Goal: Information Seeking & Learning: Learn about a topic

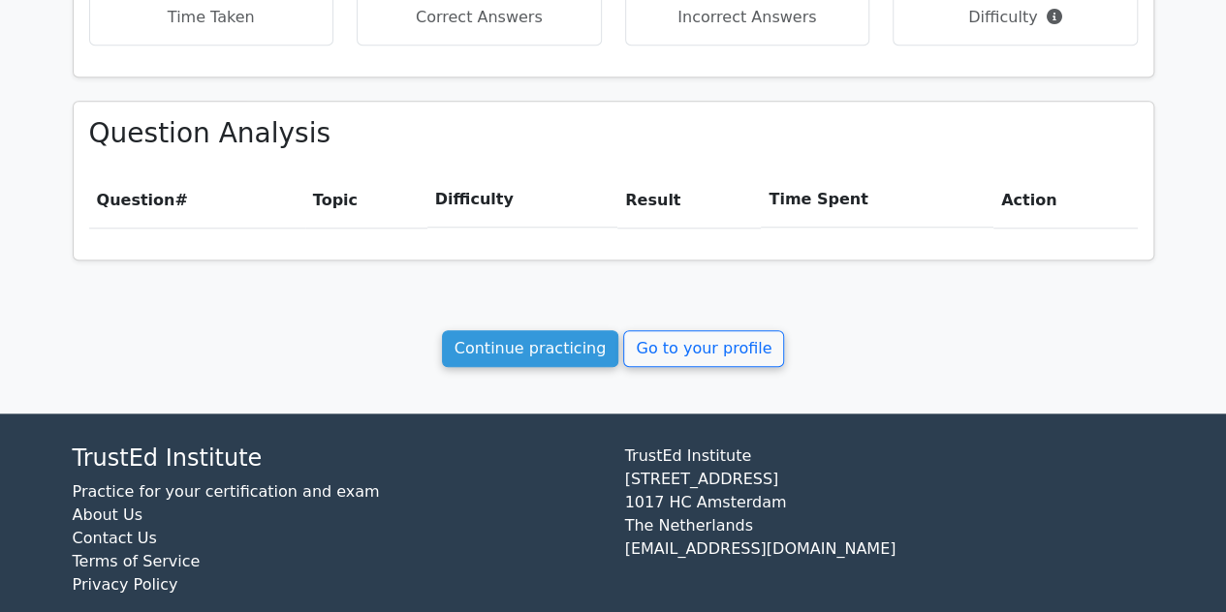
scroll to position [793, 0]
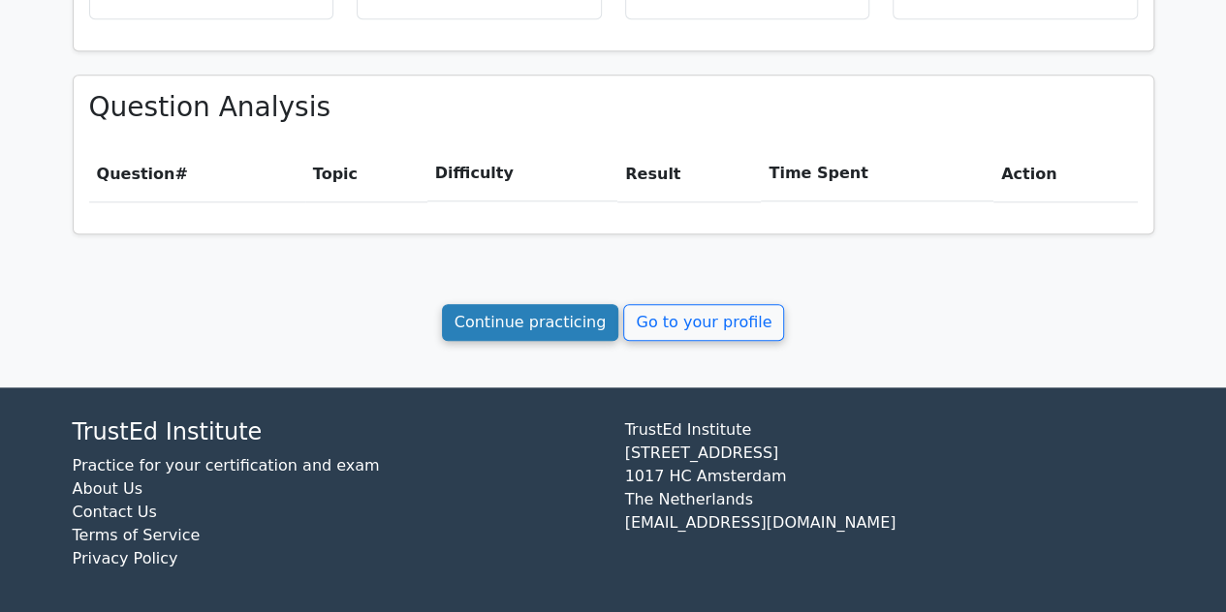
click at [540, 324] on link "Continue practicing" at bounding box center [530, 322] width 177 height 37
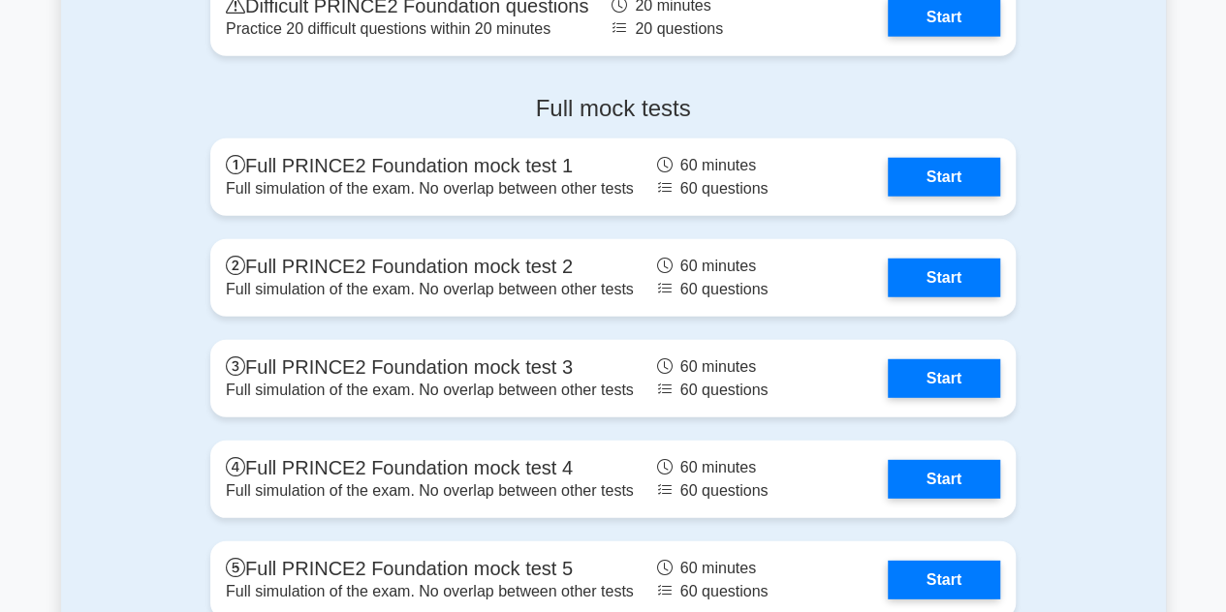
scroll to position [2499, 0]
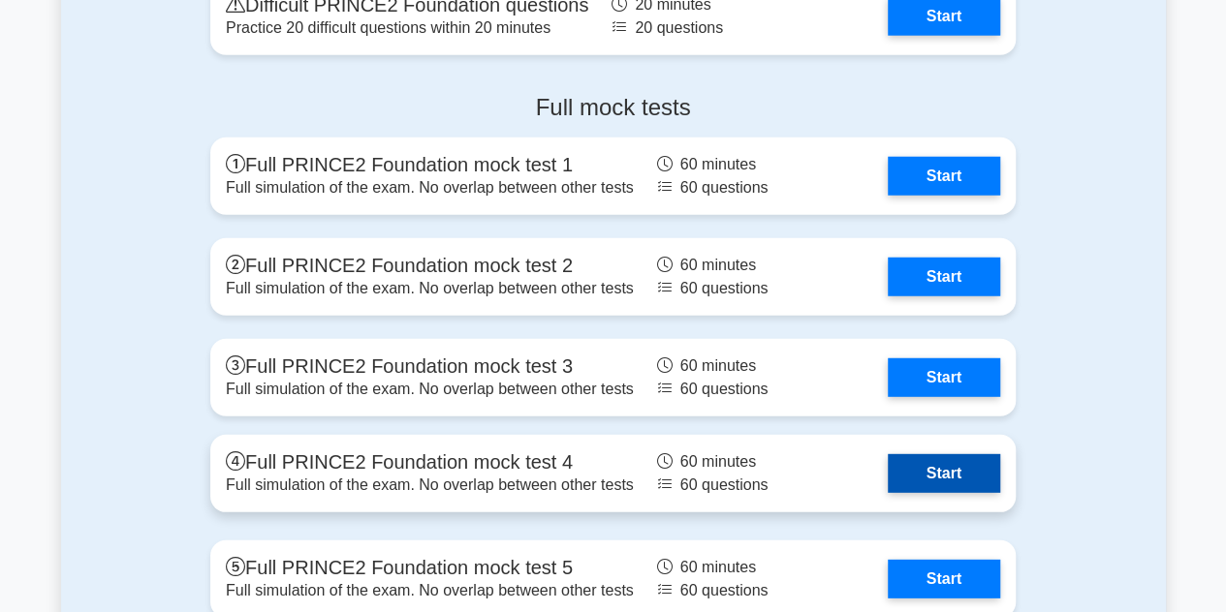
click at [955, 457] on link "Start" at bounding box center [943, 473] width 112 height 39
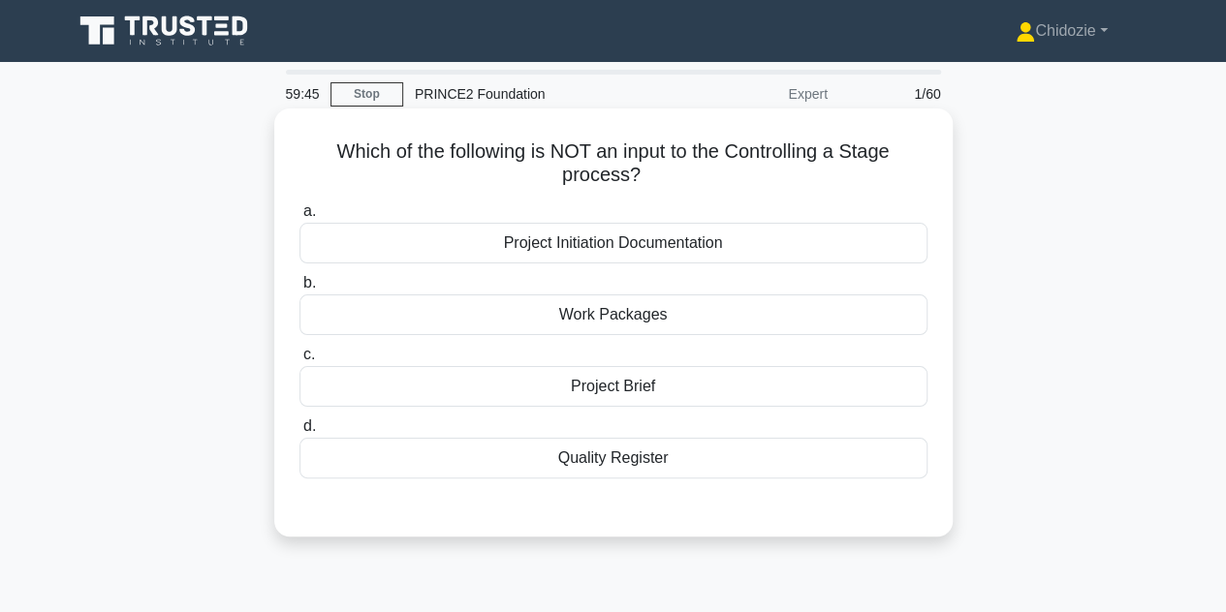
click at [622, 251] on div "Project Initiation Documentation" at bounding box center [613, 243] width 628 height 41
click at [299, 218] on input "a. Project Initiation Documentation" at bounding box center [299, 211] width 0 height 13
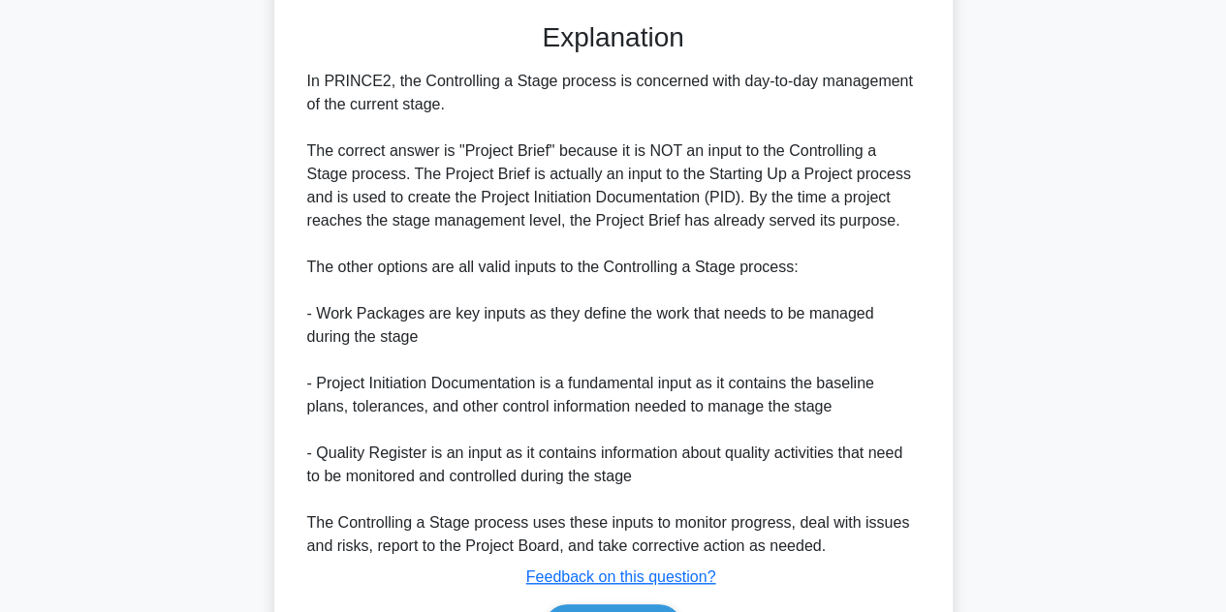
scroll to position [606, 0]
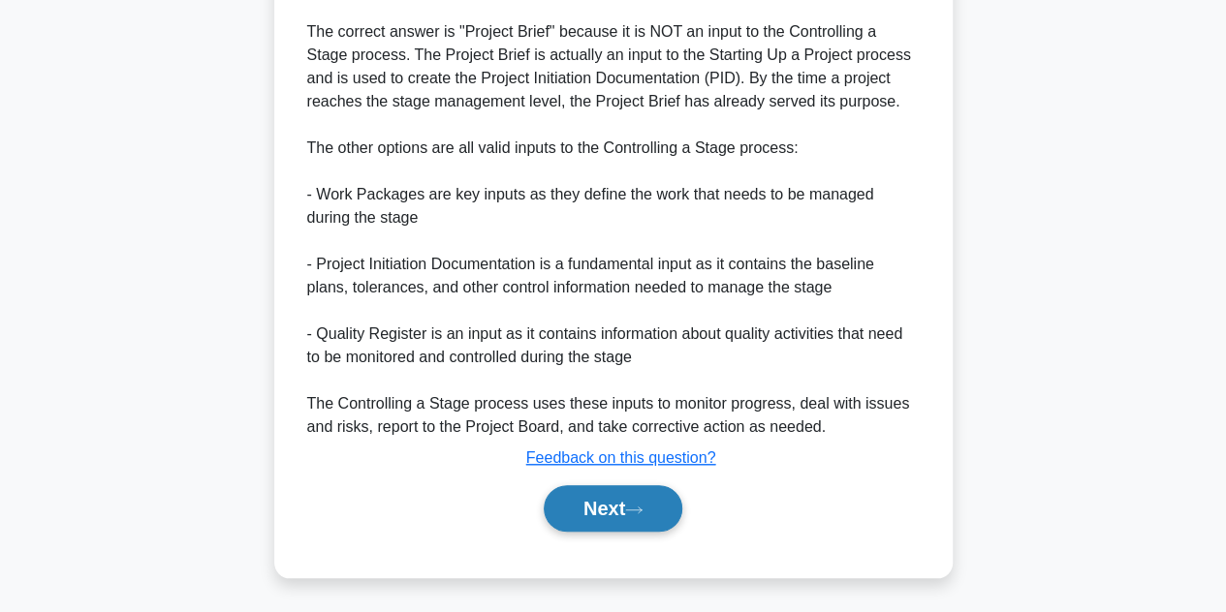
click at [586, 509] on button "Next" at bounding box center [613, 508] width 139 height 47
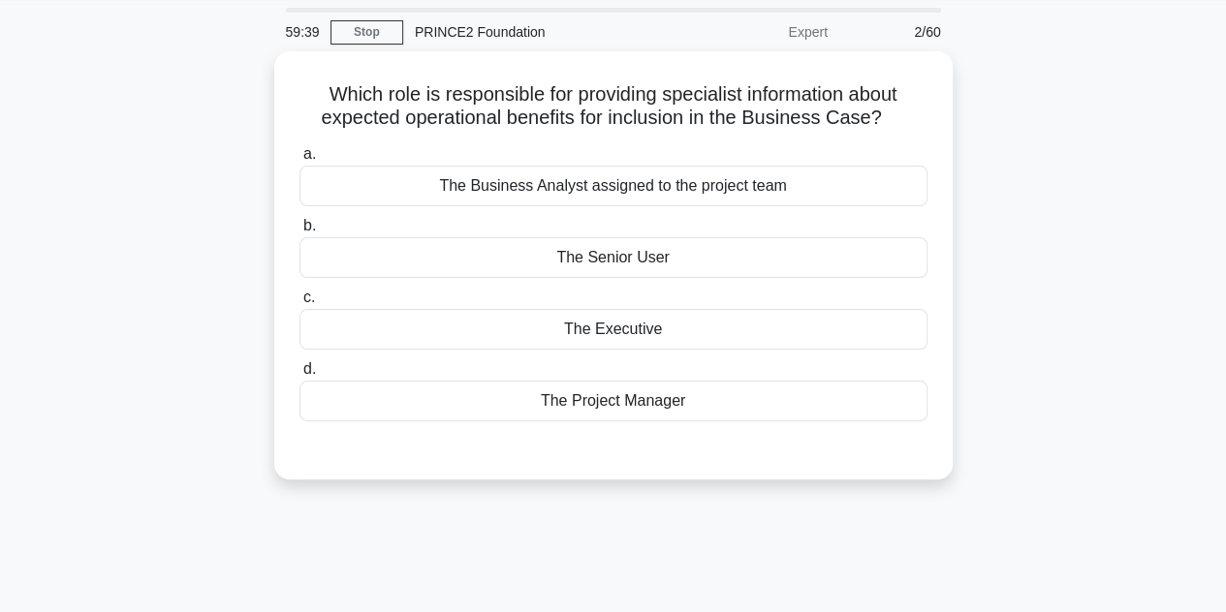
scroll to position [60, 0]
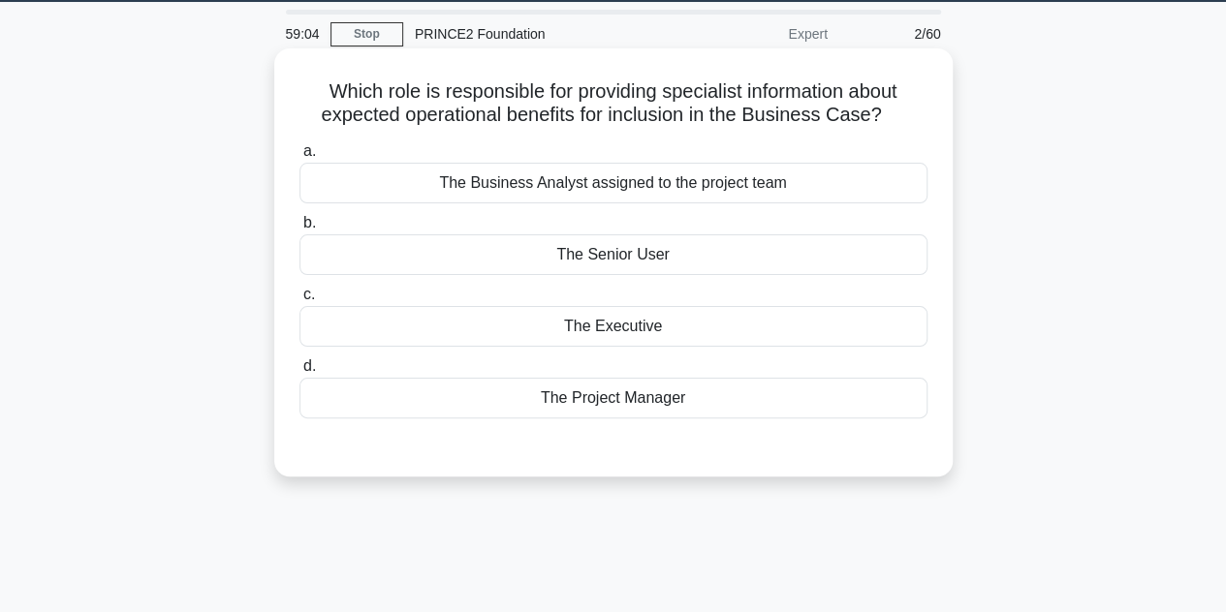
click at [636, 393] on div "The Project Manager" at bounding box center [613, 398] width 628 height 41
click at [299, 373] on input "d. The Project Manager" at bounding box center [299, 366] width 0 height 13
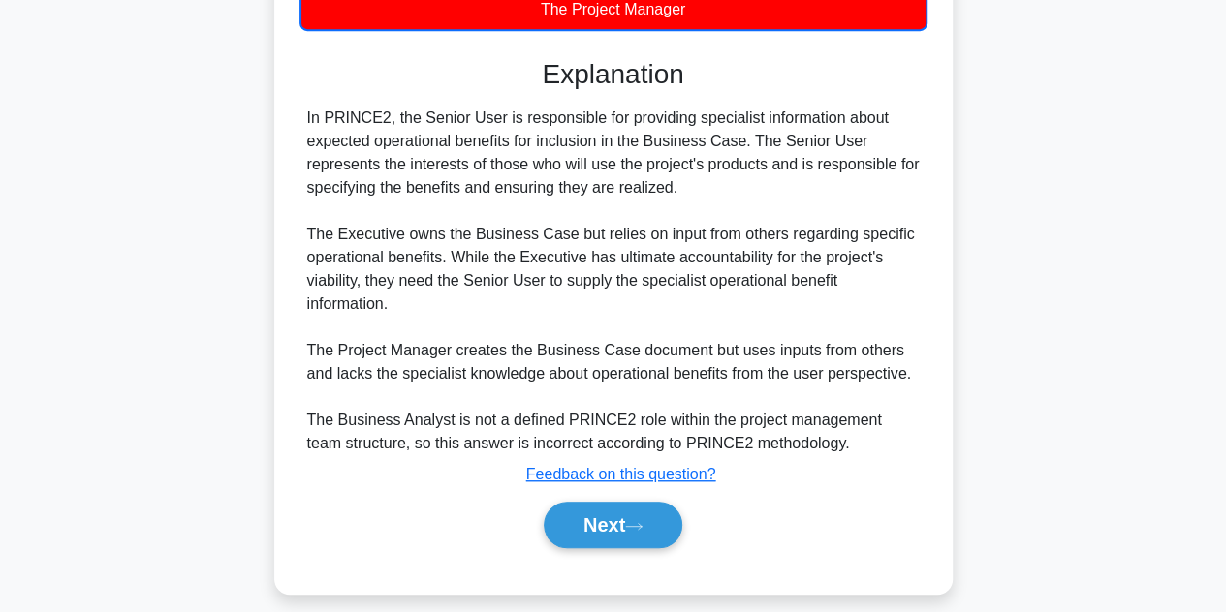
scroll to position [466, 0]
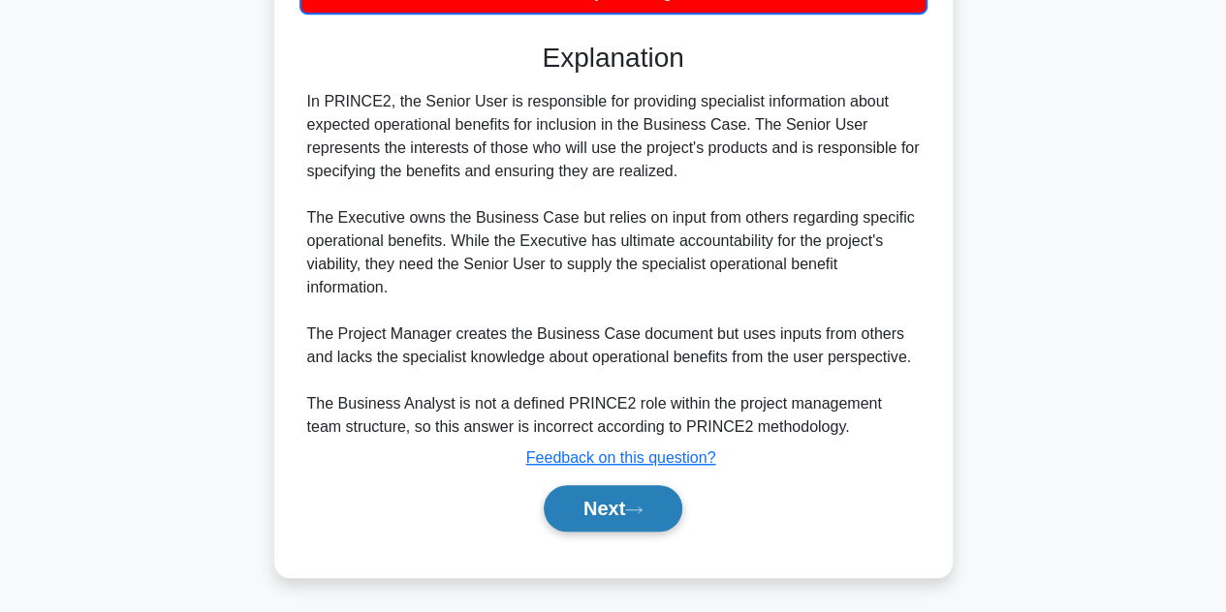
click at [606, 511] on button "Next" at bounding box center [613, 508] width 139 height 47
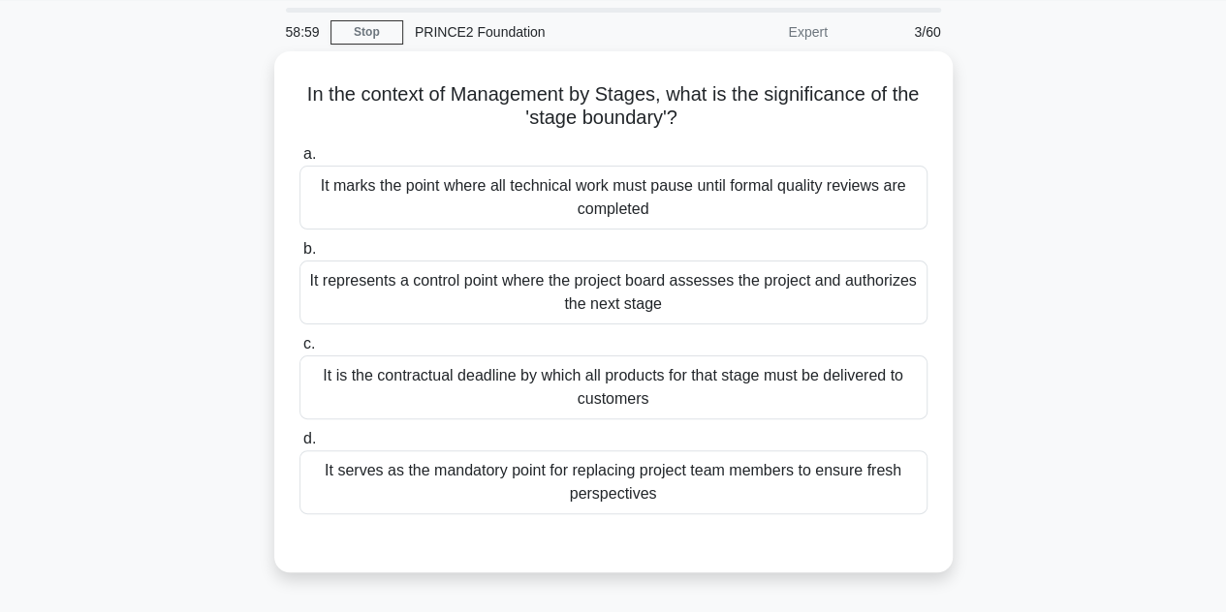
scroll to position [58, 0]
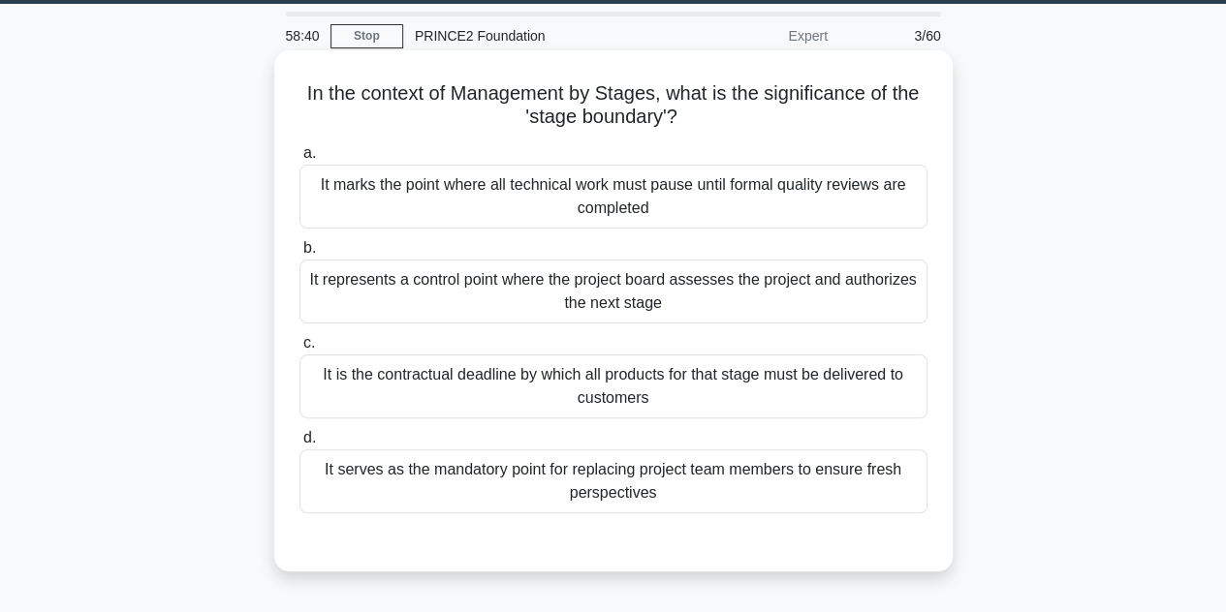
click at [614, 311] on div "It represents a control point where the project board assesses the project and …" at bounding box center [613, 292] width 628 height 64
click at [299, 255] on input "b. It represents a control point where the project board assesses the project a…" at bounding box center [299, 248] width 0 height 13
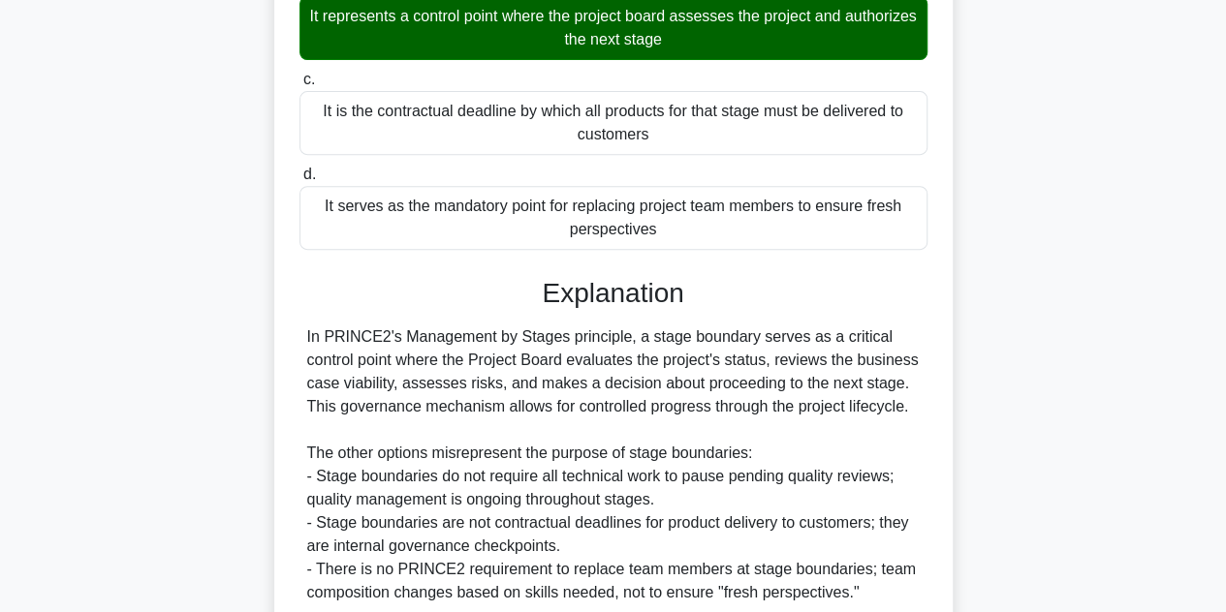
scroll to position [486, 0]
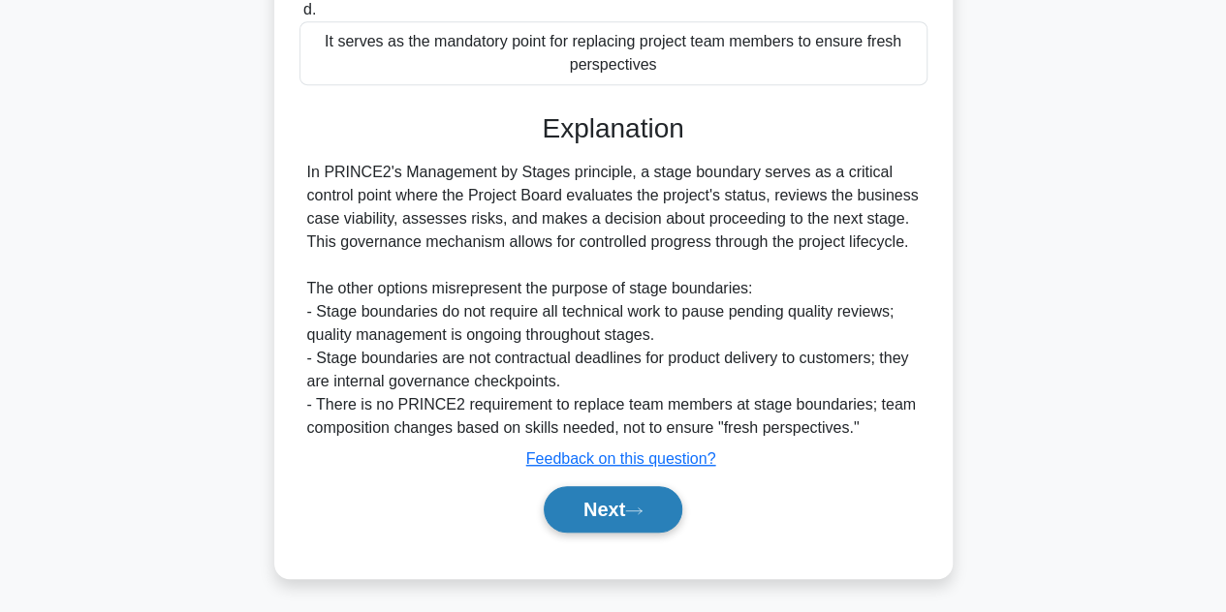
click at [601, 499] on button "Next" at bounding box center [613, 509] width 139 height 47
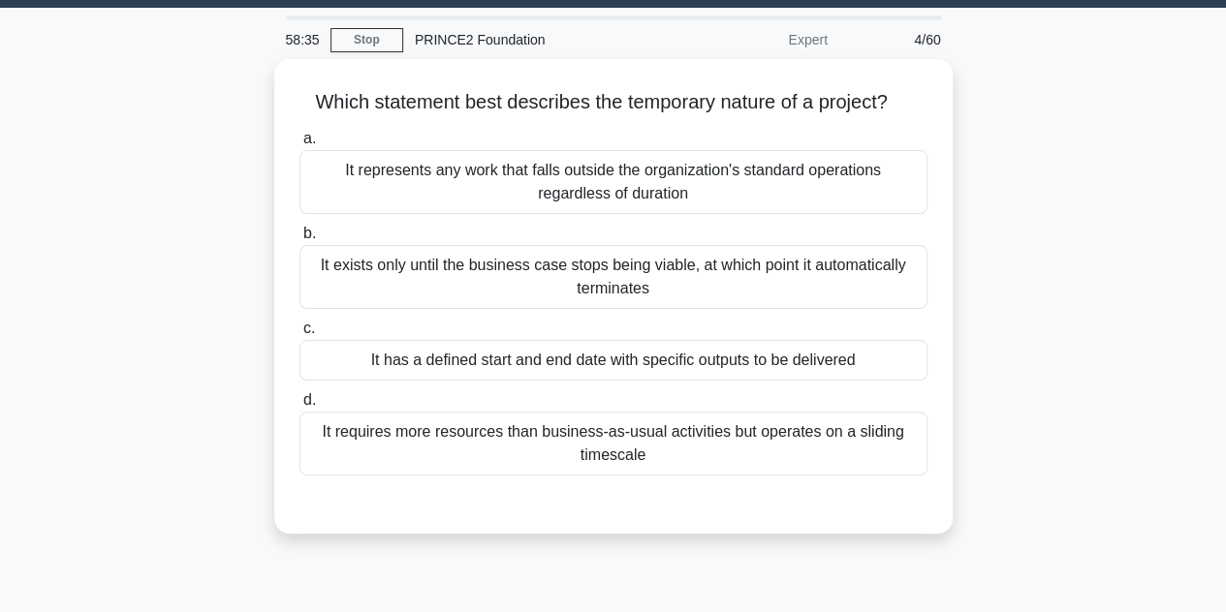
scroll to position [54, 0]
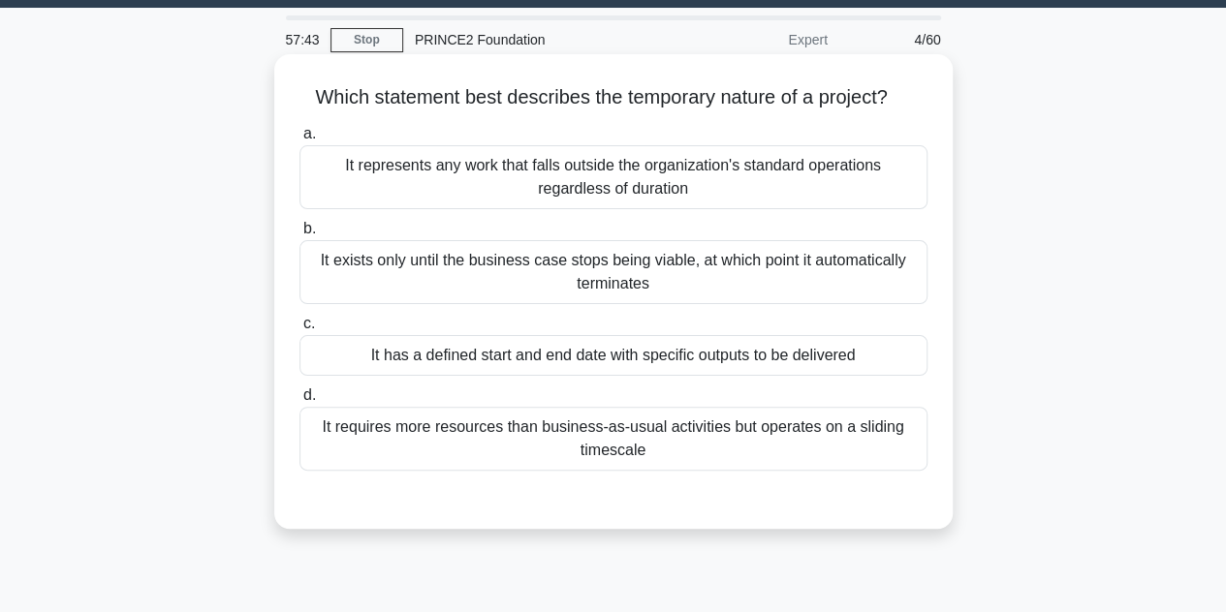
click at [725, 361] on div "It has a defined start and end date with specific outputs to be delivered" at bounding box center [613, 355] width 628 height 41
click at [299, 330] on input "c. It has a defined start and end date with specific outputs to be delivered" at bounding box center [299, 324] width 0 height 13
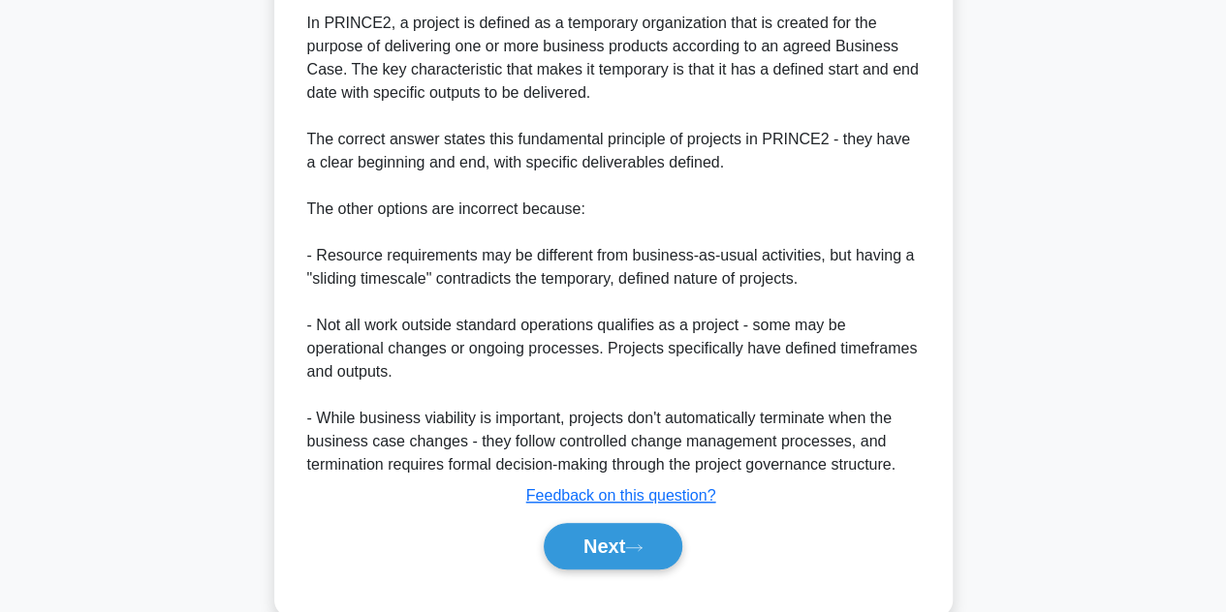
scroll to position [626, 0]
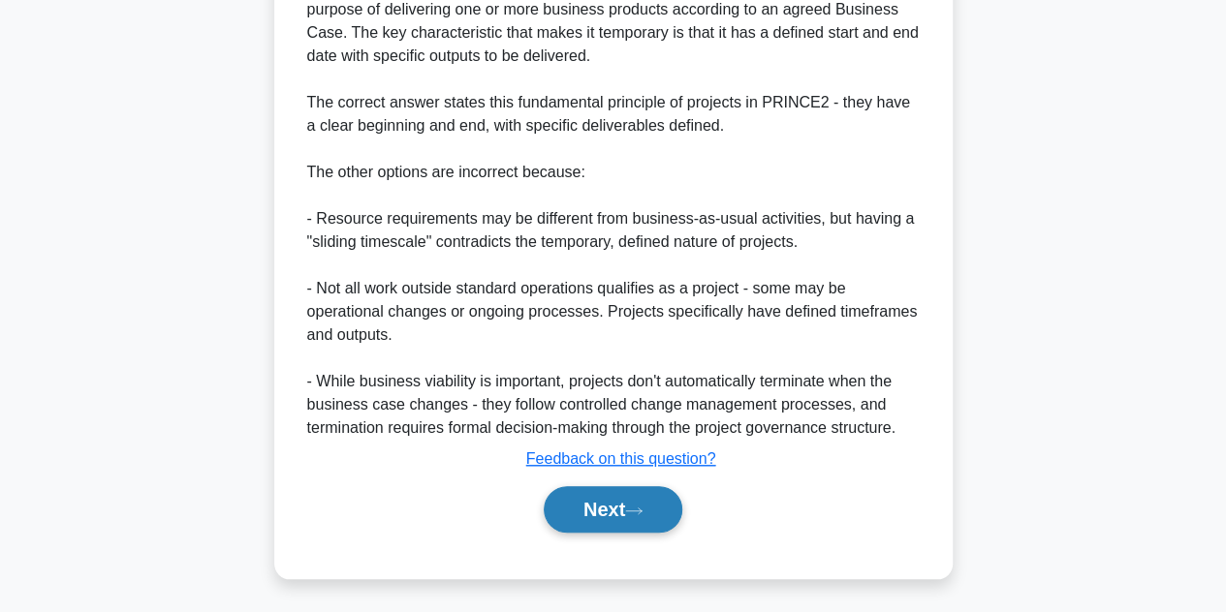
click at [603, 491] on button "Next" at bounding box center [613, 509] width 139 height 47
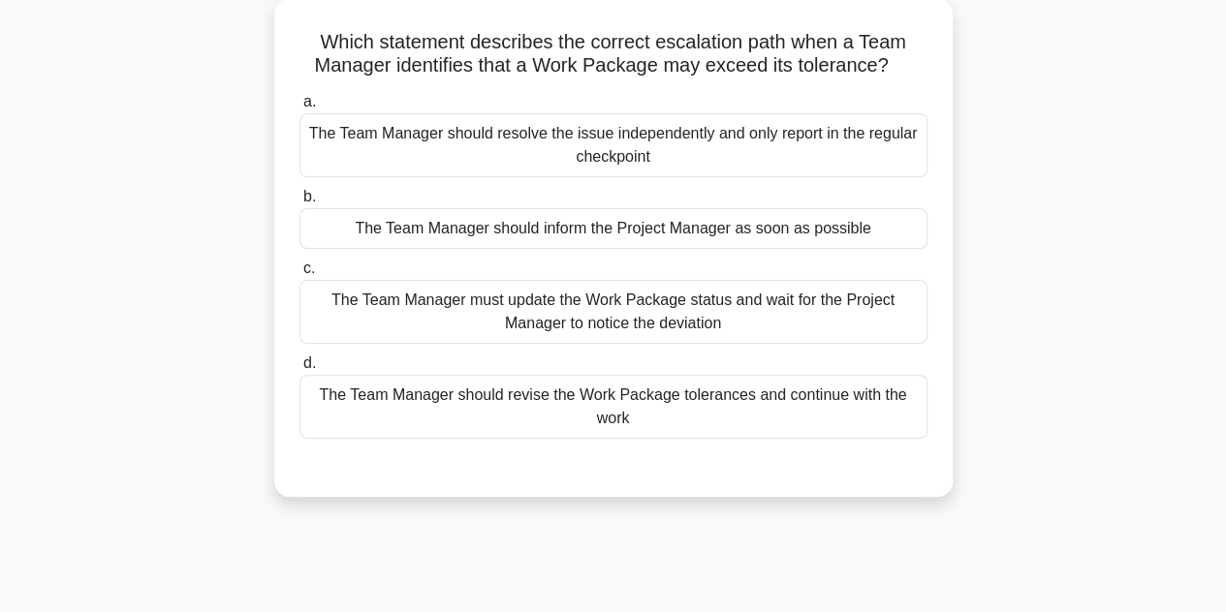
scroll to position [112, 0]
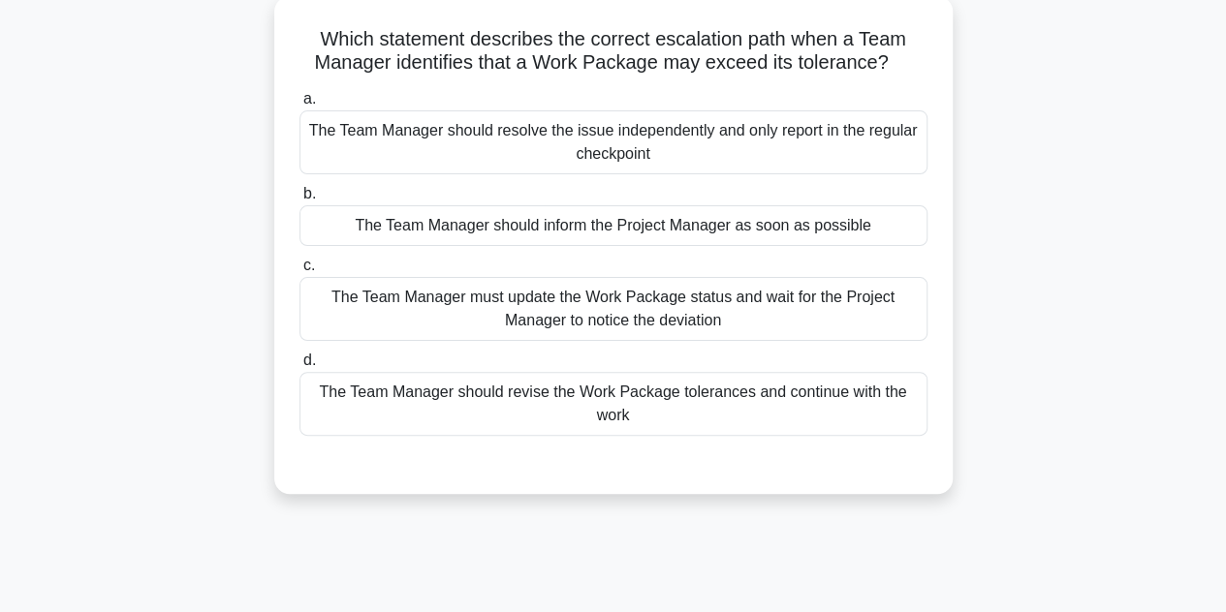
click at [638, 236] on div "The Team Manager should inform the Project Manager as soon as possible" at bounding box center [613, 225] width 628 height 41
click at [299, 201] on input "b. The Team Manager should inform the Project Manager as soon as possible" at bounding box center [299, 194] width 0 height 13
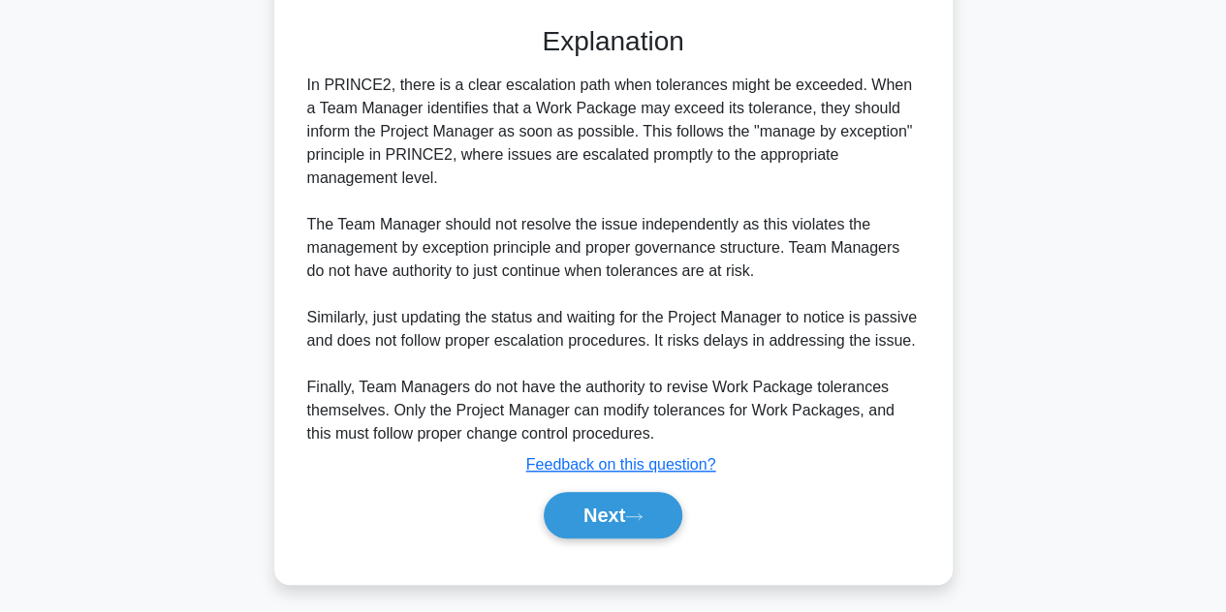
scroll to position [556, 0]
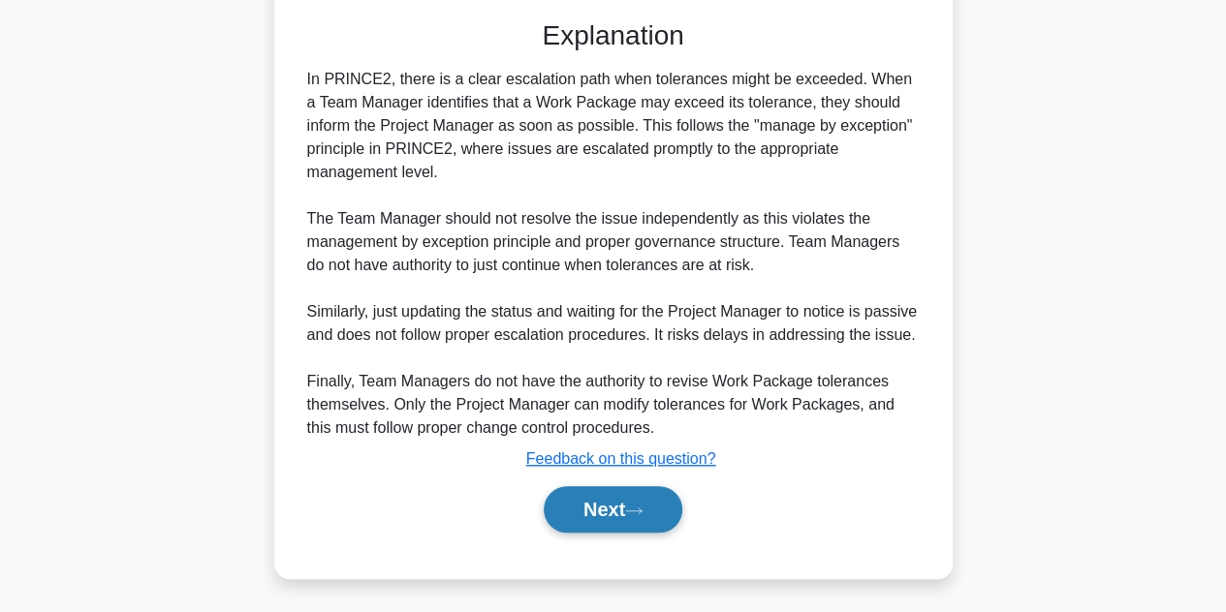
click at [599, 507] on button "Next" at bounding box center [613, 509] width 139 height 47
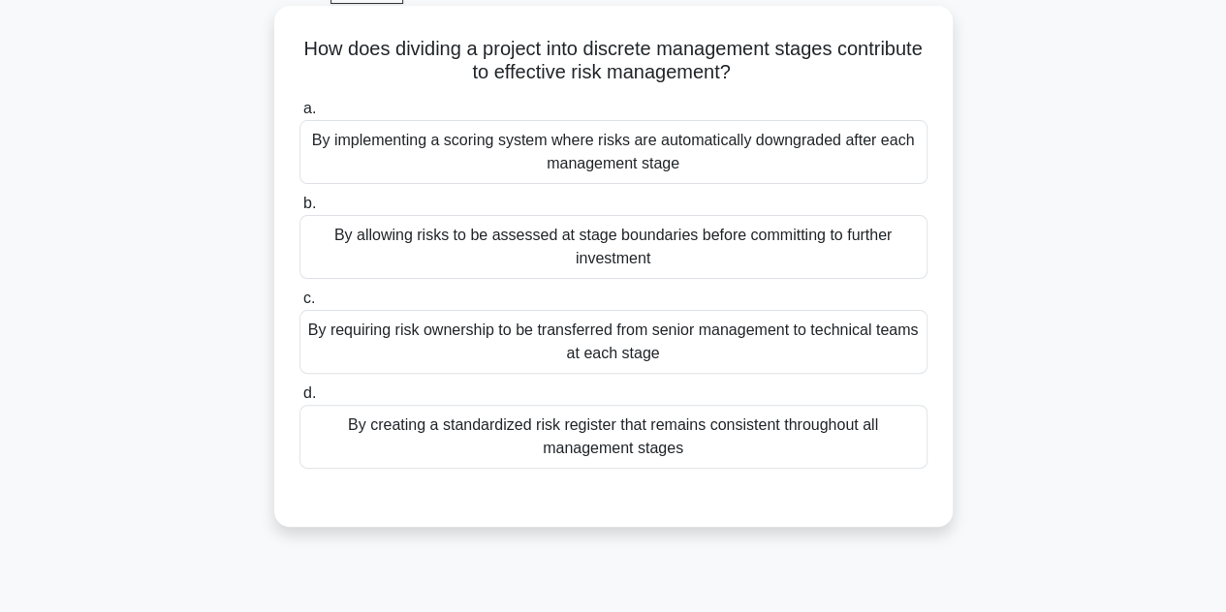
scroll to position [101, 0]
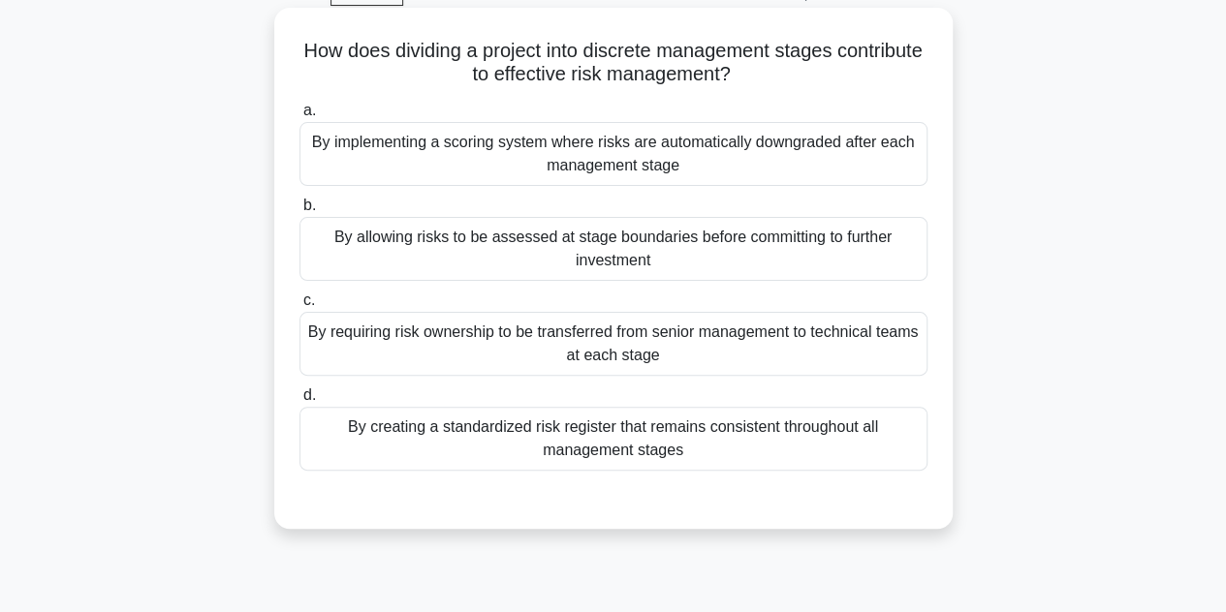
click at [715, 264] on div "By allowing risks to be assessed at stage boundaries before committing to furth…" at bounding box center [613, 249] width 628 height 64
click at [299, 212] on input "b. By allowing risks to be assessed at stage boundaries before committing to fu…" at bounding box center [299, 206] width 0 height 13
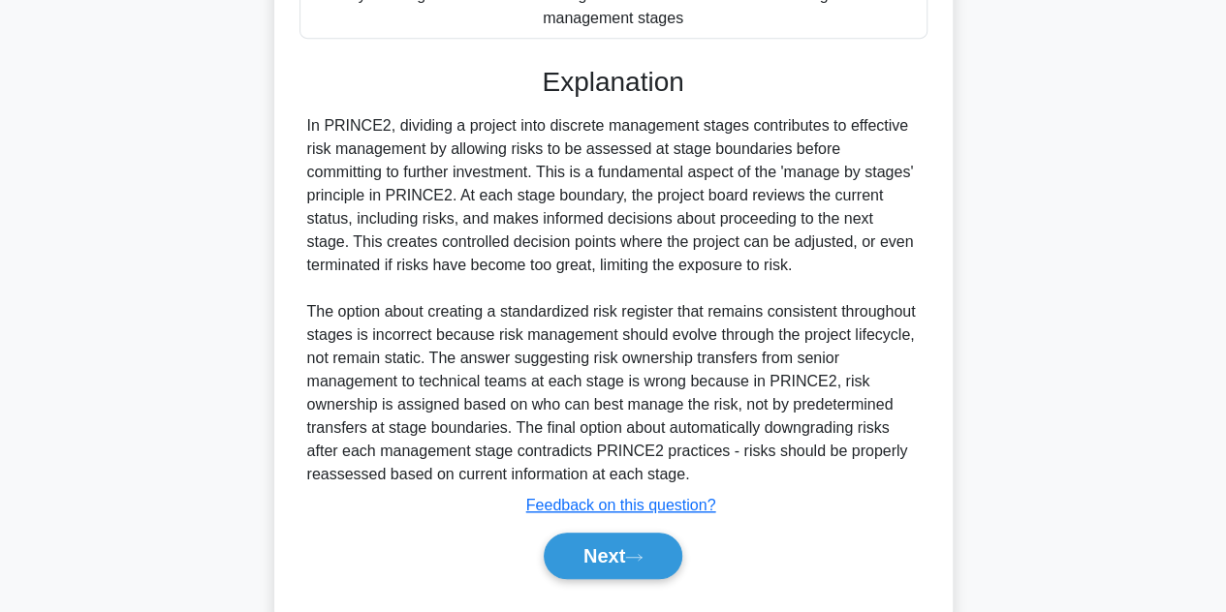
scroll to position [579, 0]
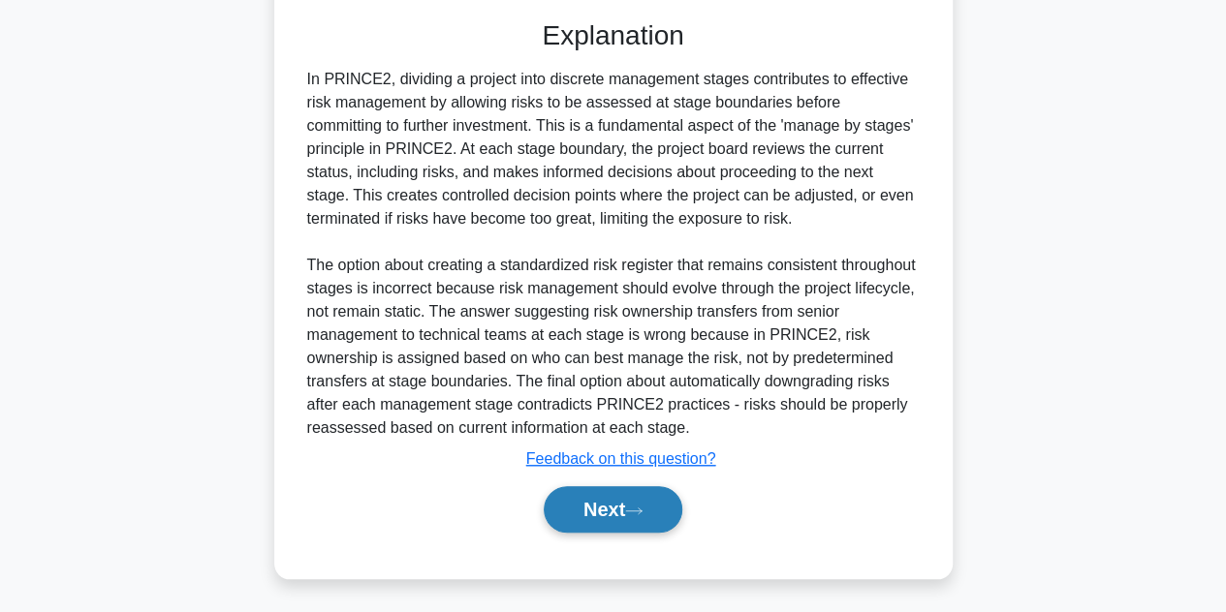
click at [600, 500] on button "Next" at bounding box center [613, 509] width 139 height 47
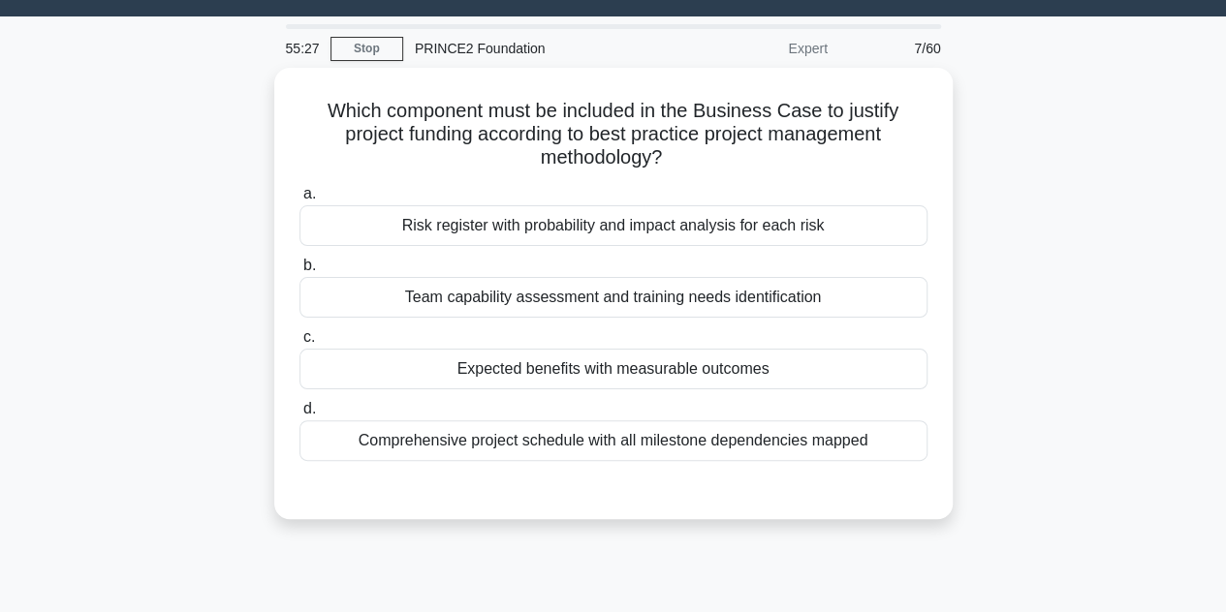
scroll to position [47, 0]
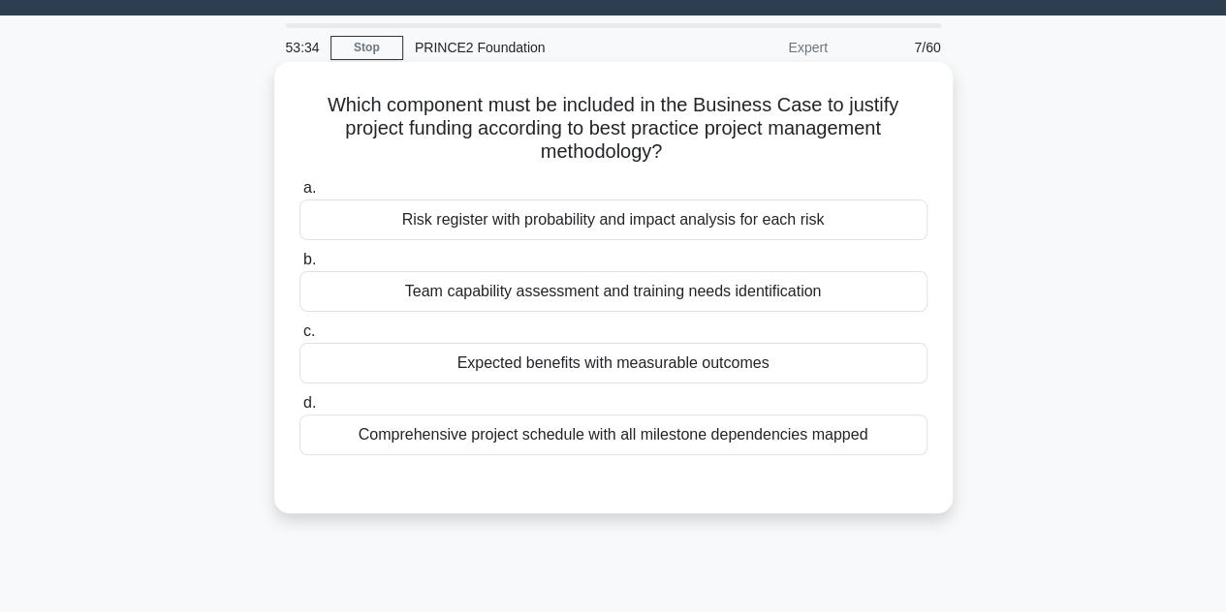
click at [594, 360] on div "Expected benefits with measurable outcomes" at bounding box center [613, 363] width 628 height 41
click at [299, 338] on input "c. Expected benefits with measurable outcomes" at bounding box center [299, 332] width 0 height 13
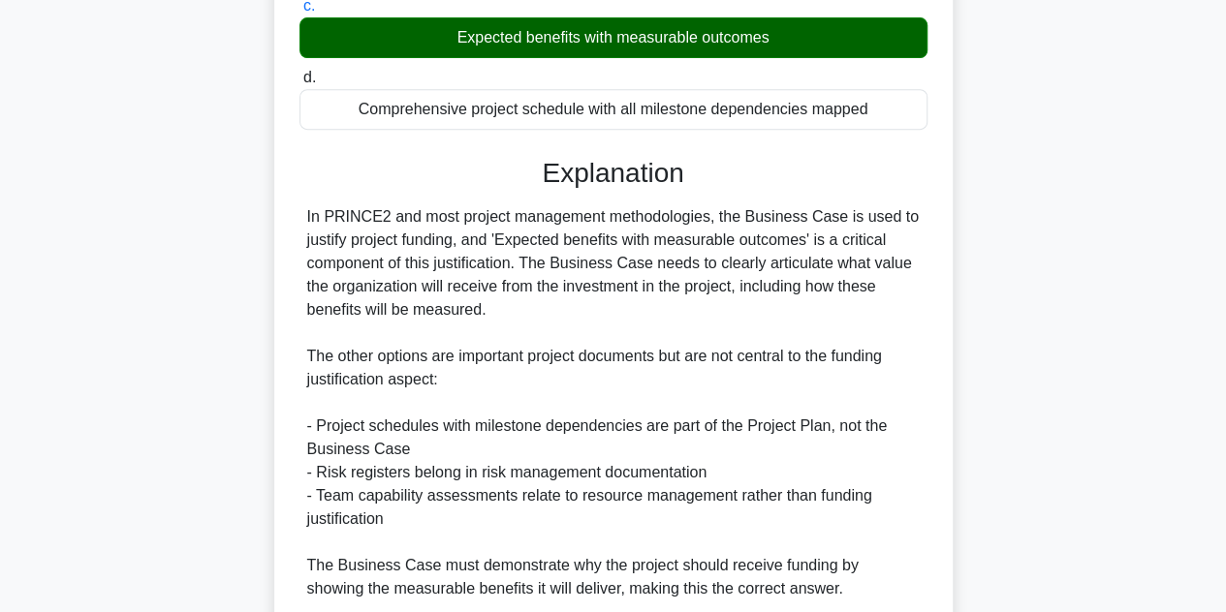
scroll to position [533, 0]
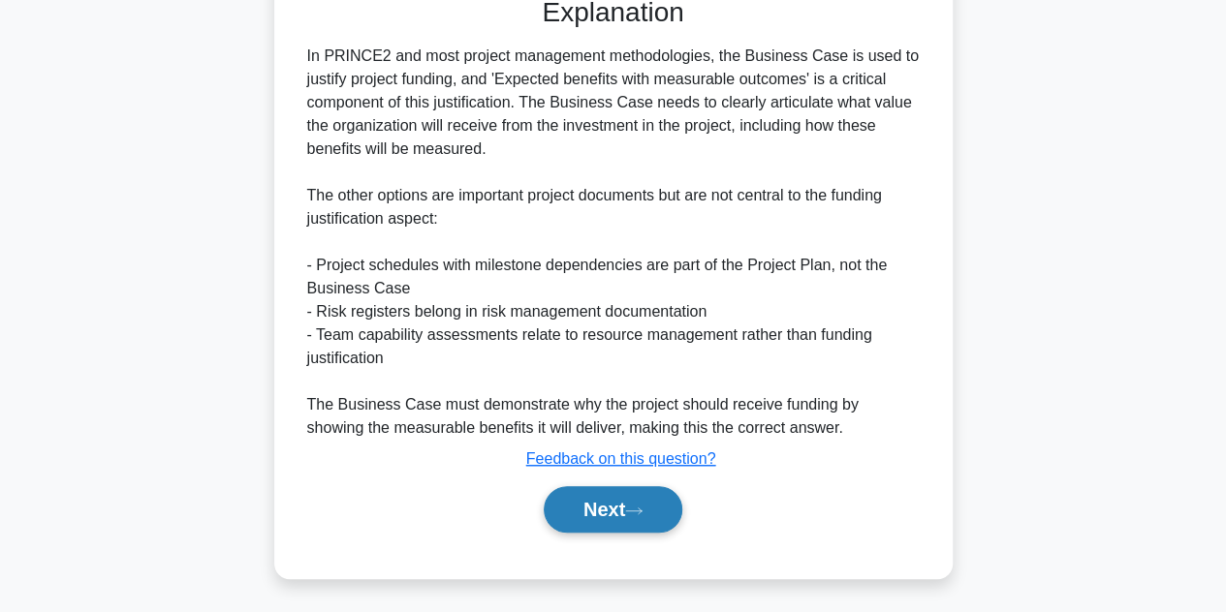
click at [581, 514] on button "Next" at bounding box center [613, 509] width 139 height 47
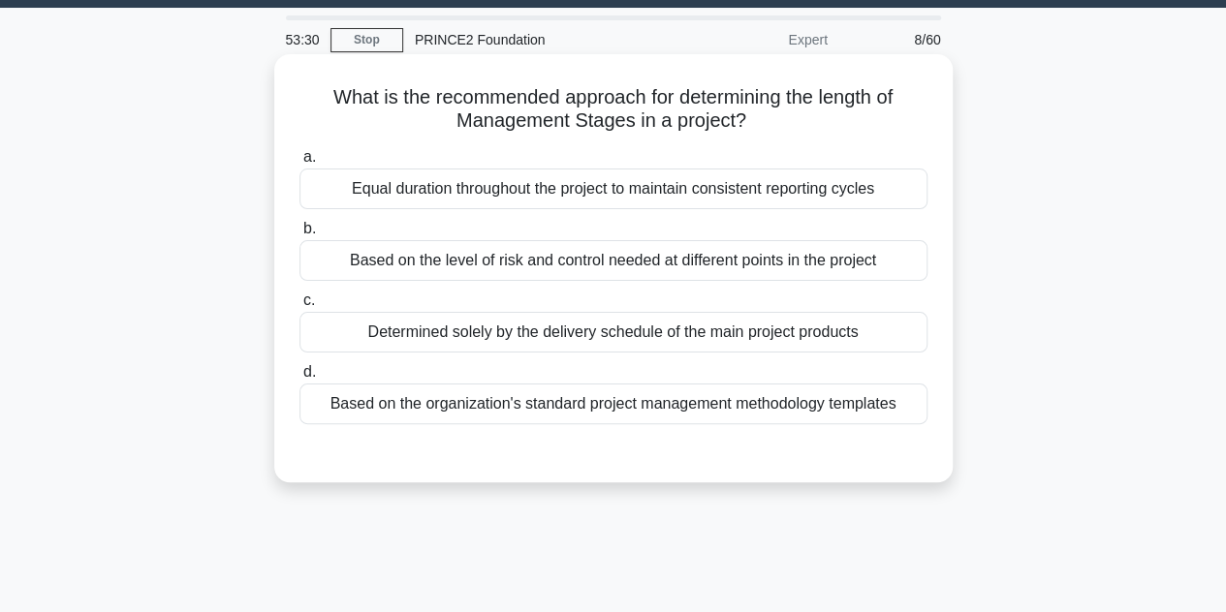
scroll to position [50, 0]
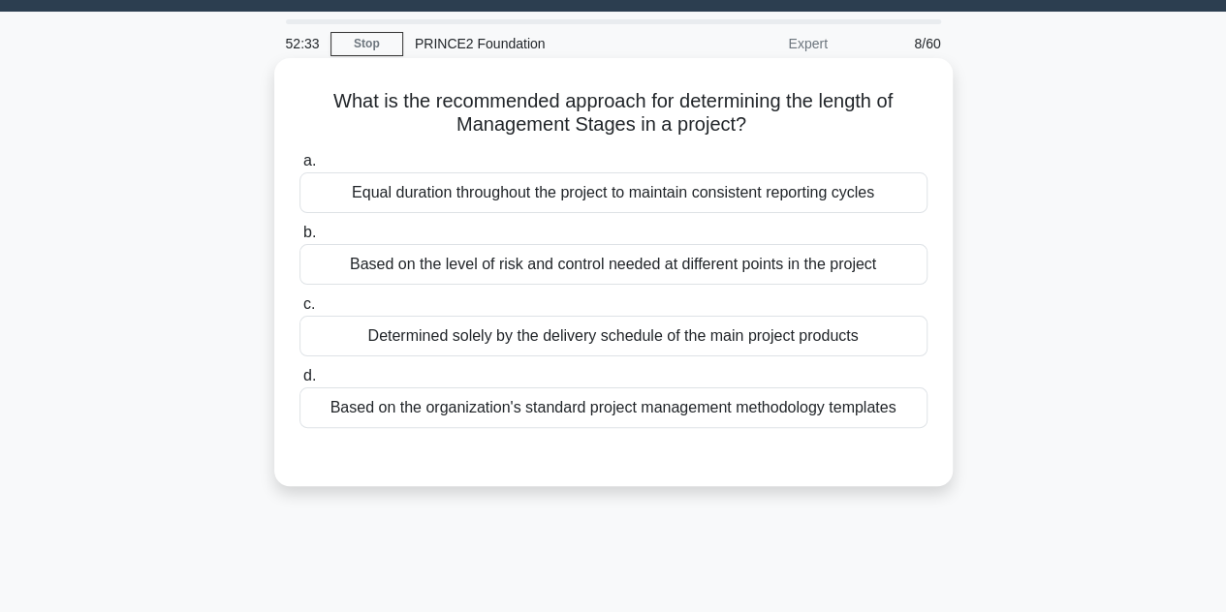
click at [643, 266] on div "Based on the level of risk and control needed at different points in the project" at bounding box center [613, 264] width 628 height 41
click at [299, 239] on input "b. Based on the level of risk and control needed at different points in the pro…" at bounding box center [299, 233] width 0 height 13
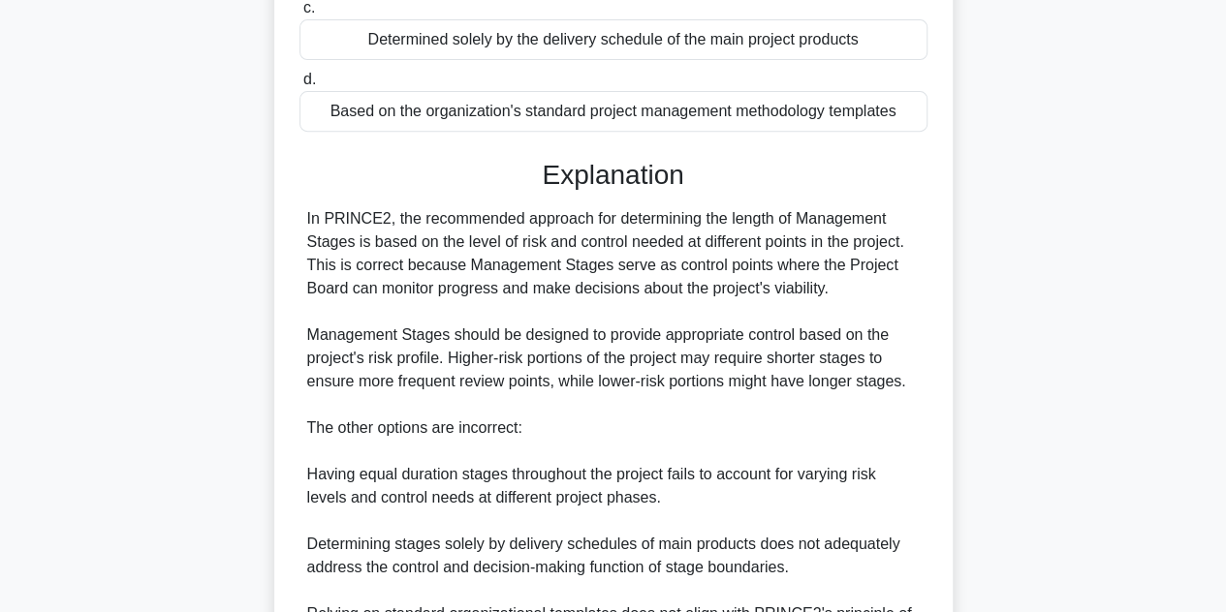
scroll to position [556, 0]
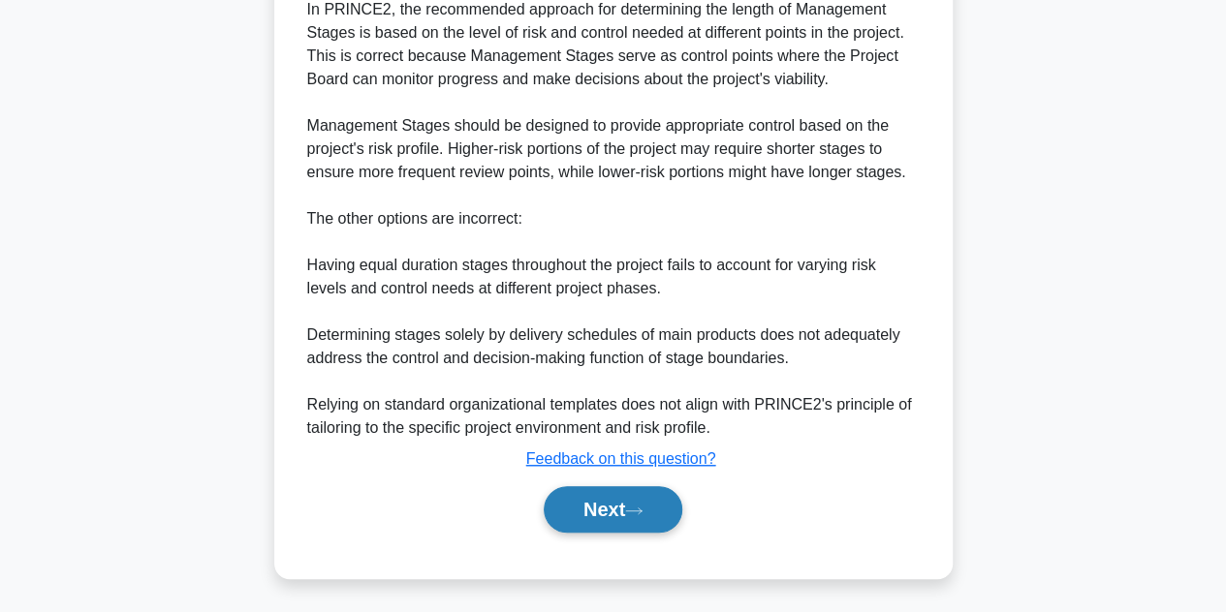
click at [605, 511] on button "Next" at bounding box center [613, 509] width 139 height 47
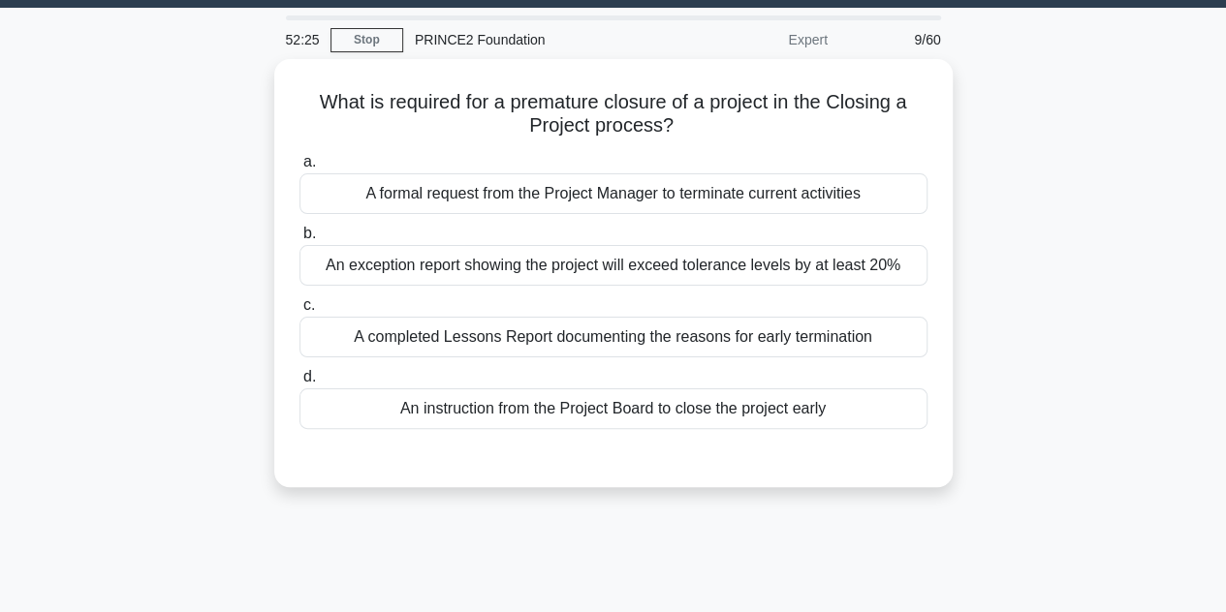
scroll to position [50, 0]
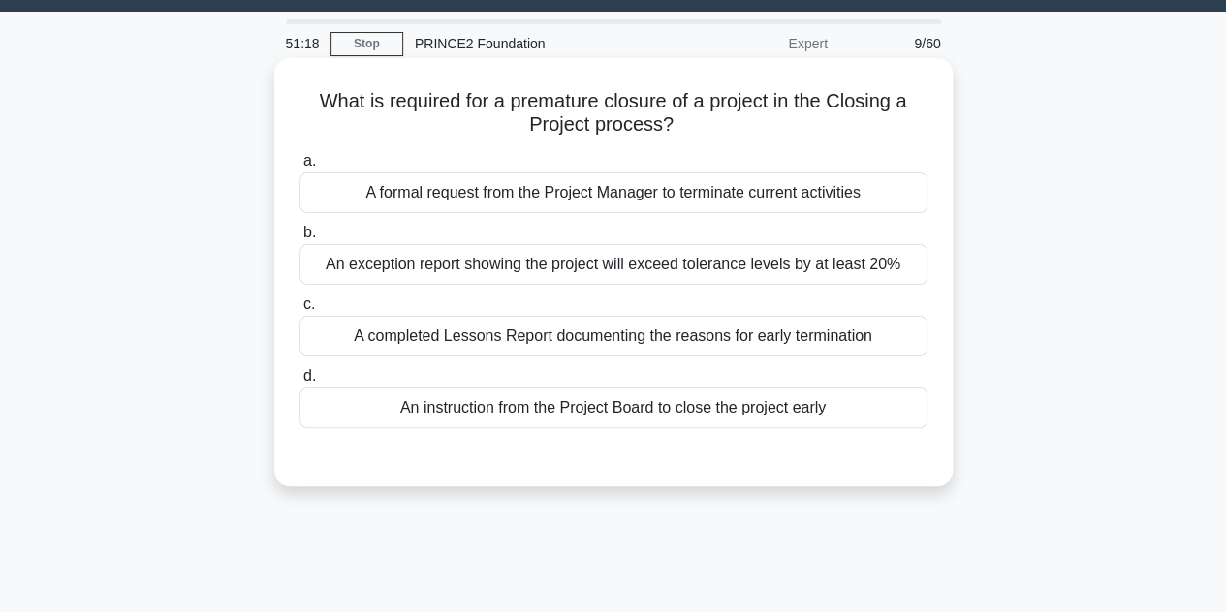
click at [592, 416] on div "An instruction from the Project Board to close the project early" at bounding box center [613, 408] width 628 height 41
click at [299, 383] on input "d. An instruction from the Project Board to close the project early" at bounding box center [299, 376] width 0 height 13
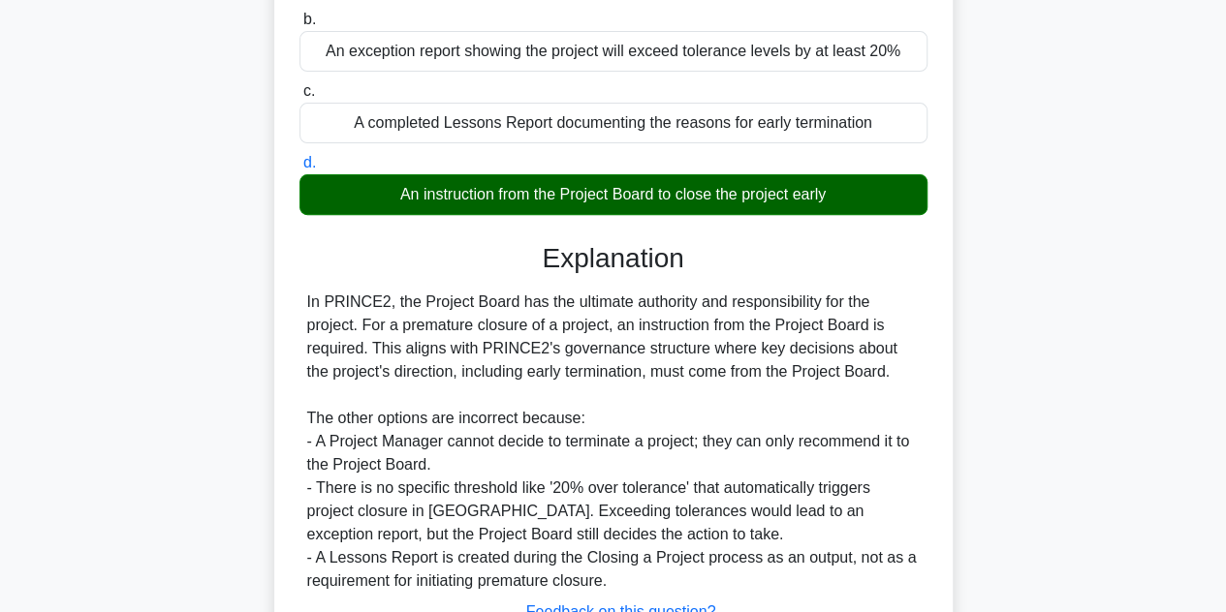
scroll to position [434, 0]
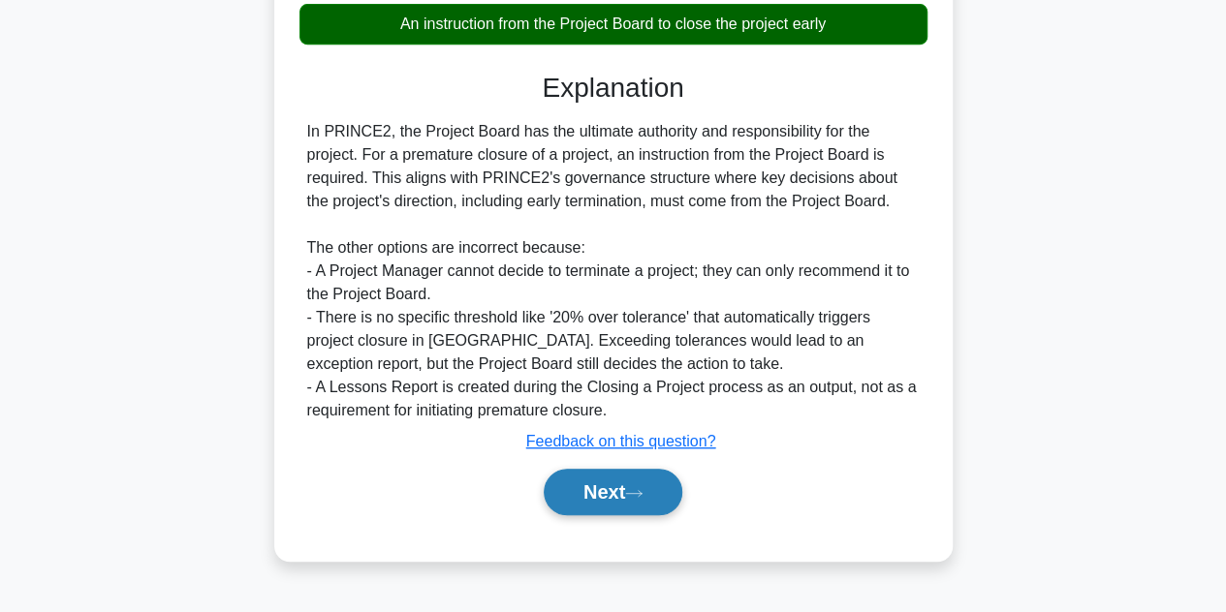
click at [590, 489] on button "Next" at bounding box center [613, 492] width 139 height 47
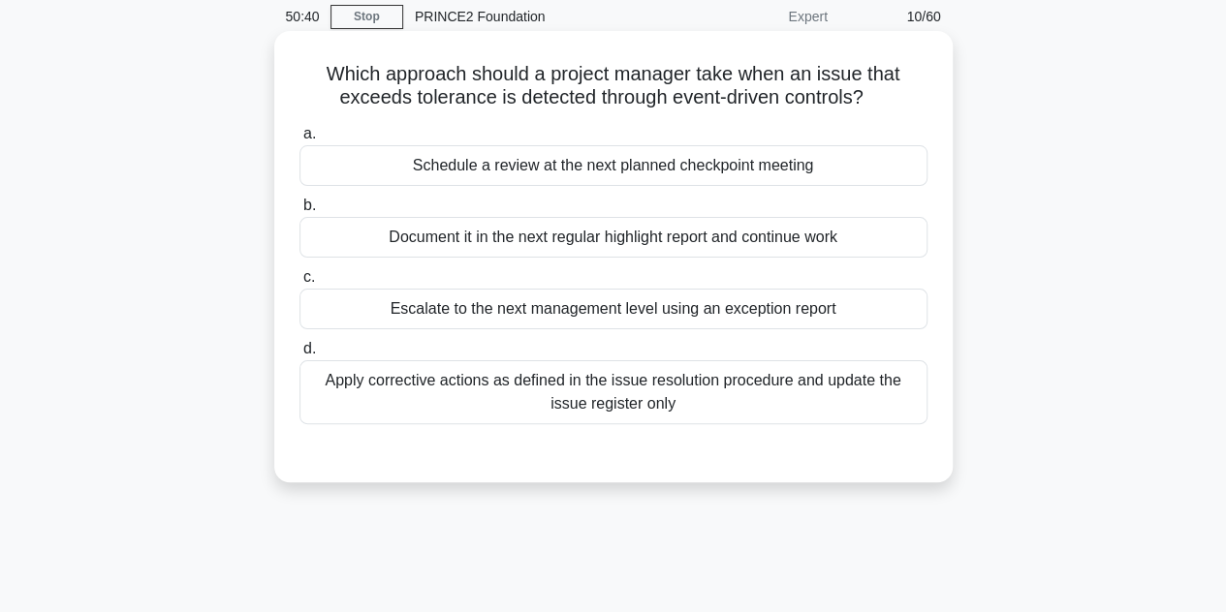
scroll to position [78, 0]
click at [605, 389] on div "Apply corrective actions as defined in the issue resolution procedure and updat…" at bounding box center [613, 392] width 628 height 64
click at [299, 356] on input "d. Apply corrective actions as defined in the issue resolution procedure and up…" at bounding box center [299, 349] width 0 height 13
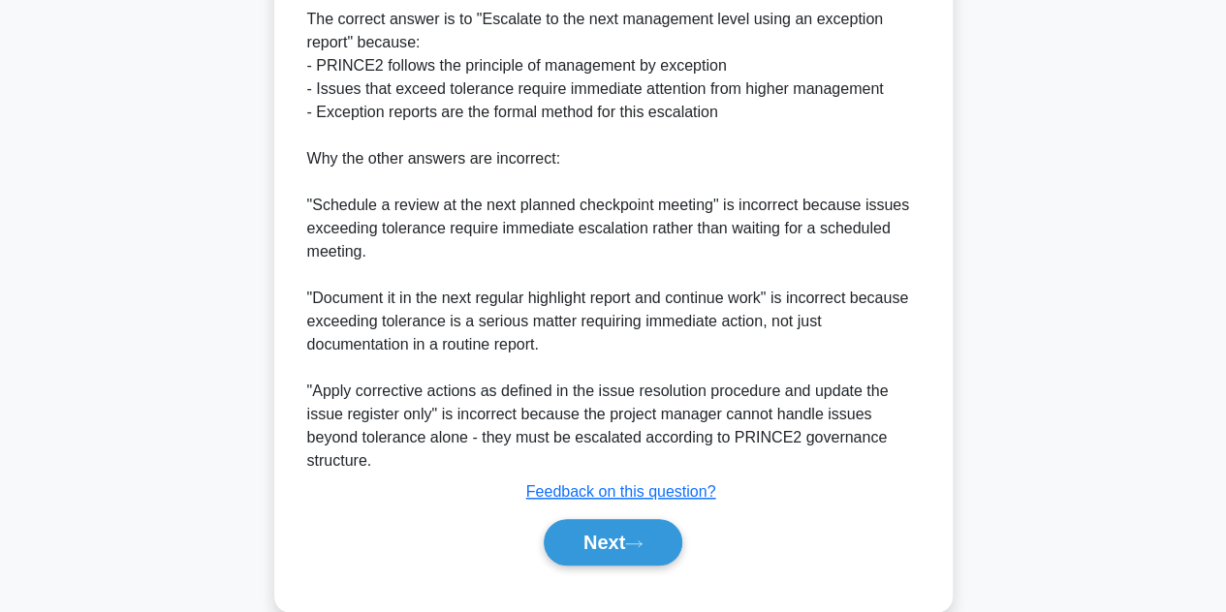
scroll to position [699, 0]
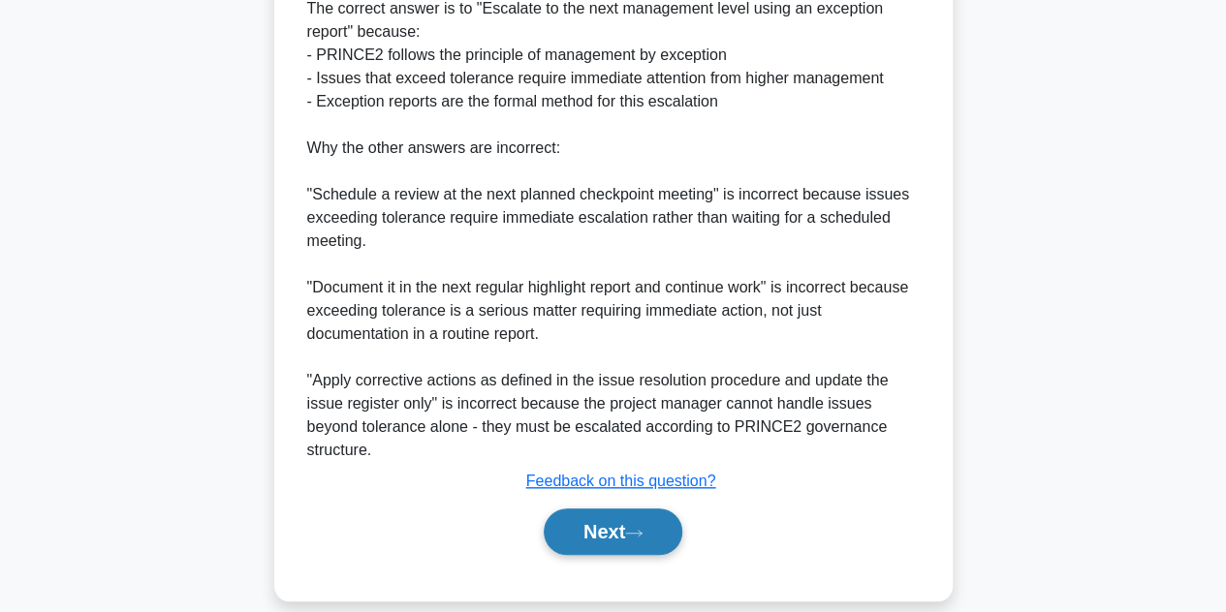
click at [609, 509] on button "Next" at bounding box center [613, 532] width 139 height 47
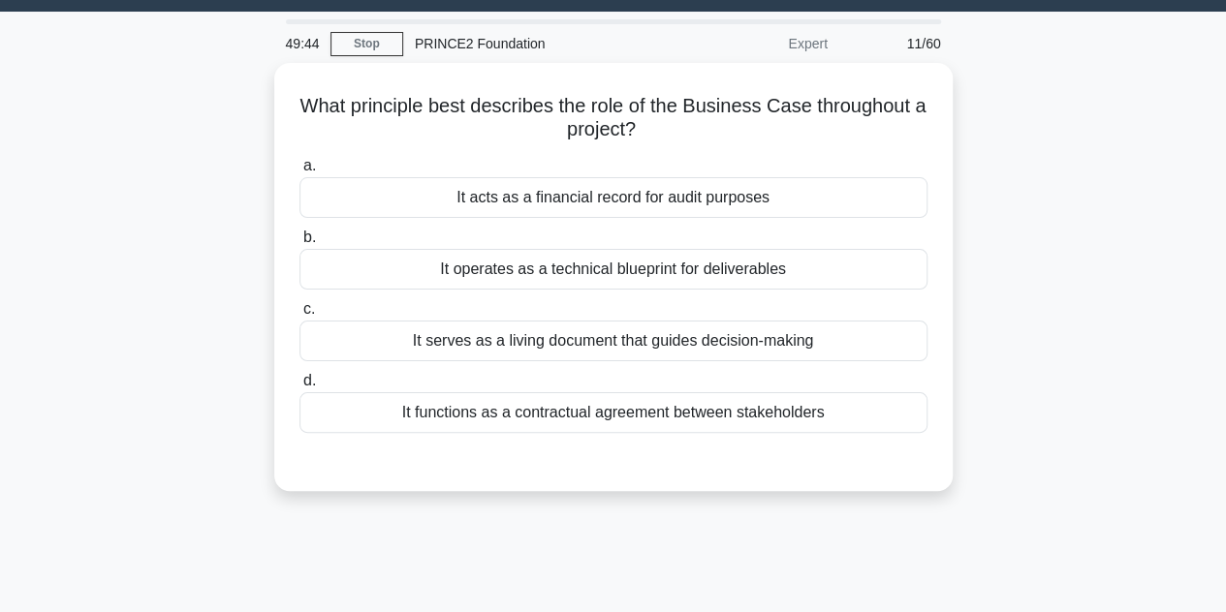
scroll to position [48, 0]
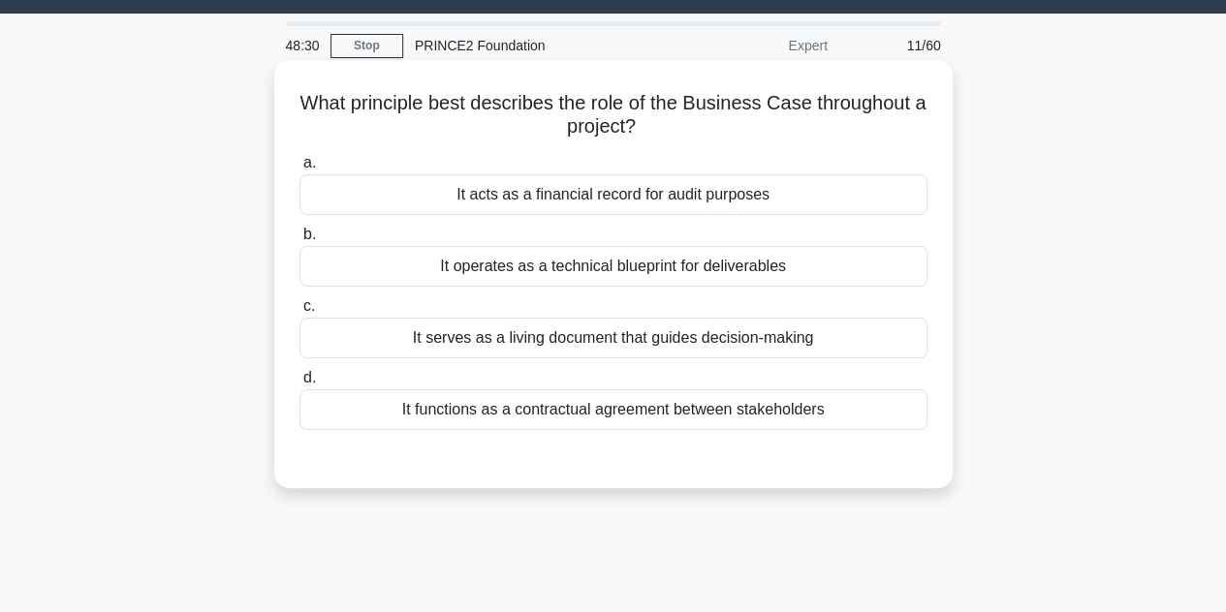
click at [617, 348] on div "It serves as a living document that guides decision-making" at bounding box center [613, 338] width 628 height 41
click at [299, 313] on input "c. It serves as a living document that guides decision-making" at bounding box center [299, 306] width 0 height 13
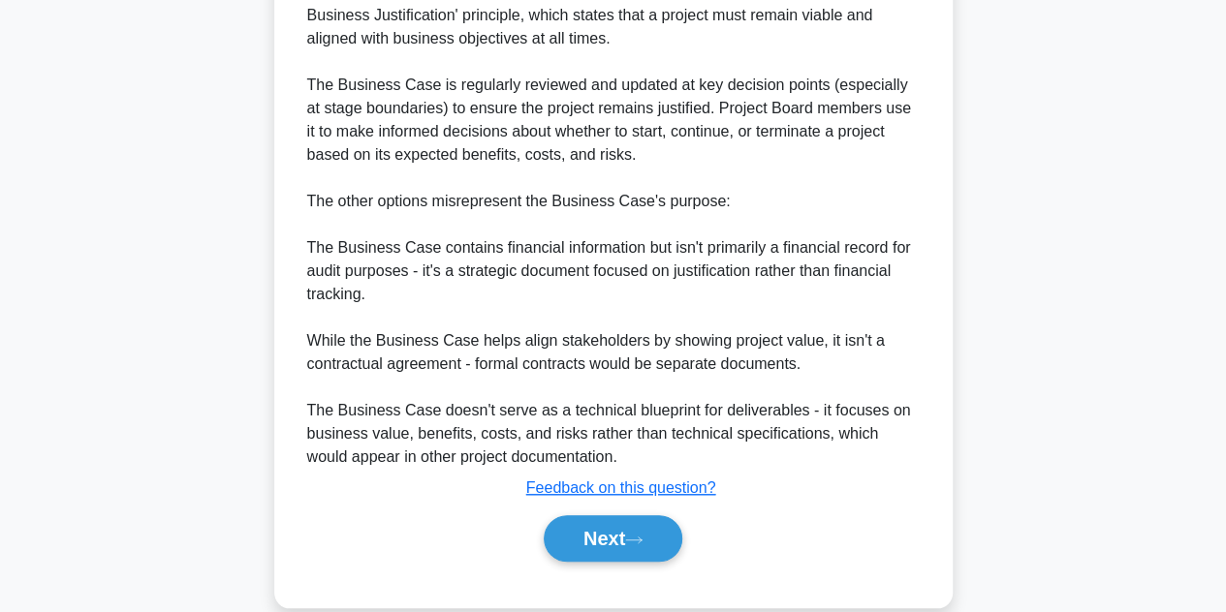
scroll to position [626, 0]
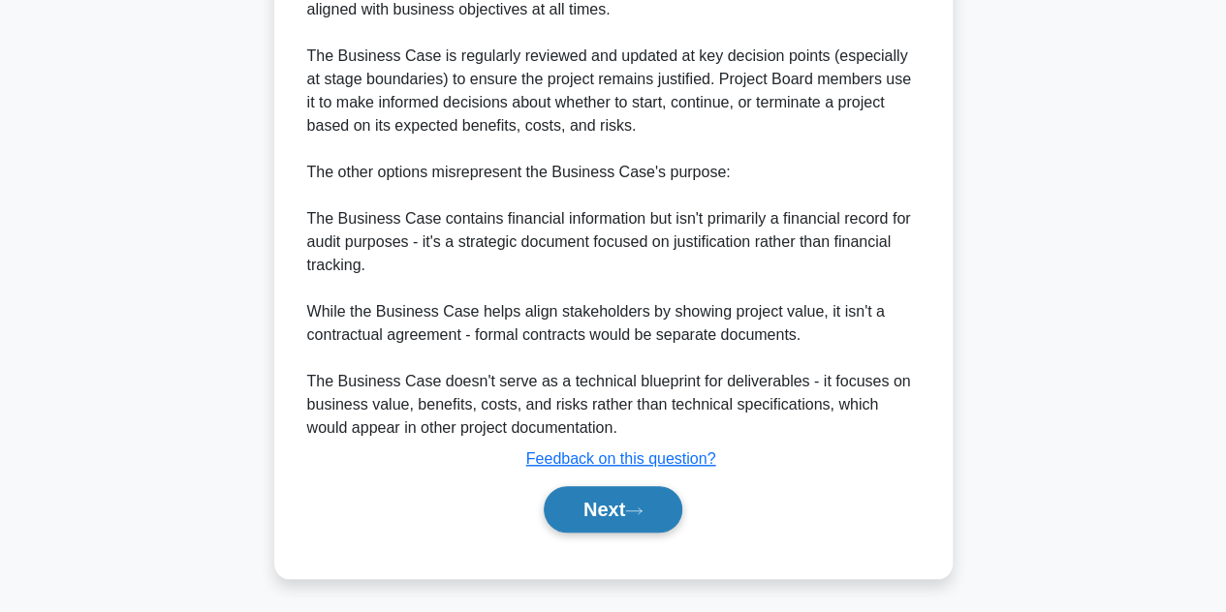
click at [613, 514] on button "Next" at bounding box center [613, 509] width 139 height 47
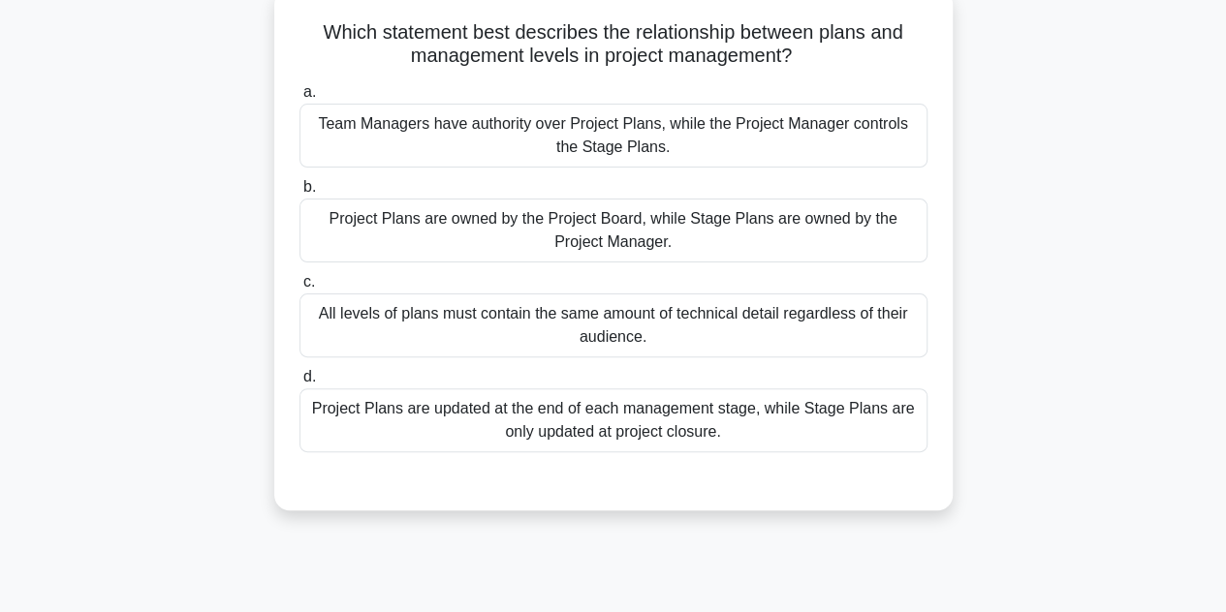
scroll to position [122, 0]
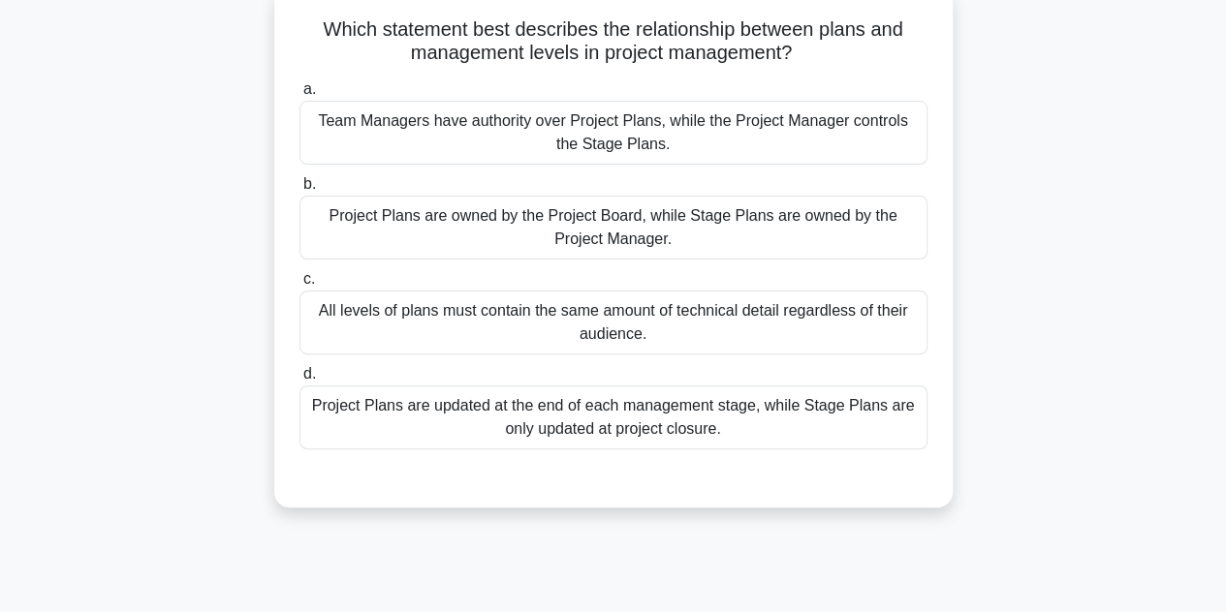
click at [703, 228] on div "Project Plans are owned by the Project Board, while Stage Plans are owned by th…" at bounding box center [613, 228] width 628 height 64
click at [299, 191] on input "b. Project Plans are owned by the Project Board, while Stage Plans are owned by…" at bounding box center [299, 184] width 0 height 13
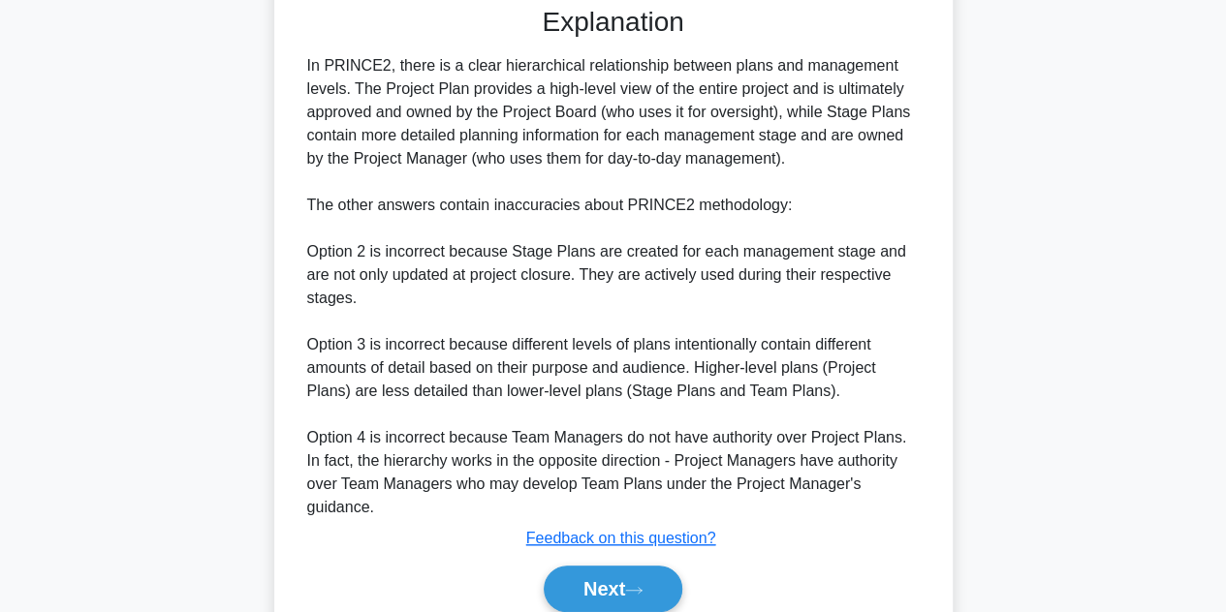
scroll to position [649, 0]
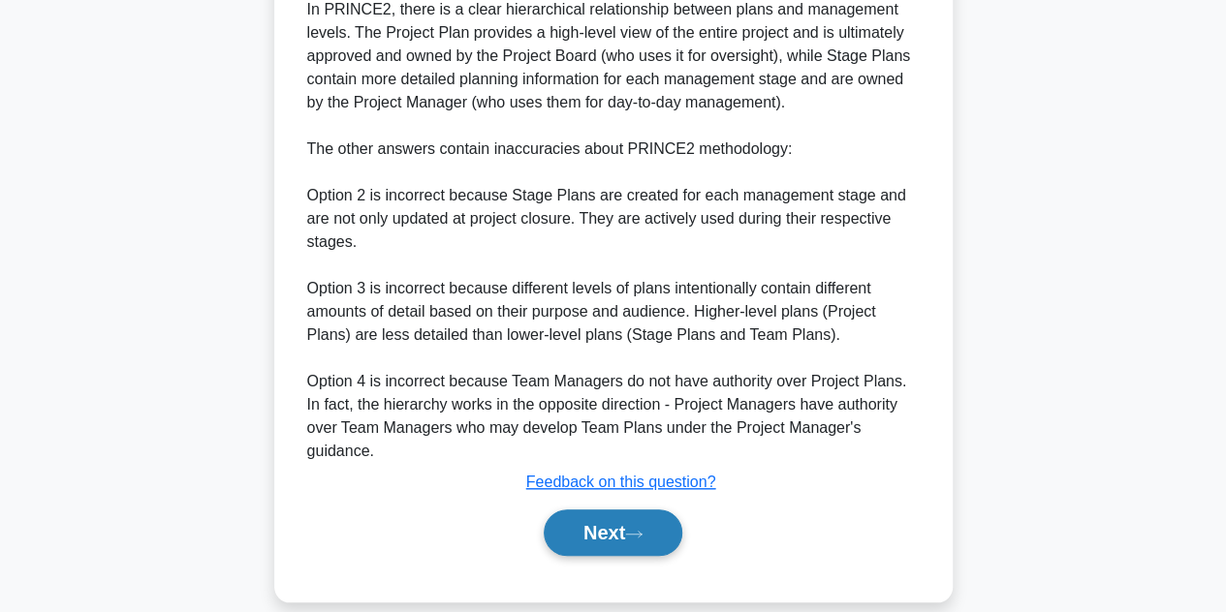
click at [595, 511] on button "Next" at bounding box center [613, 533] width 139 height 47
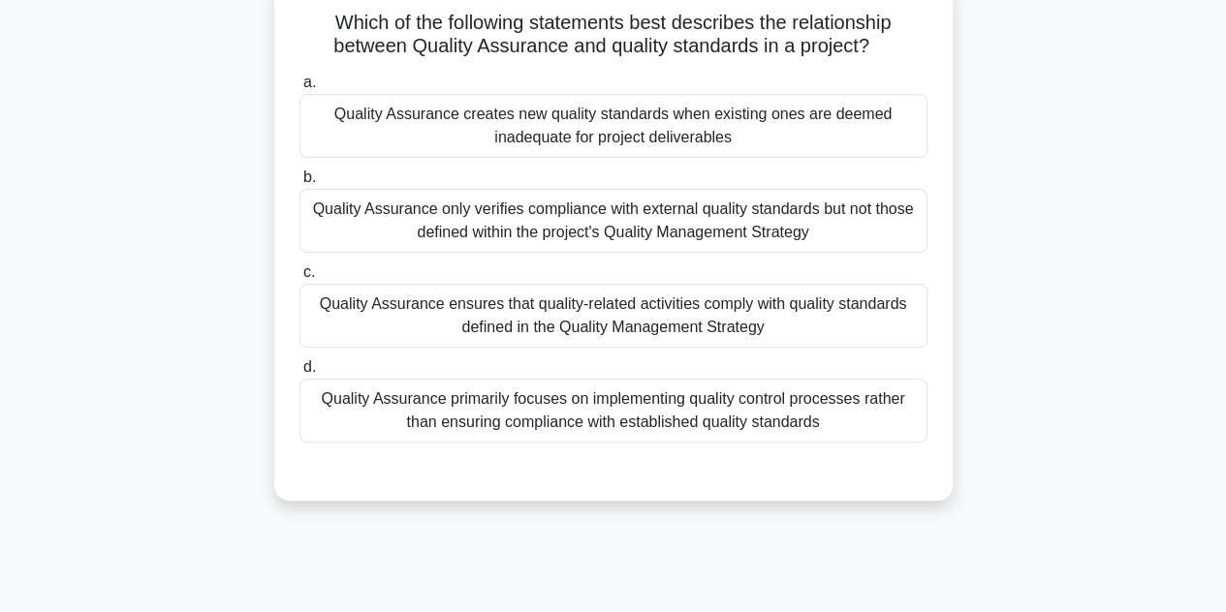
scroll to position [124, 0]
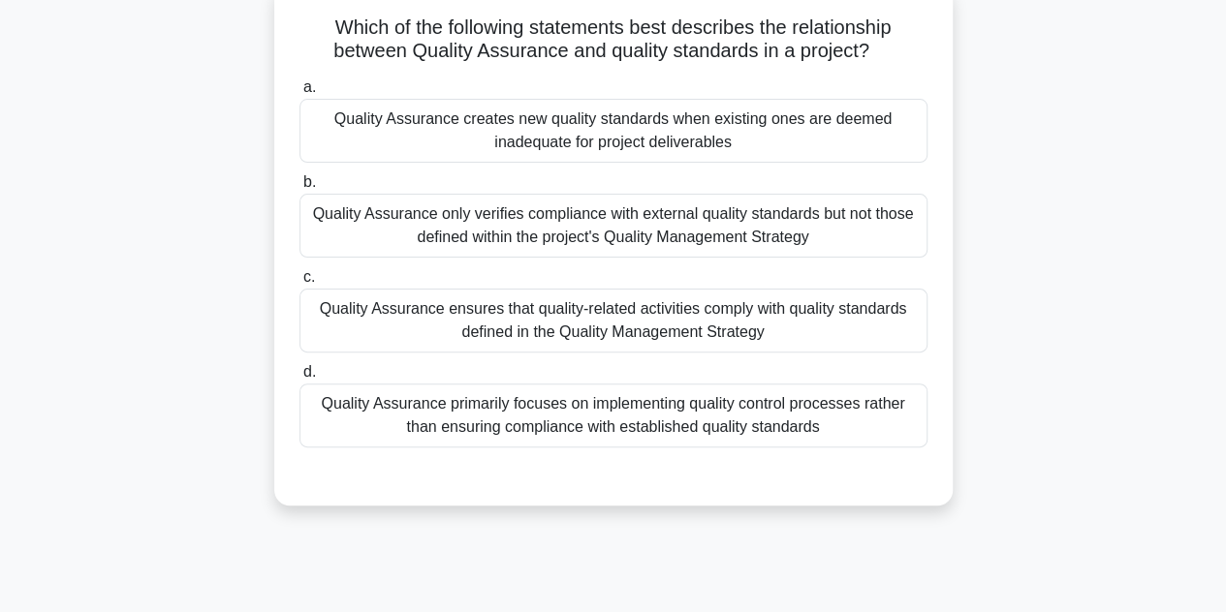
click at [789, 426] on div "Quality Assurance primarily focuses on implementing quality control processes r…" at bounding box center [613, 416] width 628 height 64
click at [299, 379] on input "d. Quality Assurance primarily focuses on implementing quality control processe…" at bounding box center [299, 372] width 0 height 13
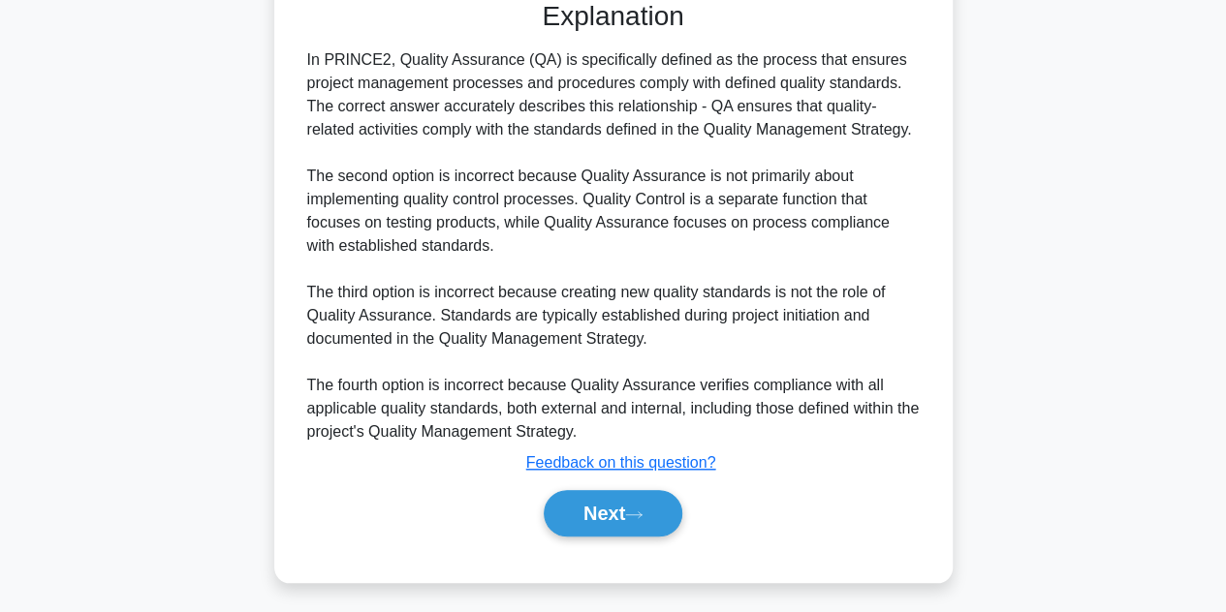
scroll to position [606, 0]
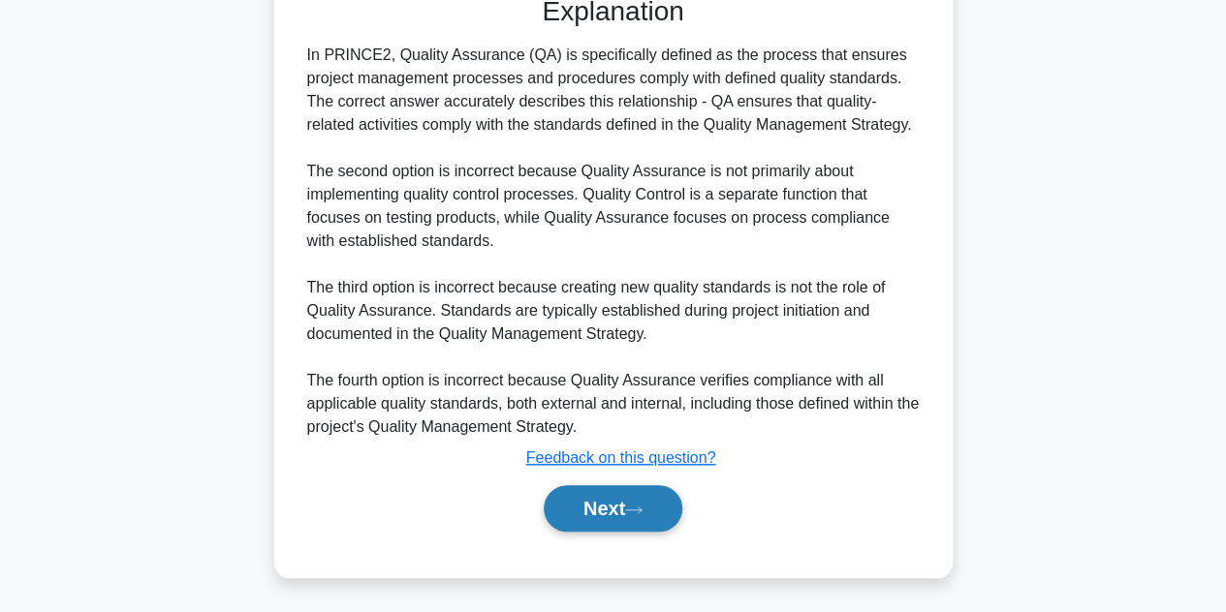
click at [626, 508] on button "Next" at bounding box center [613, 508] width 139 height 47
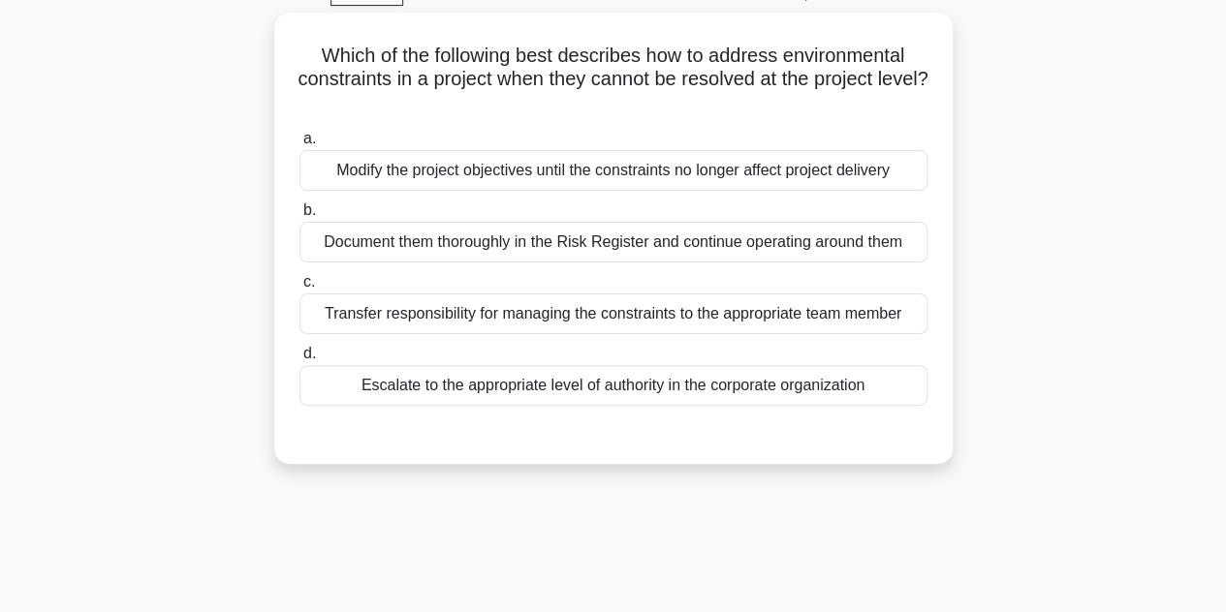
scroll to position [85, 0]
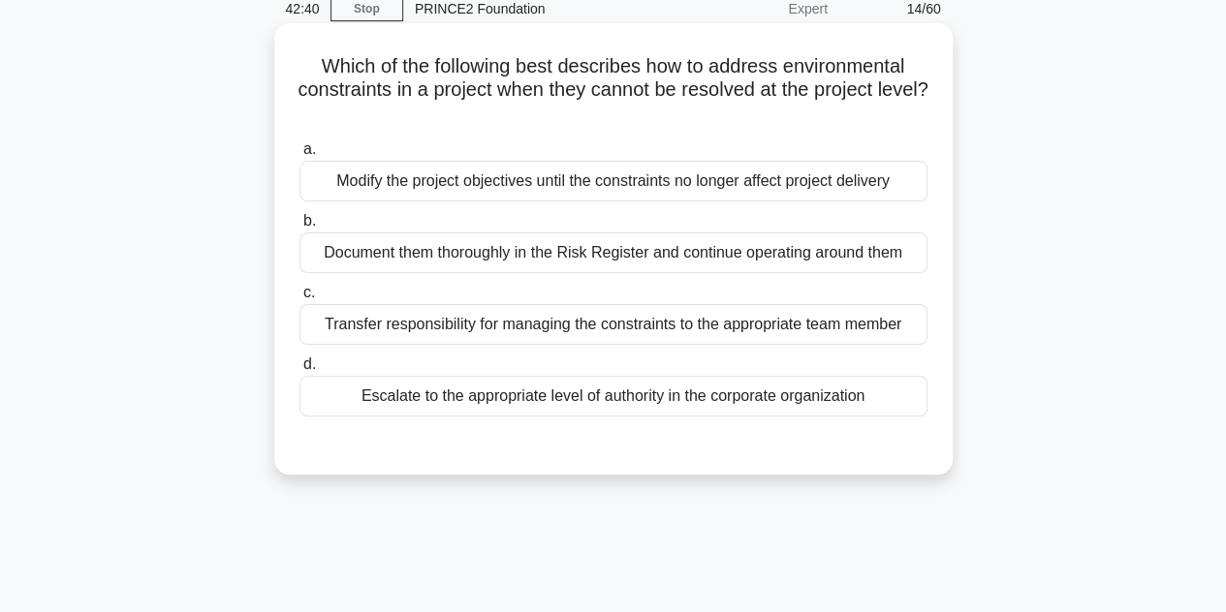
click at [609, 395] on div "Escalate to the appropriate level of authority in the corporate organization" at bounding box center [613, 396] width 628 height 41
click at [299, 371] on input "d. Escalate to the appropriate level of authority in the corporate organization" at bounding box center [299, 364] width 0 height 13
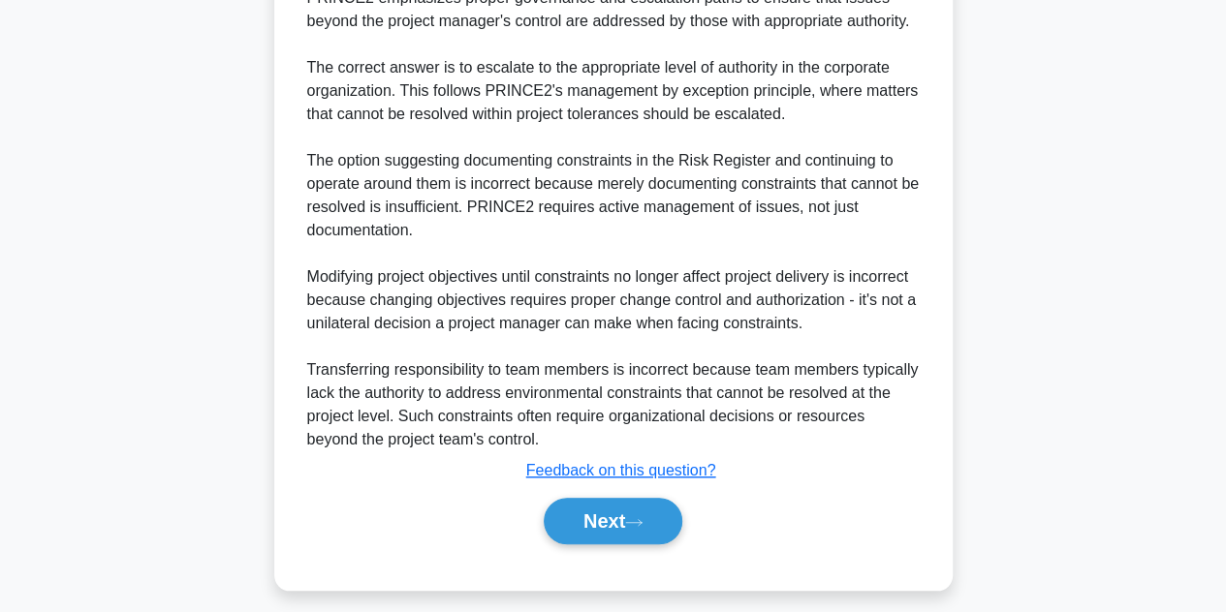
scroll to position [639, 0]
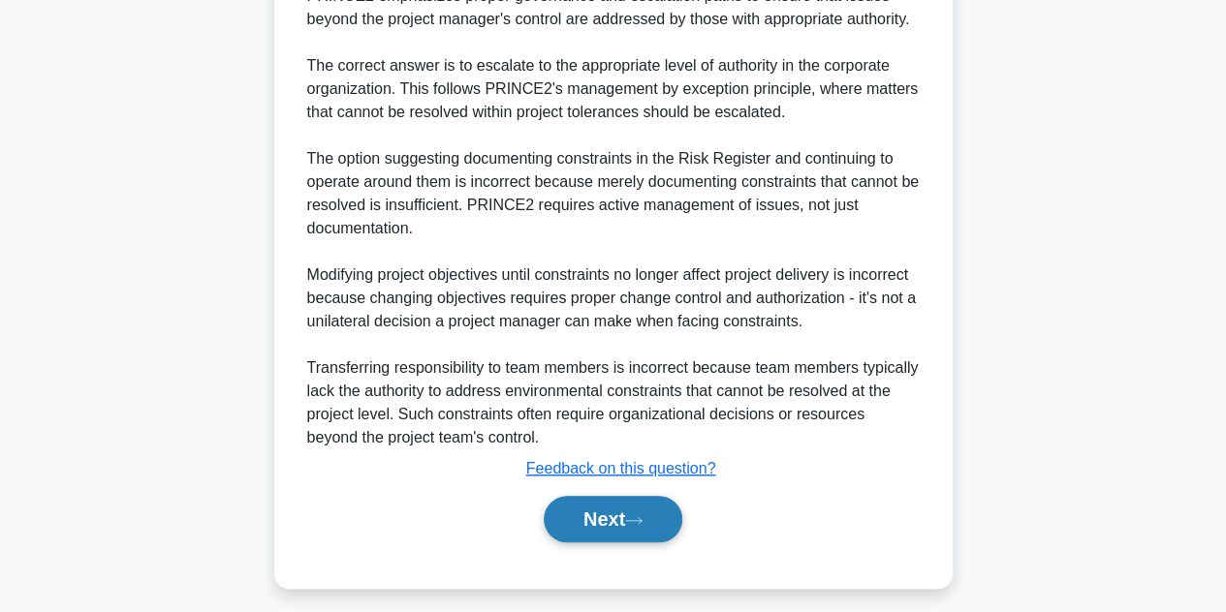
click at [611, 519] on button "Next" at bounding box center [613, 519] width 139 height 47
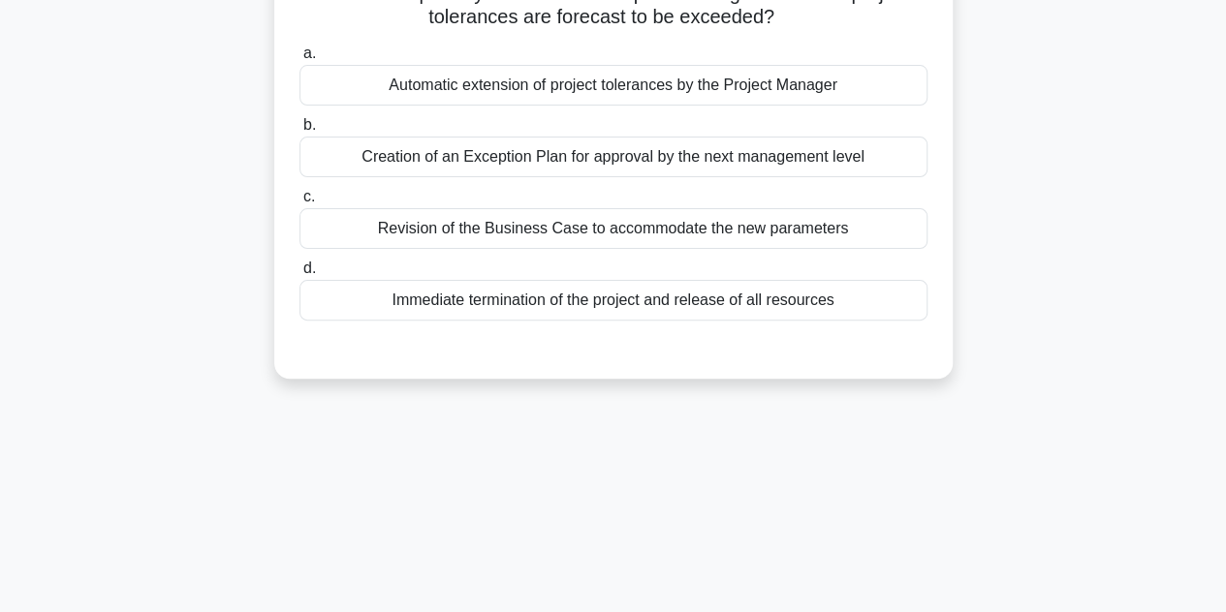
scroll to position [0, 0]
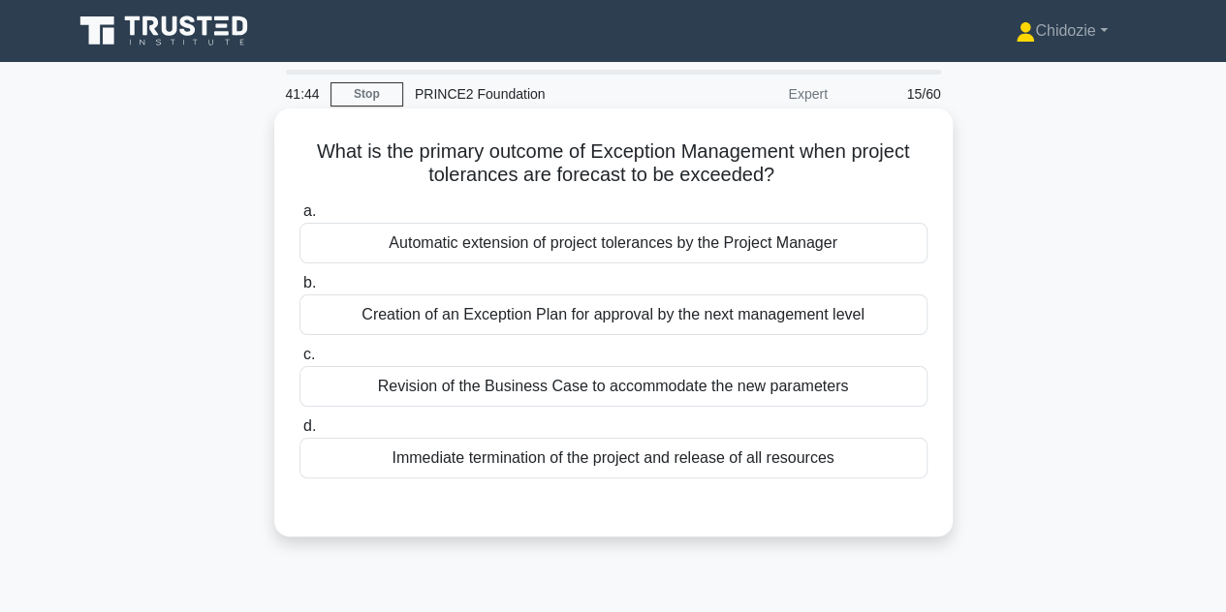
click at [648, 320] on div "Creation of an Exception Plan for approval by the next management level" at bounding box center [613, 315] width 628 height 41
click at [299, 290] on input "b. Creation of an Exception Plan for approval by the next management level" at bounding box center [299, 283] width 0 height 13
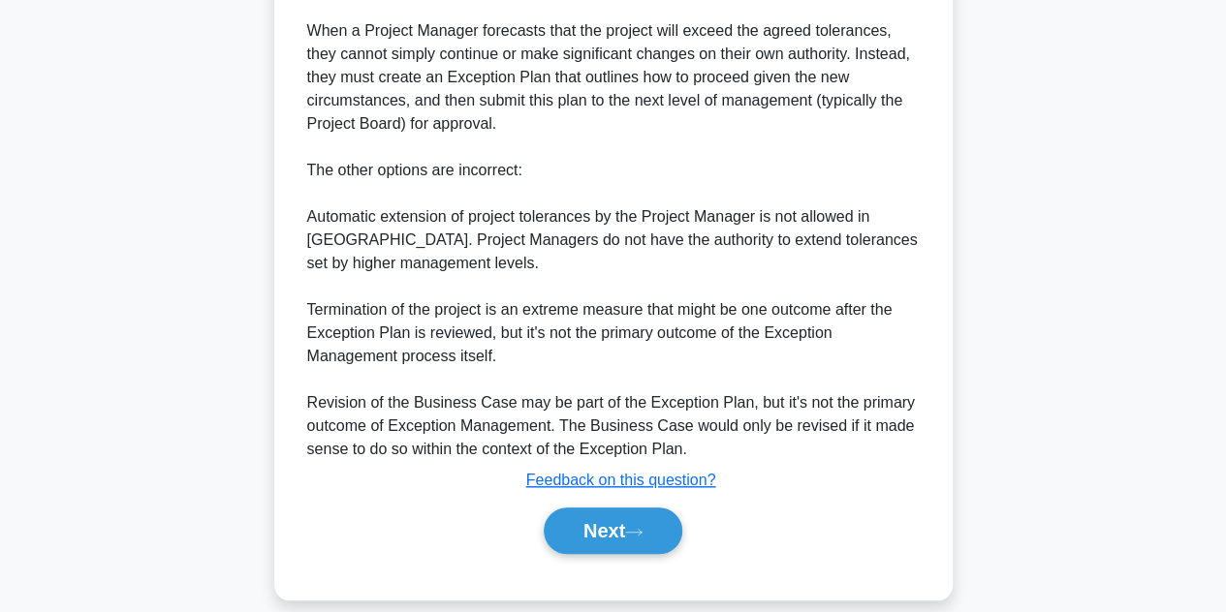
scroll to position [637, 0]
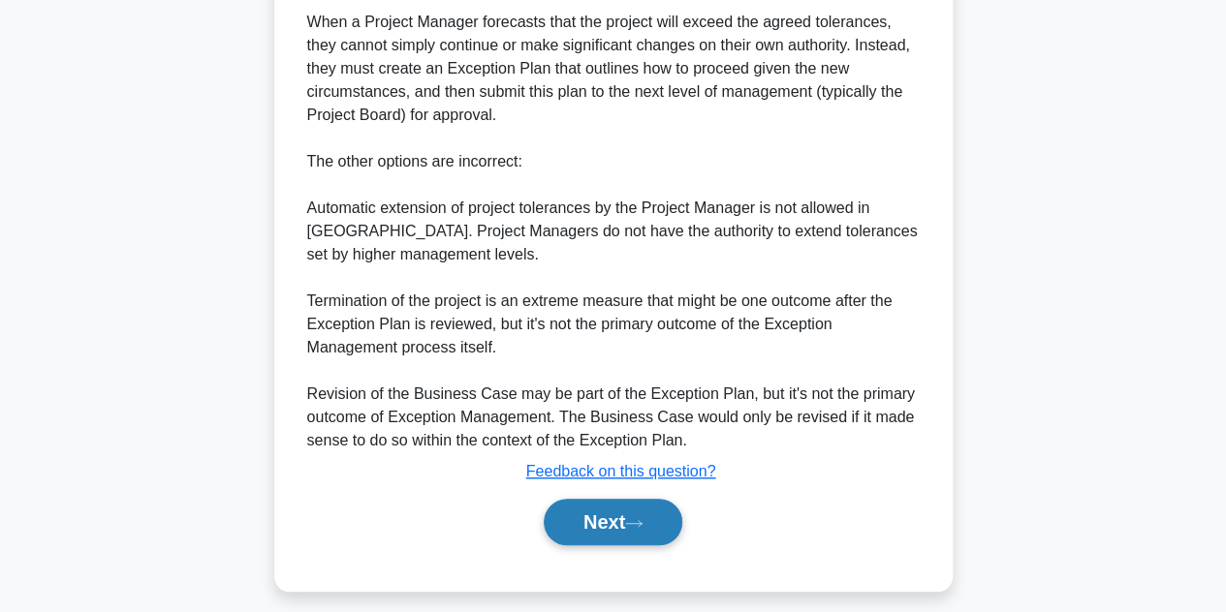
click at [595, 524] on button "Next" at bounding box center [613, 522] width 139 height 47
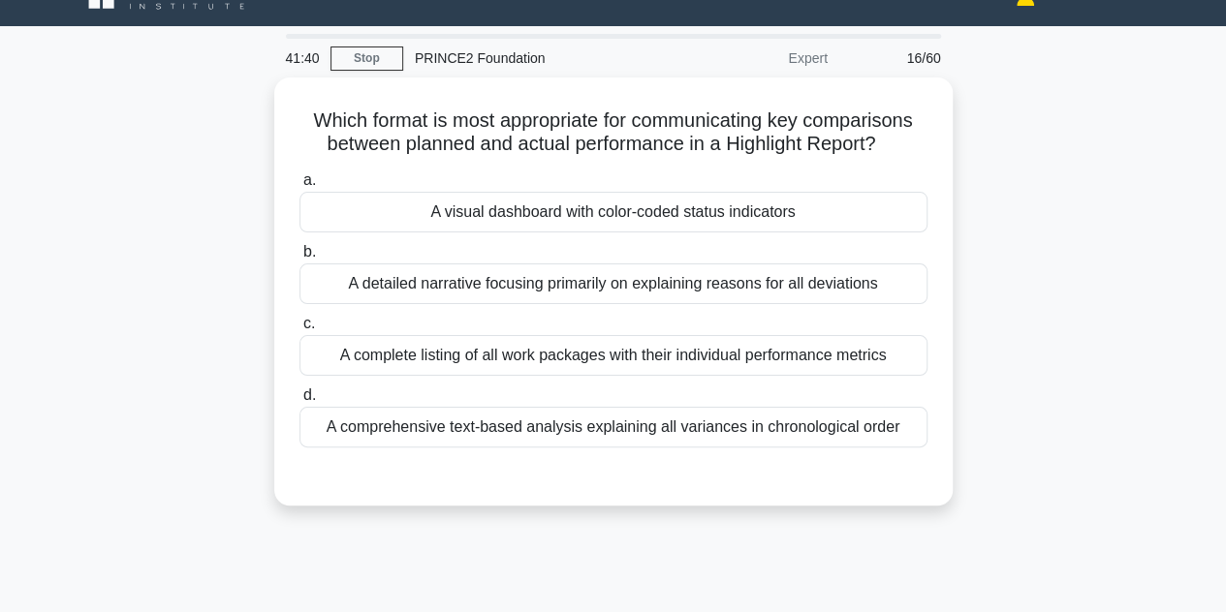
scroll to position [35, 0]
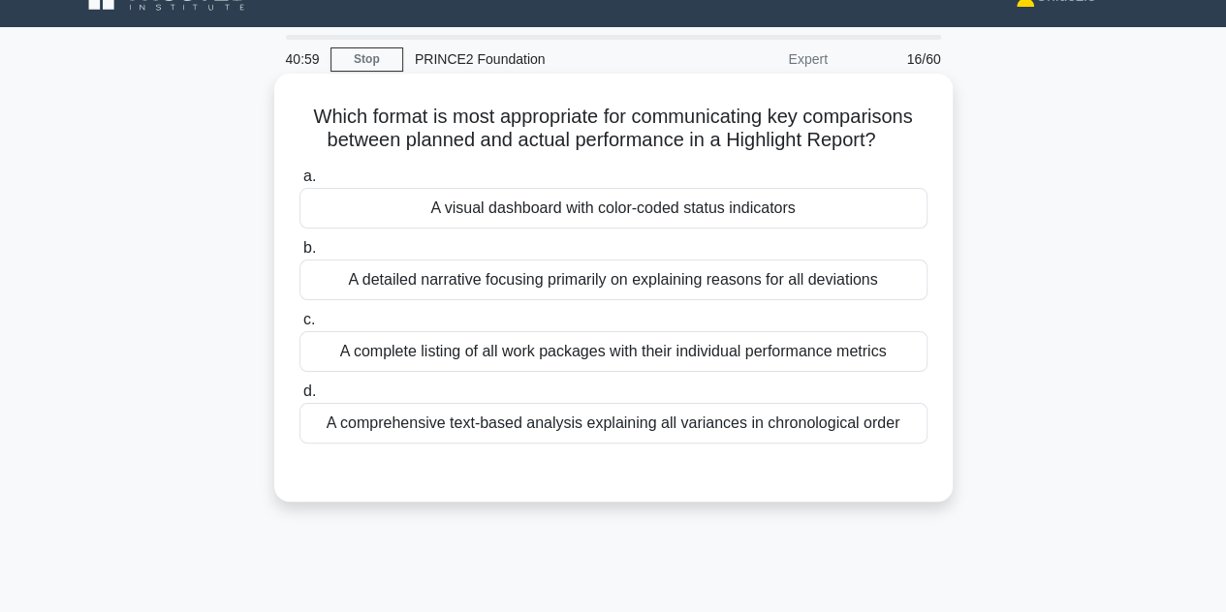
click at [674, 352] on div "A complete listing of all work packages with their individual performance metri…" at bounding box center [613, 351] width 628 height 41
click at [299, 327] on input "c. A complete listing of all work packages with their individual performance me…" at bounding box center [299, 320] width 0 height 13
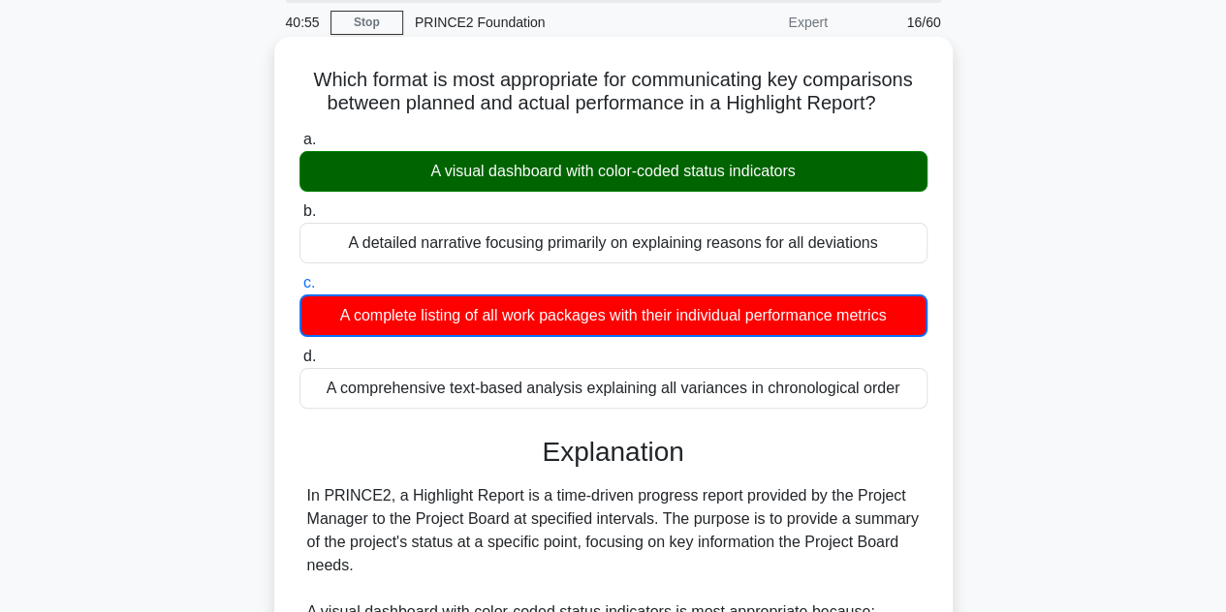
scroll to position [74, 0]
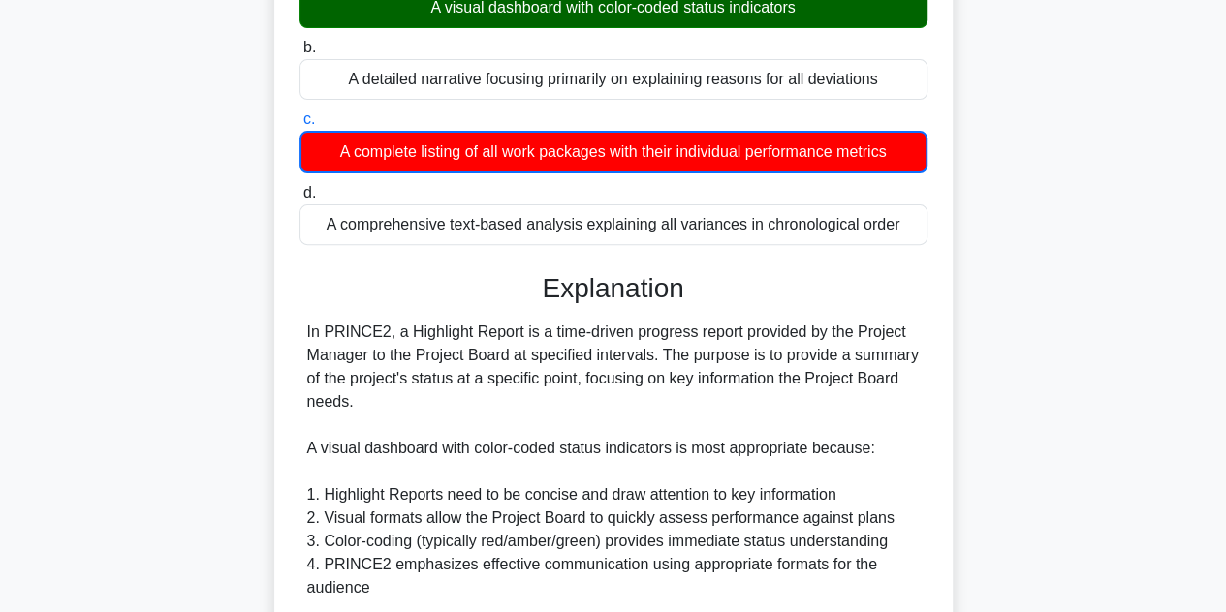
click at [674, 352] on div "In PRINCE2, a Highlight Report is a time-driven progress report provided by the…" at bounding box center [613, 600] width 612 height 558
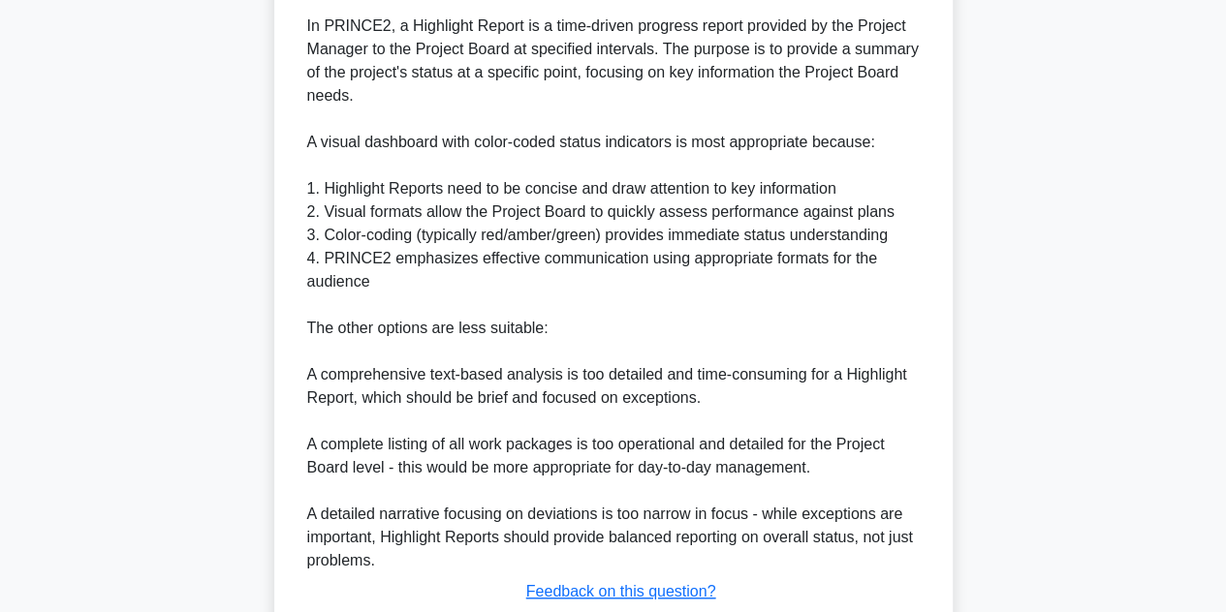
scroll to position [675, 0]
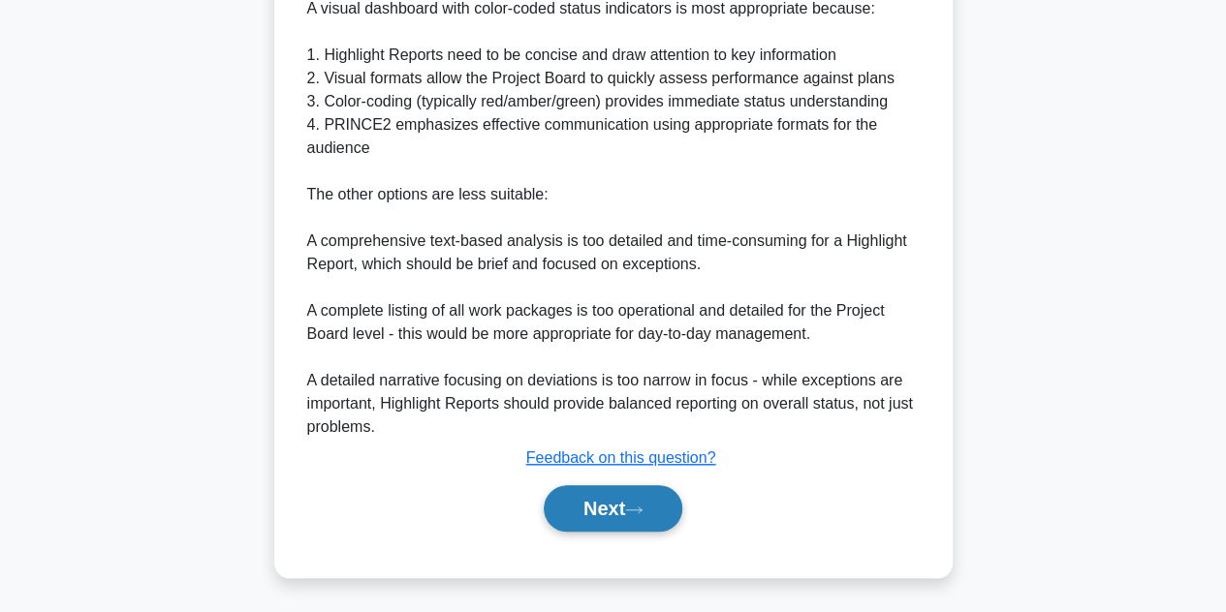
click at [585, 509] on button "Next" at bounding box center [613, 508] width 139 height 47
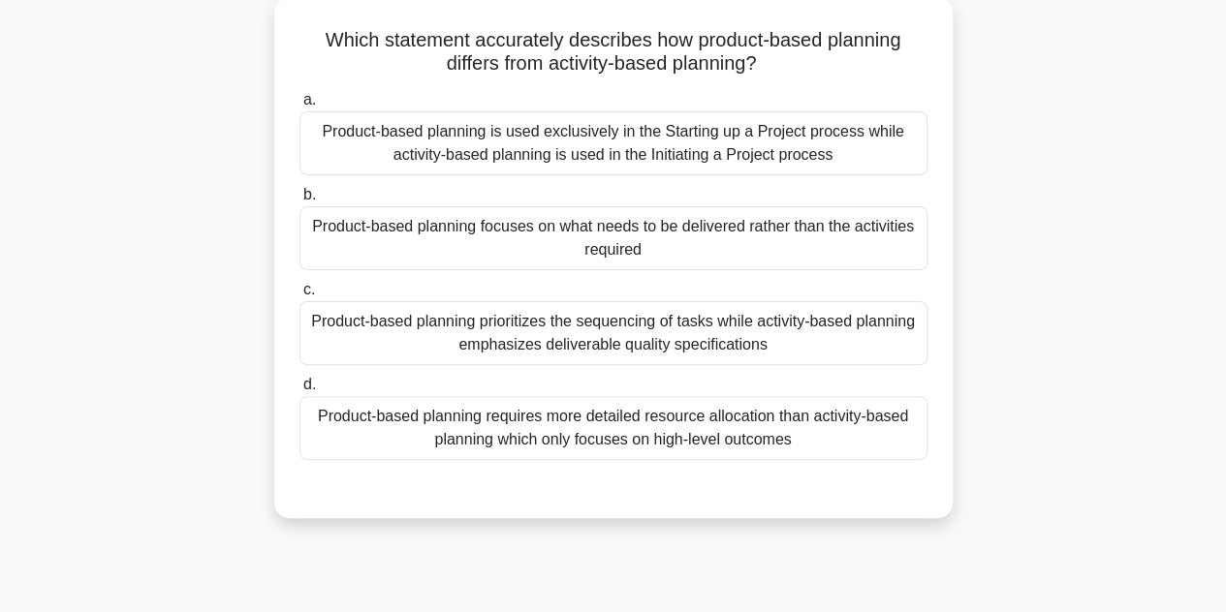
scroll to position [112, 0]
click at [634, 102] on label "a. Product-based planning is used exclusively in the Starting up a Project proc…" at bounding box center [613, 130] width 628 height 87
click at [299, 102] on input "a. Product-based planning is used exclusively in the Starting up a Project proc…" at bounding box center [299, 99] width 0 height 13
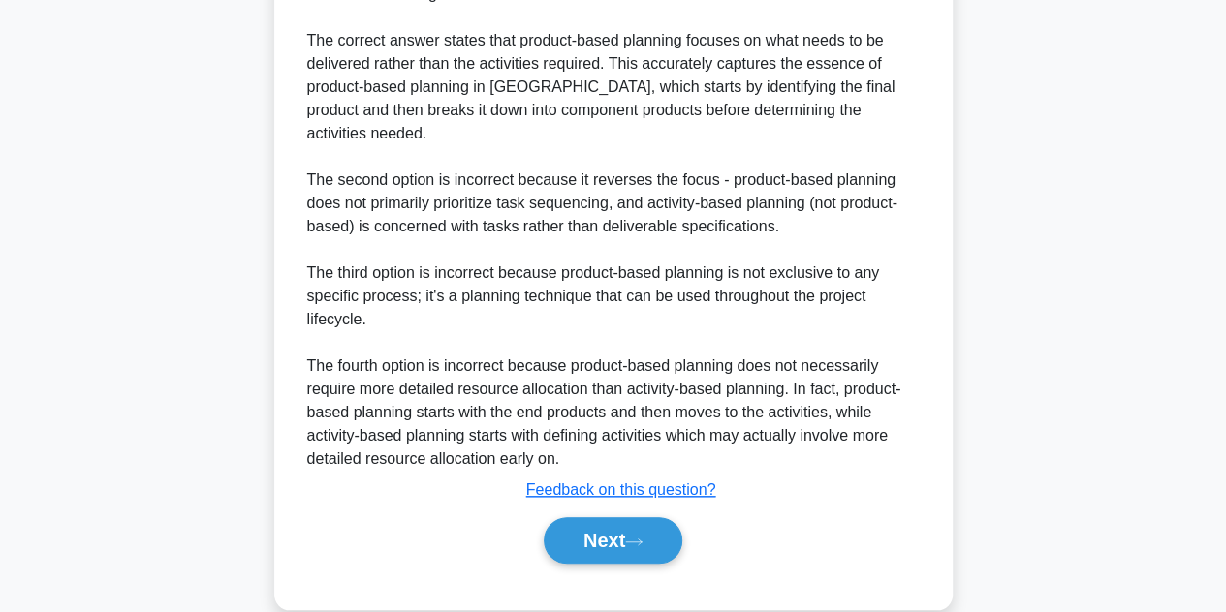
scroll to position [722, 0]
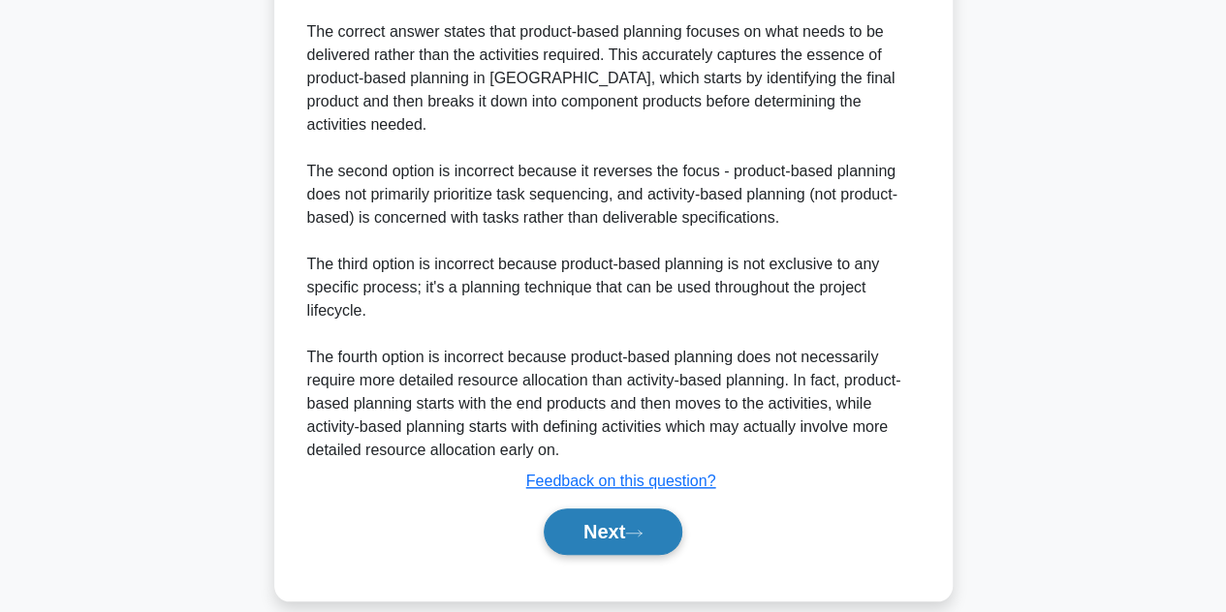
click at [595, 521] on button "Next" at bounding box center [613, 532] width 139 height 47
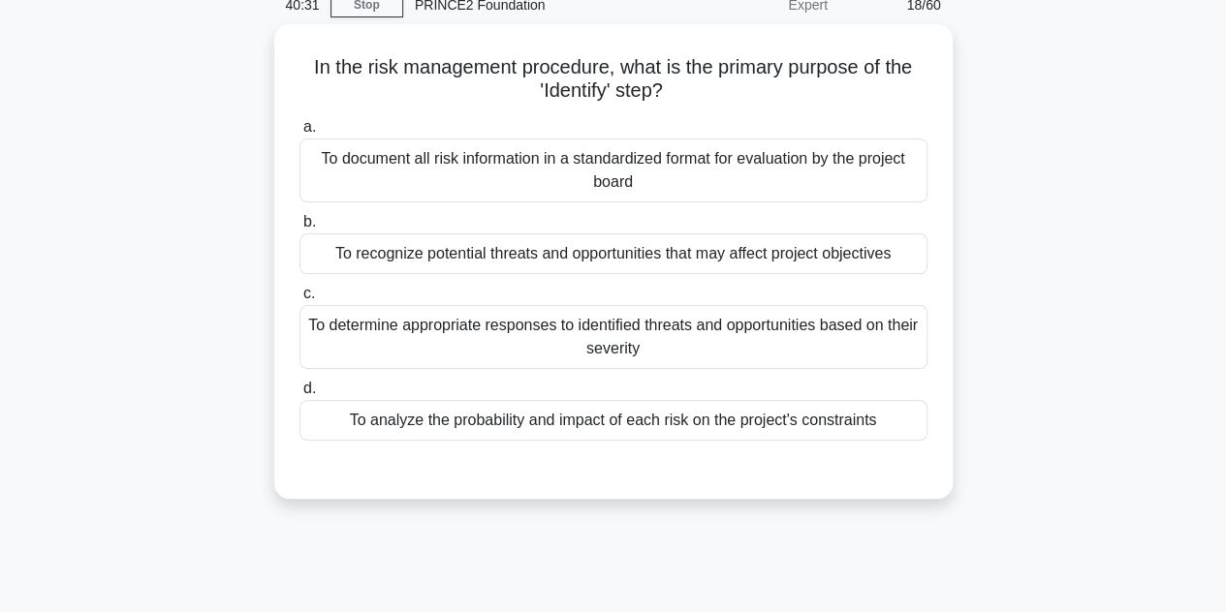
scroll to position [89, 0]
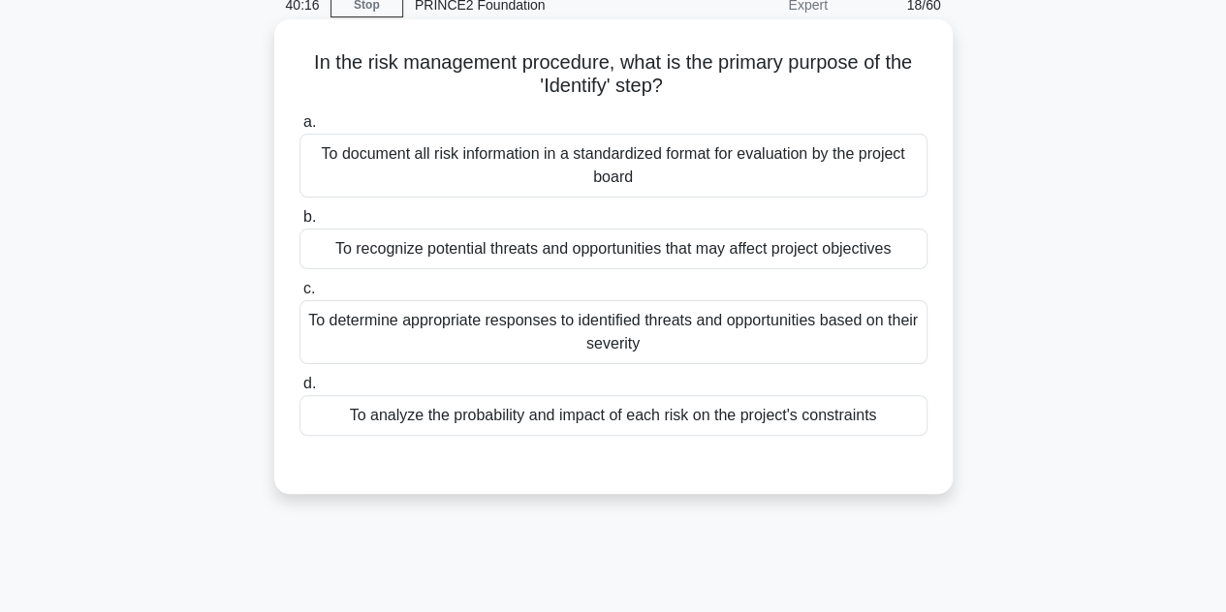
click at [556, 257] on div "To recognize potential threats and opportunities that may affect project object…" at bounding box center [613, 249] width 628 height 41
click at [299, 224] on input "b. To recognize potential threats and opportunities that may affect project obj…" at bounding box center [299, 217] width 0 height 13
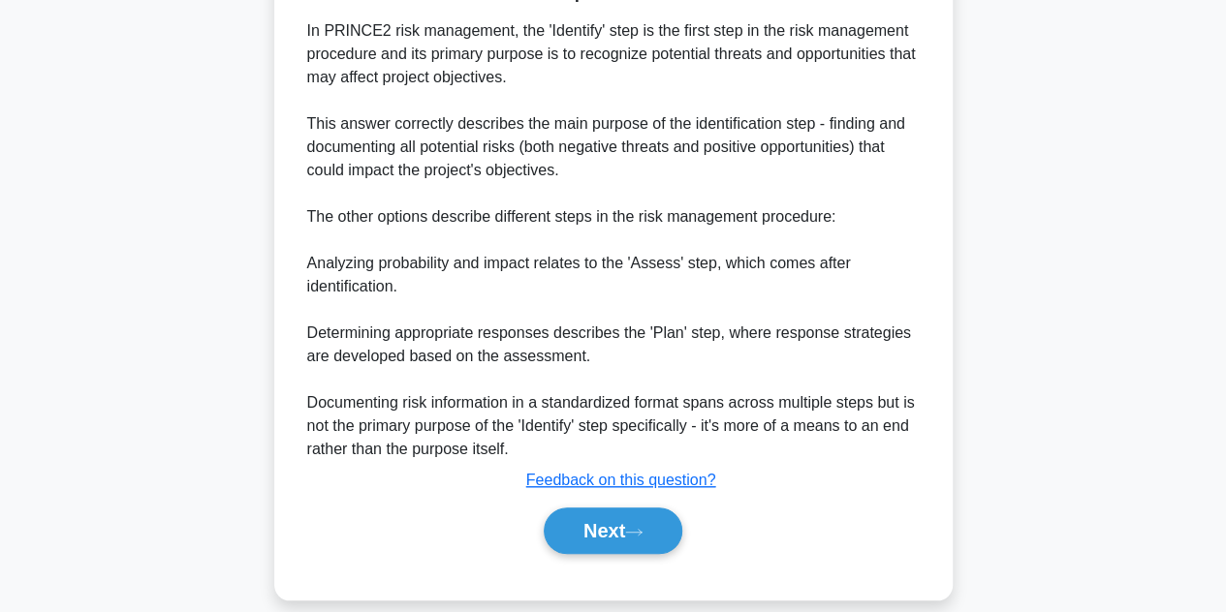
scroll to position [603, 0]
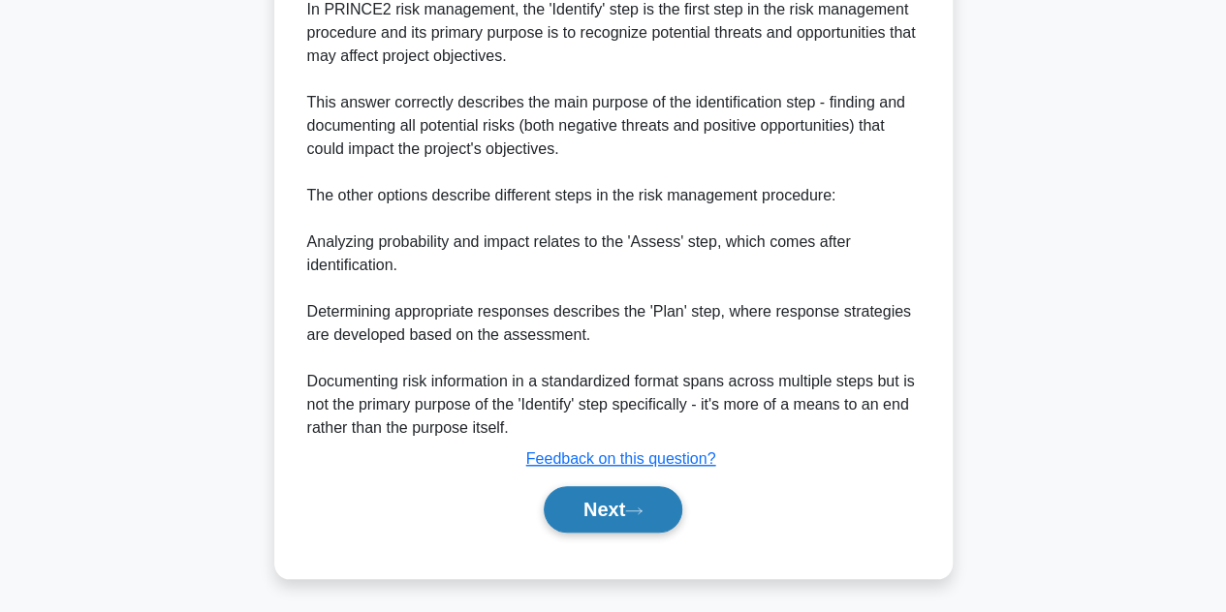
click at [598, 487] on button "Next" at bounding box center [613, 509] width 139 height 47
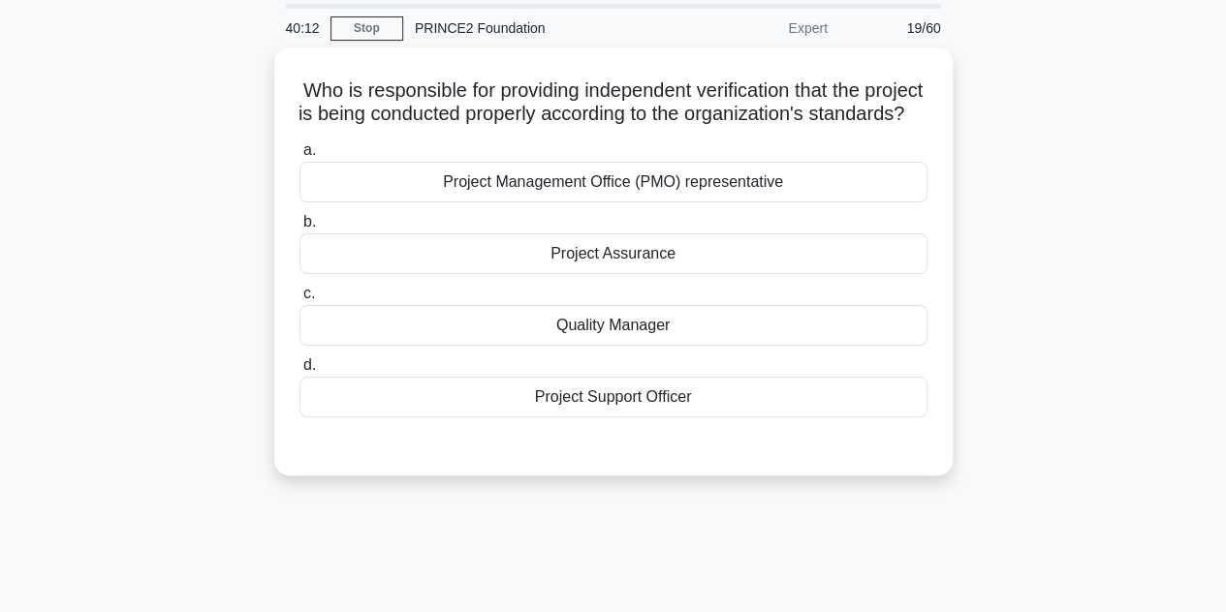
scroll to position [58, 0]
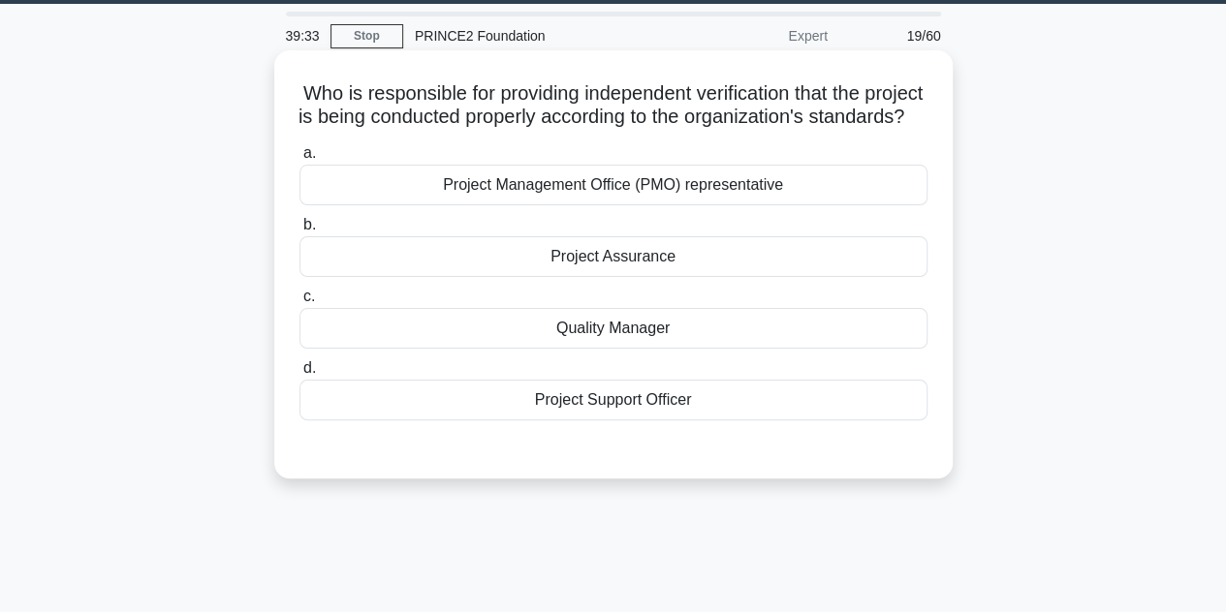
click at [700, 205] on div "Project Management Office (PMO) representative" at bounding box center [613, 185] width 628 height 41
click at [299, 160] on input "a. Project Management Office (PMO) representative" at bounding box center [299, 153] width 0 height 13
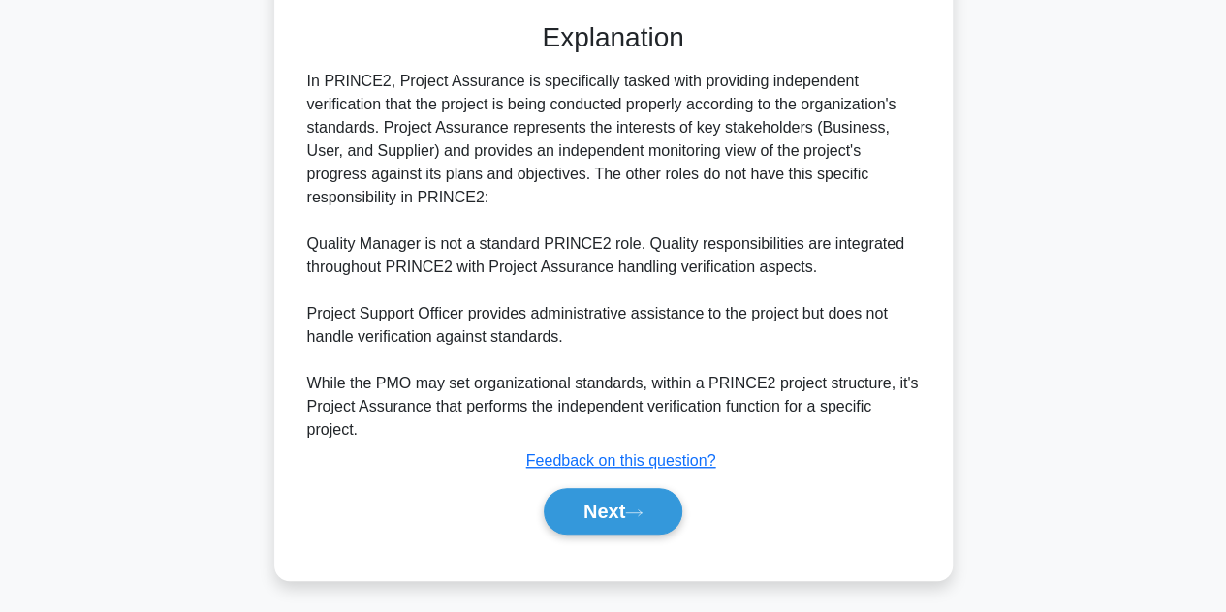
scroll to position [513, 0]
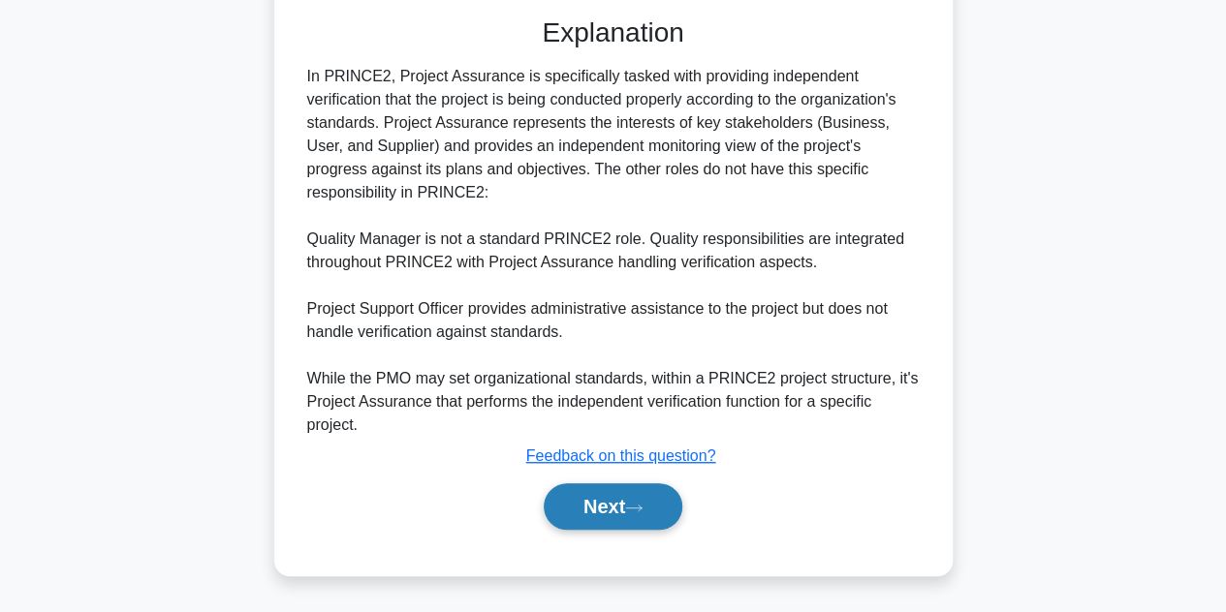
click at [614, 518] on button "Next" at bounding box center [613, 506] width 139 height 47
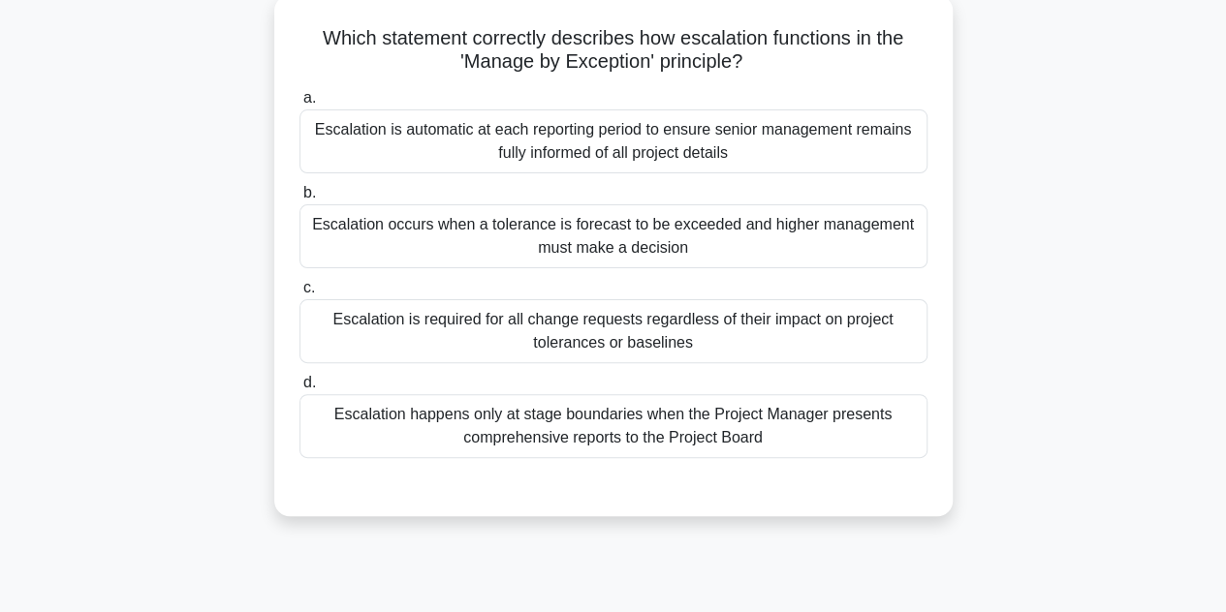
scroll to position [128, 0]
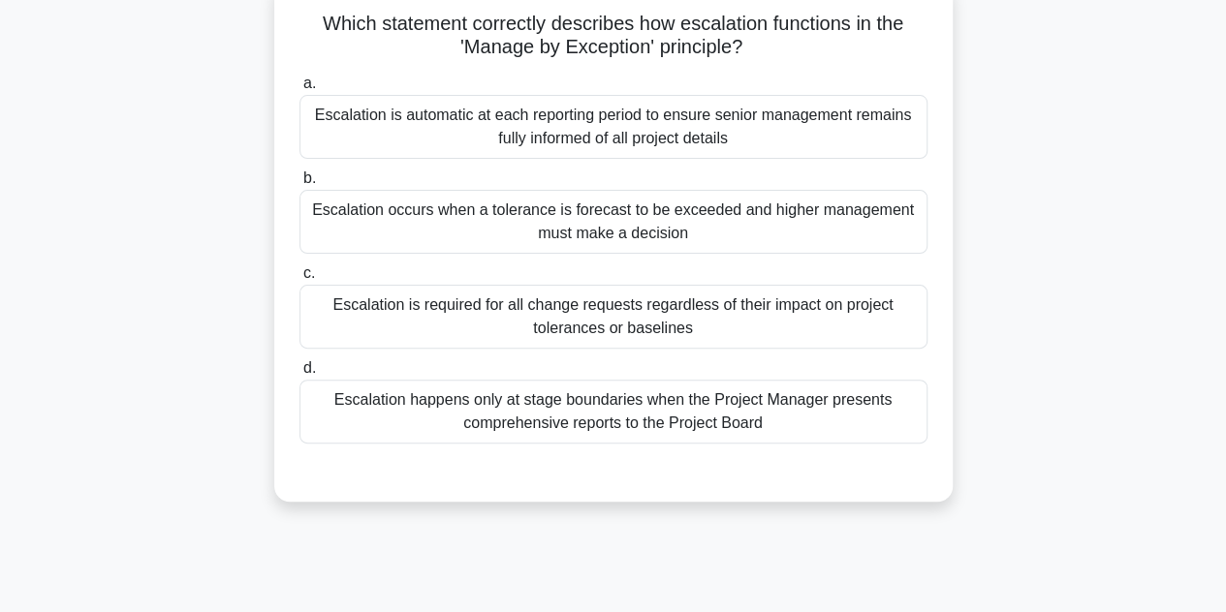
click at [590, 230] on div "Escalation occurs when a tolerance is forecast to be exceeded and higher manage…" at bounding box center [613, 222] width 628 height 64
click at [299, 185] on input "b. Escalation occurs when a tolerance is forecast to be exceeded and higher man…" at bounding box center [299, 178] width 0 height 13
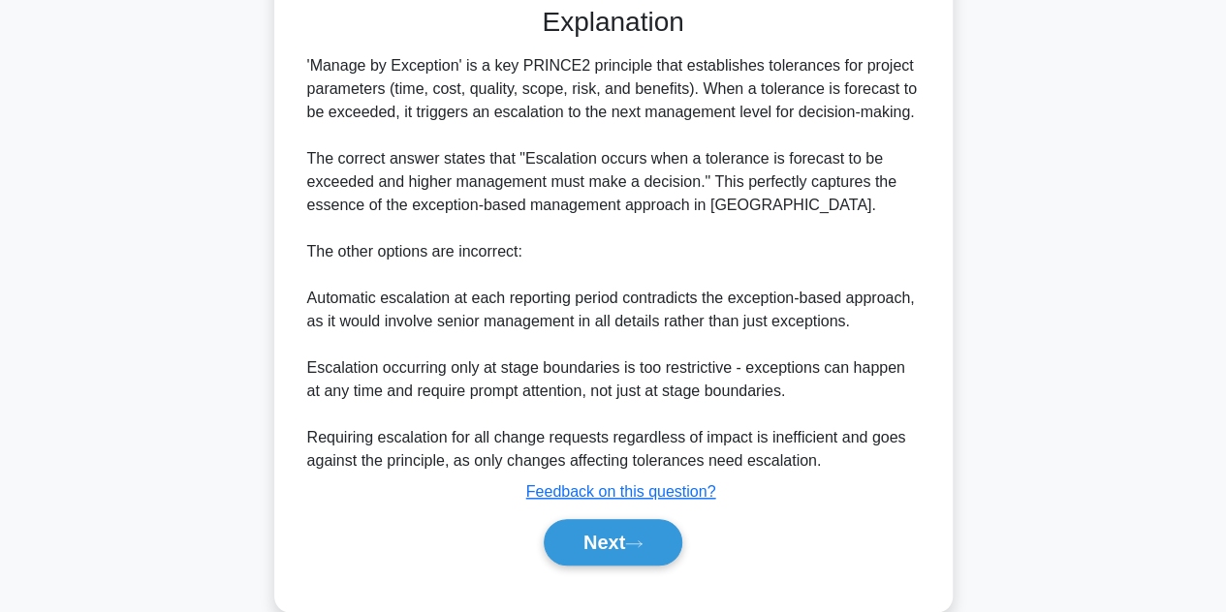
scroll to position [626, 0]
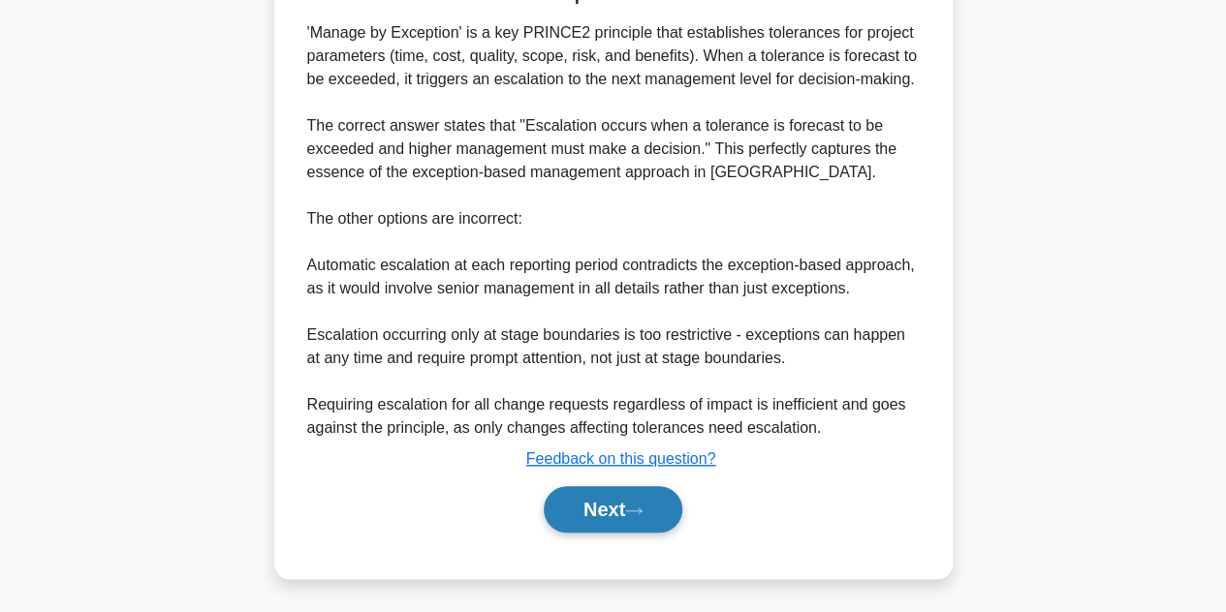
click at [607, 509] on button "Next" at bounding box center [613, 509] width 139 height 47
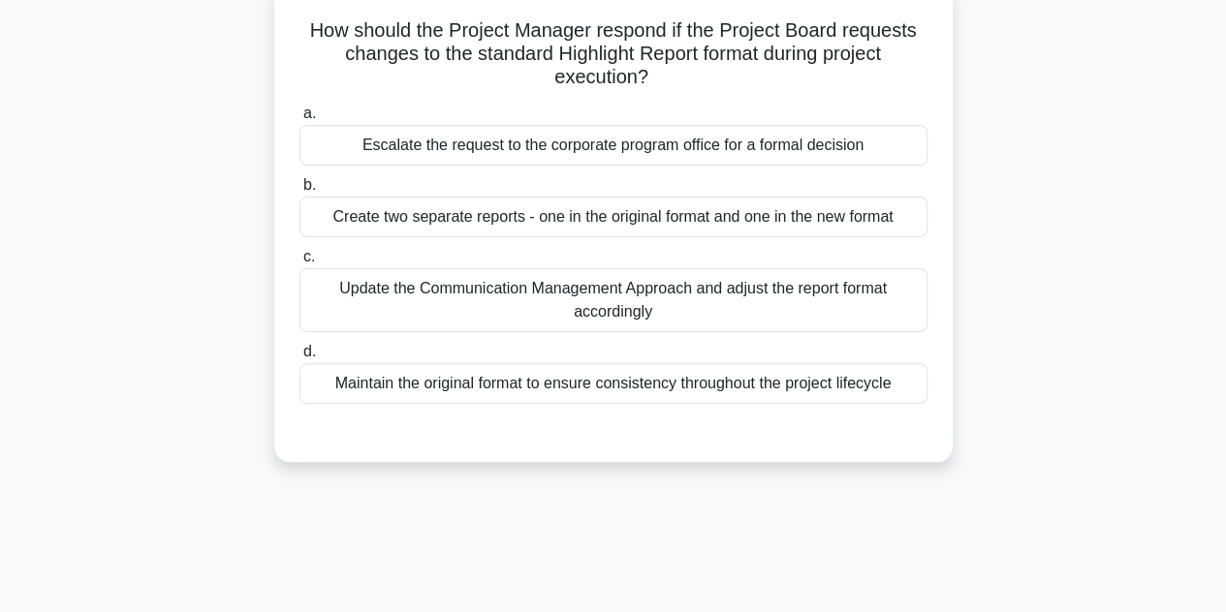
scroll to position [126, 0]
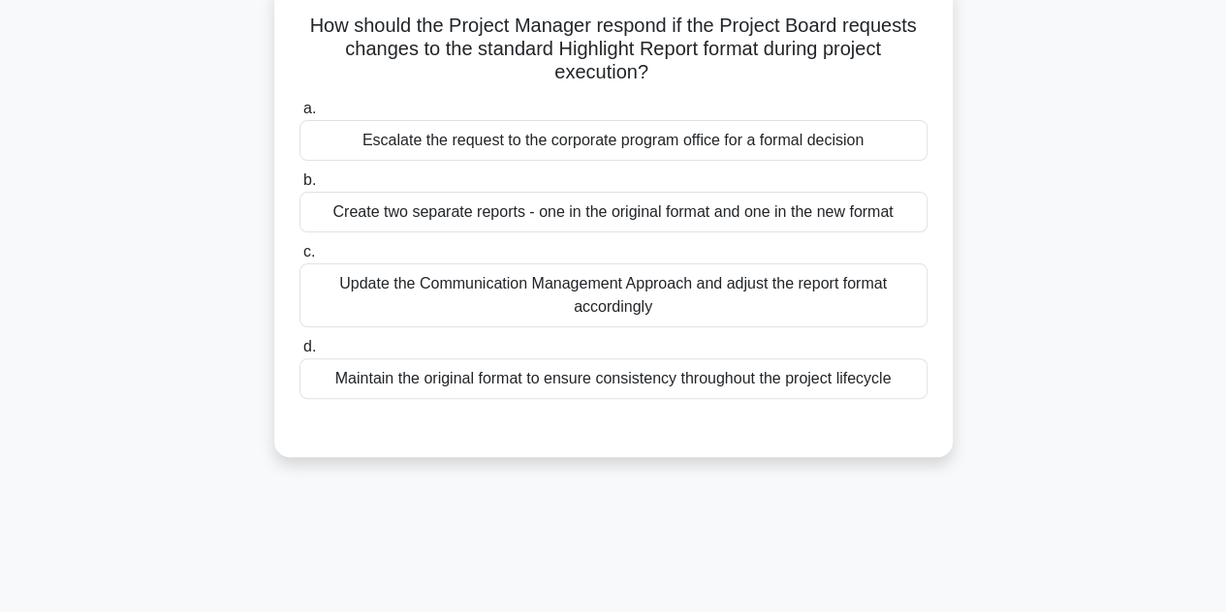
click at [586, 303] on div "Update the Communication Management Approach and adjust the report format accor…" at bounding box center [613, 296] width 628 height 64
click at [299, 259] on input "c. Update the Communication Management Approach and adjust the report format ac…" at bounding box center [299, 252] width 0 height 13
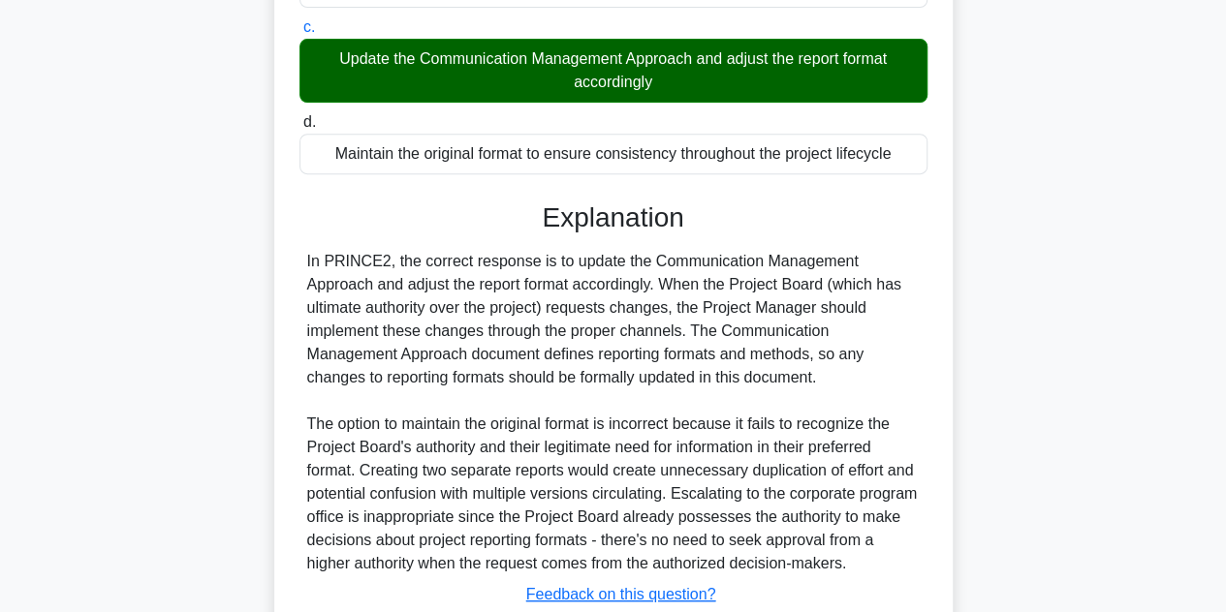
scroll to position [486, 0]
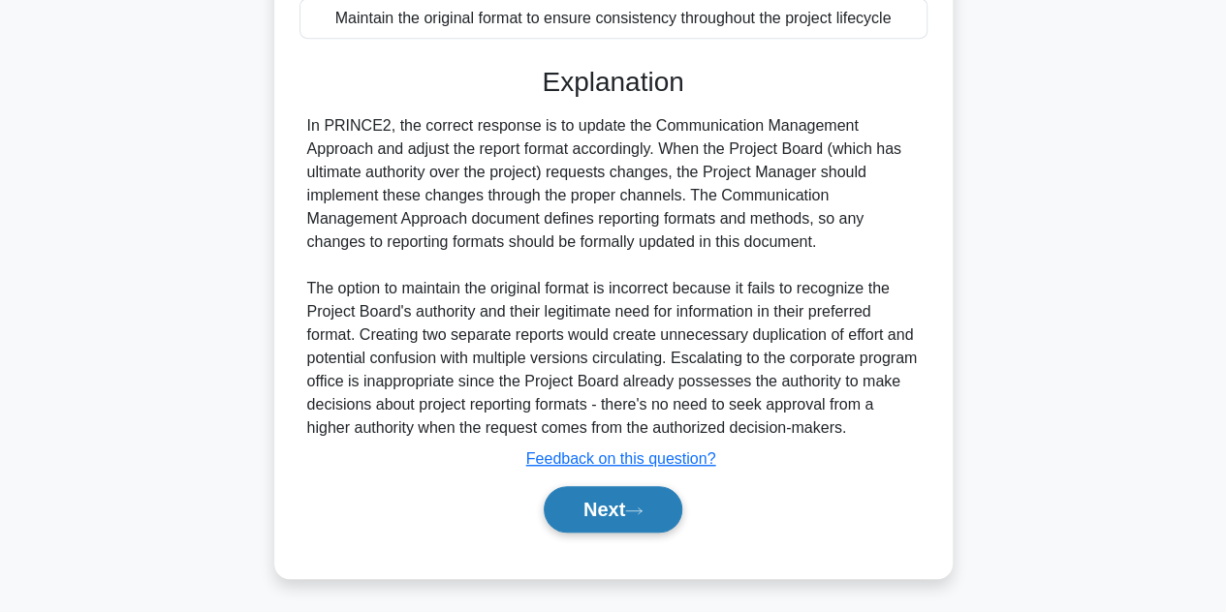
click at [586, 493] on button "Next" at bounding box center [613, 509] width 139 height 47
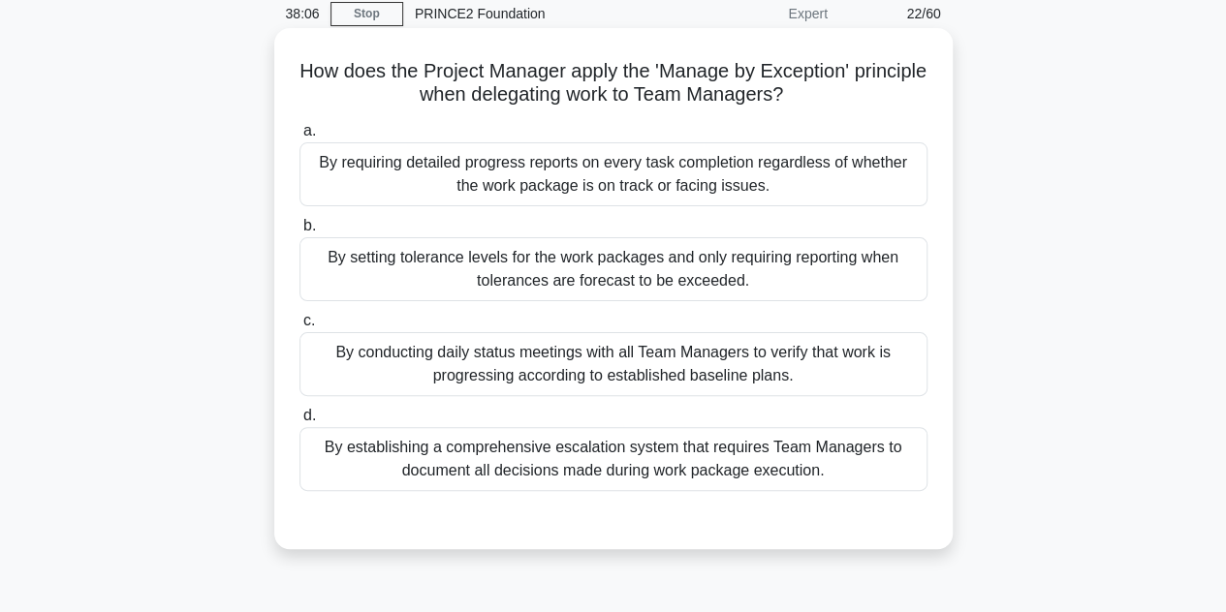
scroll to position [82, 0]
click at [665, 285] on div "By setting tolerance levels for the work packages and only requiring reporting …" at bounding box center [613, 267] width 628 height 64
click at [299, 231] on input "b. By setting tolerance levels for the work packages and only requiring reporti…" at bounding box center [299, 224] width 0 height 13
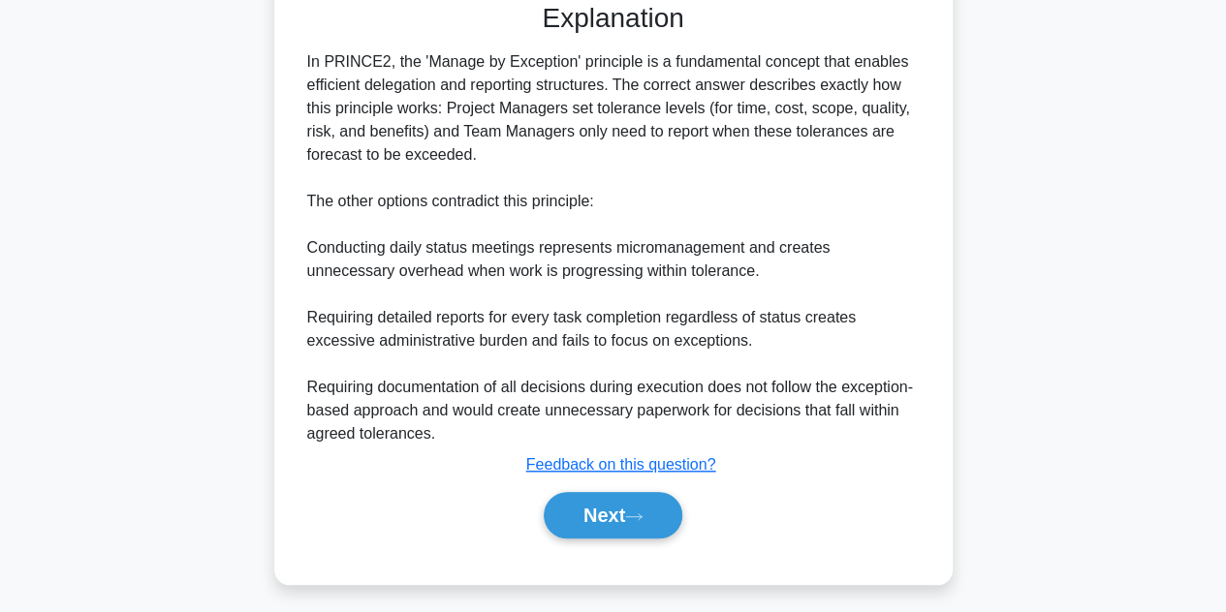
scroll to position [603, 0]
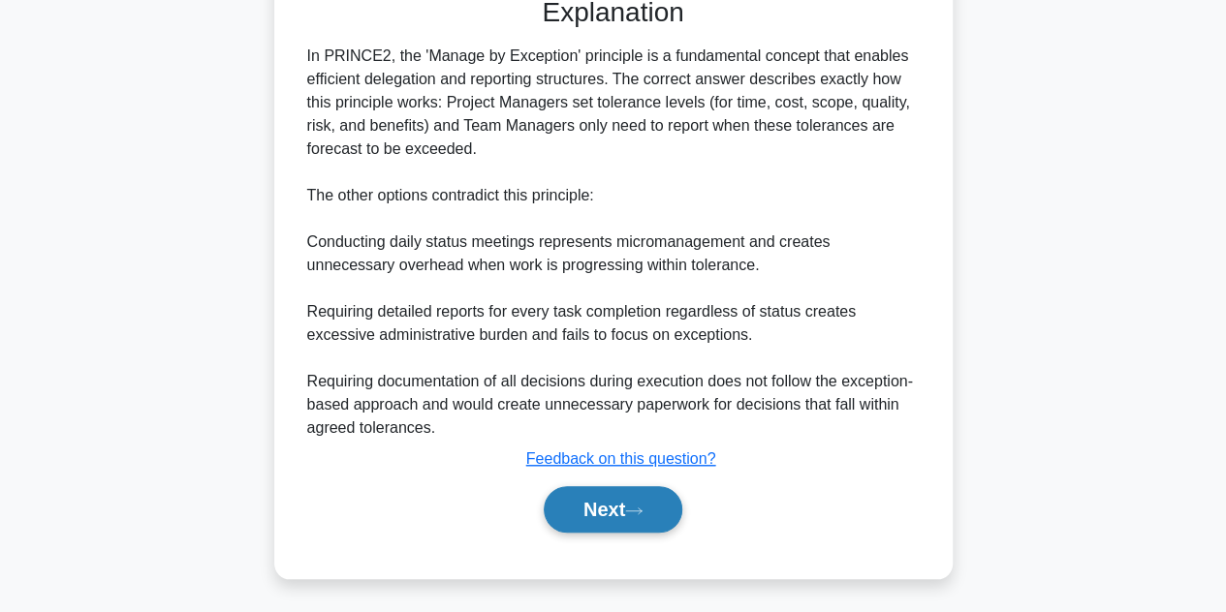
click at [613, 518] on button "Next" at bounding box center [613, 509] width 139 height 47
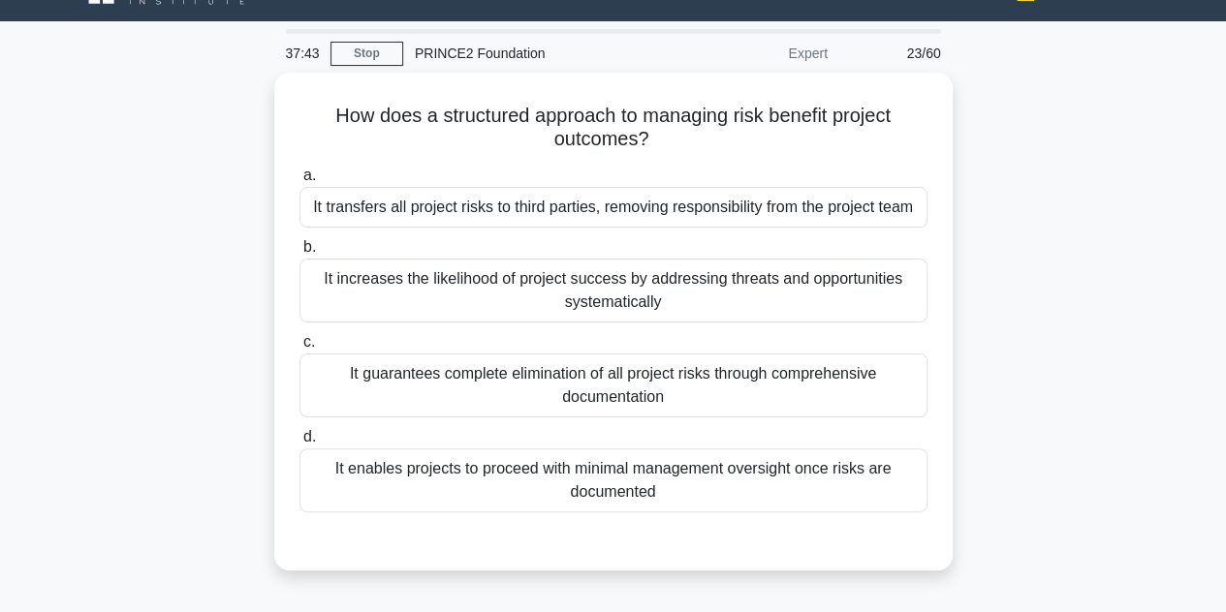
scroll to position [33, 0]
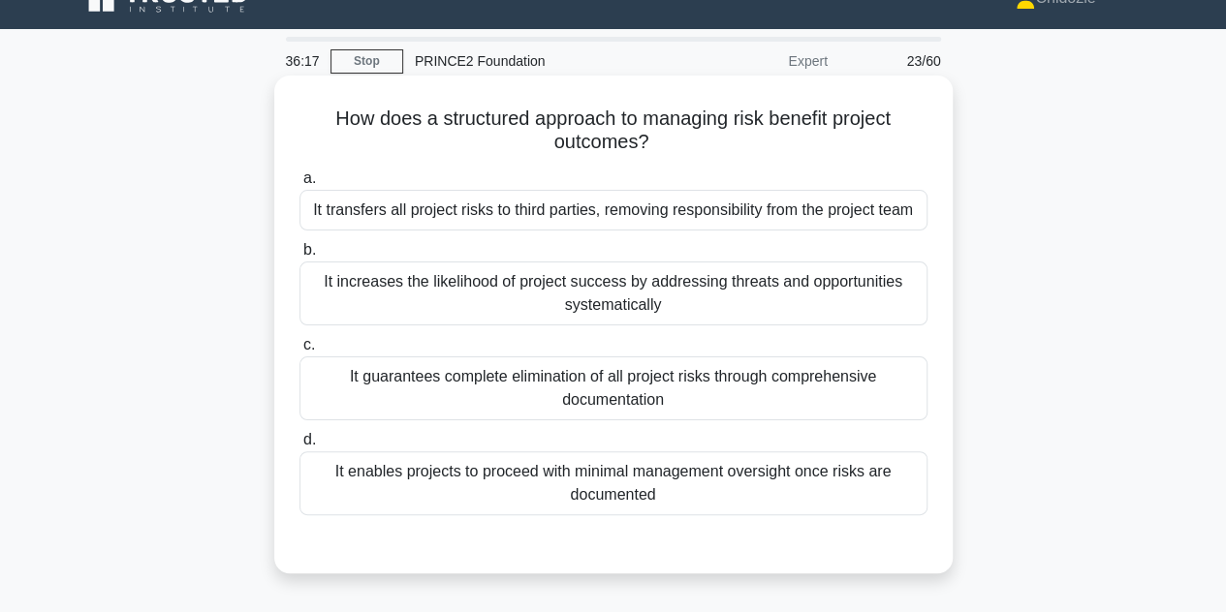
click at [740, 295] on div "It increases the likelihood of project success by addressing threats and opport…" at bounding box center [613, 294] width 628 height 64
click at [299, 257] on input "b. It increases the likelihood of project success by addressing threats and opp…" at bounding box center [299, 250] width 0 height 13
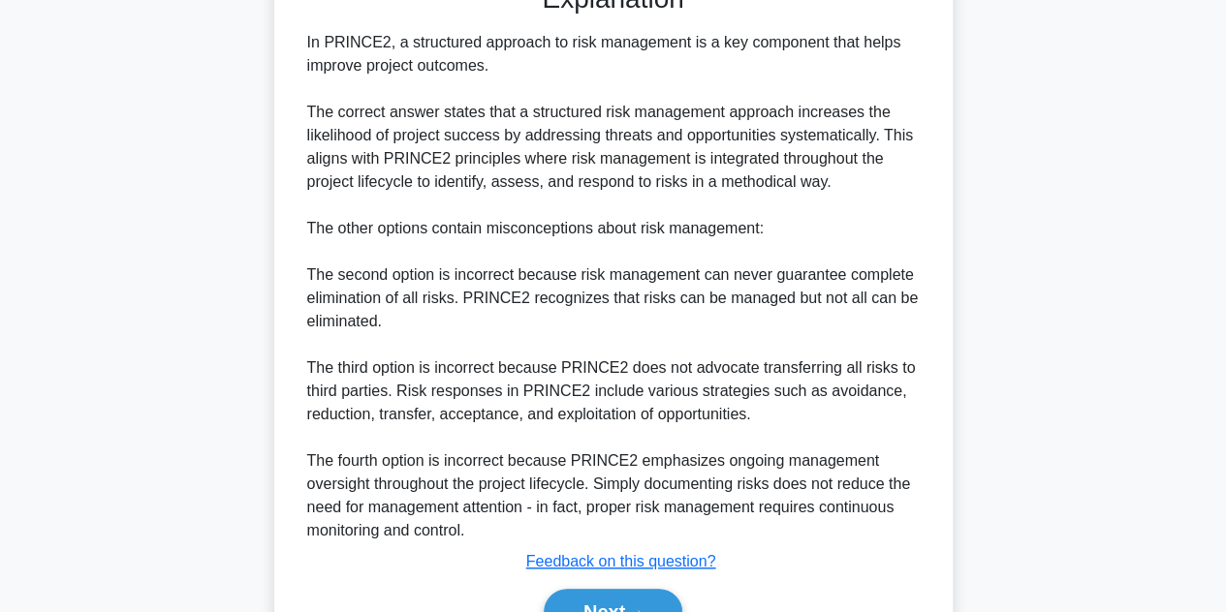
scroll to position [696, 0]
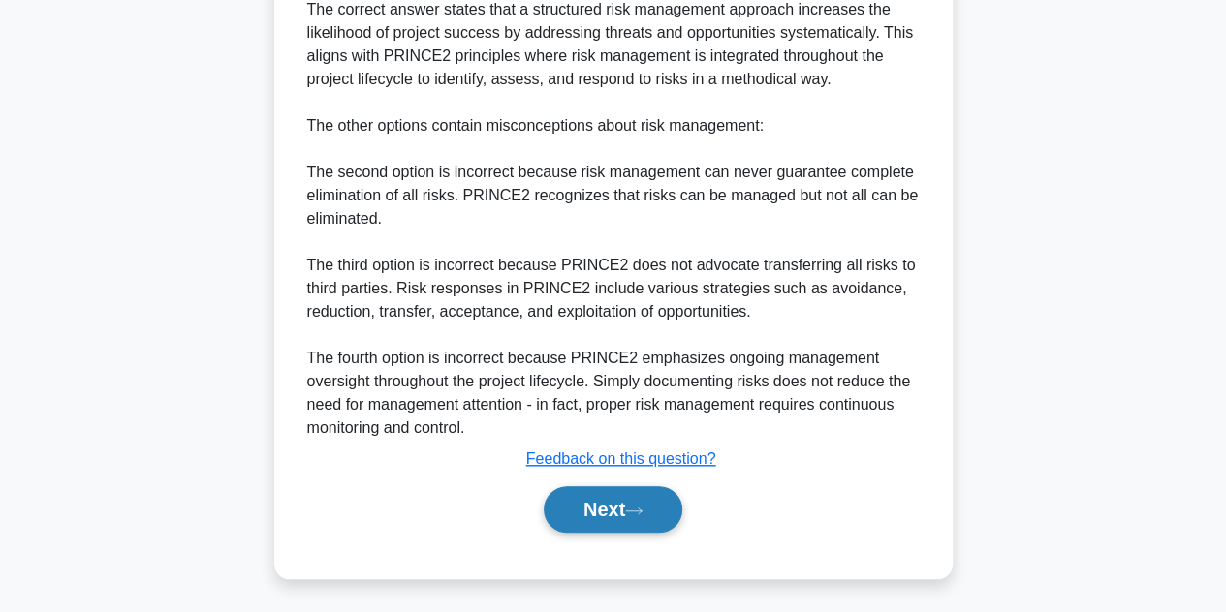
click at [610, 511] on button "Next" at bounding box center [613, 509] width 139 height 47
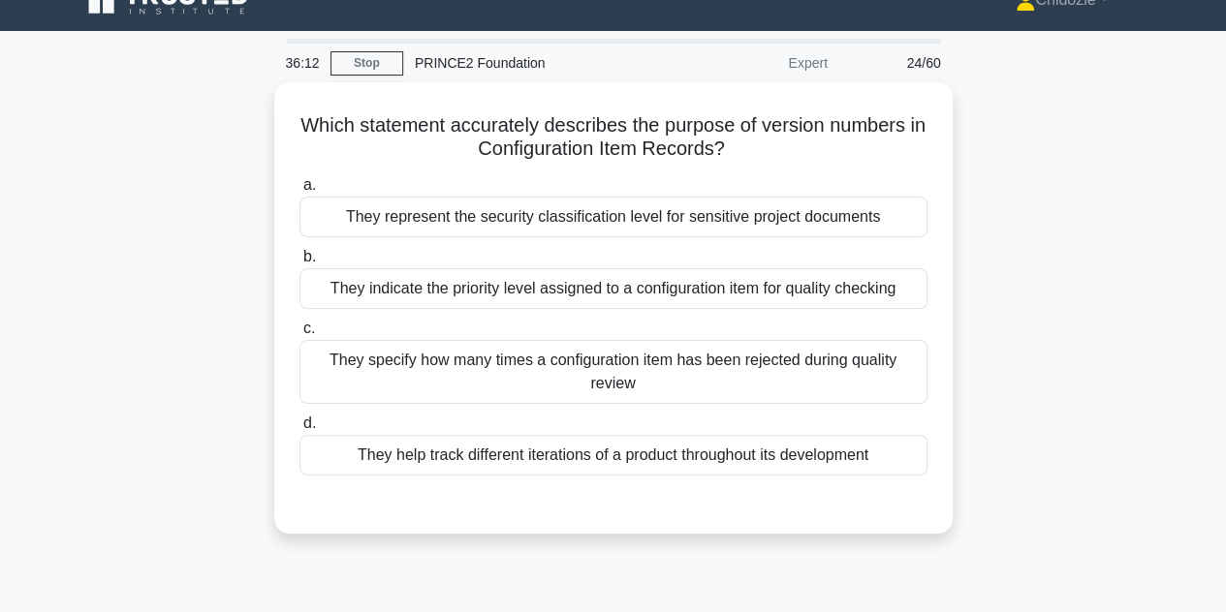
scroll to position [29, 0]
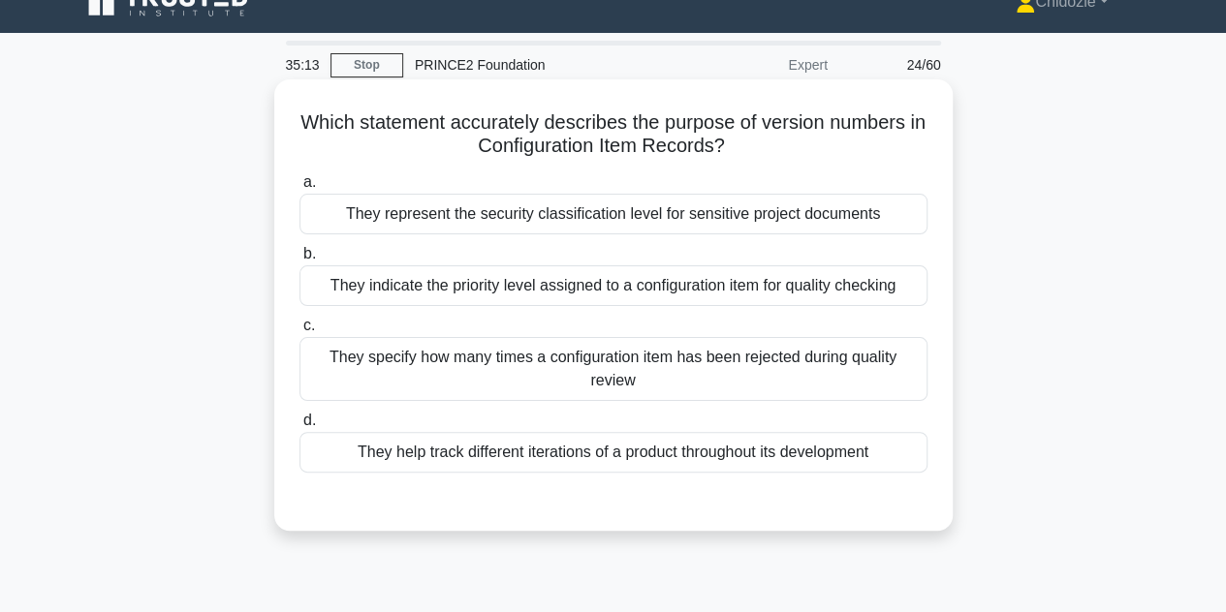
click at [639, 458] on div "They help track different iterations of a product throughout its development" at bounding box center [613, 452] width 628 height 41
click at [299, 427] on input "d. They help track different iterations of a product throughout its development" at bounding box center [299, 421] width 0 height 13
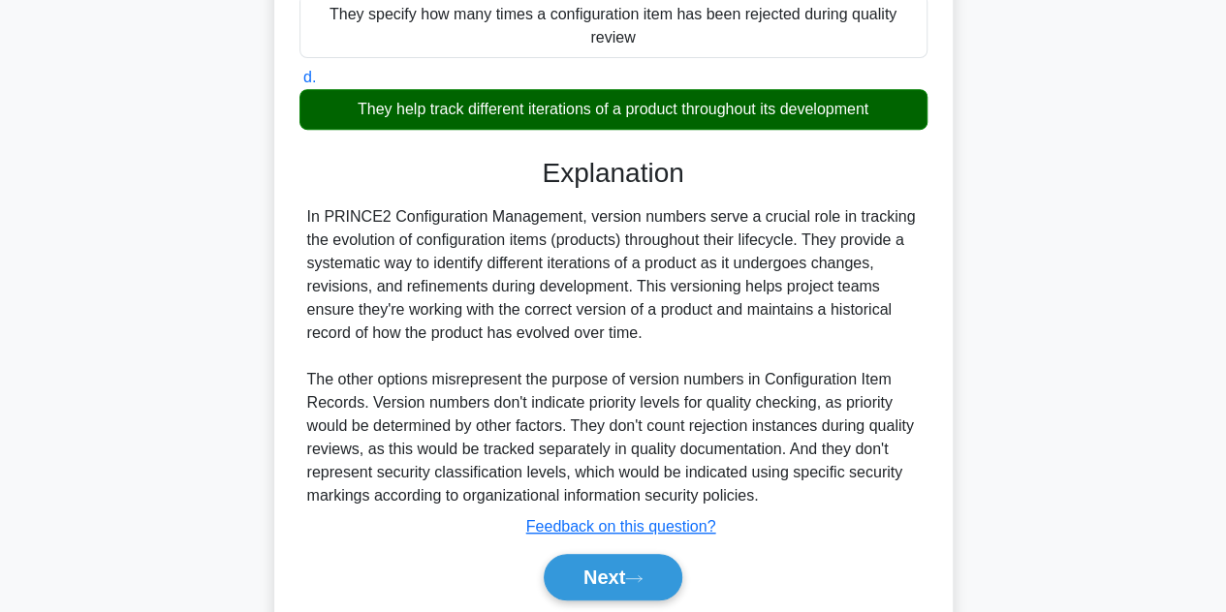
scroll to position [440, 0]
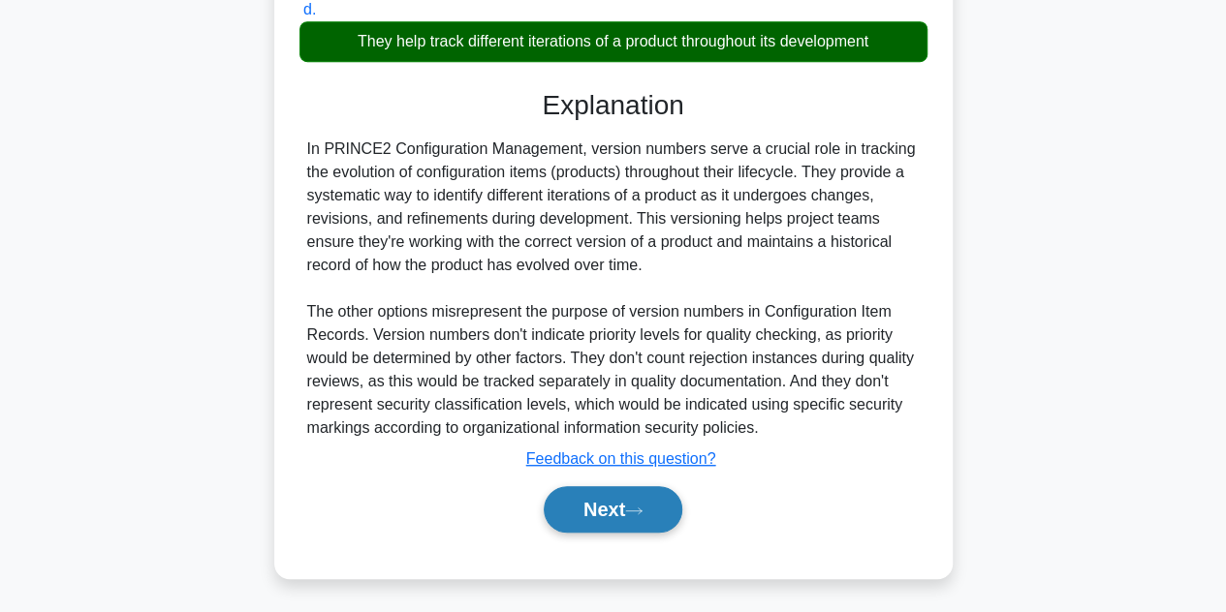
click at [579, 513] on button "Next" at bounding box center [613, 509] width 139 height 47
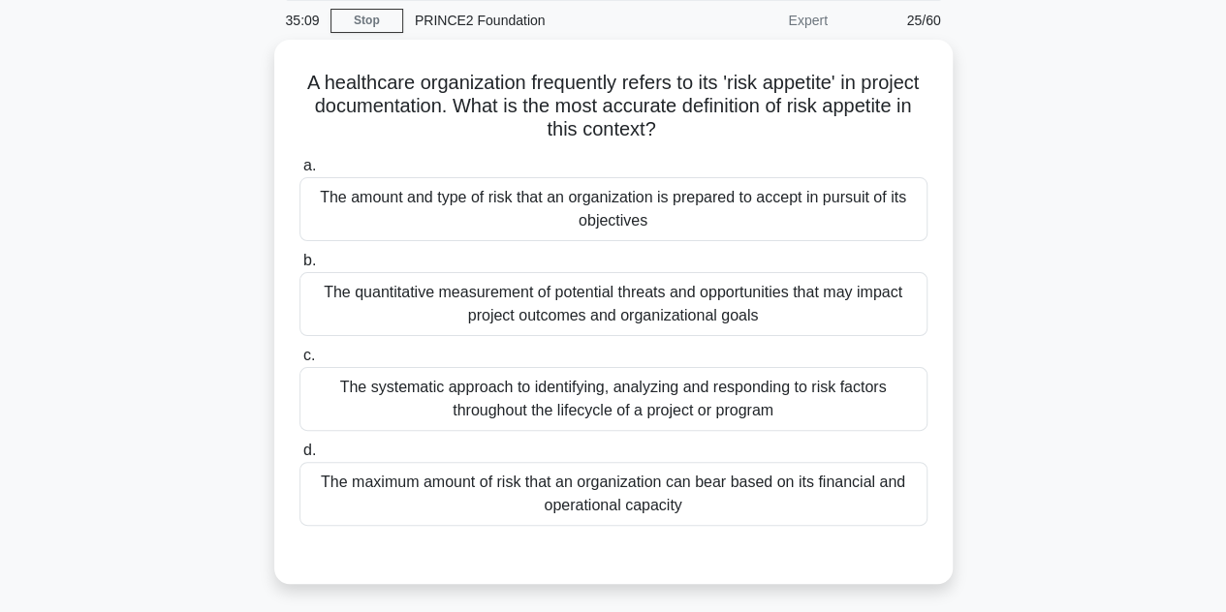
scroll to position [66, 0]
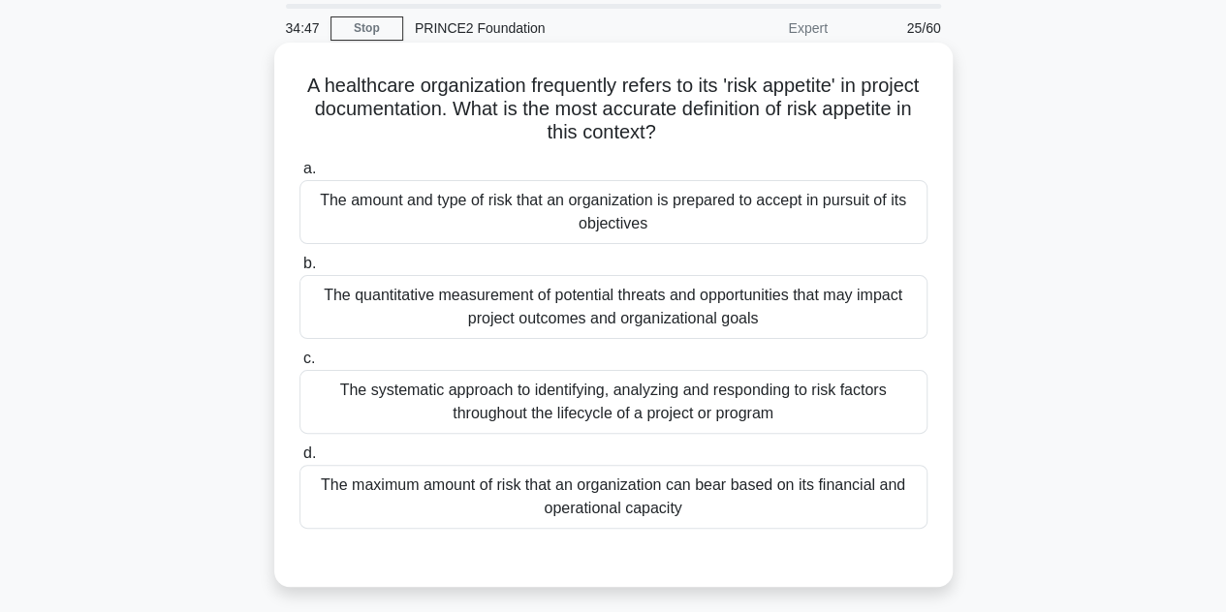
click at [682, 482] on div "The maximum amount of risk that an organization can bear based on its financial…" at bounding box center [613, 497] width 628 height 64
click at [299, 460] on input "d. The maximum amount of risk that an organization can bear based on its financ…" at bounding box center [299, 454] width 0 height 13
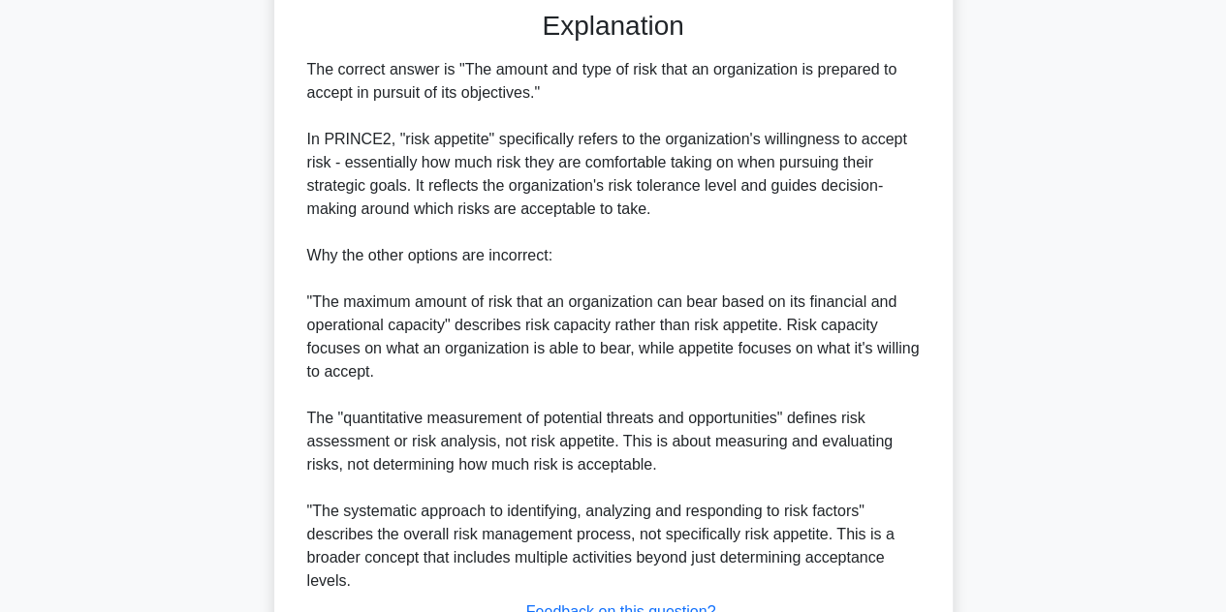
scroll to position [768, 0]
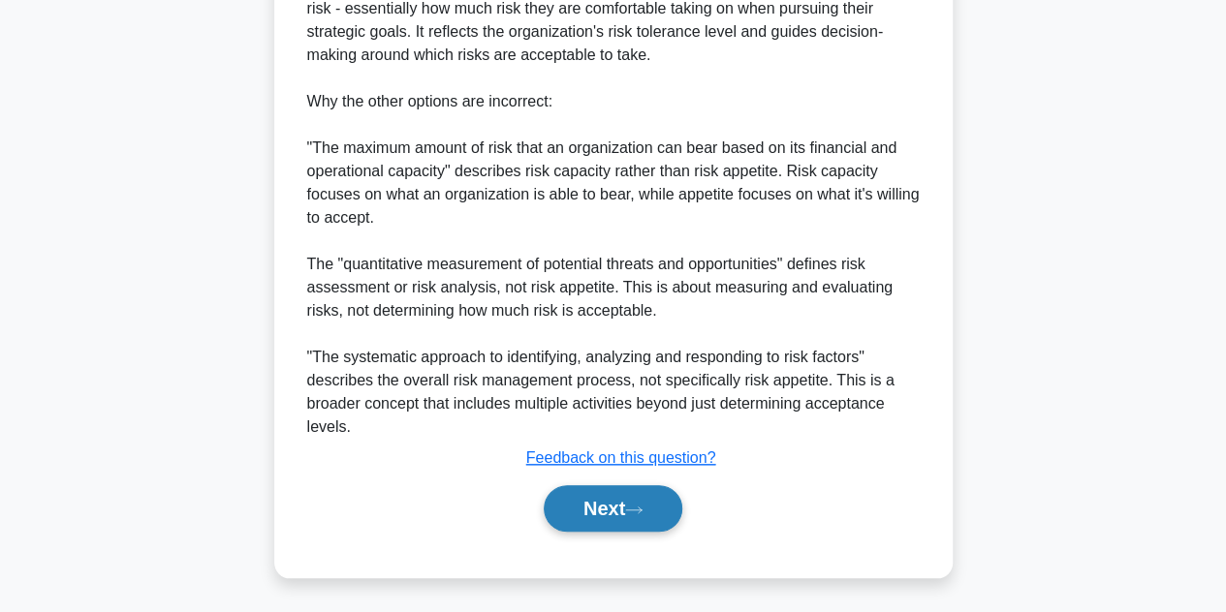
click at [621, 496] on button "Next" at bounding box center [613, 508] width 139 height 47
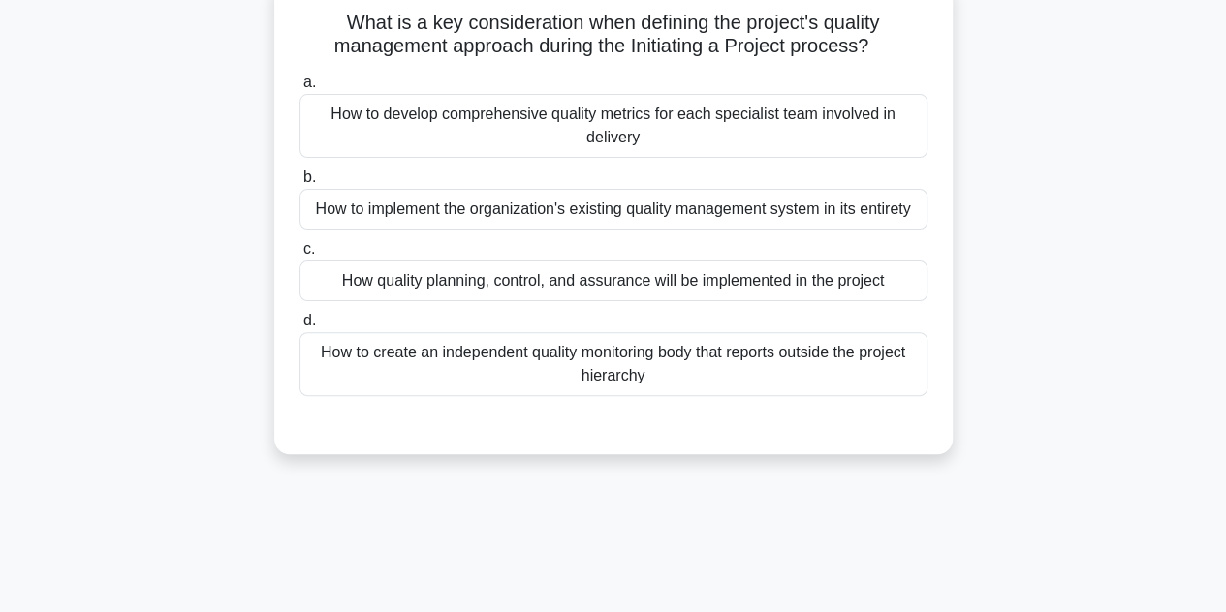
scroll to position [74, 0]
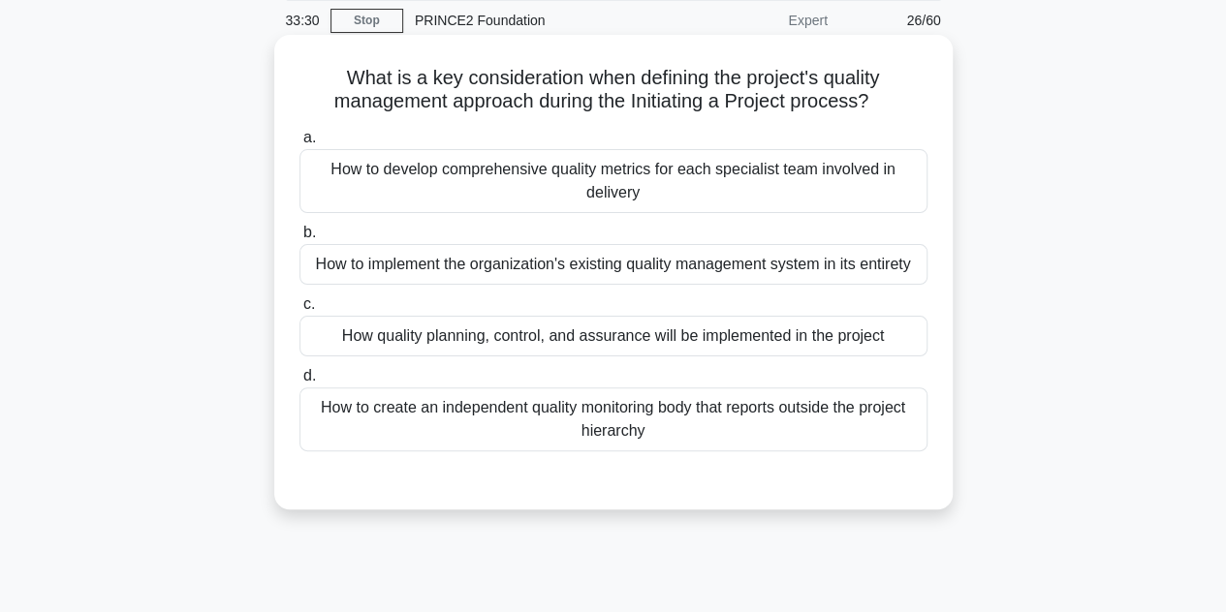
click at [654, 340] on div "How quality planning, control, and assurance will be implemented in the project" at bounding box center [613, 336] width 628 height 41
click at [299, 311] on input "c. How quality planning, control, and assurance will be implemented in the proj…" at bounding box center [299, 304] width 0 height 13
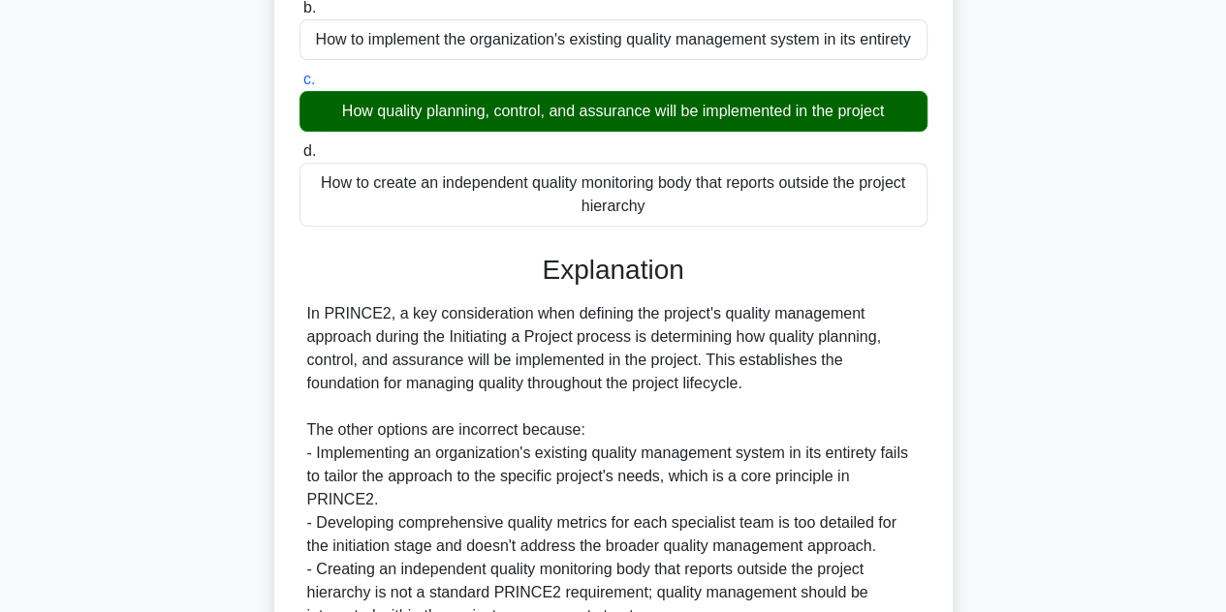
scroll to position [463, 0]
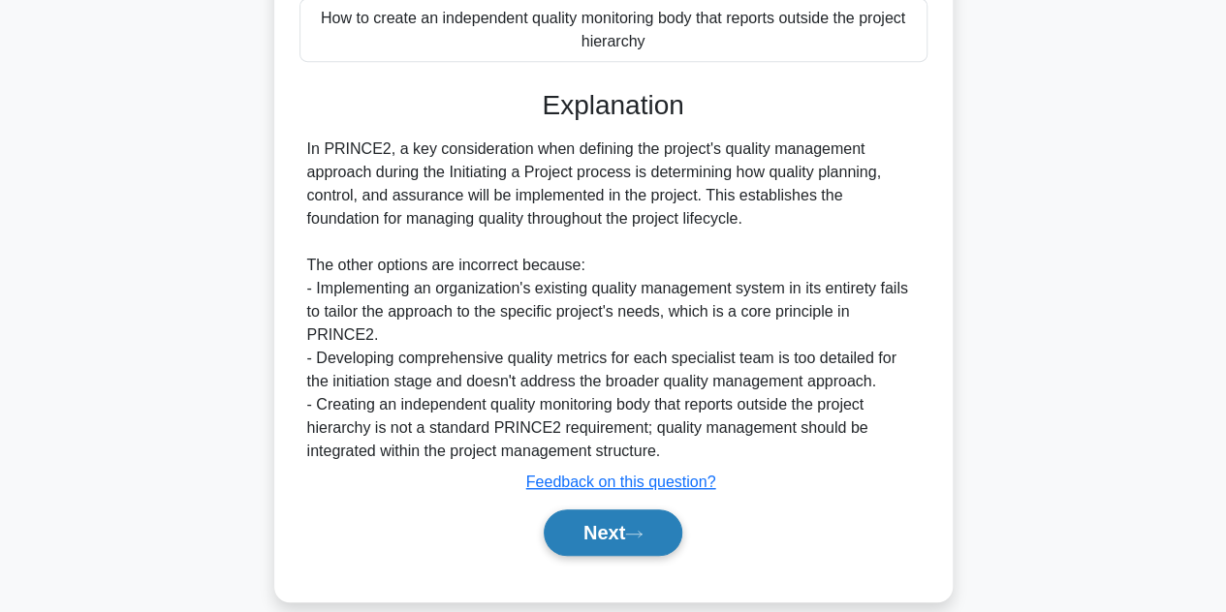
click at [598, 510] on button "Next" at bounding box center [613, 533] width 139 height 47
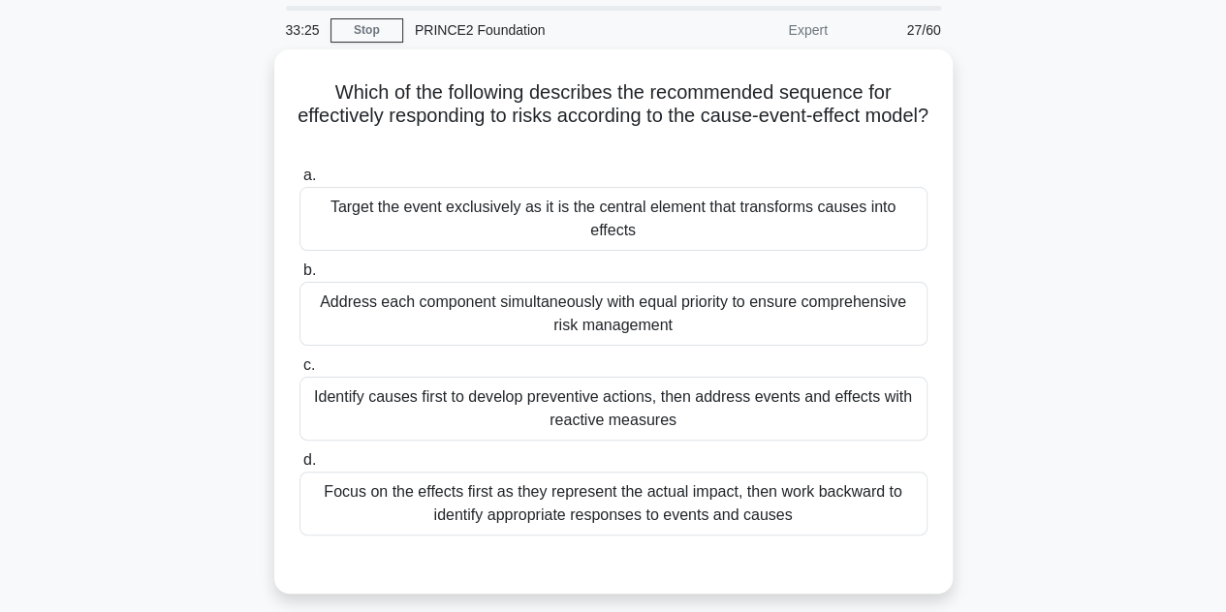
scroll to position [66, 0]
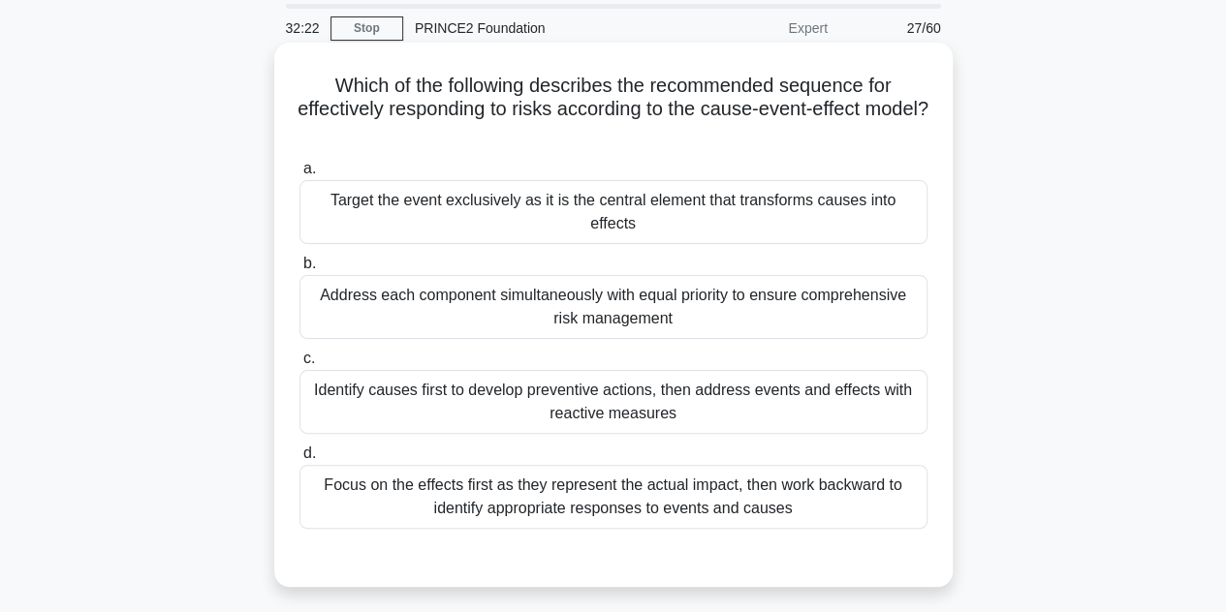
click at [731, 382] on div "Identify causes first to develop preventive actions, then address events and ef…" at bounding box center [613, 402] width 628 height 64
click at [299, 365] on input "c. Identify causes first to develop preventive actions, then address events and…" at bounding box center [299, 359] width 0 height 13
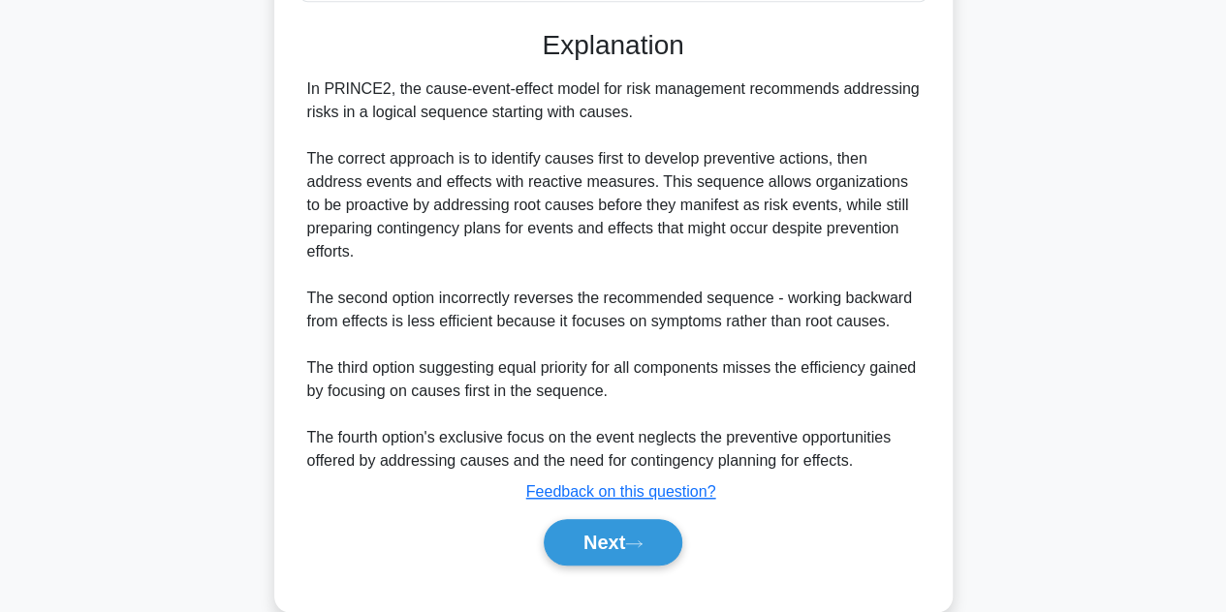
scroll to position [603, 0]
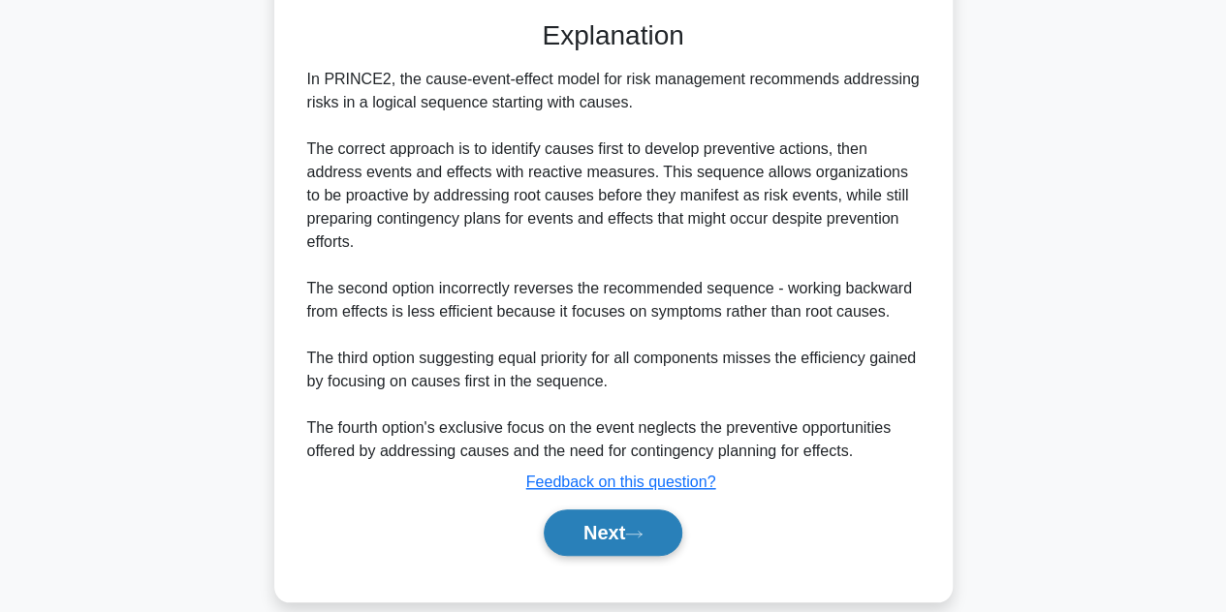
click at [626, 510] on button "Next" at bounding box center [613, 533] width 139 height 47
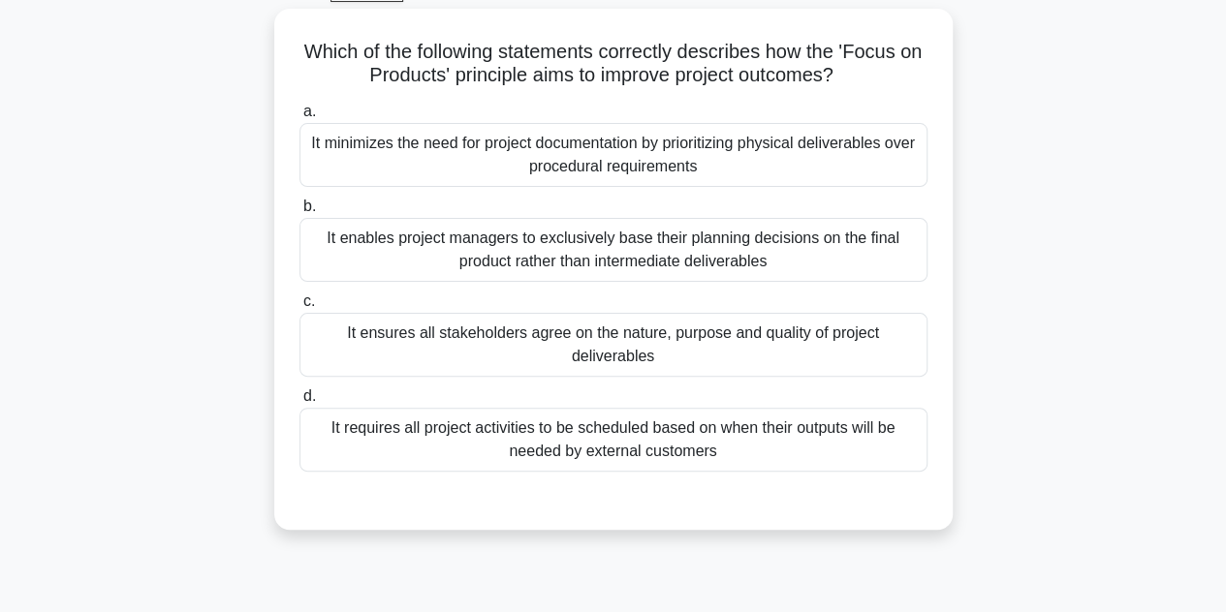
scroll to position [95, 0]
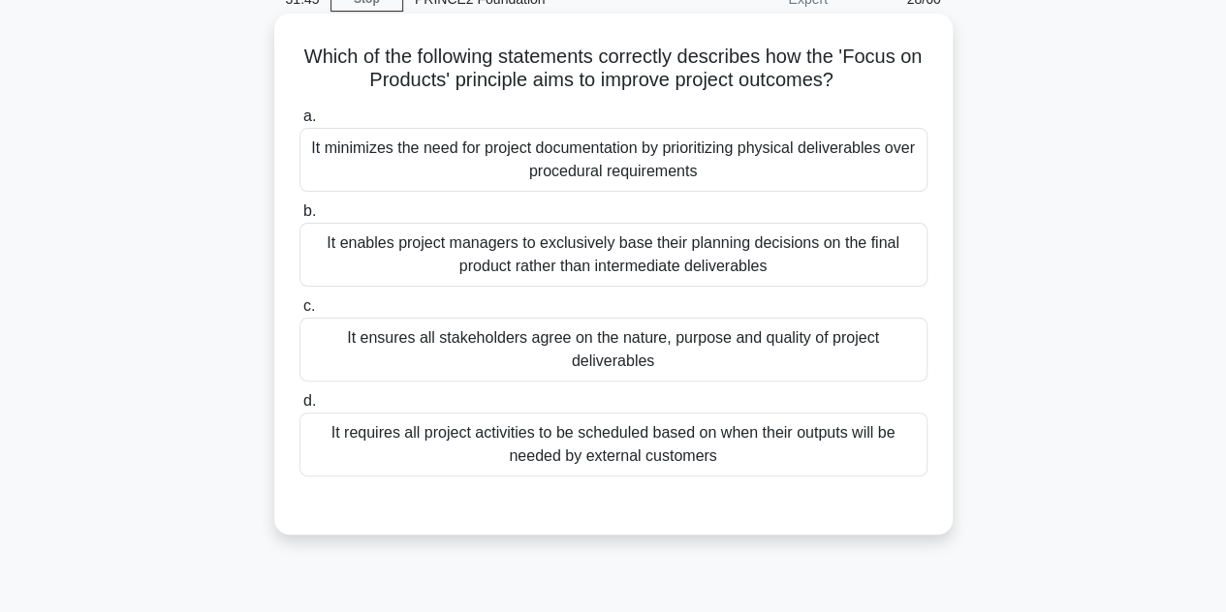
click at [717, 249] on div "It enables project managers to exclusively base their planning decisions on the…" at bounding box center [613, 255] width 628 height 64
click at [299, 218] on input "b. It enables project managers to exclusively base their planning decisions on …" at bounding box center [299, 211] width 0 height 13
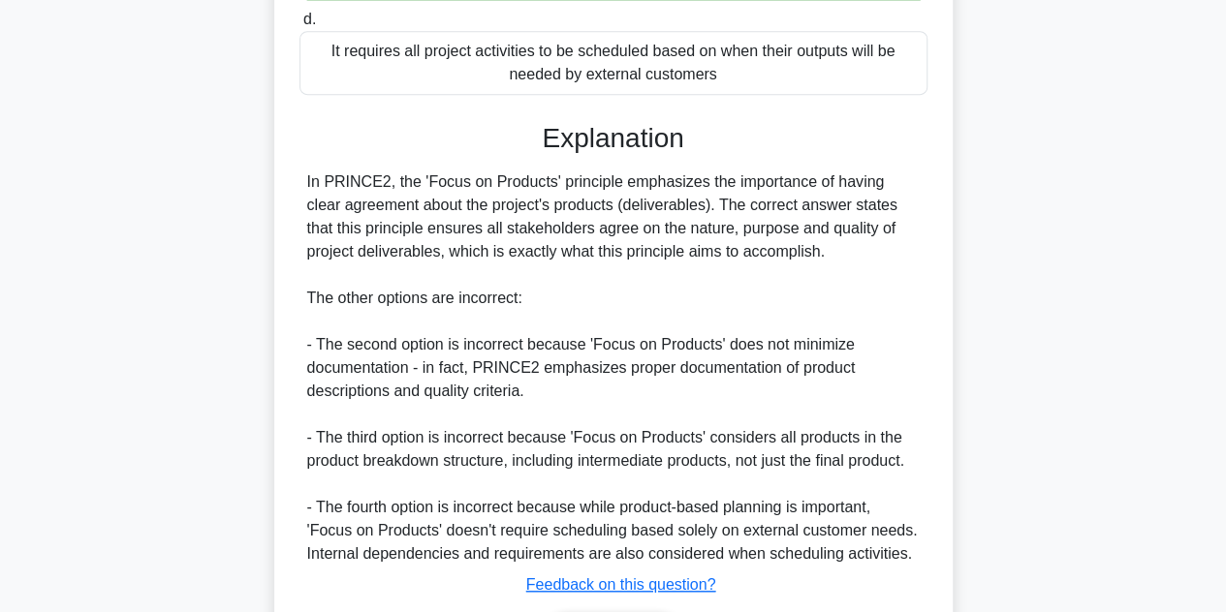
scroll to position [606, 0]
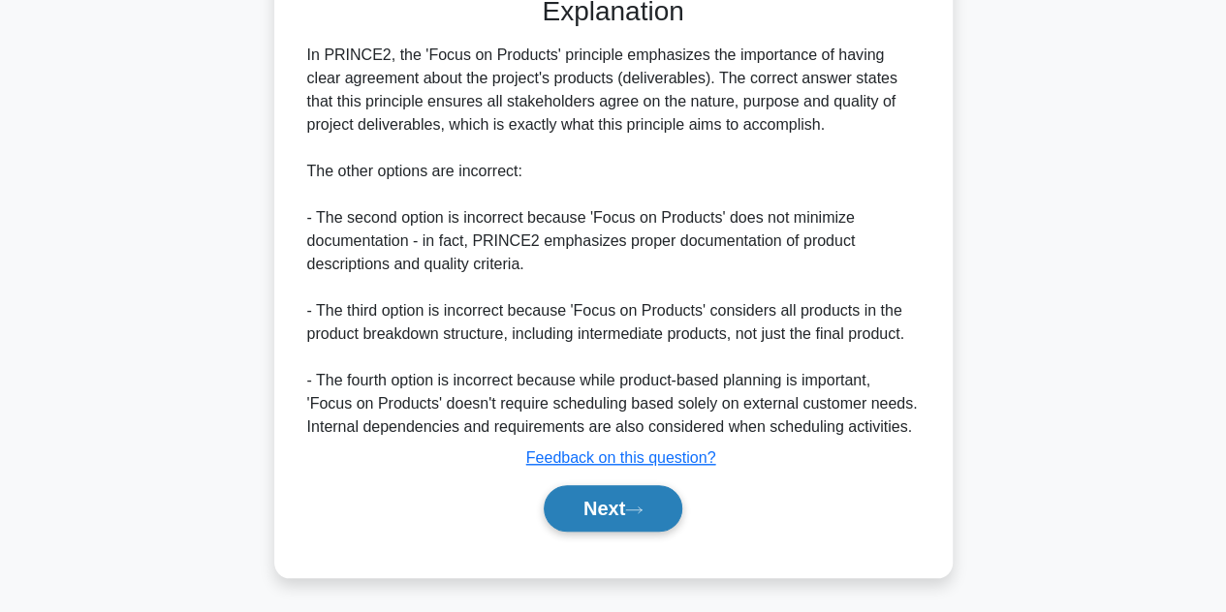
click at [600, 505] on button "Next" at bounding box center [613, 508] width 139 height 47
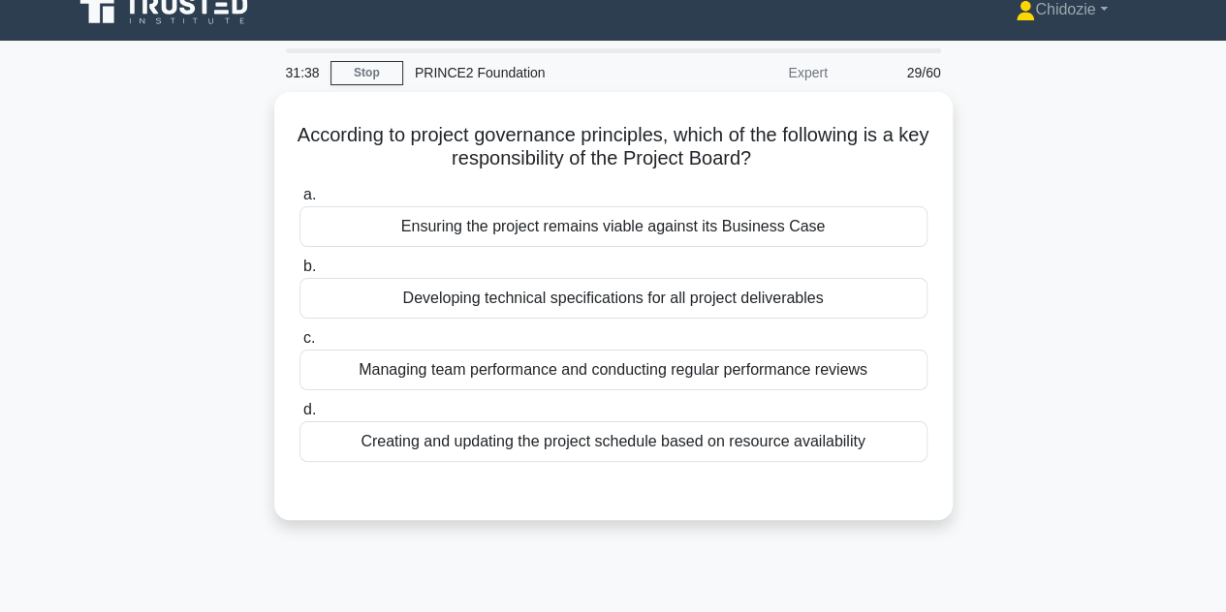
scroll to position [0, 0]
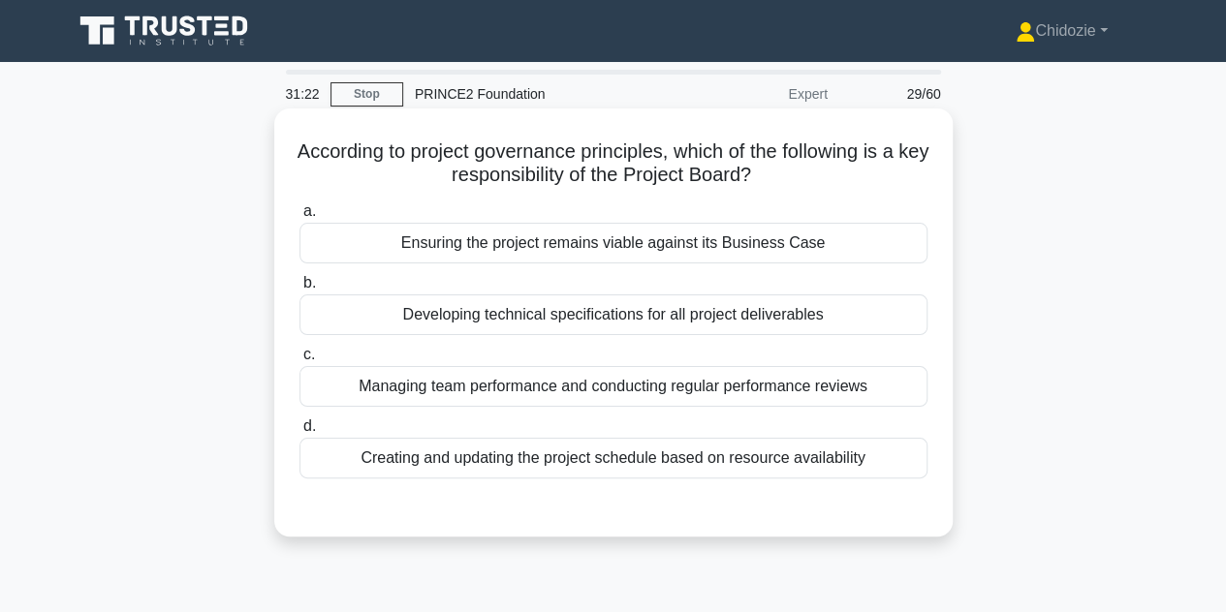
click at [606, 251] on div "Ensuring the project remains viable against its Business Case" at bounding box center [613, 243] width 628 height 41
click at [299, 218] on input "a. Ensuring the project remains viable against its Business Case" at bounding box center [299, 211] width 0 height 13
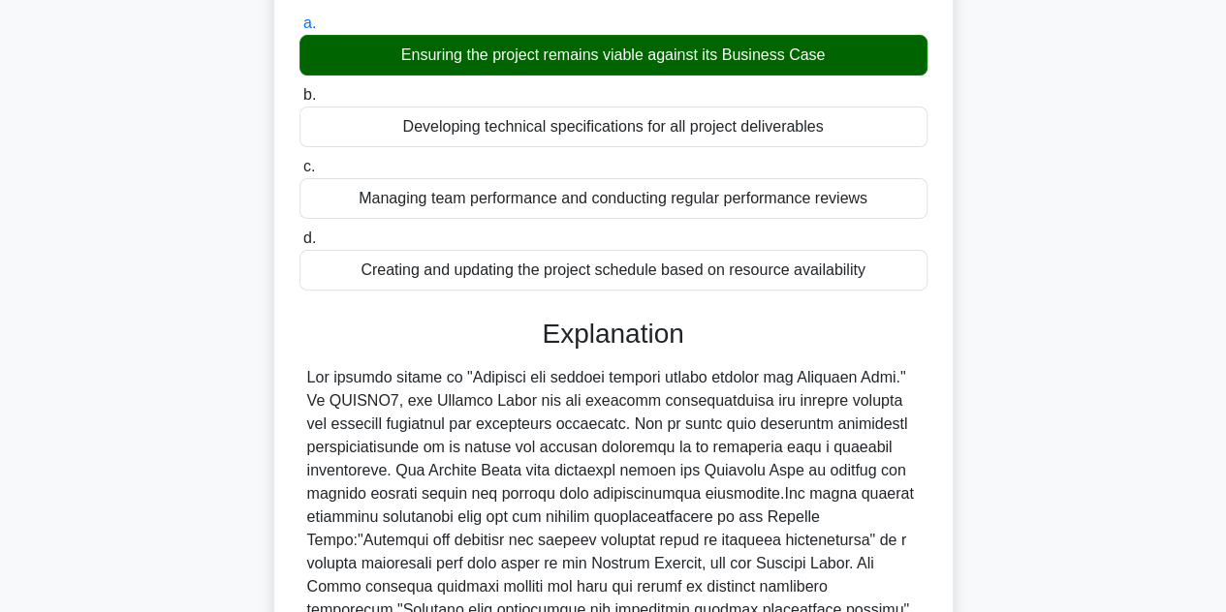
scroll to position [486, 0]
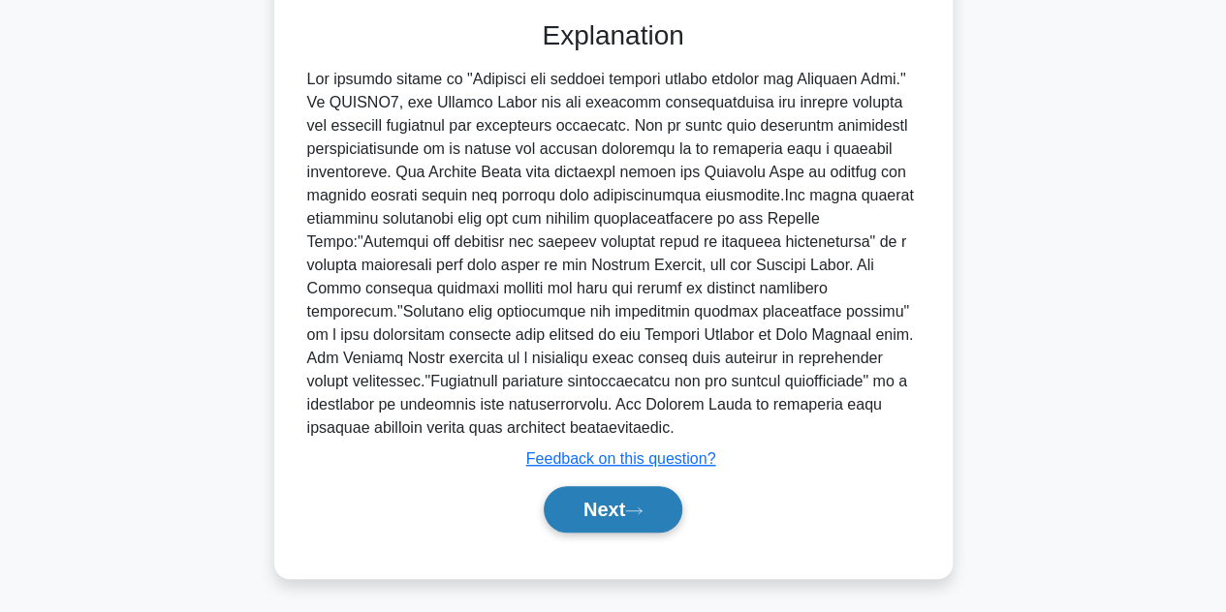
click at [605, 505] on button "Next" at bounding box center [613, 509] width 139 height 47
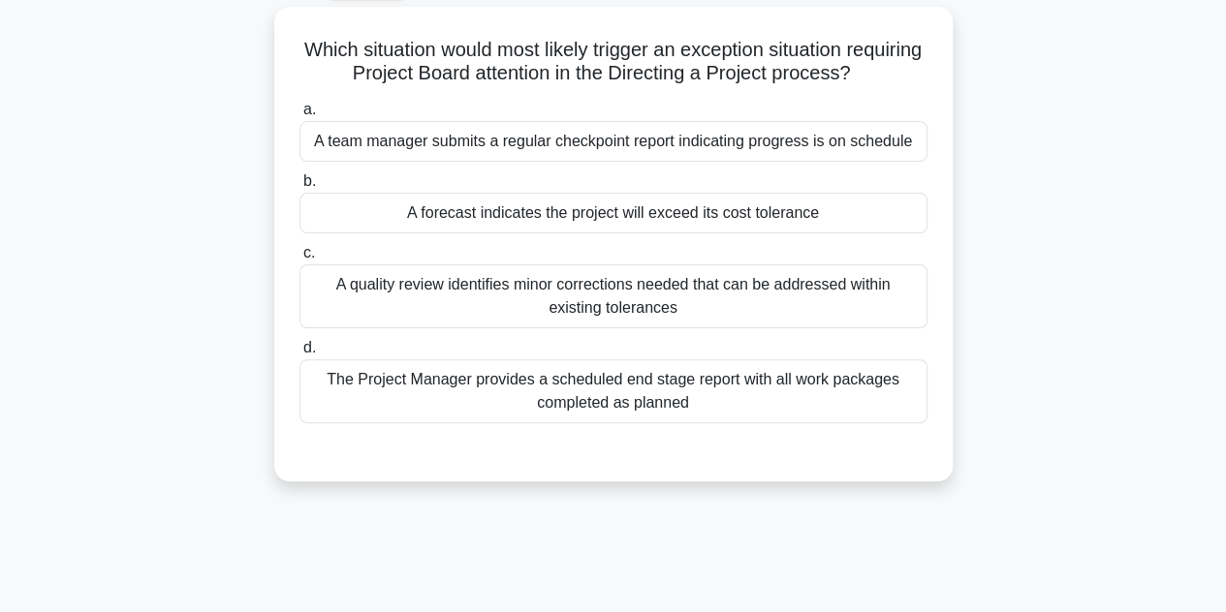
scroll to position [107, 0]
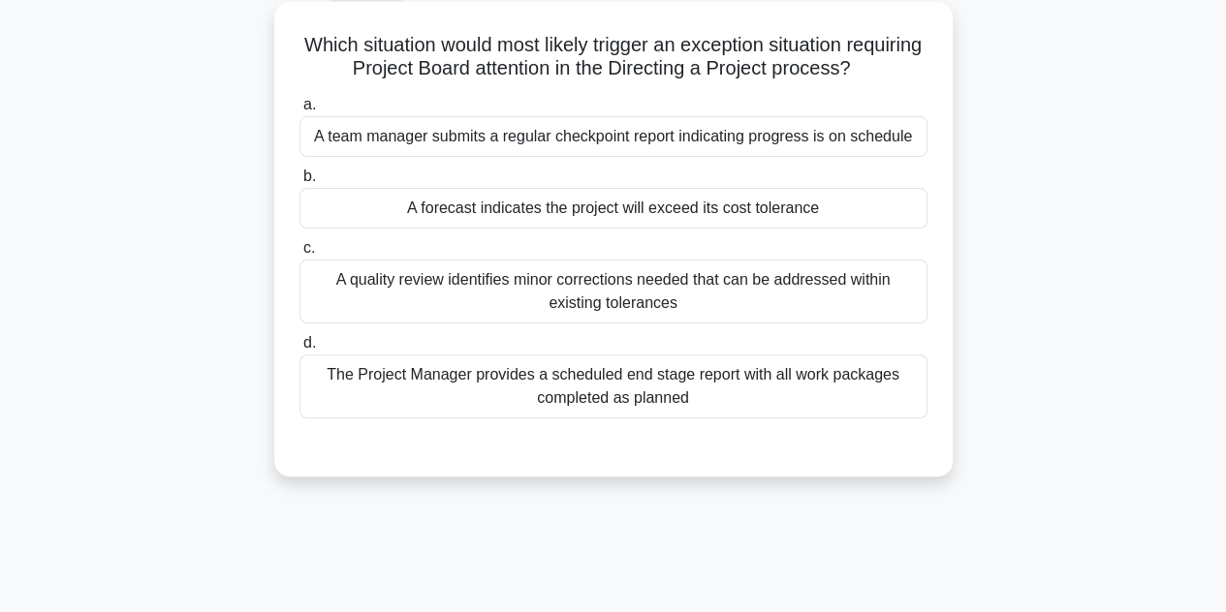
click at [611, 220] on div "A forecast indicates the project will exceed its cost tolerance" at bounding box center [613, 208] width 628 height 41
click at [299, 183] on input "b. A forecast indicates the project will exceed its cost tolerance" at bounding box center [299, 177] width 0 height 13
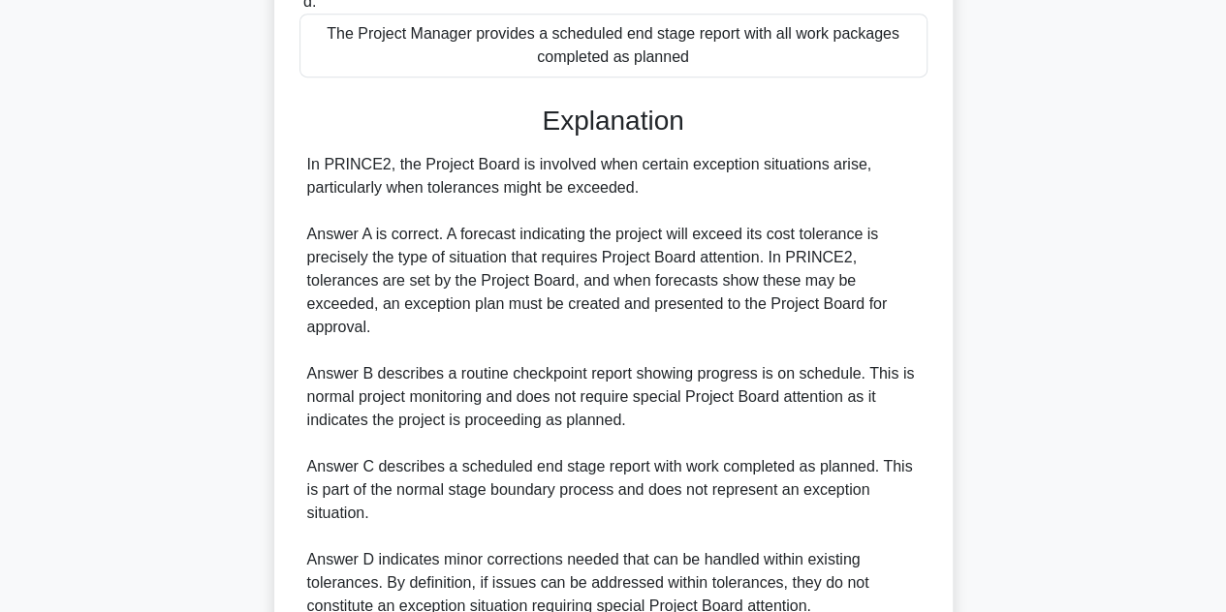
scroll to position [603, 0]
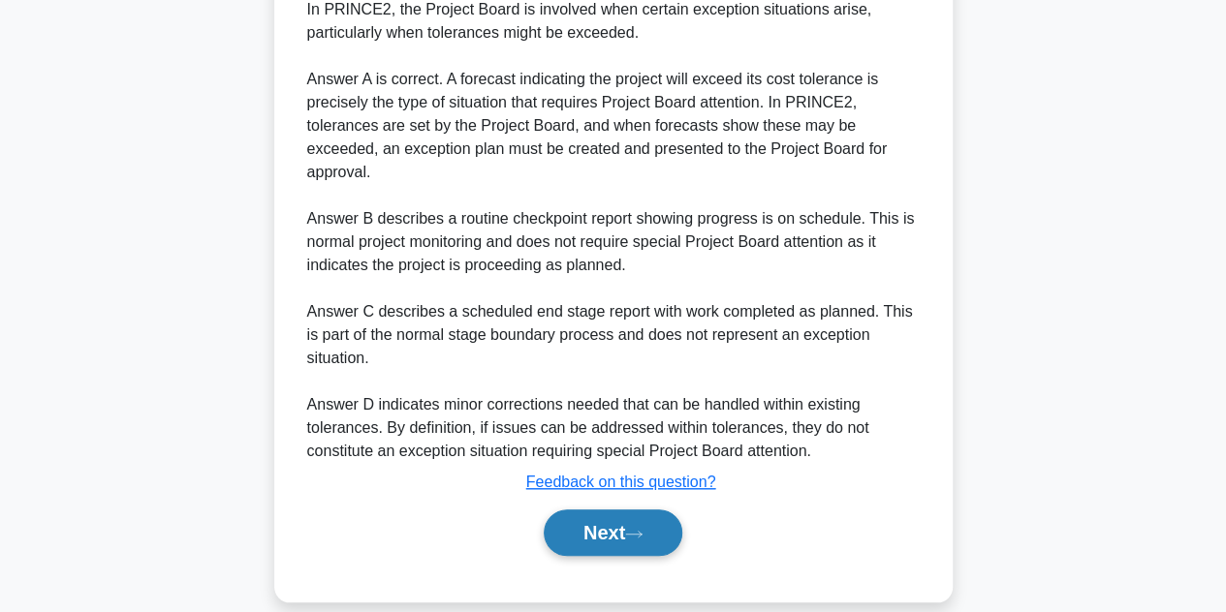
click at [593, 510] on button "Next" at bounding box center [613, 533] width 139 height 47
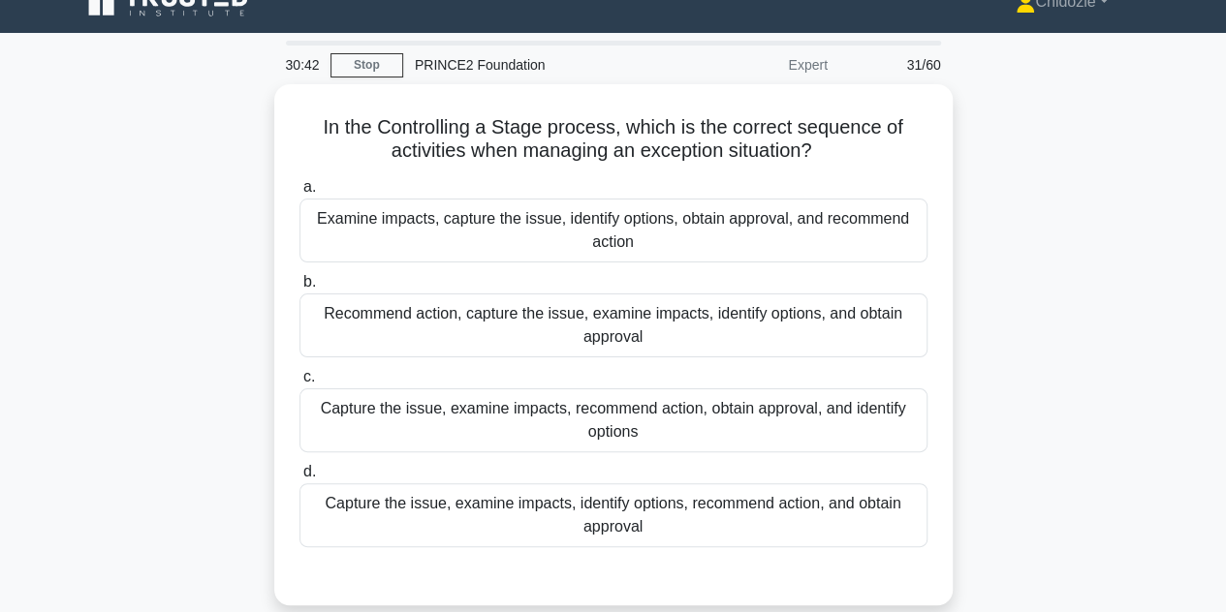
scroll to position [29, 0]
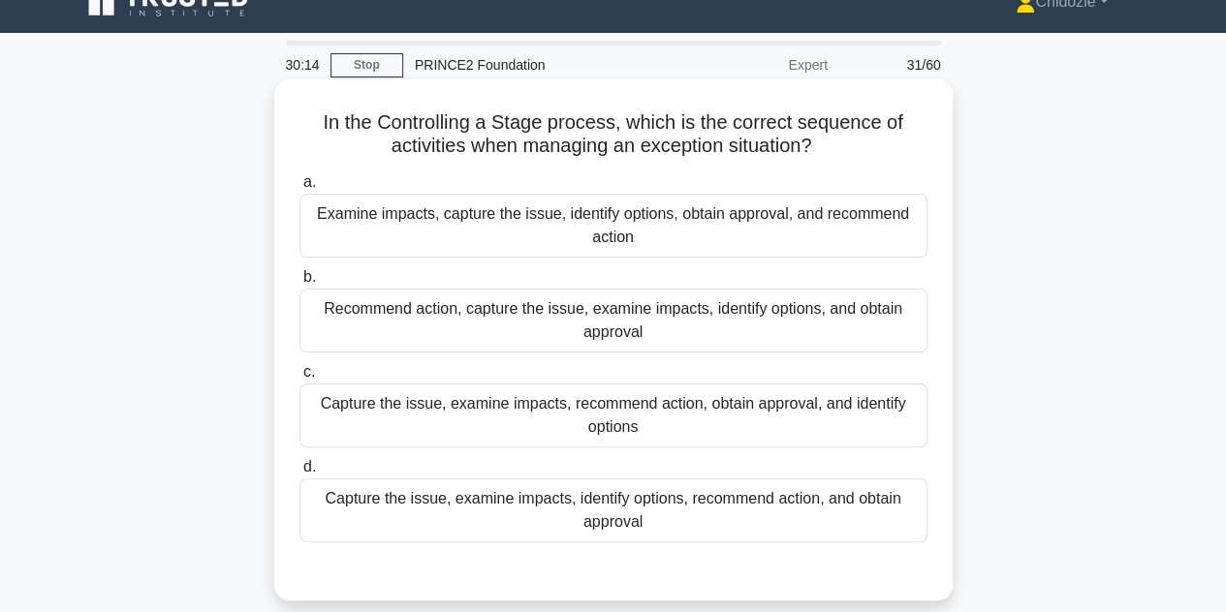
click at [691, 513] on div "Capture the issue, examine impacts, identify options, recommend action, and obt…" at bounding box center [613, 511] width 628 height 64
click at [299, 474] on input "d. Capture the issue, examine impacts, identify options, recommend action, and …" at bounding box center [299, 467] width 0 height 13
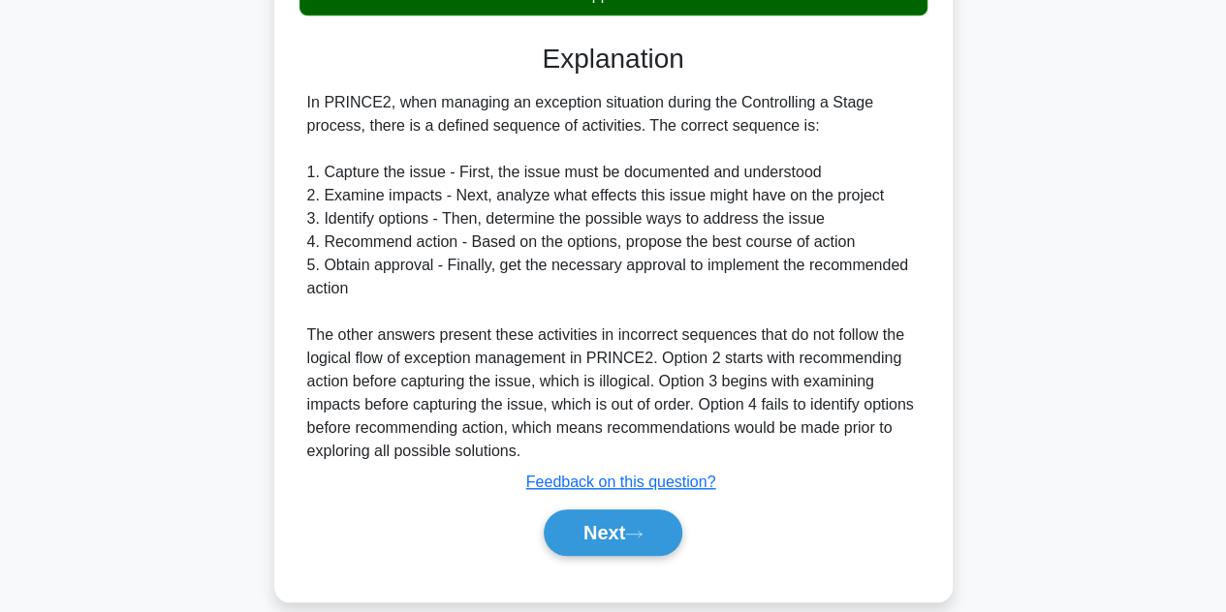
scroll to position [568, 0]
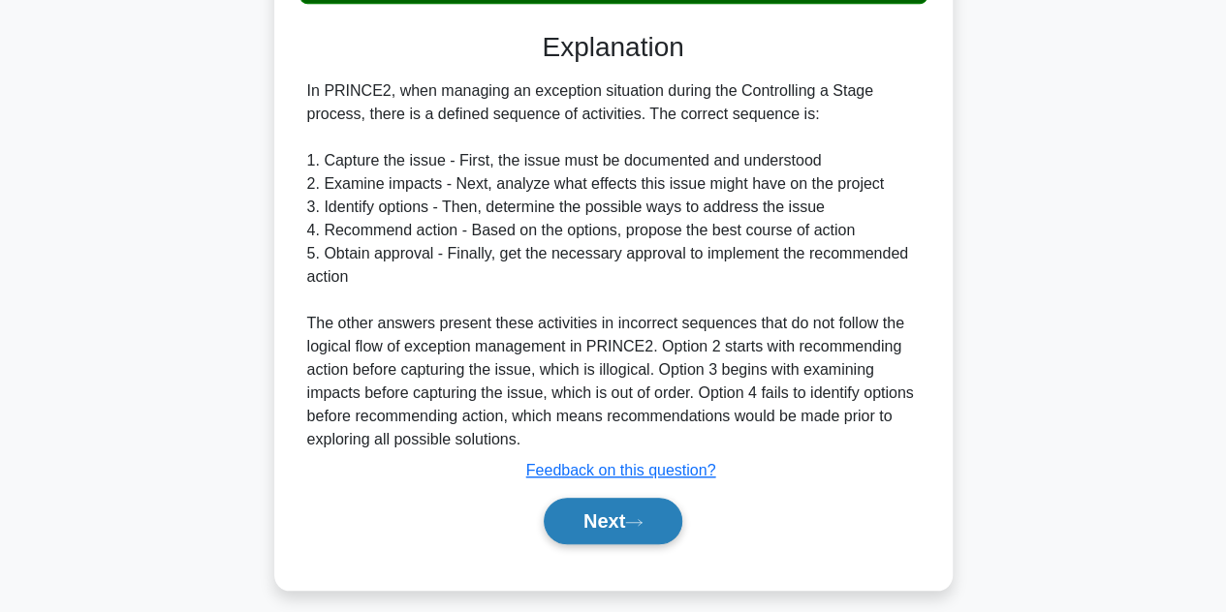
click at [603, 519] on button "Next" at bounding box center [613, 521] width 139 height 47
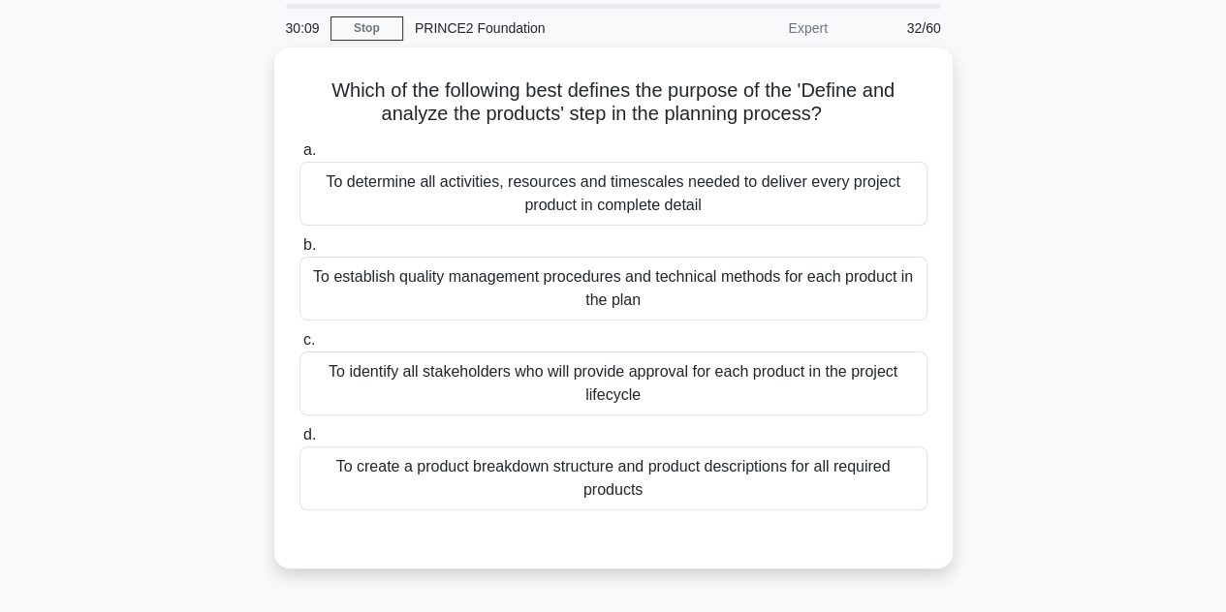
scroll to position [62, 0]
click at [546, 474] on div "To create a product breakdown structure and product descriptions for all requir…" at bounding box center [613, 478] width 628 height 64
click at [299, 441] on input "d. To create a product breakdown structure and product descriptions for all req…" at bounding box center [299, 434] width 0 height 13
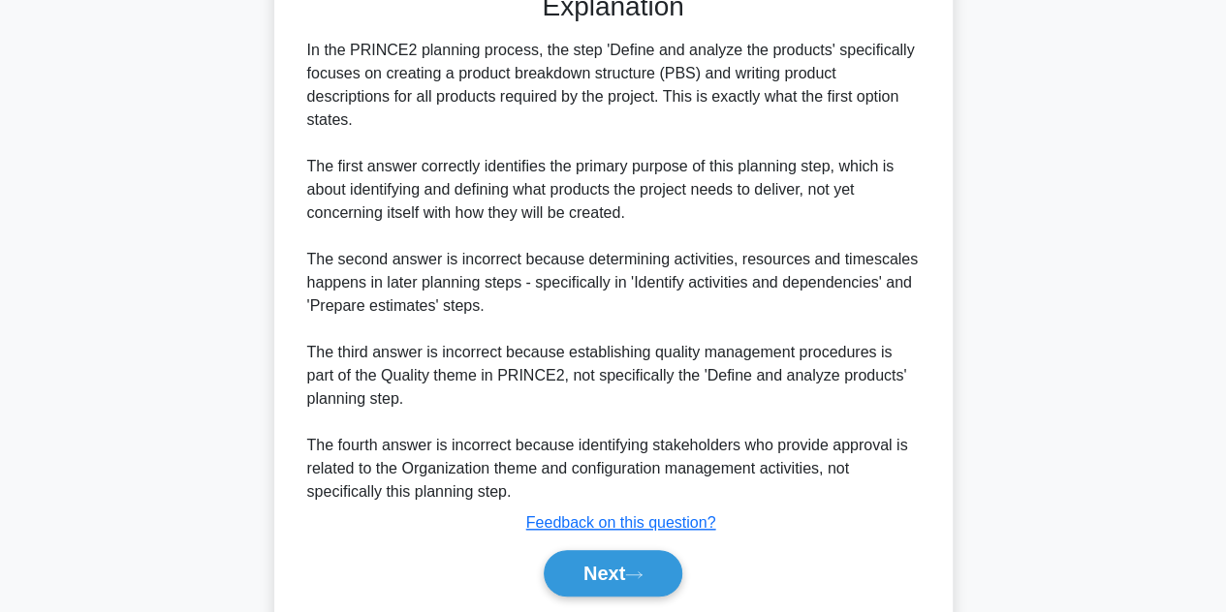
scroll to position [613, 0]
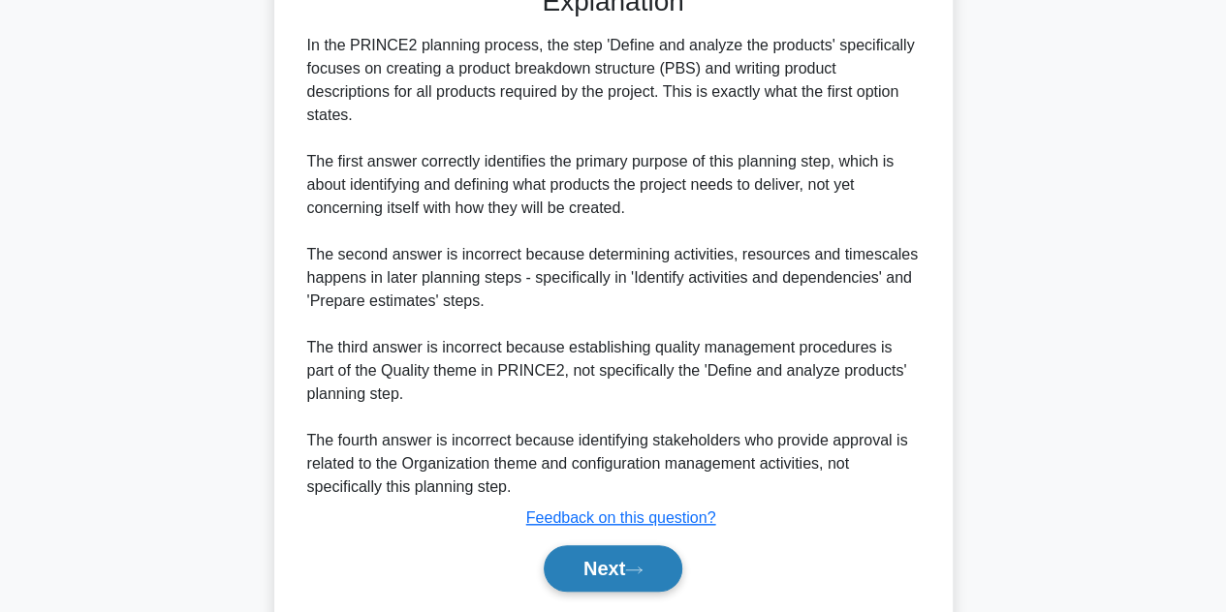
click at [587, 569] on button "Next" at bounding box center [613, 568] width 139 height 47
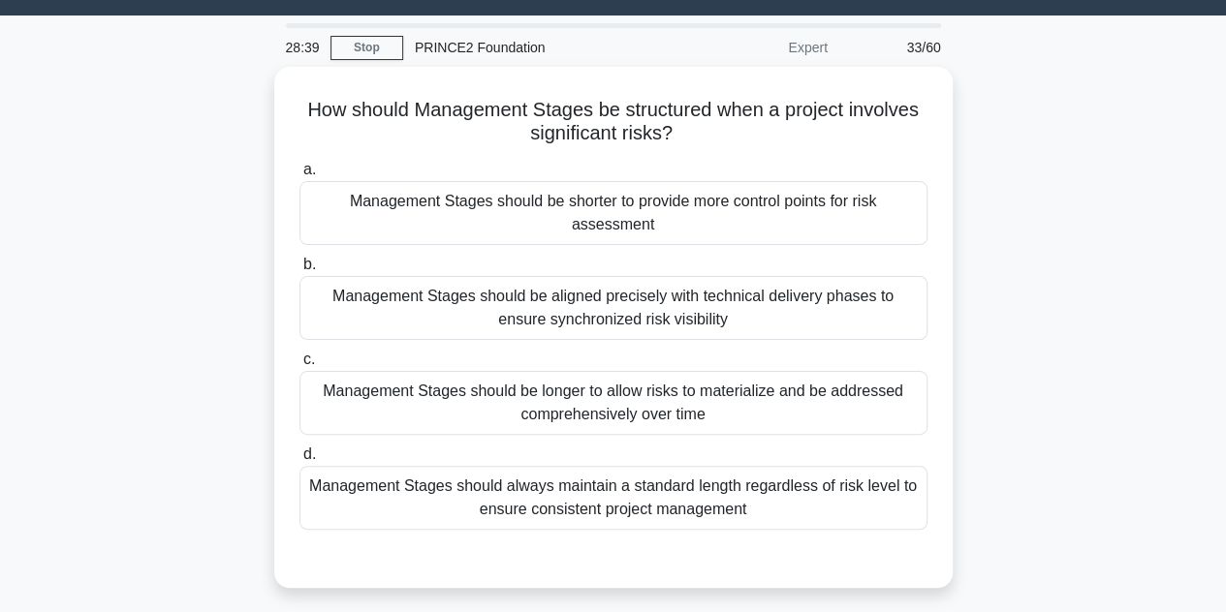
scroll to position [48, 0]
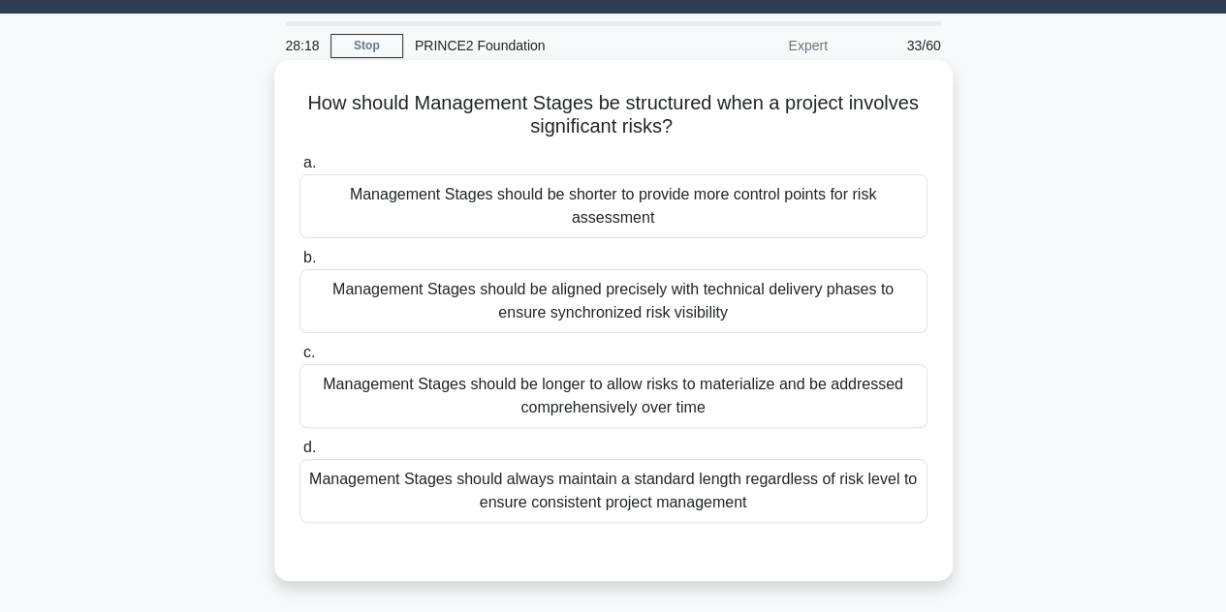
click at [616, 205] on div "Management Stages should be shorter to provide more control points for risk ass…" at bounding box center [613, 206] width 628 height 64
click at [299, 170] on input "a. Management Stages should be shorter to provide more control points for risk …" at bounding box center [299, 163] width 0 height 13
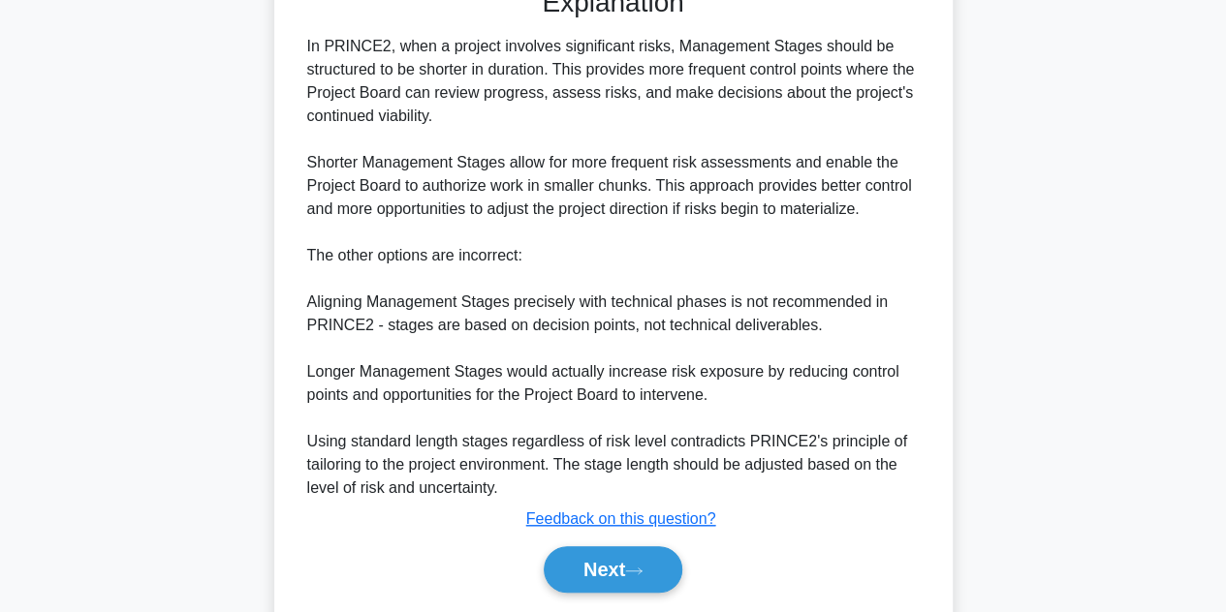
scroll to position [616, 0]
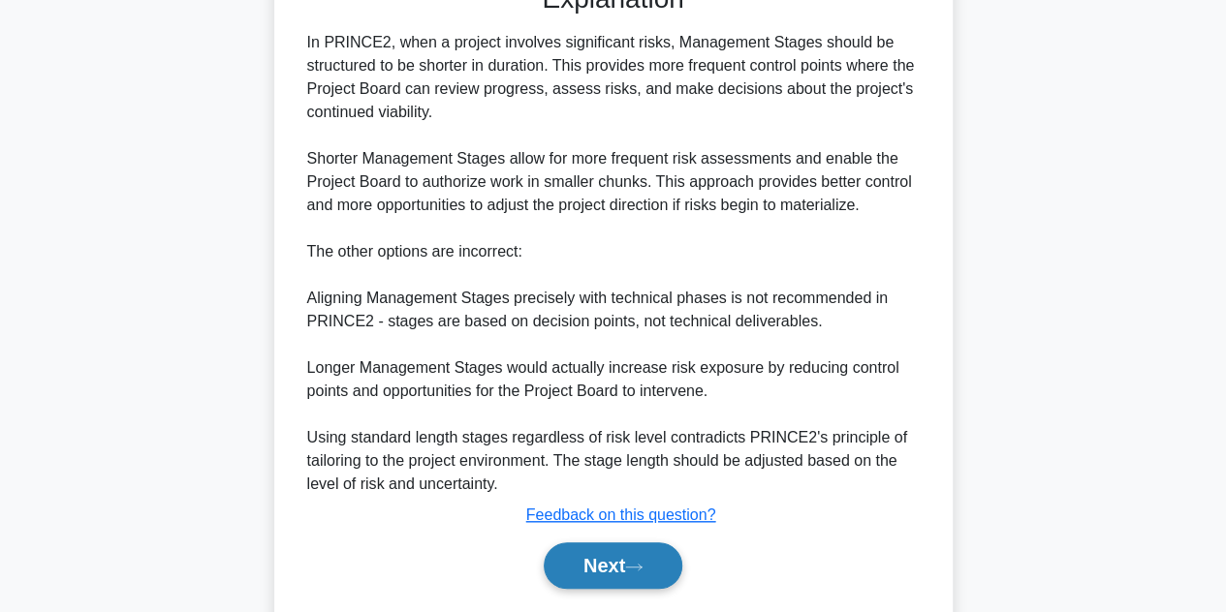
click at [592, 553] on button "Next" at bounding box center [613, 566] width 139 height 47
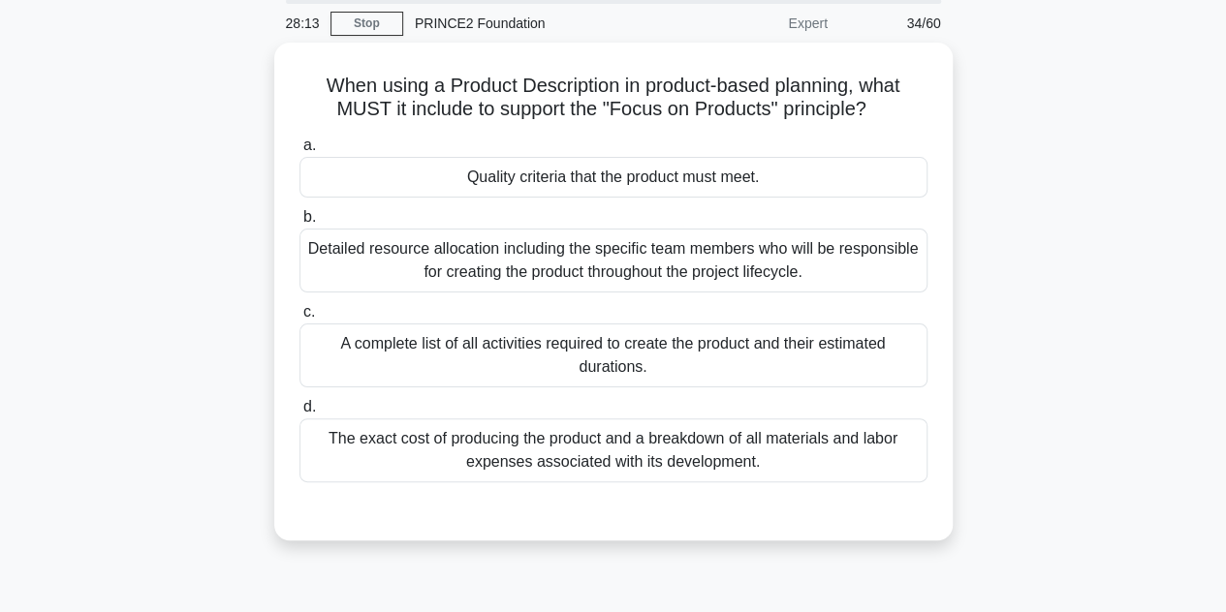
scroll to position [68, 0]
click at [674, 181] on div "Quality criteria that the product must meet." at bounding box center [613, 175] width 628 height 41
click at [299, 150] on input "a. Quality criteria that the product must meet." at bounding box center [299, 144] width 0 height 13
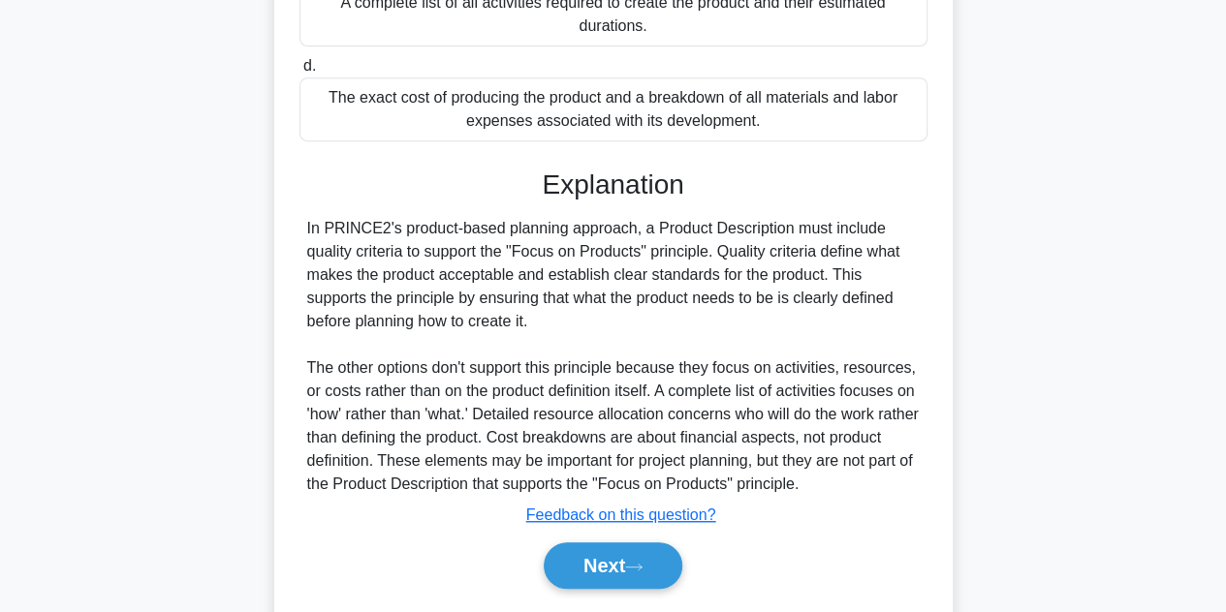
scroll to position [463, 0]
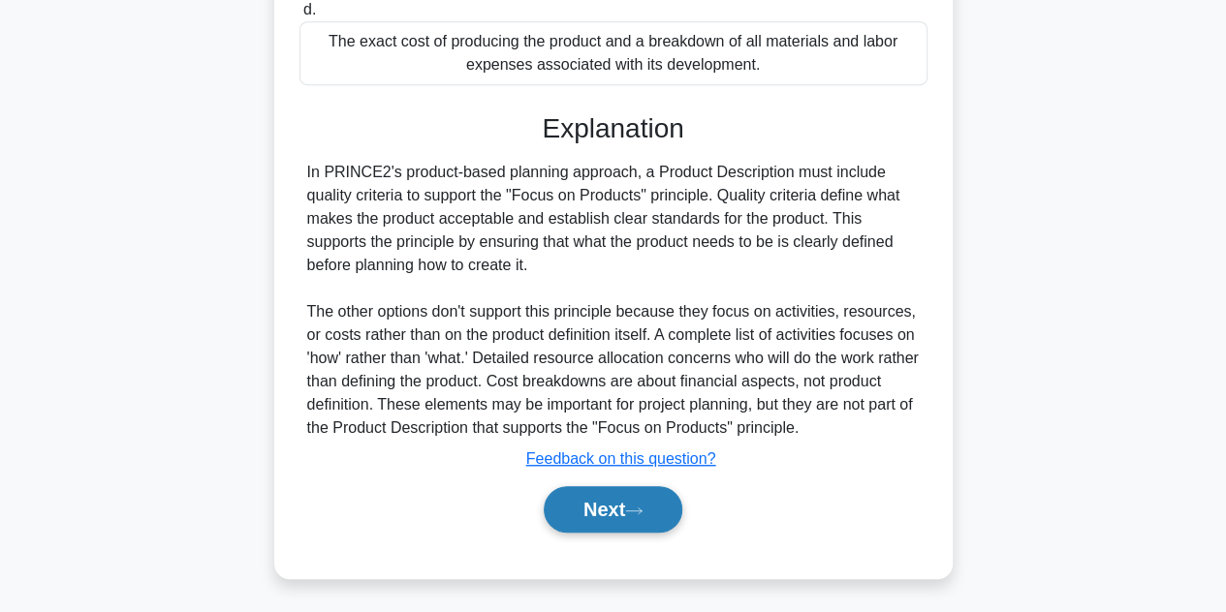
click at [599, 505] on button "Next" at bounding box center [613, 509] width 139 height 47
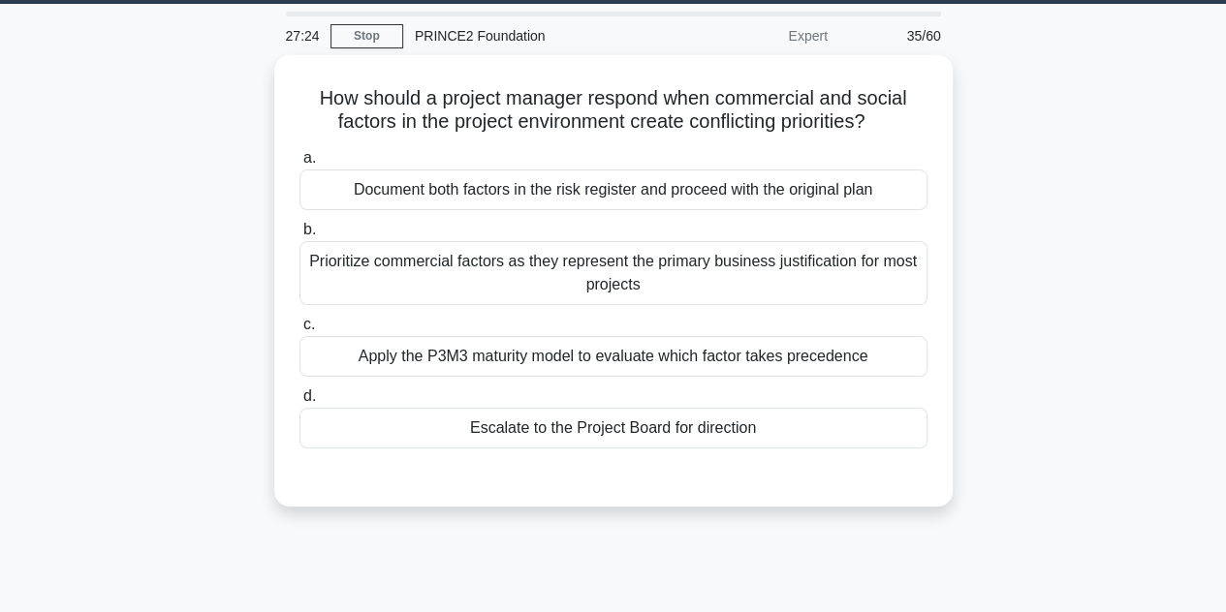
scroll to position [72, 0]
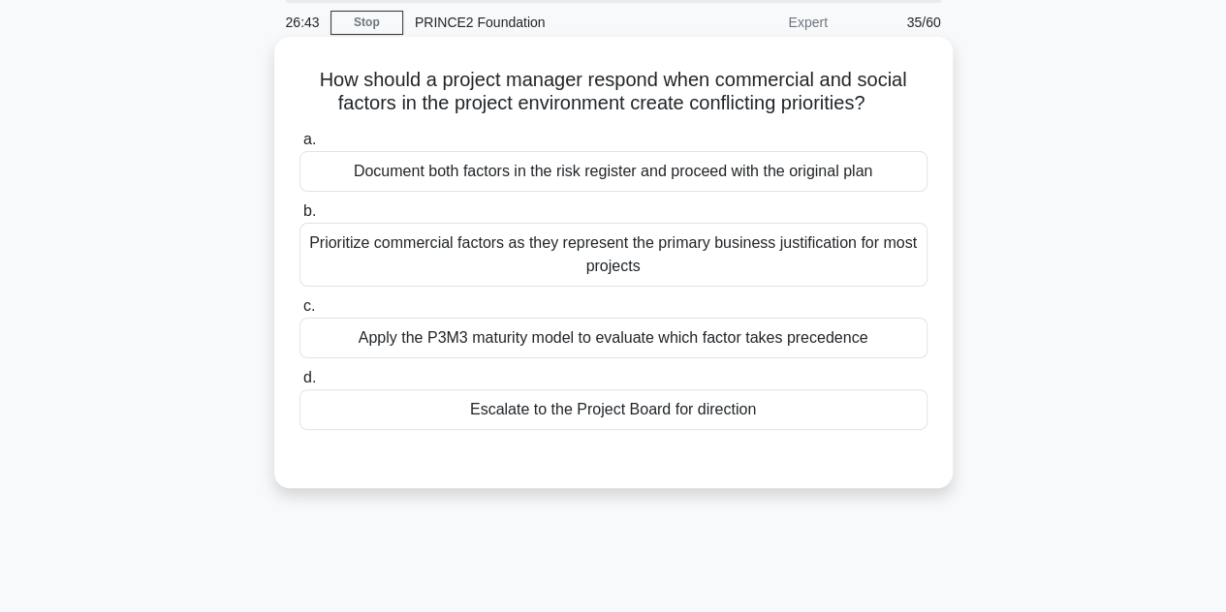
click at [596, 337] on div "Apply the P3M3 maturity model to evaluate which factor takes precedence" at bounding box center [613, 338] width 628 height 41
click at [299, 313] on input "c. Apply the P3M3 maturity model to evaluate which factor takes precedence" at bounding box center [299, 306] width 0 height 13
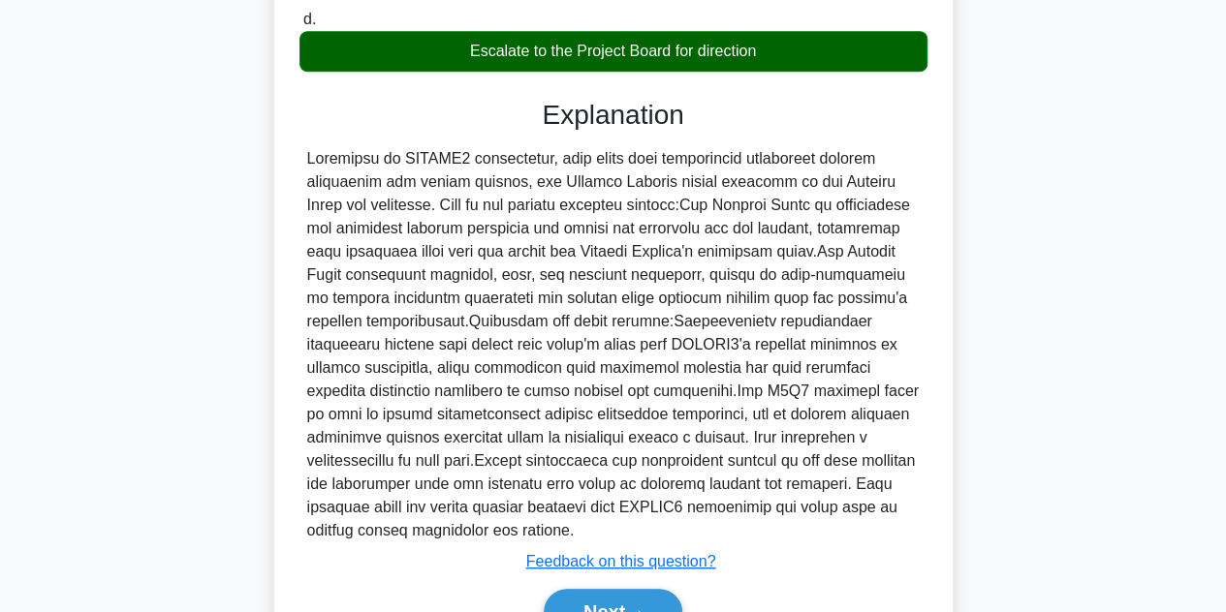
scroll to position [536, 0]
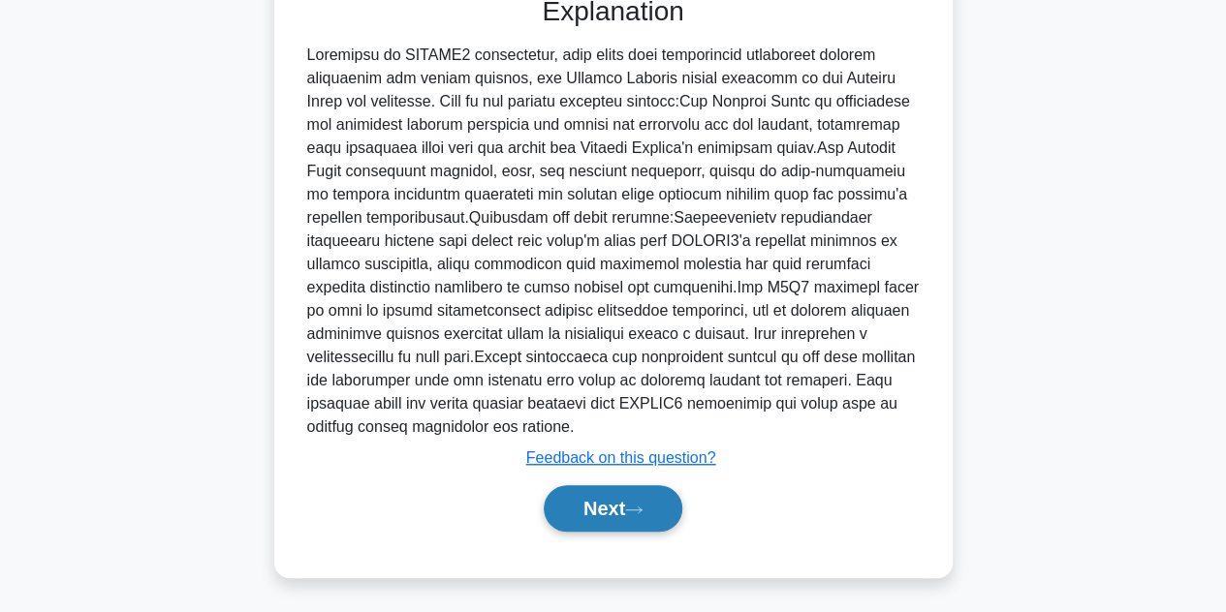
click at [594, 518] on button "Next" at bounding box center [613, 508] width 139 height 47
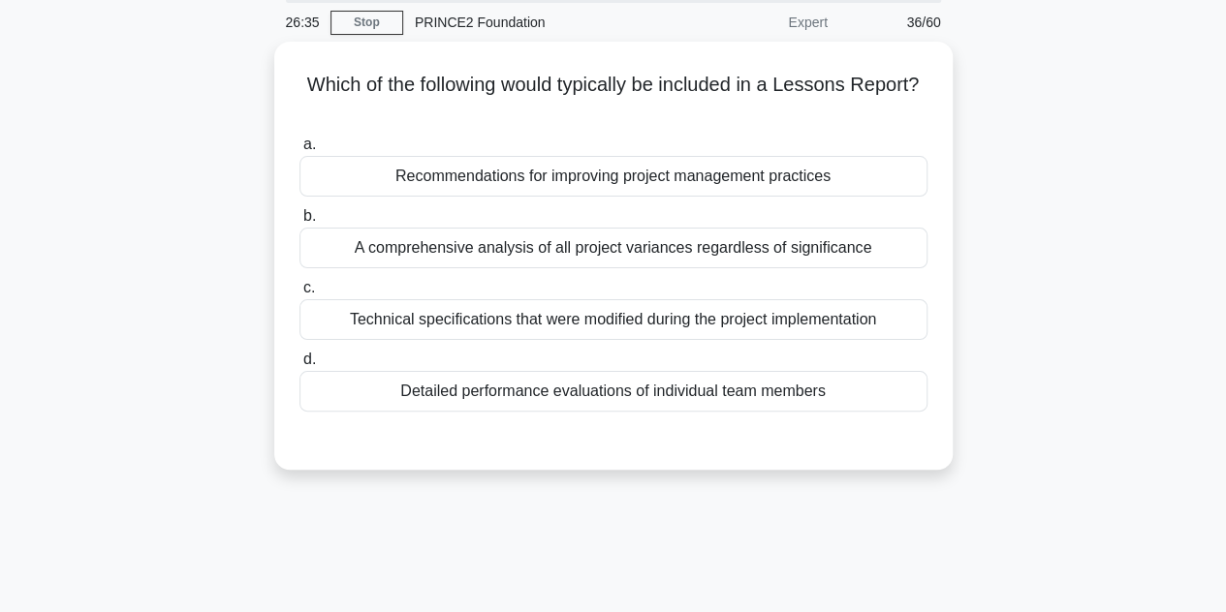
scroll to position [70, 0]
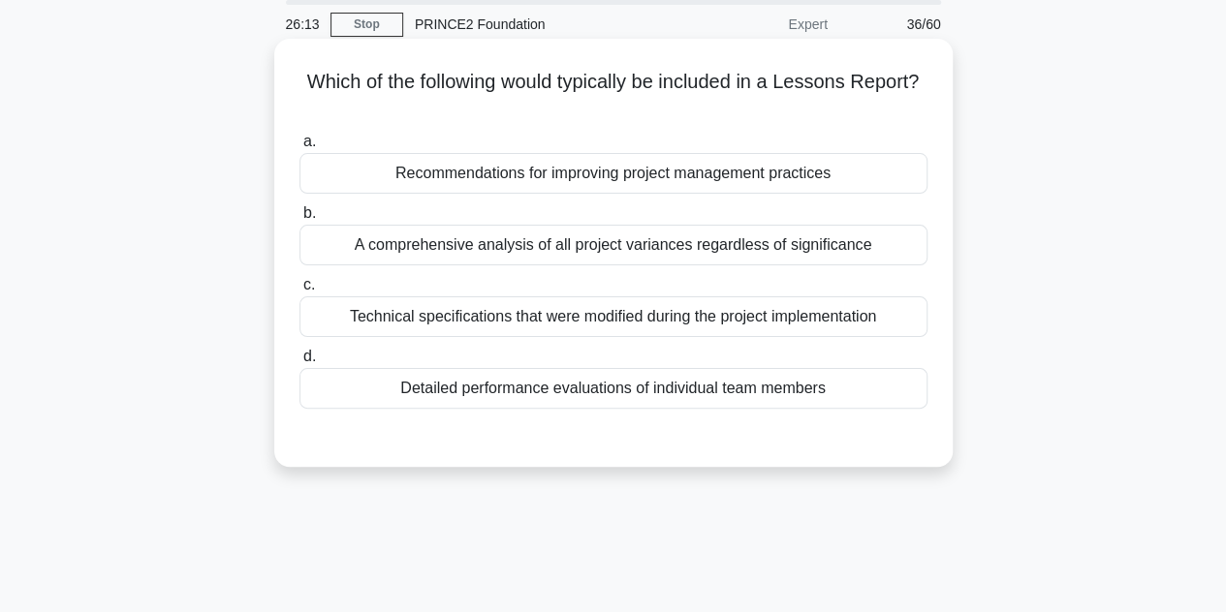
click at [696, 181] on div "Recommendations for improving project management practices" at bounding box center [613, 173] width 628 height 41
click at [299, 148] on input "a. Recommendations for improving project management practices" at bounding box center [299, 142] width 0 height 13
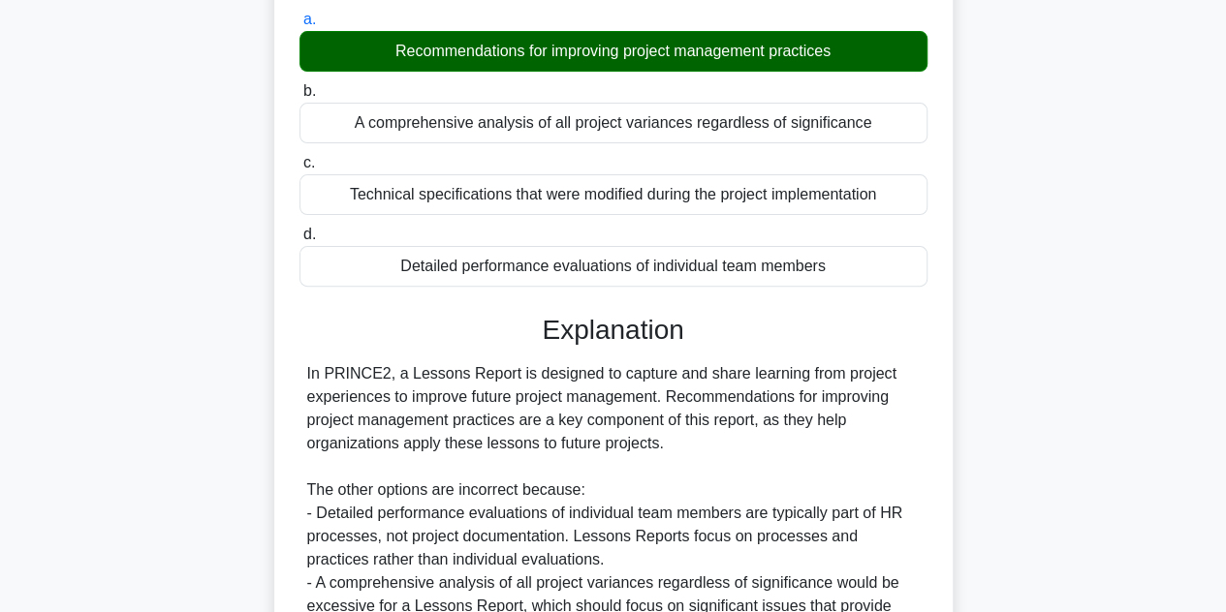
scroll to position [440, 0]
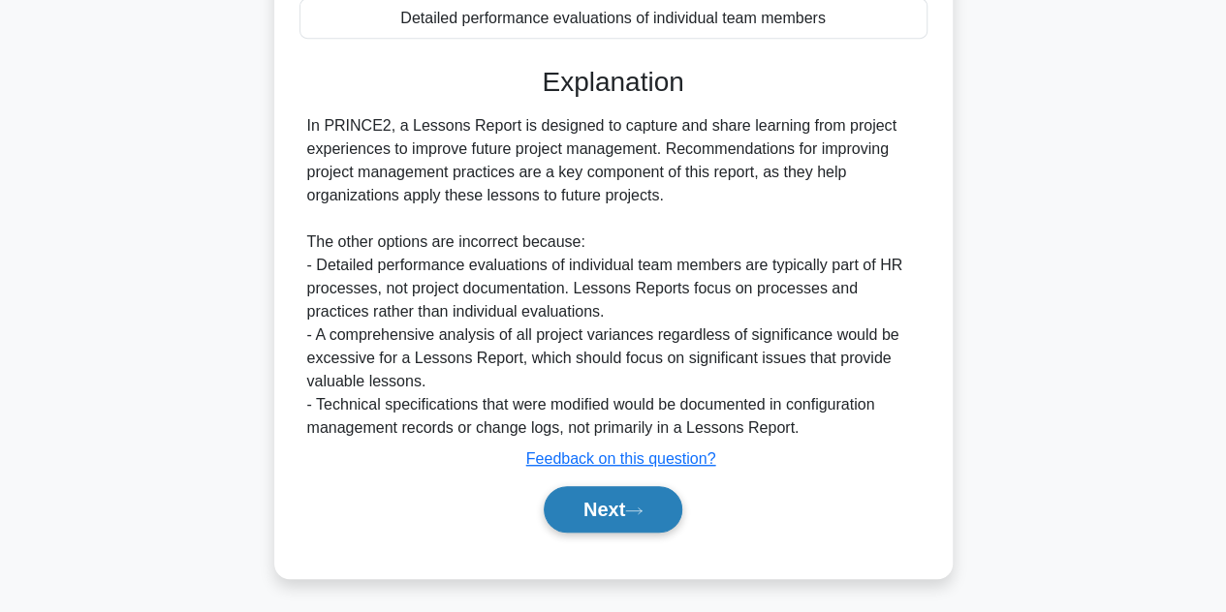
click at [606, 501] on button "Next" at bounding box center [613, 509] width 139 height 47
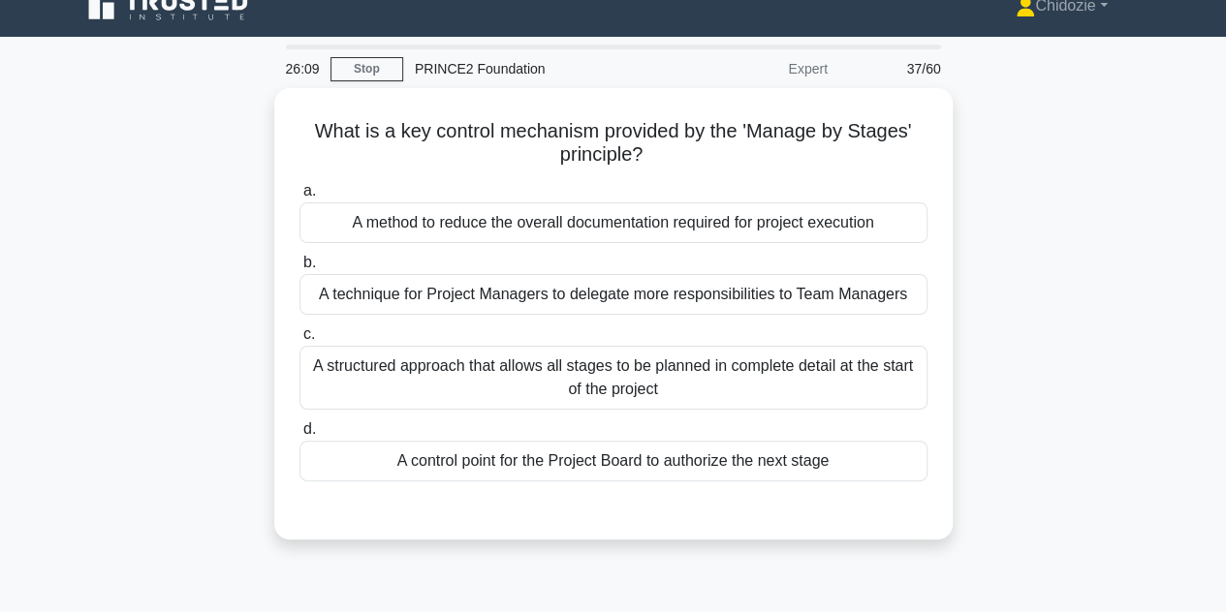
scroll to position [0, 0]
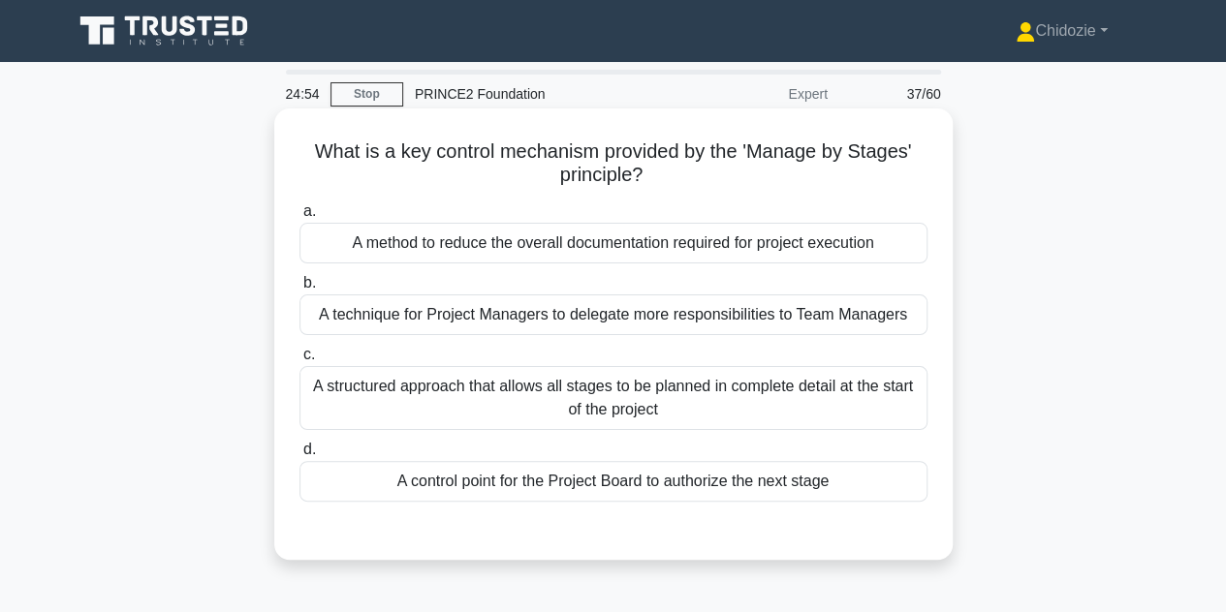
click at [730, 400] on div "A structured approach that allows all stages to be planned in complete detail a…" at bounding box center [613, 398] width 628 height 64
click at [299, 361] on input "c. A structured approach that allows all stages to be planned in complete detai…" at bounding box center [299, 355] width 0 height 13
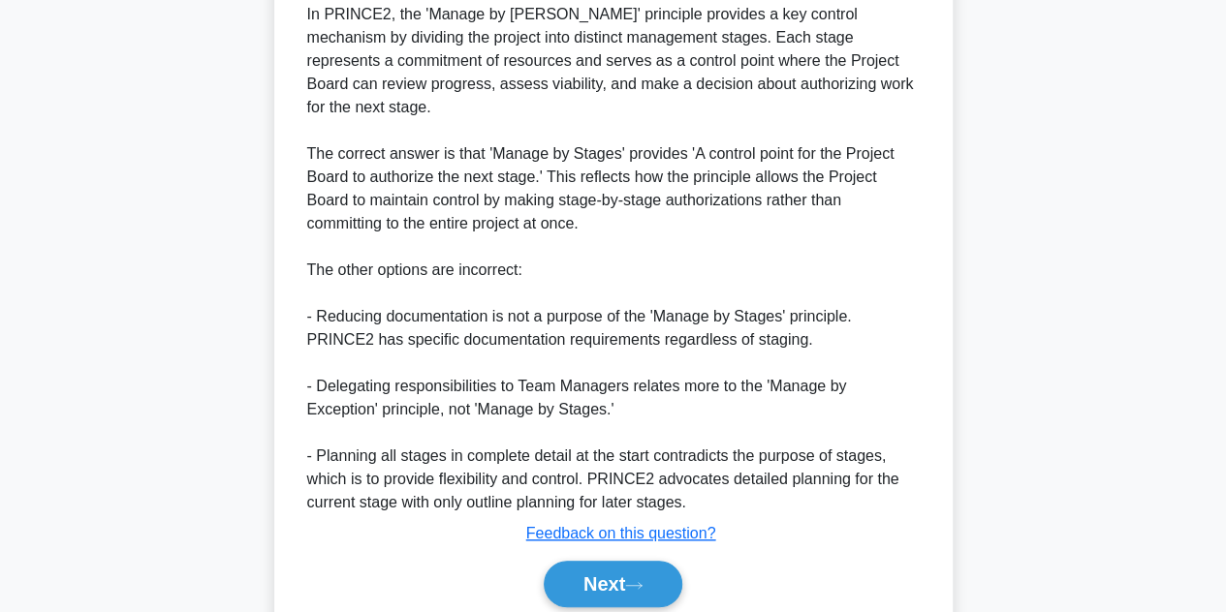
scroll to position [577, 0]
click at [608, 576] on button "Next" at bounding box center [613, 583] width 139 height 47
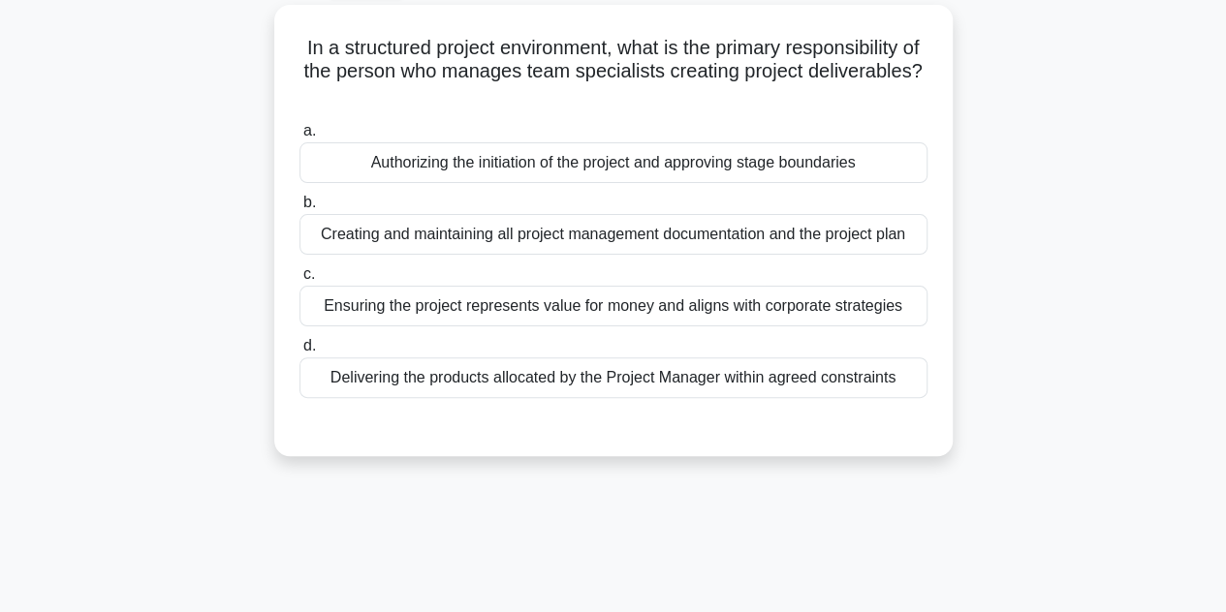
scroll to position [109, 0]
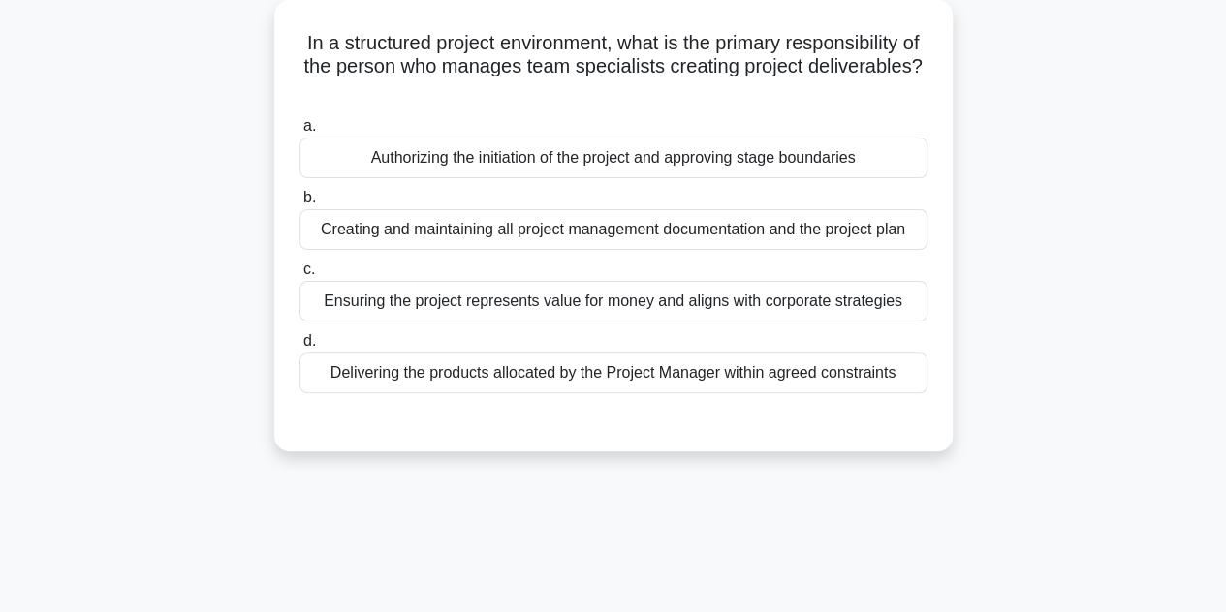
click at [673, 311] on div "Ensuring the project represents value for money and aligns with corporate strat…" at bounding box center [613, 301] width 628 height 41
click at [299, 276] on input "c. Ensuring the project represents value for money and aligns with corporate st…" at bounding box center [299, 270] width 0 height 13
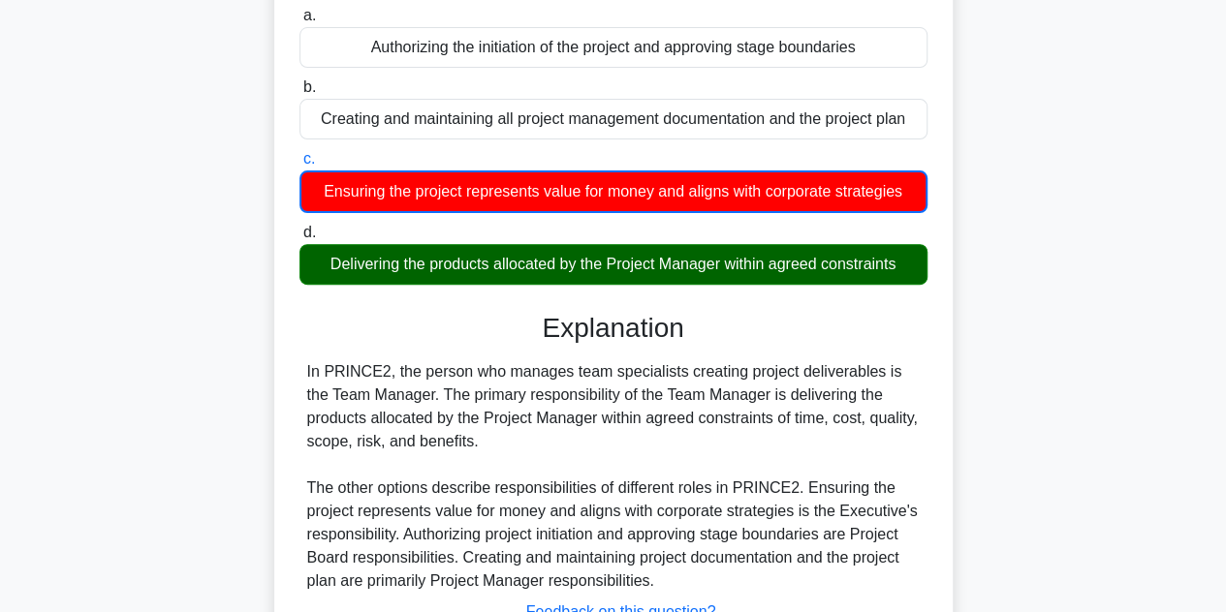
scroll to position [434, 0]
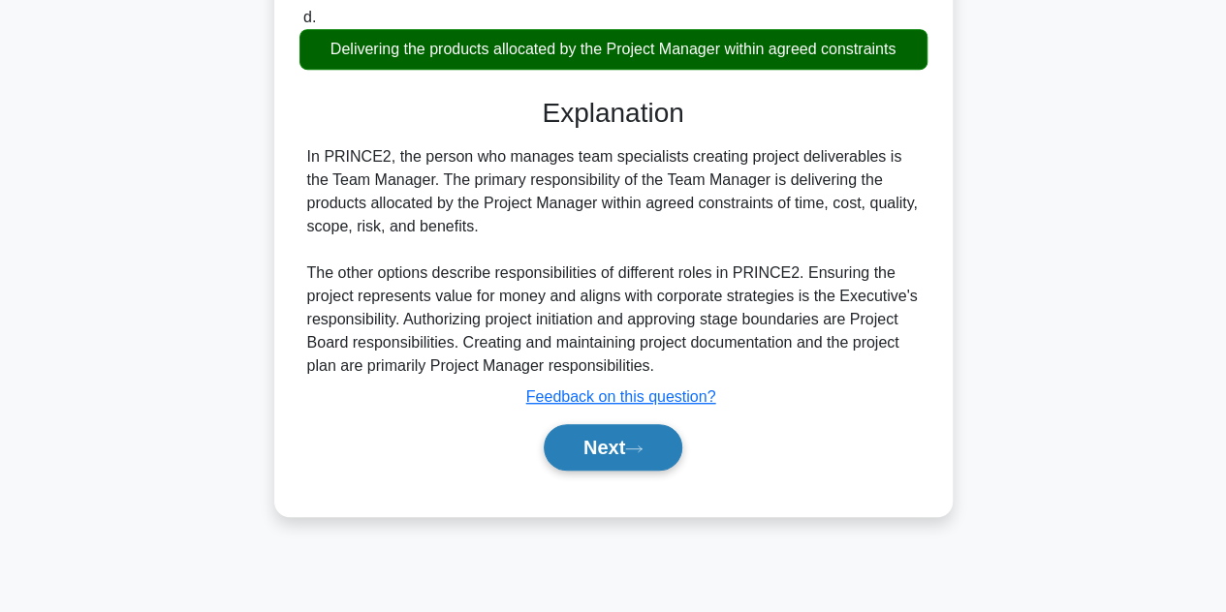
click at [586, 449] on button "Next" at bounding box center [613, 447] width 139 height 47
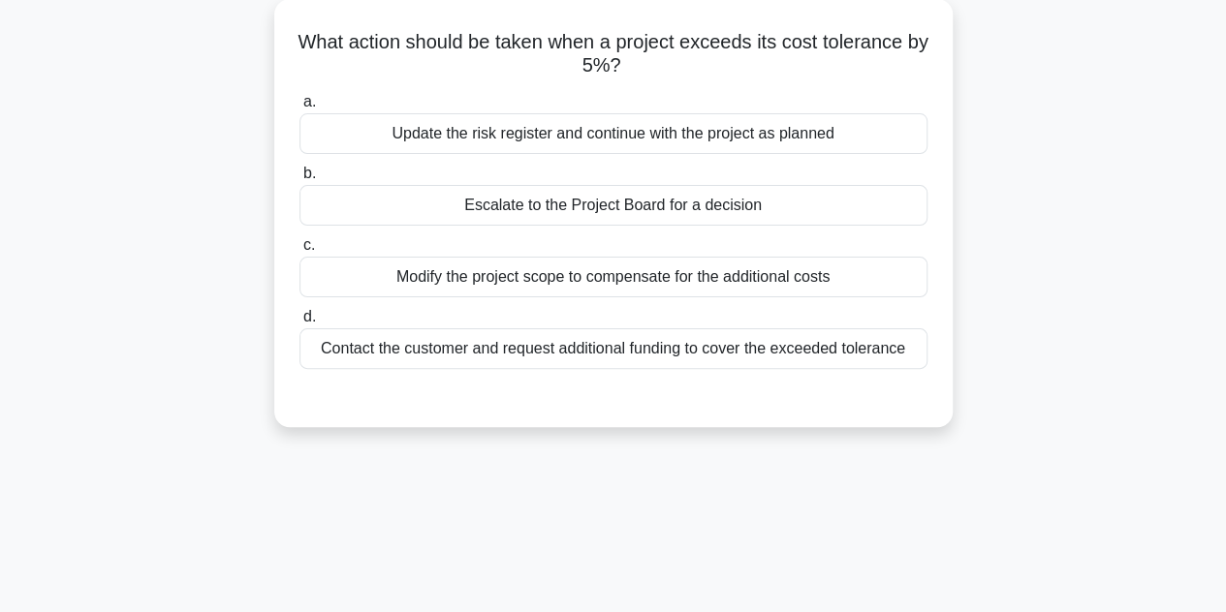
scroll to position [110, 0]
click at [591, 219] on div "Escalate to the Project Board for a decision" at bounding box center [613, 204] width 628 height 41
click at [299, 179] on input "b. Escalate to the Project Board for a decision" at bounding box center [299, 173] width 0 height 13
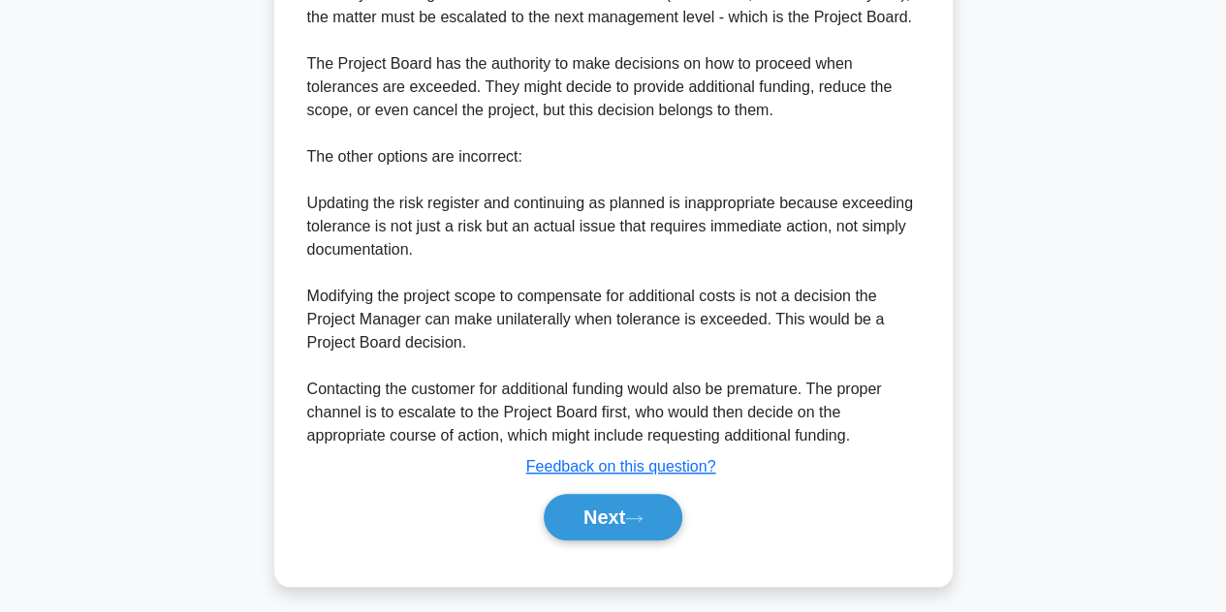
scroll to position [603, 0]
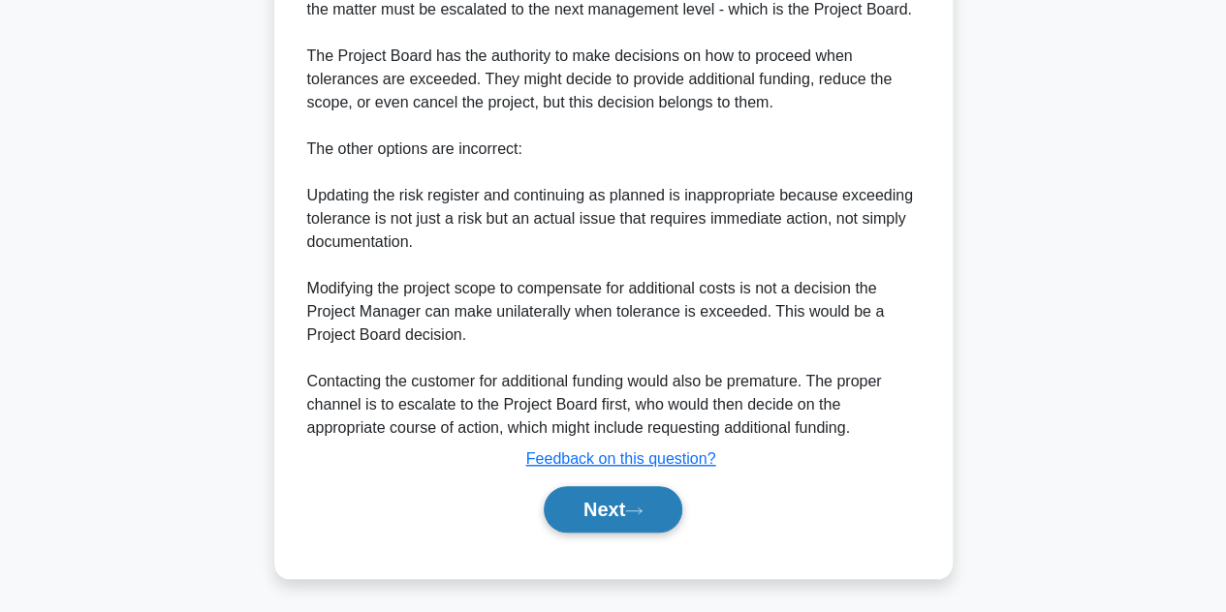
click at [583, 498] on button "Next" at bounding box center [613, 509] width 139 height 47
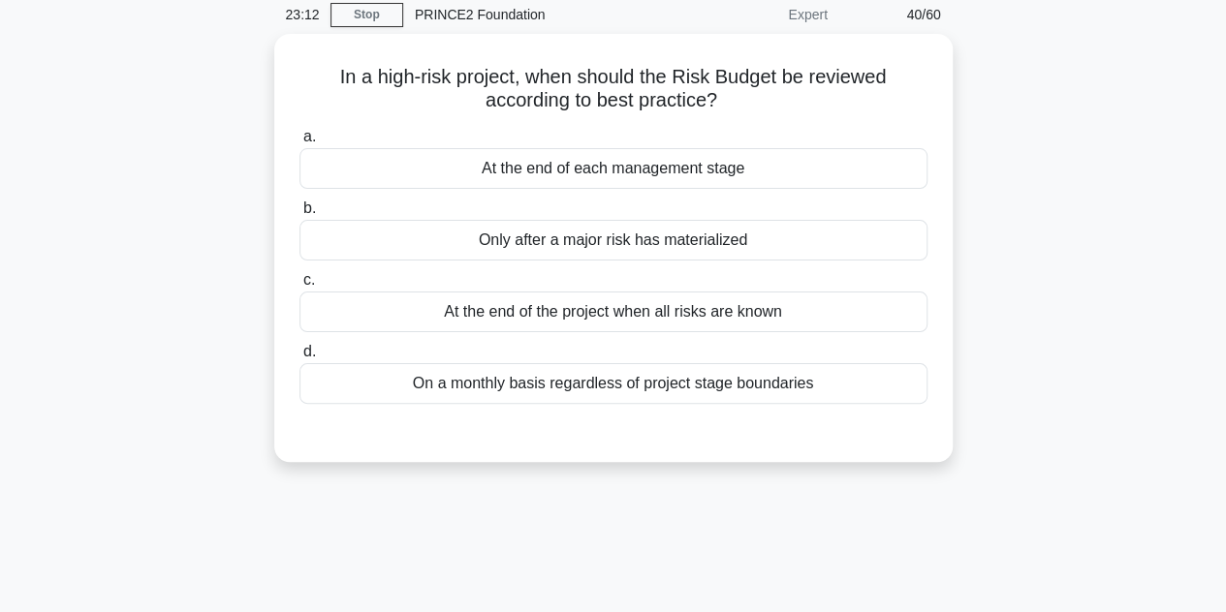
scroll to position [76, 0]
click at [647, 179] on div "At the end of each management stage" at bounding box center [613, 167] width 628 height 41
click at [299, 142] on input "a. At the end of each management stage" at bounding box center [299, 136] width 0 height 13
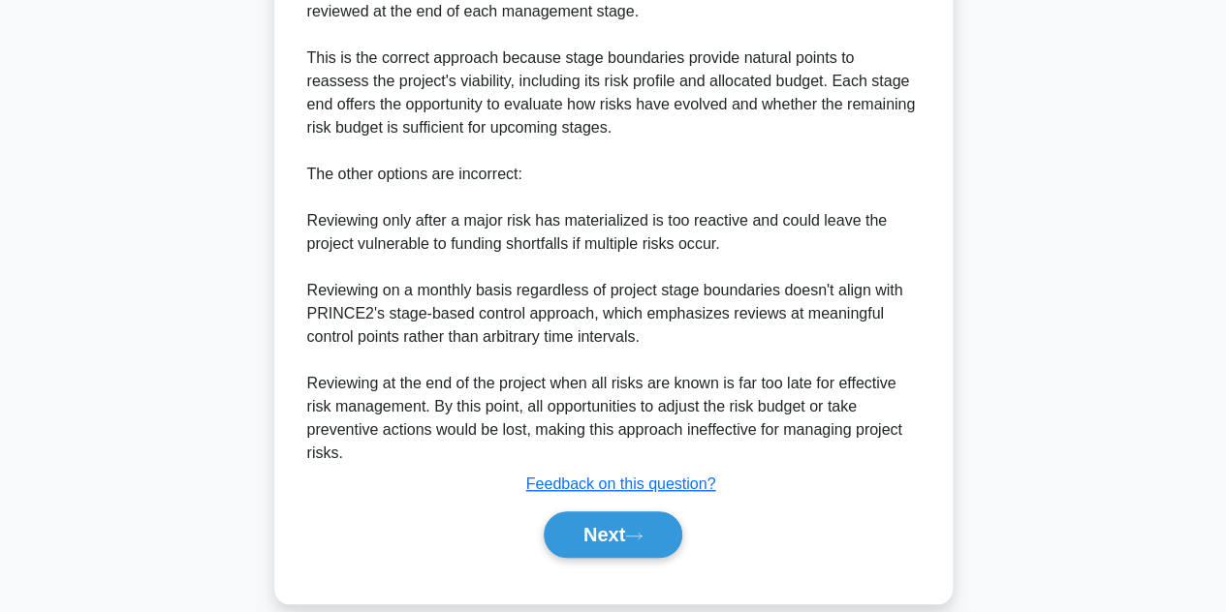
scroll to position [603, 0]
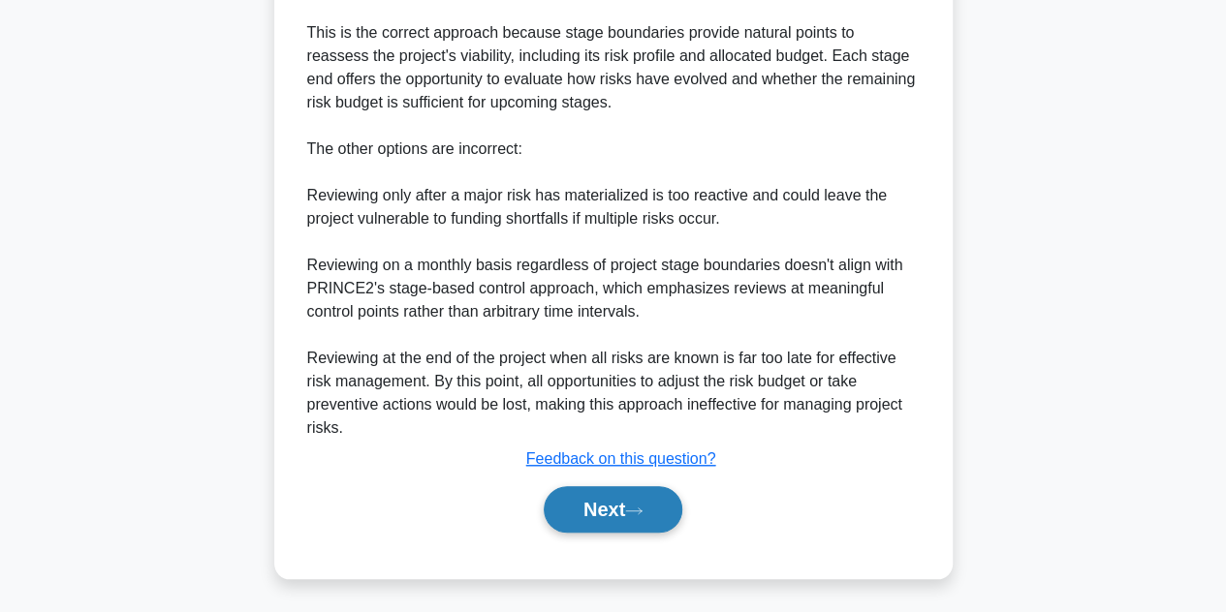
click at [595, 495] on button "Next" at bounding box center [613, 509] width 139 height 47
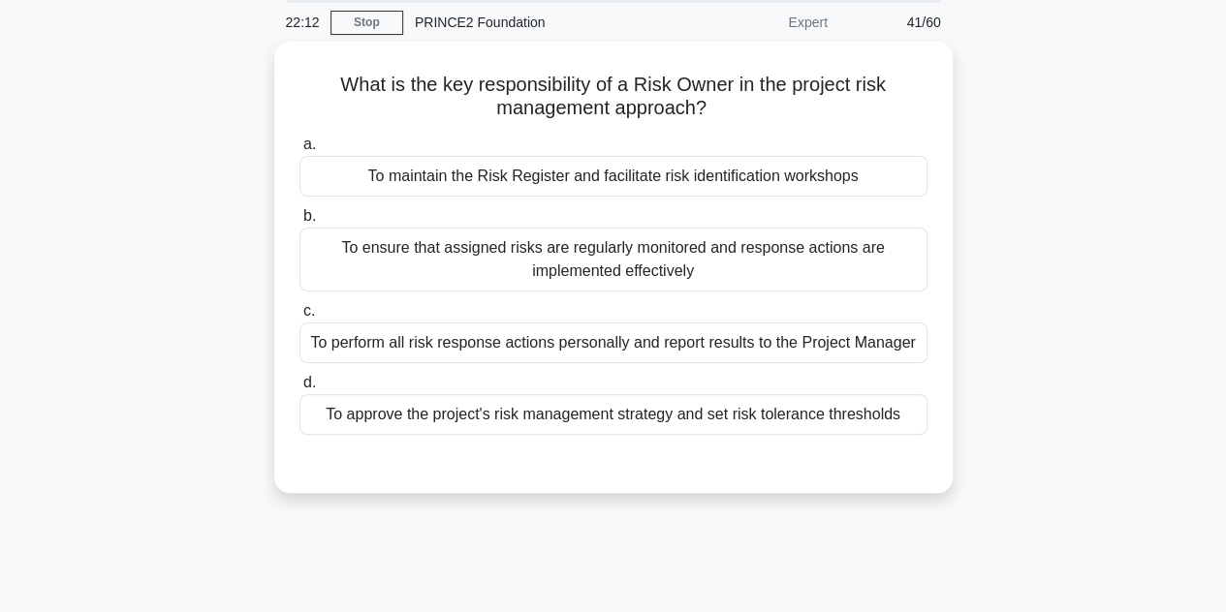
scroll to position [70, 0]
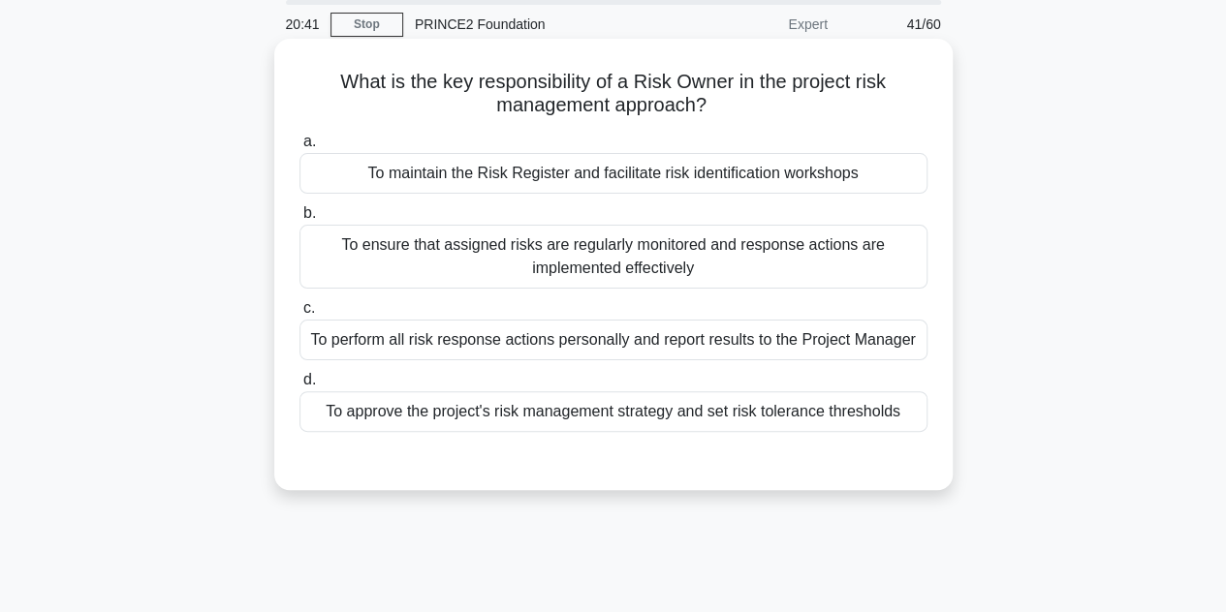
click at [564, 337] on div "To perform all risk response actions personally and report results to the Proje…" at bounding box center [613, 340] width 628 height 41
click at [299, 315] on input "c. To perform all risk response actions personally and report results to the Pr…" at bounding box center [299, 308] width 0 height 13
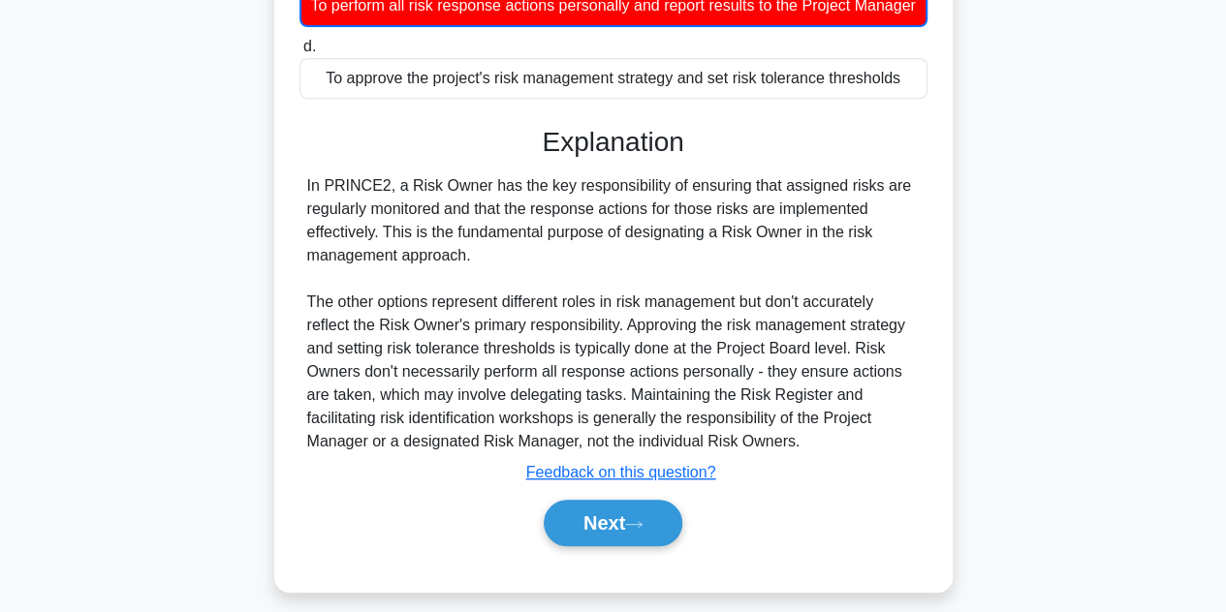
scroll to position [443, 0]
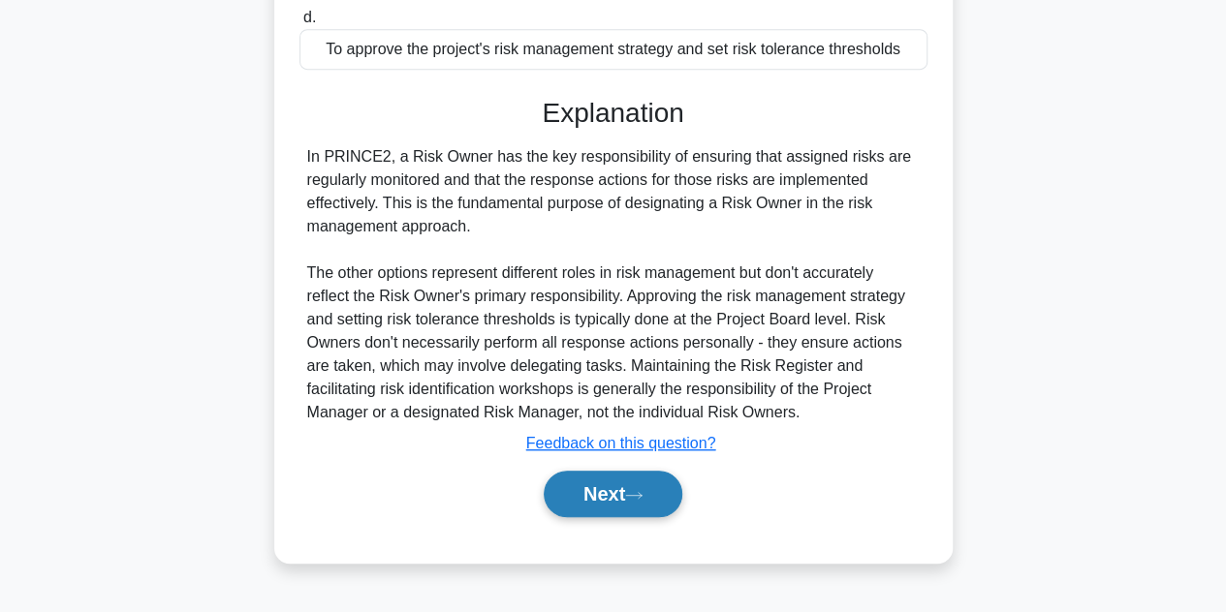
click at [603, 517] on button "Next" at bounding box center [613, 494] width 139 height 47
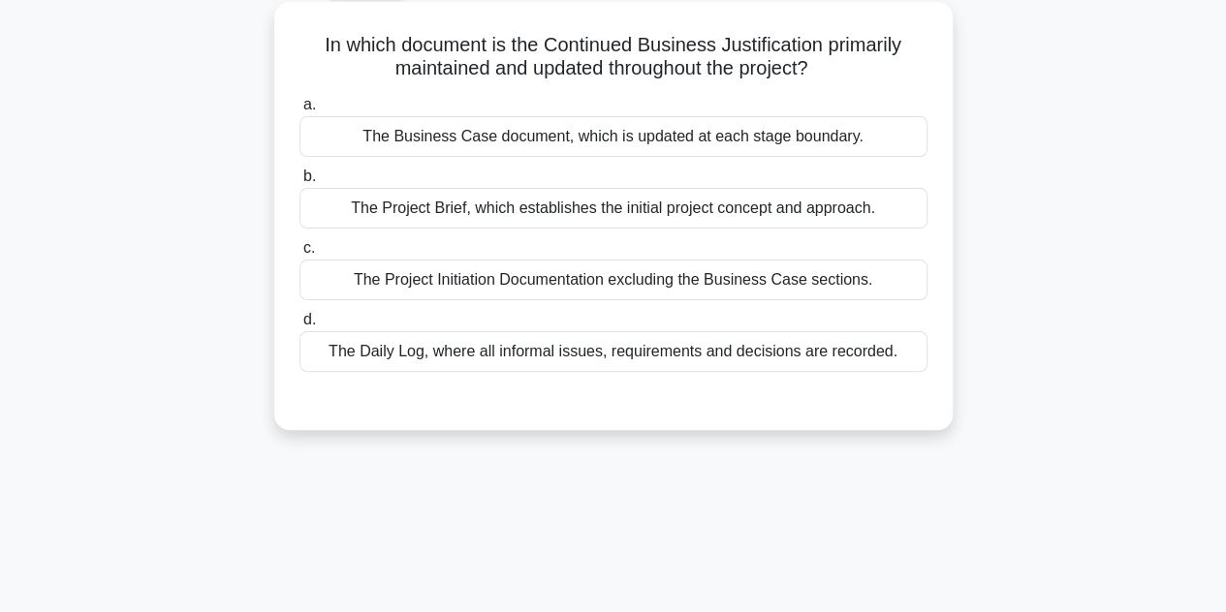
scroll to position [105, 0]
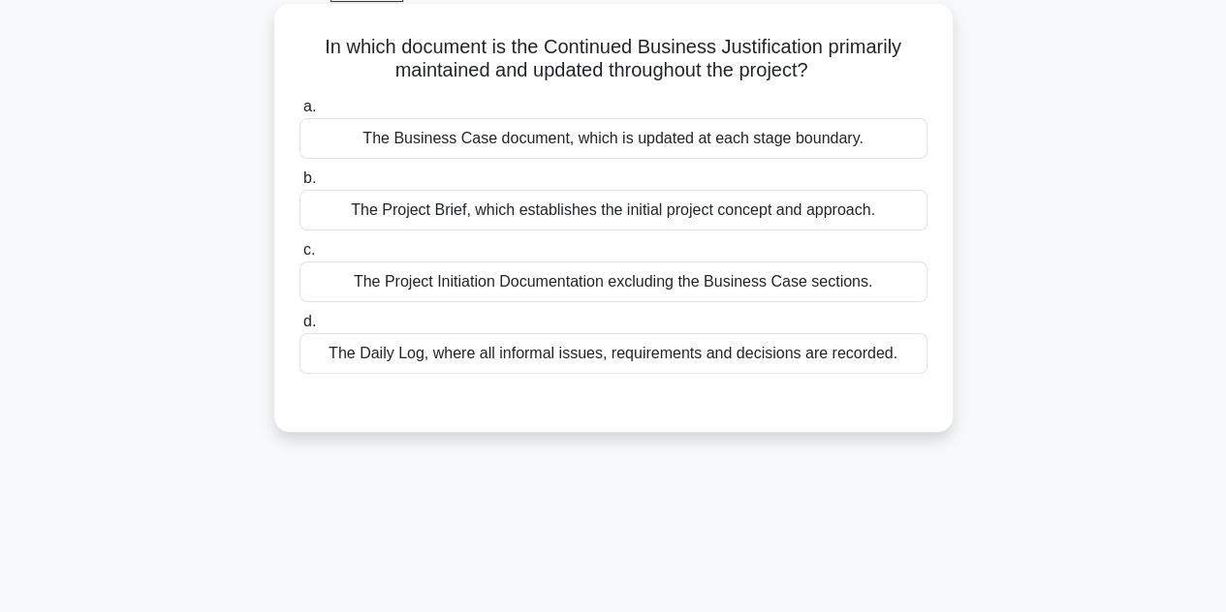
click at [636, 147] on div "The Business Case document, which is updated at each stage boundary." at bounding box center [613, 138] width 628 height 41
click at [299, 113] on input "a. The Business Case document, which is updated at each stage boundary." at bounding box center [299, 107] width 0 height 13
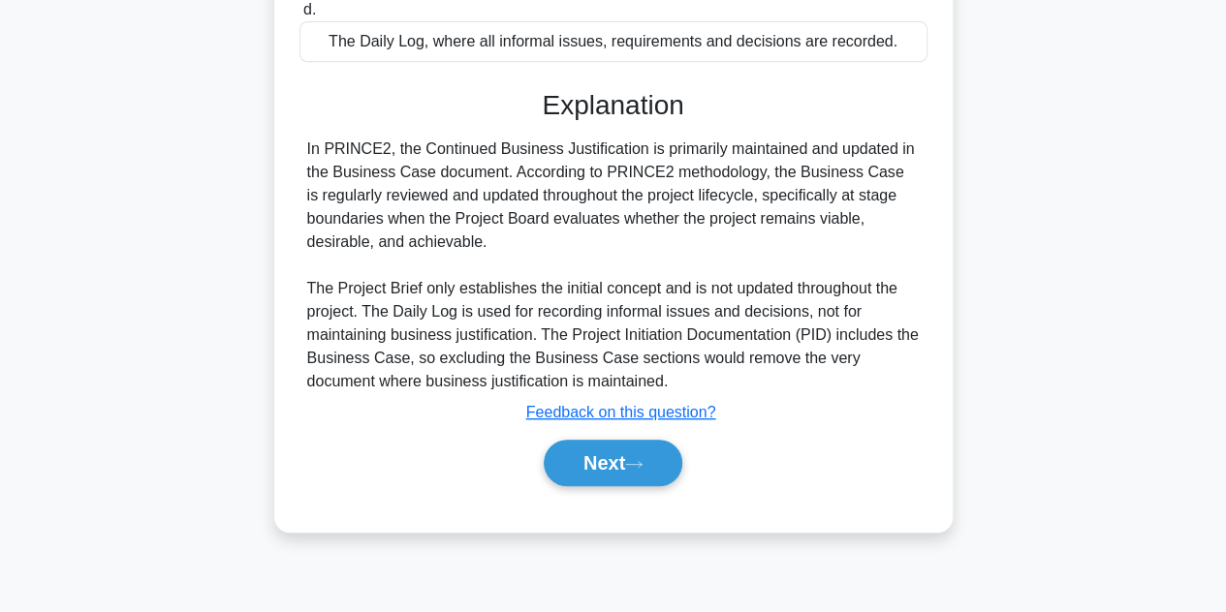
scroll to position [426, 0]
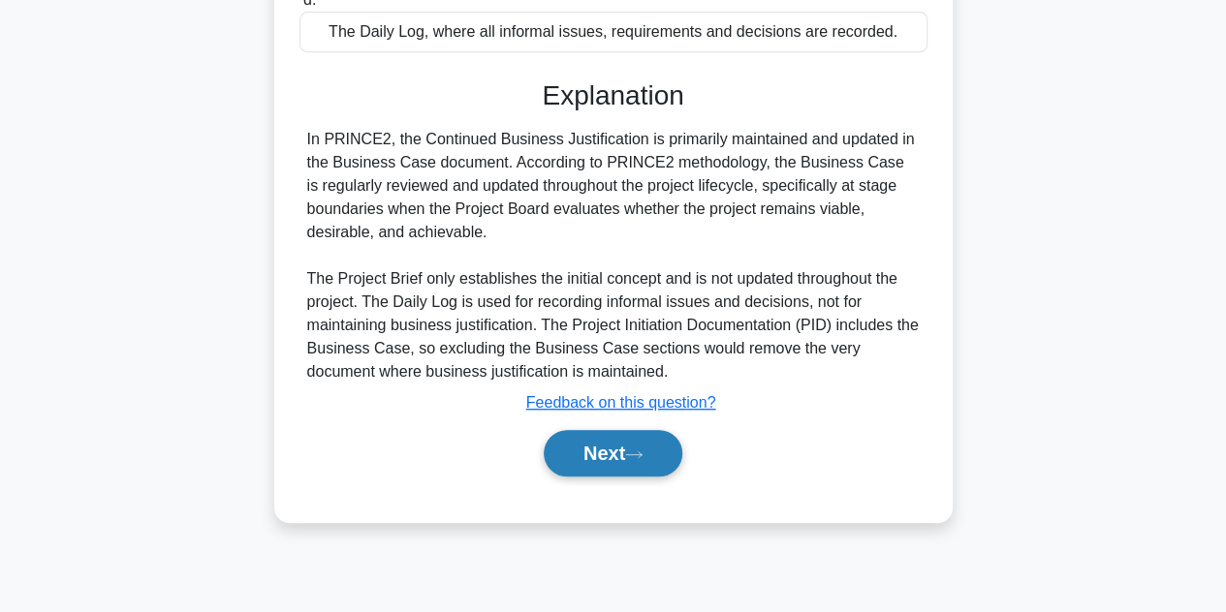
click at [601, 460] on button "Next" at bounding box center [613, 453] width 139 height 47
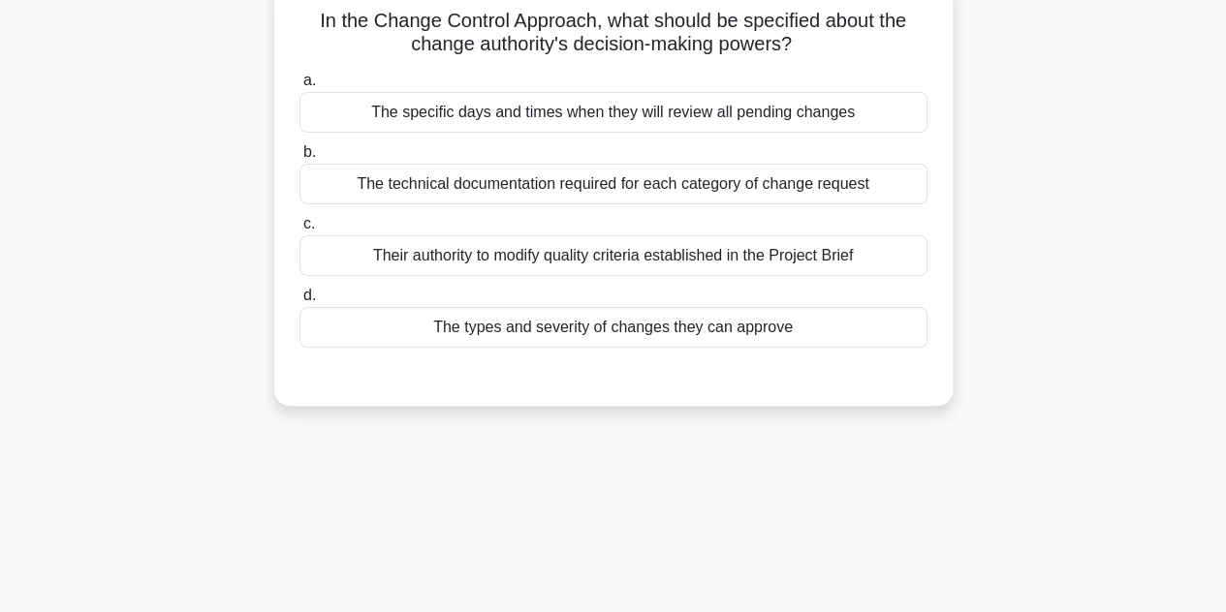
scroll to position [132, 0]
click at [661, 262] on div "Their authority to modify quality criteria established in the Project Brief" at bounding box center [613, 254] width 628 height 41
click at [299, 230] on input "c. Their authority to modify quality criteria established in the Project Brief" at bounding box center [299, 223] width 0 height 13
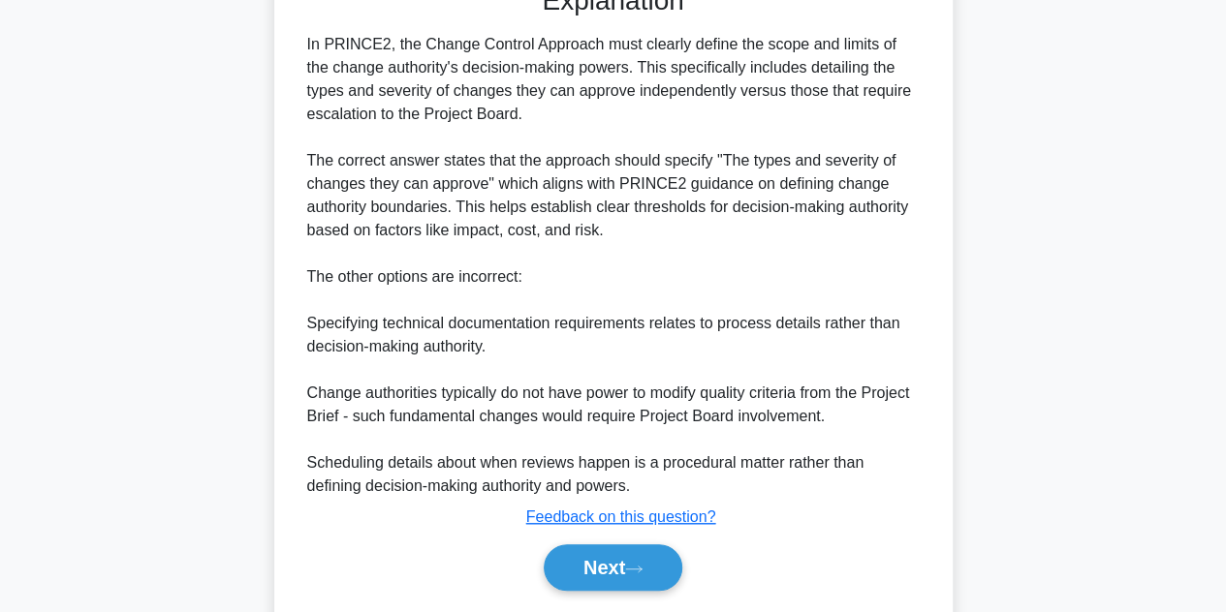
scroll to position [533, 0]
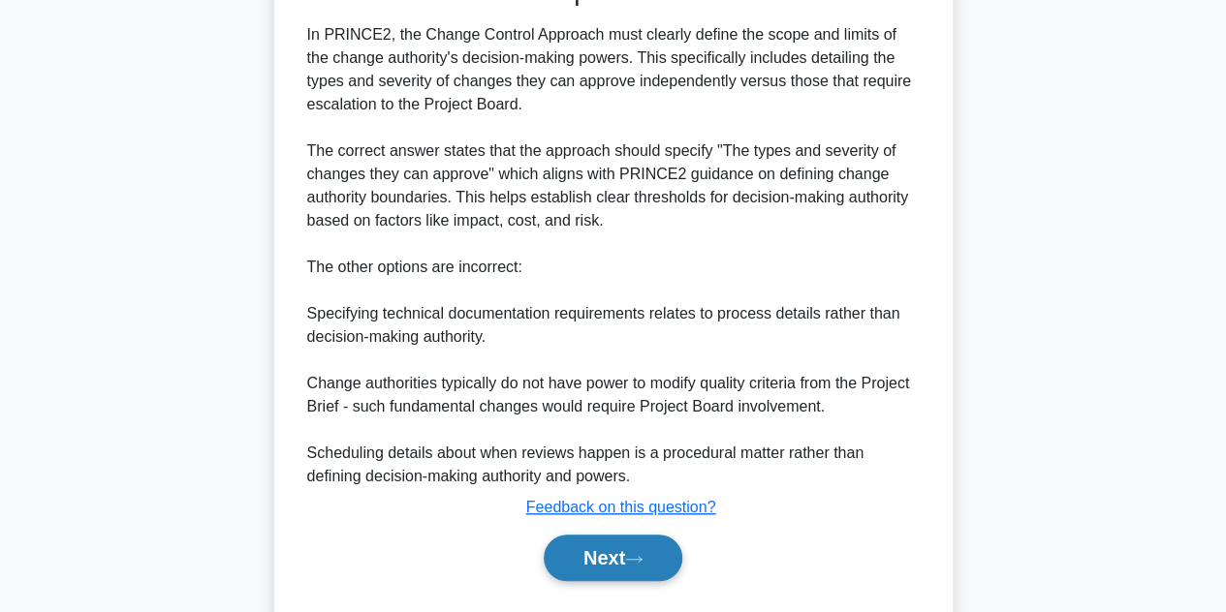
click at [602, 569] on button "Next" at bounding box center [613, 558] width 139 height 47
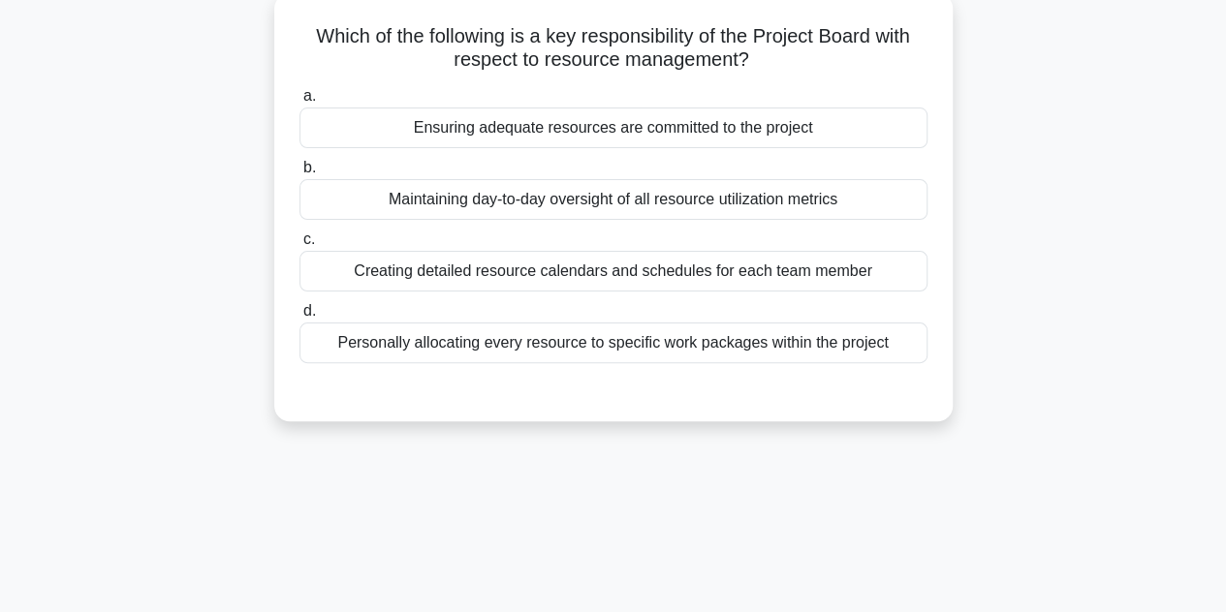
scroll to position [112, 0]
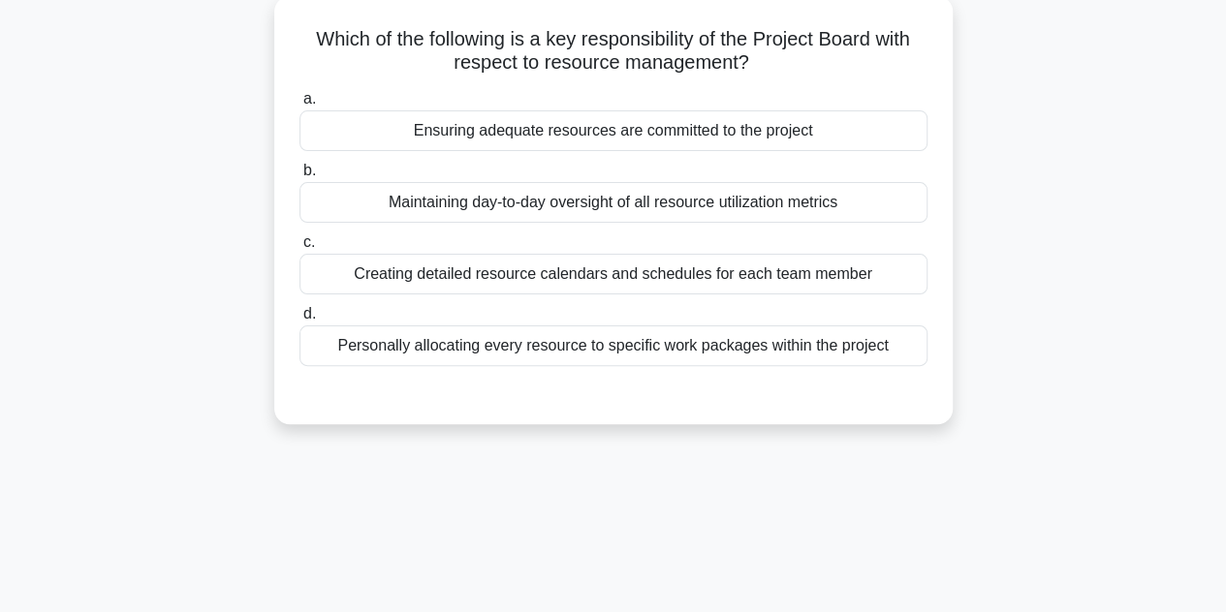
click at [574, 129] on div "Ensuring adequate resources are committed to the project" at bounding box center [613, 130] width 628 height 41
click at [299, 106] on input "a. Ensuring adequate resources are committed to the project" at bounding box center [299, 99] width 0 height 13
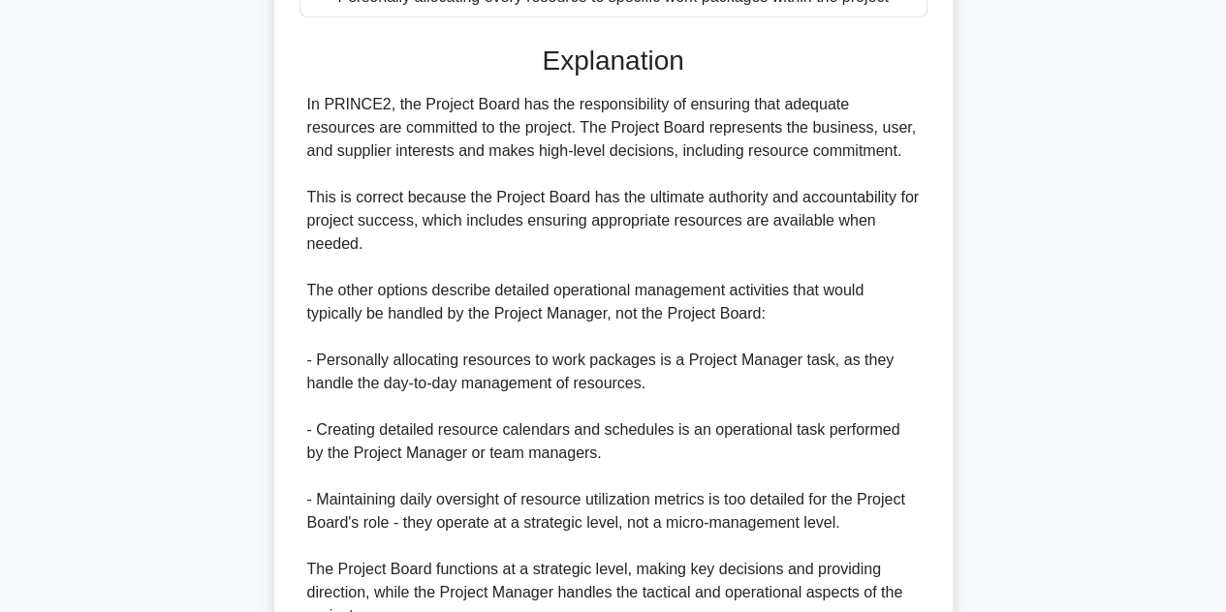
scroll to position [649, 0]
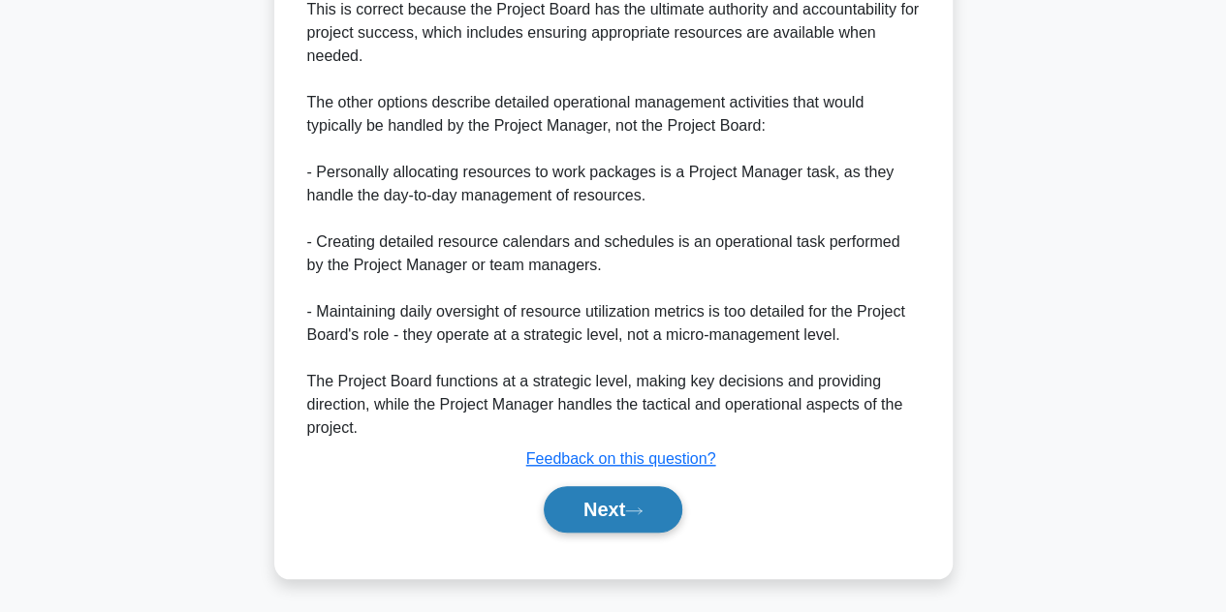
click at [597, 521] on button "Next" at bounding box center [613, 509] width 139 height 47
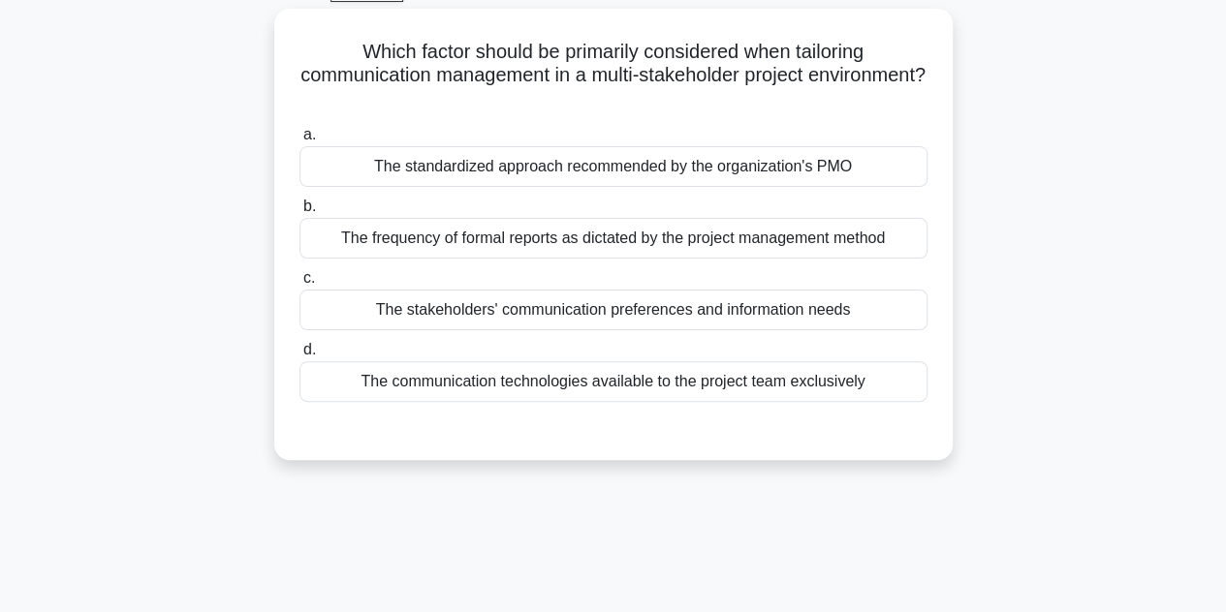
scroll to position [58, 0]
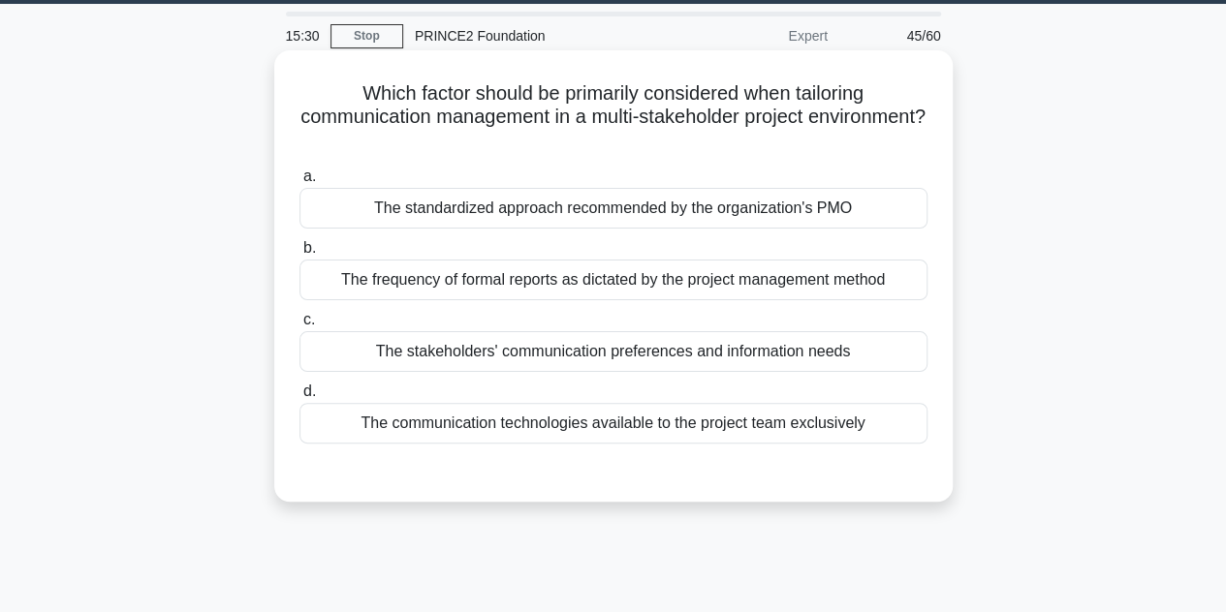
click at [662, 350] on div "The stakeholders' communication preferences and information needs" at bounding box center [613, 351] width 628 height 41
click at [299, 327] on input "c. The stakeholders' communication preferences and information needs" at bounding box center [299, 320] width 0 height 13
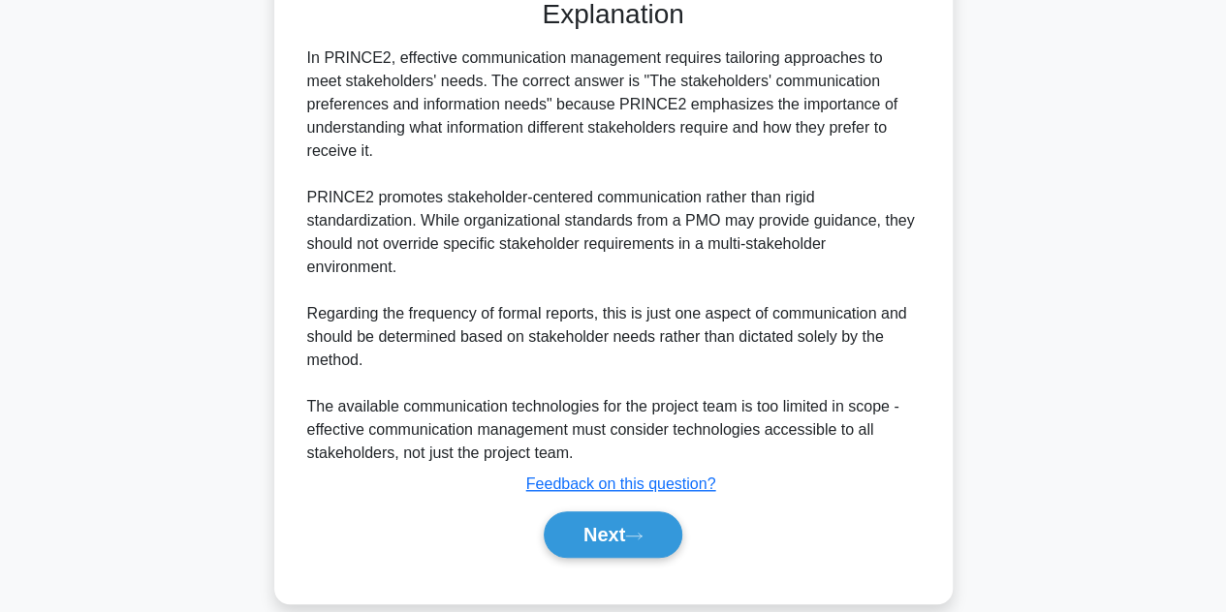
scroll to position [533, 0]
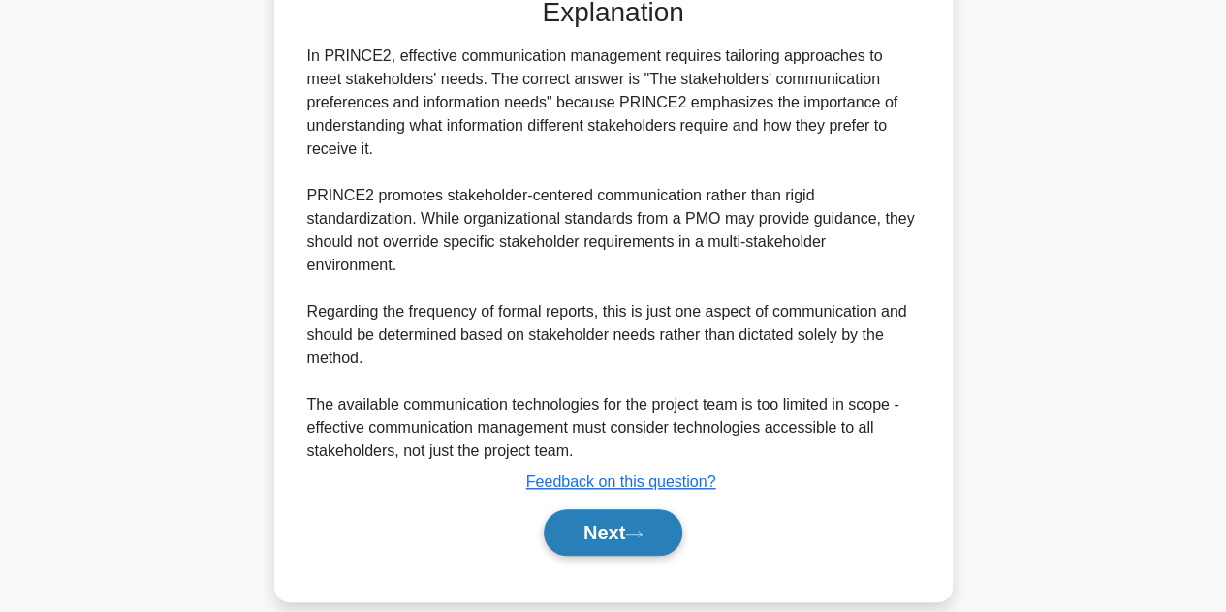
click at [607, 510] on button "Next" at bounding box center [613, 533] width 139 height 47
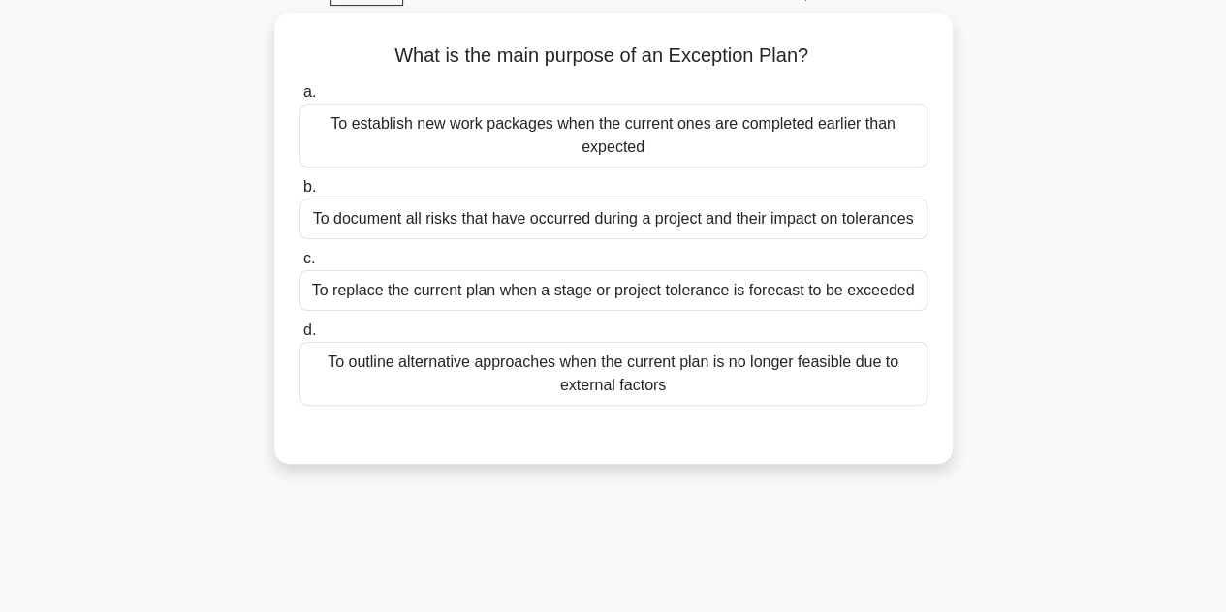
scroll to position [95, 0]
click at [645, 295] on div "To replace the current plan when a stage or project tolerance is forecast to be…" at bounding box center [613, 291] width 628 height 41
click at [299, 266] on input "c. To replace the current plan when a stage or project tolerance is forecast to…" at bounding box center [299, 260] width 0 height 13
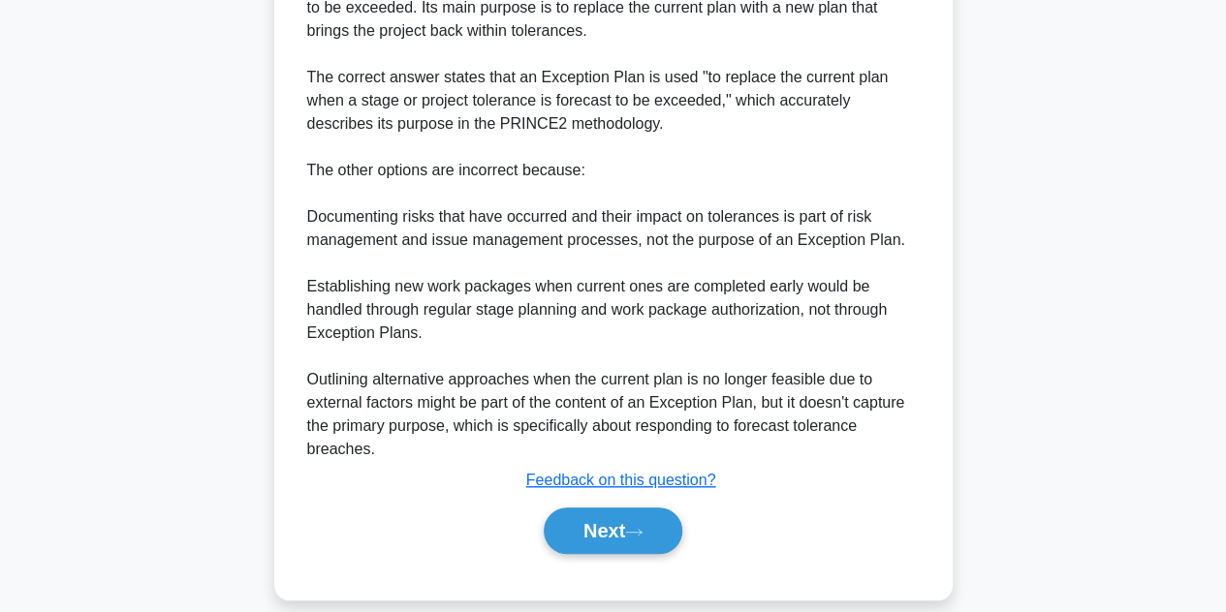
scroll to position [649, 0]
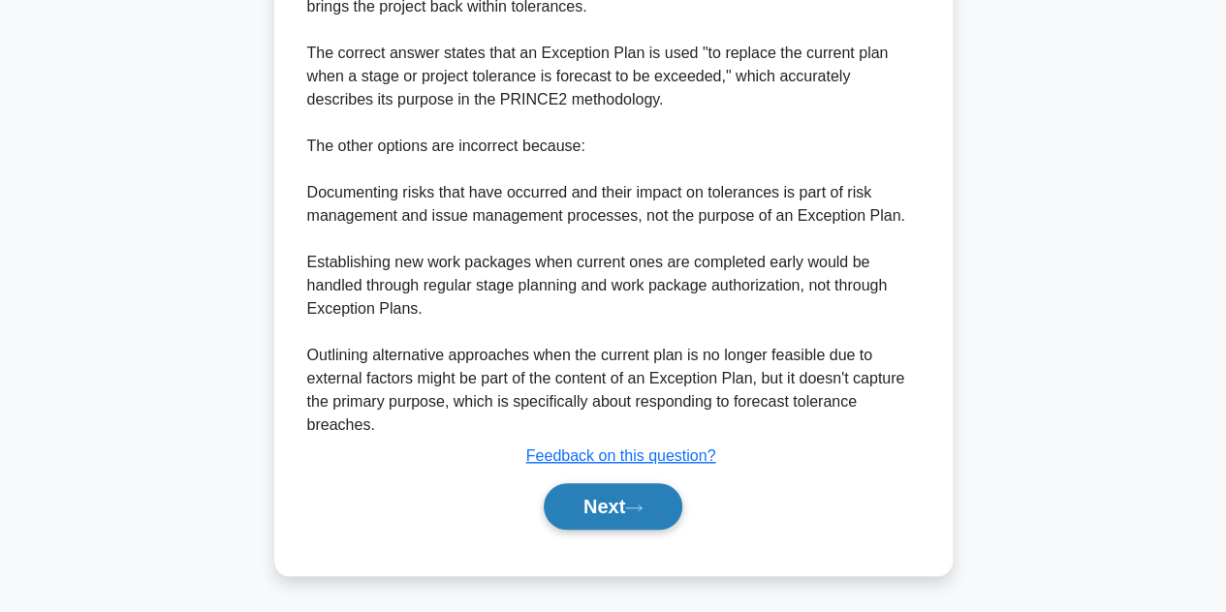
click at [602, 509] on button "Next" at bounding box center [613, 506] width 139 height 47
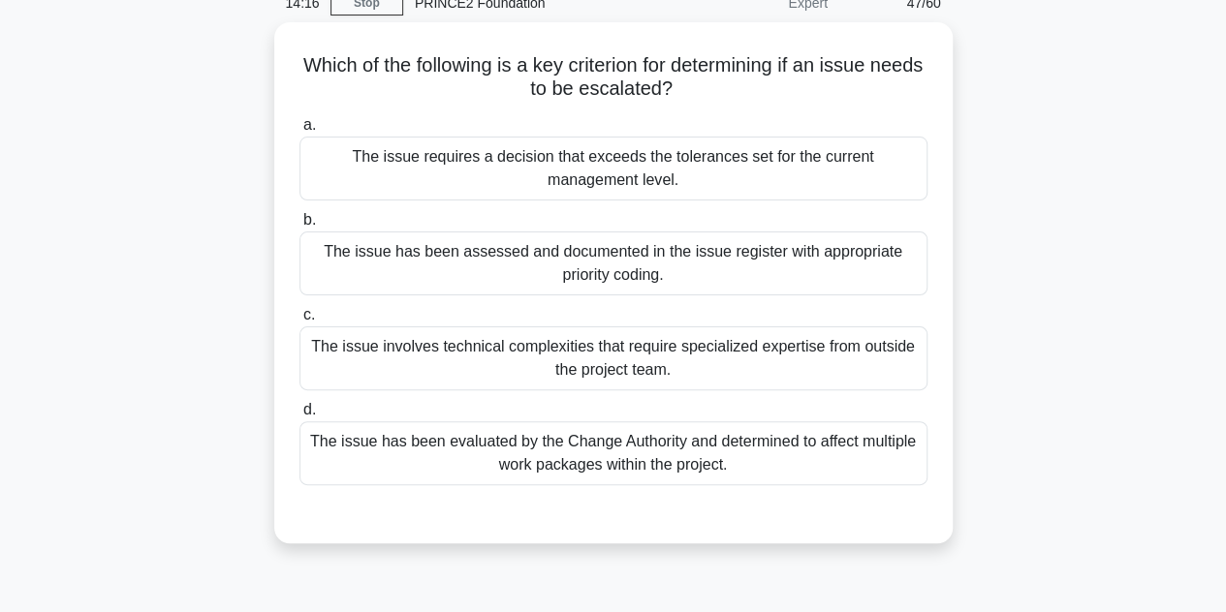
scroll to position [78, 0]
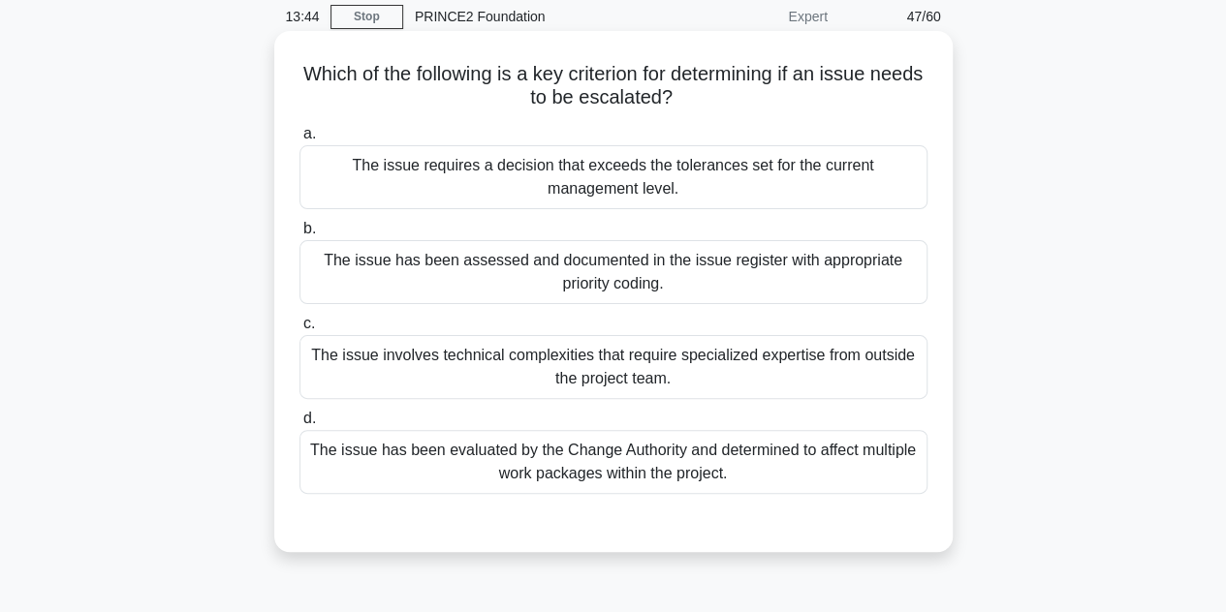
click at [482, 278] on div "The issue has been assessed and documented in the issue register with appropria…" at bounding box center [613, 272] width 628 height 64
click at [299, 235] on input "b. The issue has been assessed and documented in the issue register with approp…" at bounding box center [299, 229] width 0 height 13
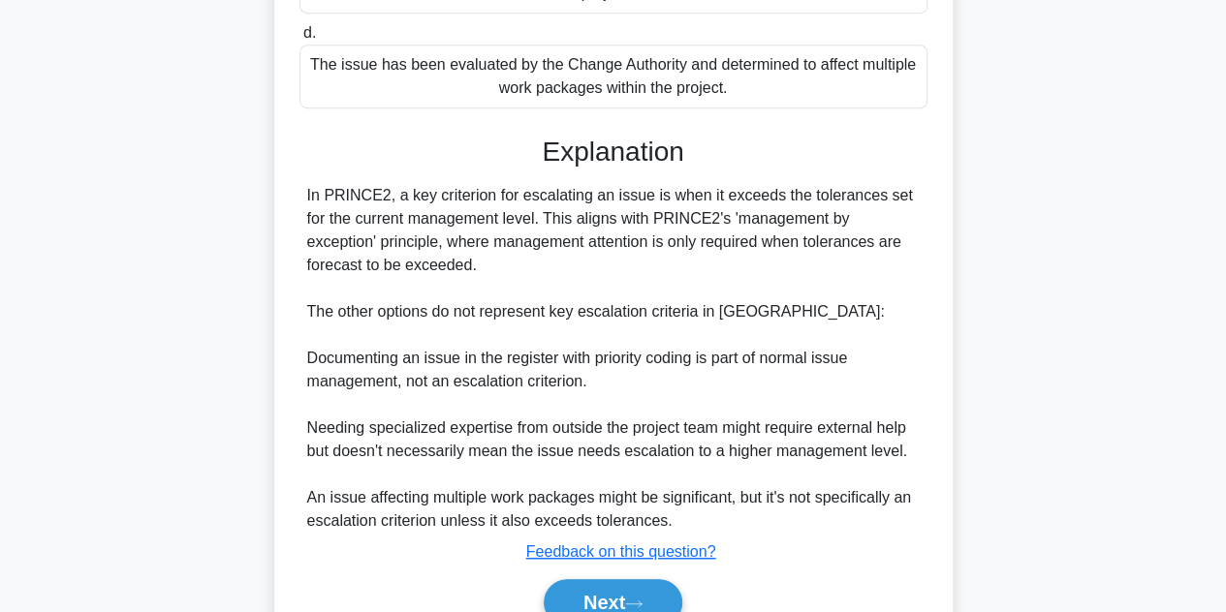
scroll to position [559, 0]
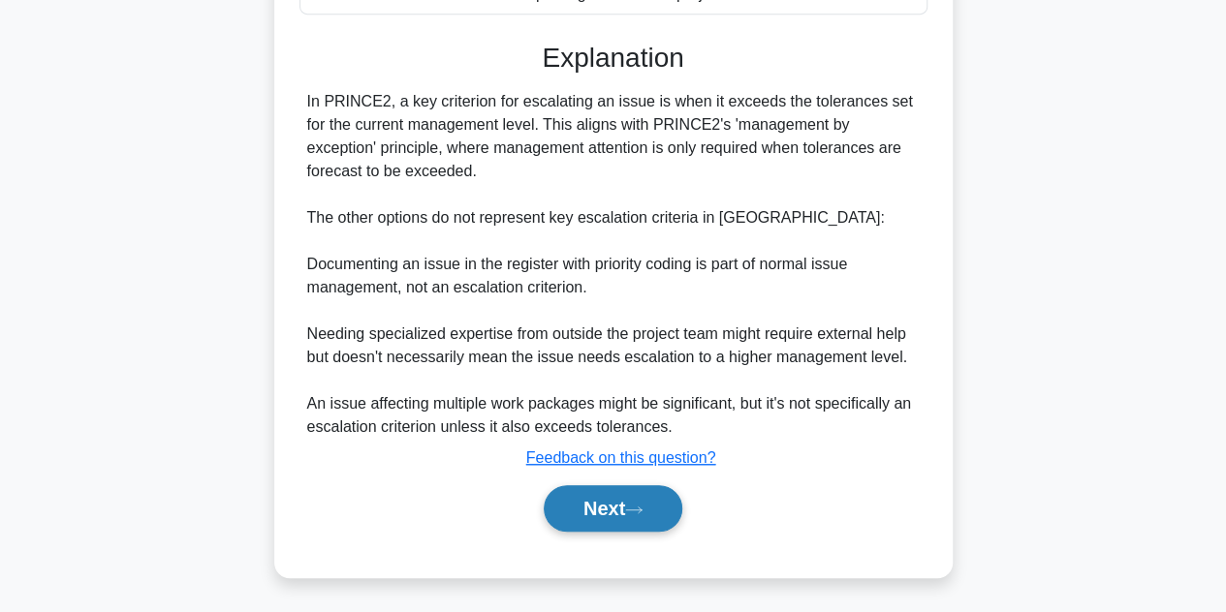
click at [597, 499] on button "Next" at bounding box center [613, 508] width 139 height 47
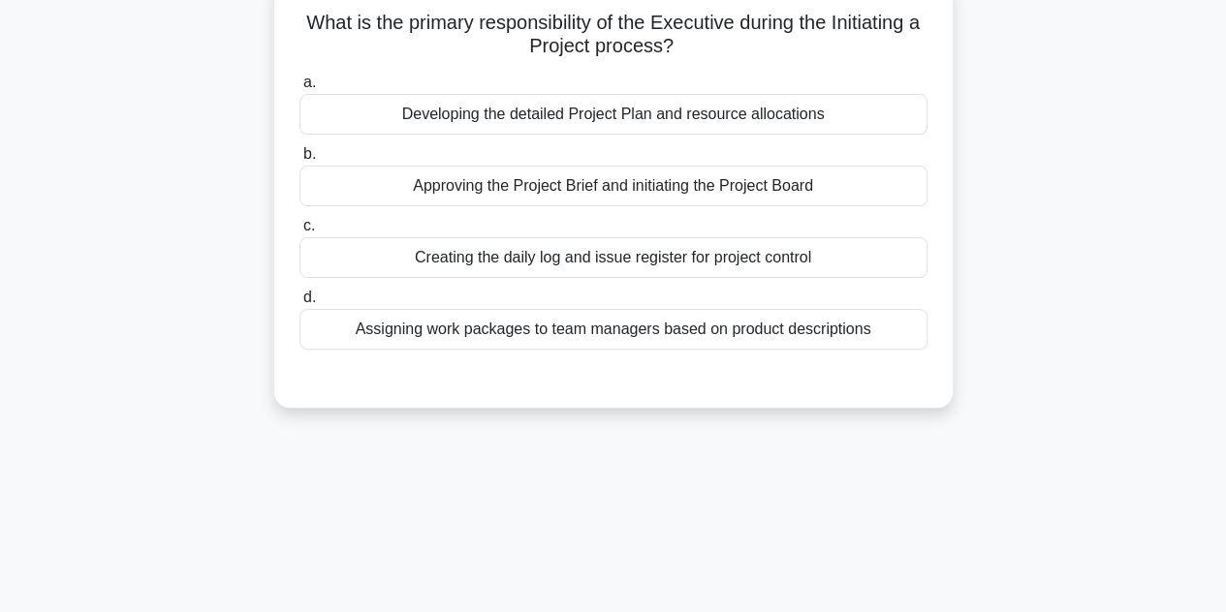
scroll to position [14, 0]
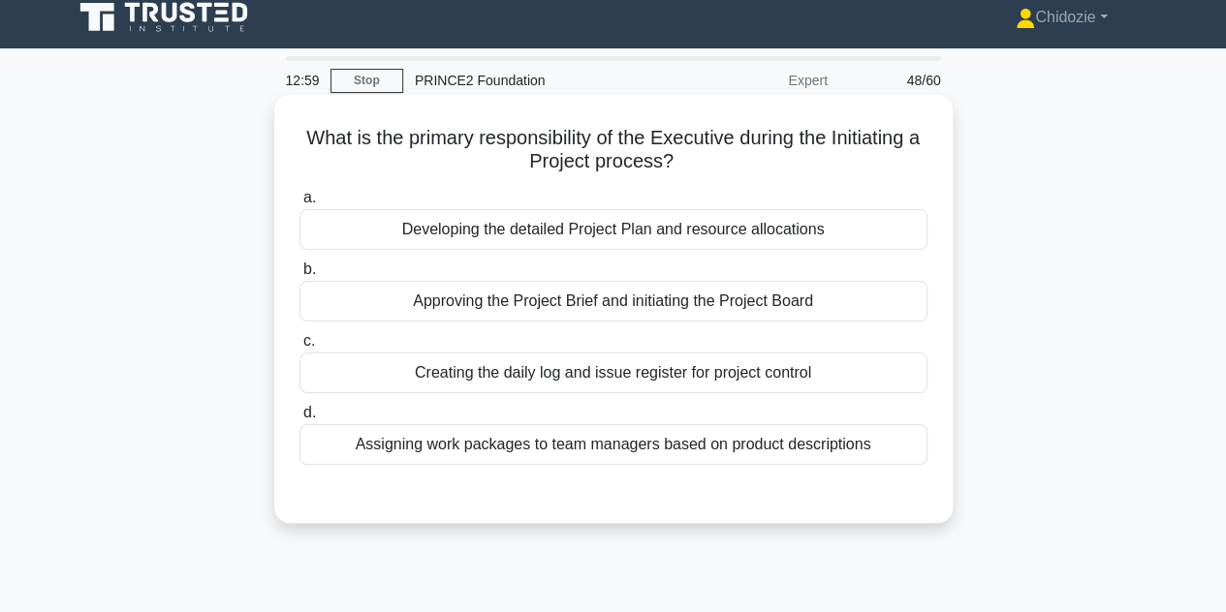
click at [552, 310] on div "Approving the Project Brief and initiating the Project Board" at bounding box center [613, 301] width 628 height 41
click at [299, 276] on input "b. Approving the Project Brief and initiating the Project Board" at bounding box center [299, 270] width 0 height 13
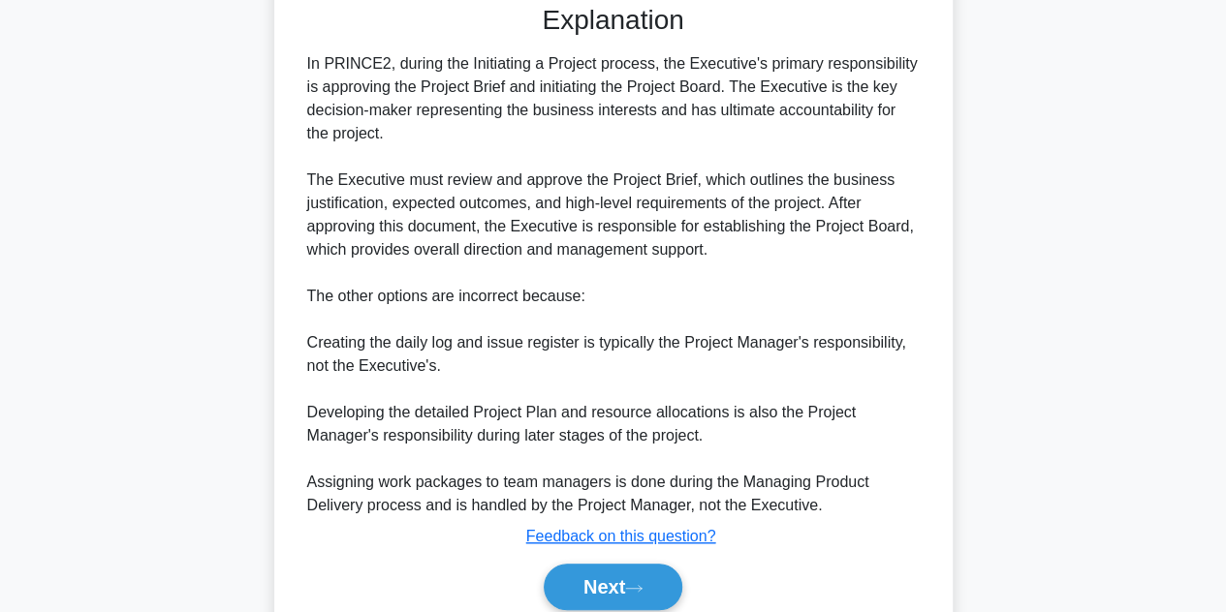
scroll to position [579, 0]
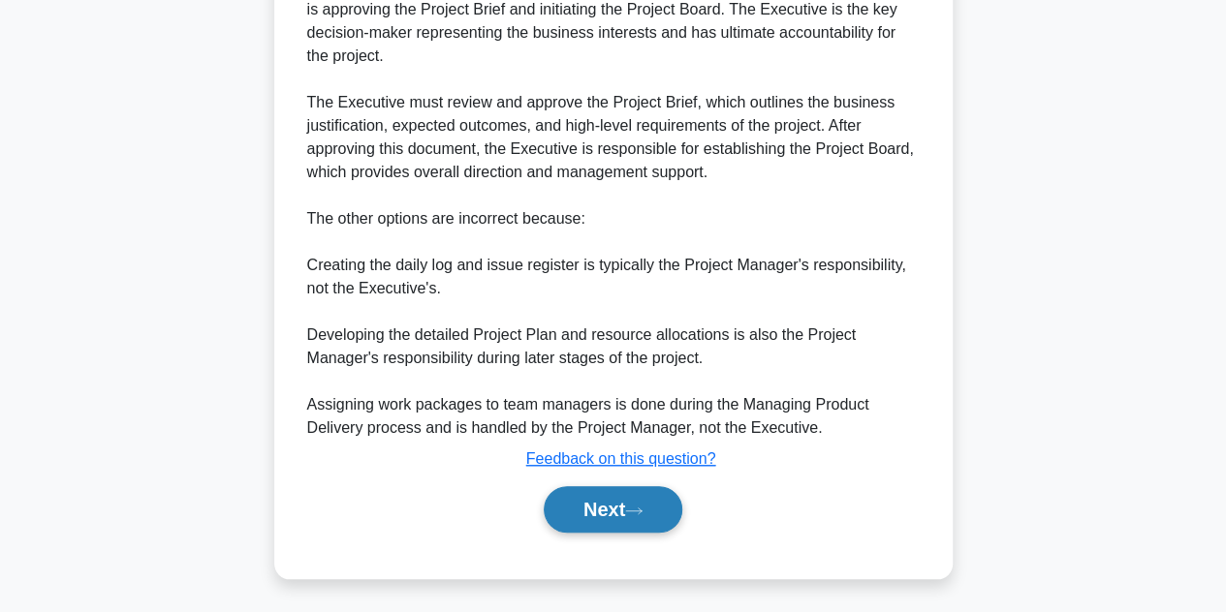
click at [588, 518] on button "Next" at bounding box center [613, 509] width 139 height 47
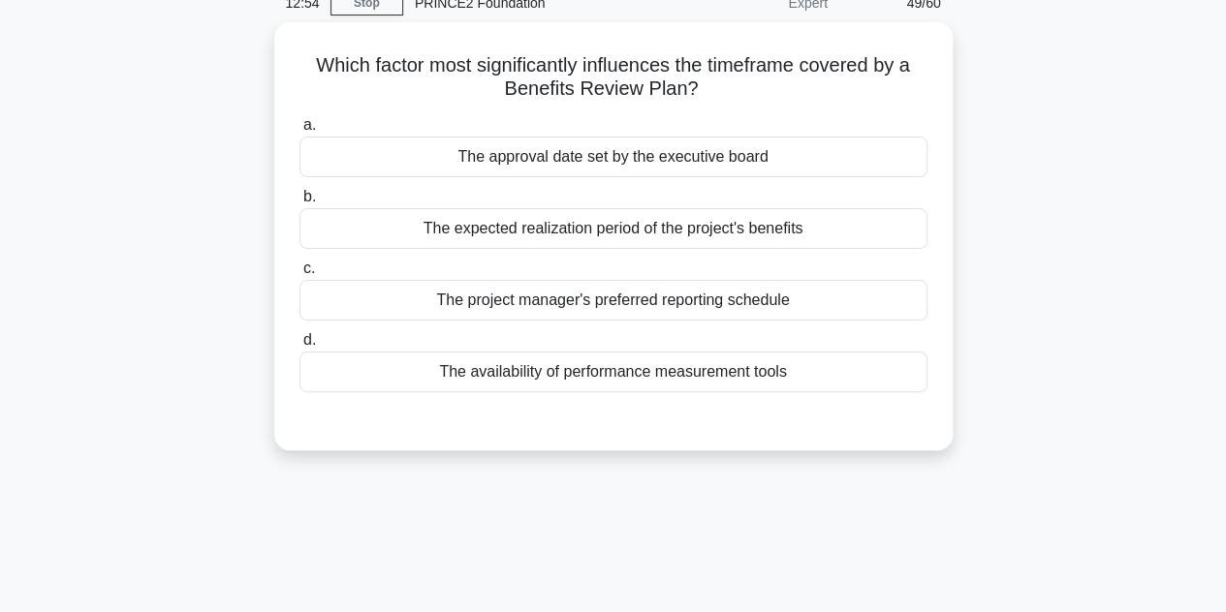
scroll to position [85, 0]
click at [815, 90] on h5 "Which factor most significantly influences the timeframe covered by a Benefits …" at bounding box center [613, 78] width 632 height 48
click at [678, 225] on div "The expected realization period of the project's benefits" at bounding box center [613, 229] width 628 height 41
click at [299, 204] on input "b. The expected realization period of the project's benefits" at bounding box center [299, 198] width 0 height 13
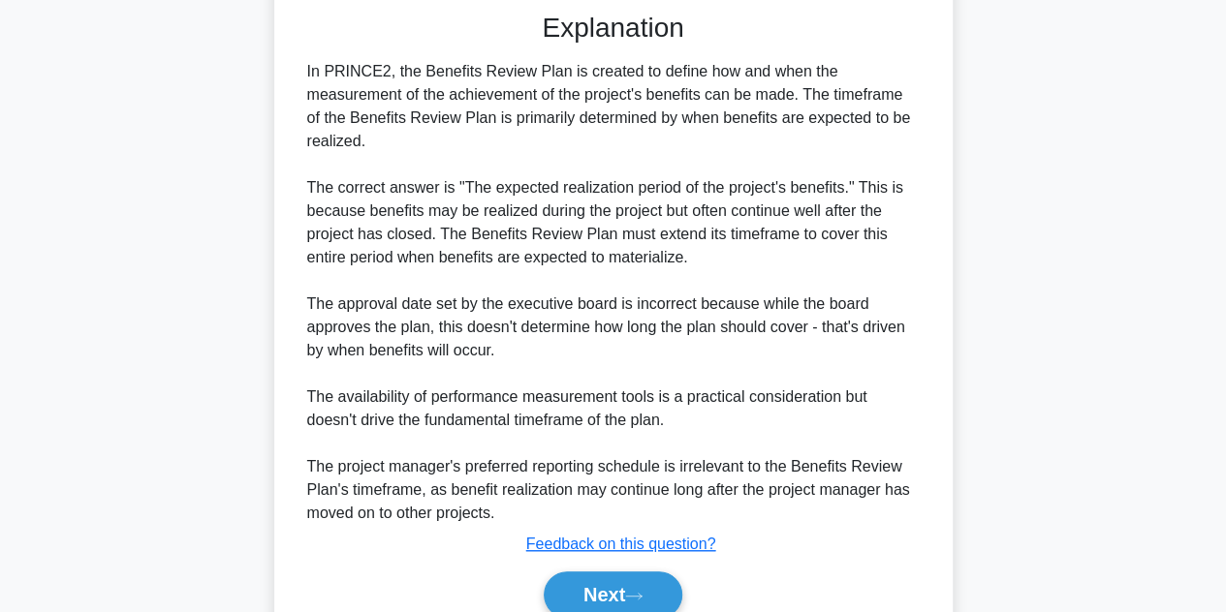
scroll to position [579, 0]
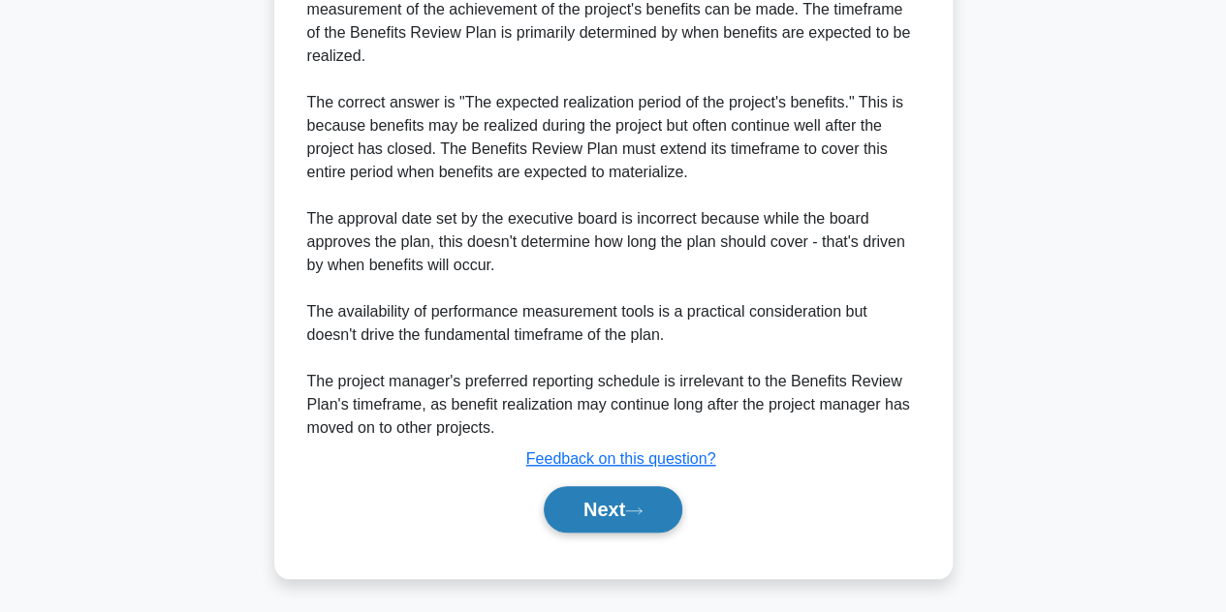
click at [601, 504] on button "Next" at bounding box center [613, 509] width 139 height 47
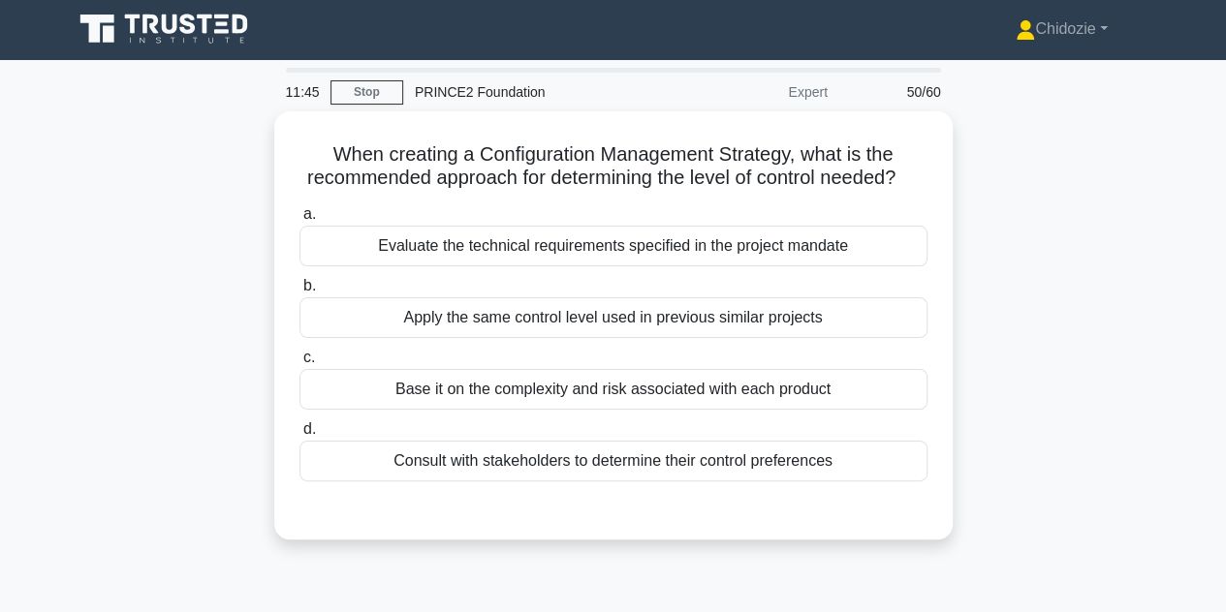
scroll to position [0, 0]
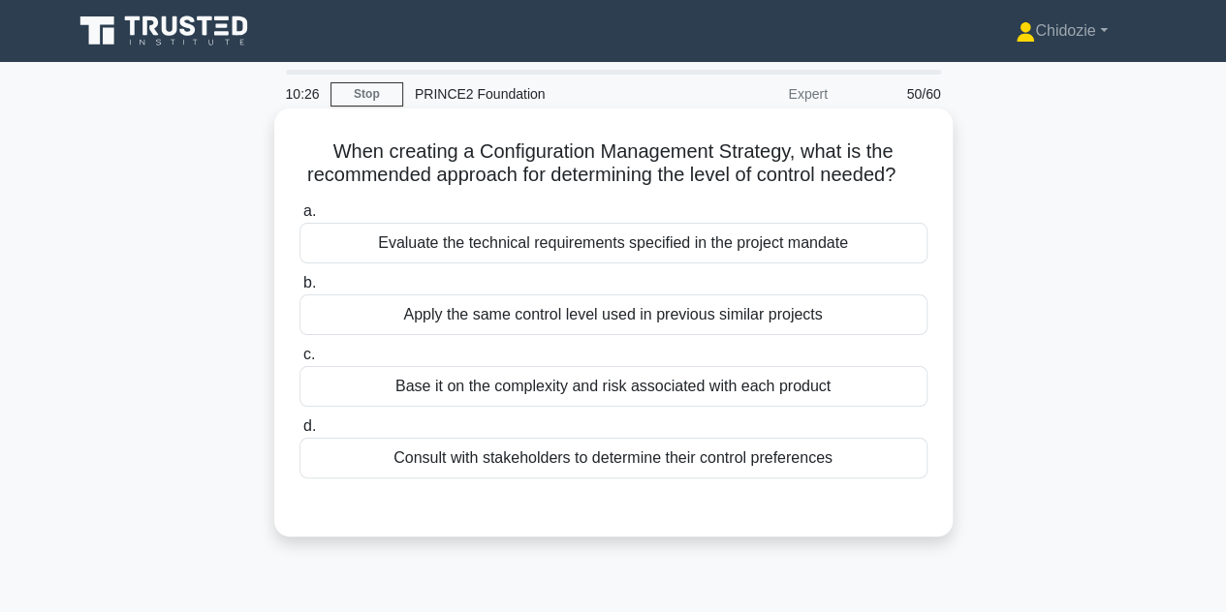
click at [544, 264] on div "Evaluate the technical requirements specified in the project mandate" at bounding box center [613, 243] width 628 height 41
click at [299, 218] on input "a. Evaluate the technical requirements specified in the project mandate" at bounding box center [299, 211] width 0 height 13
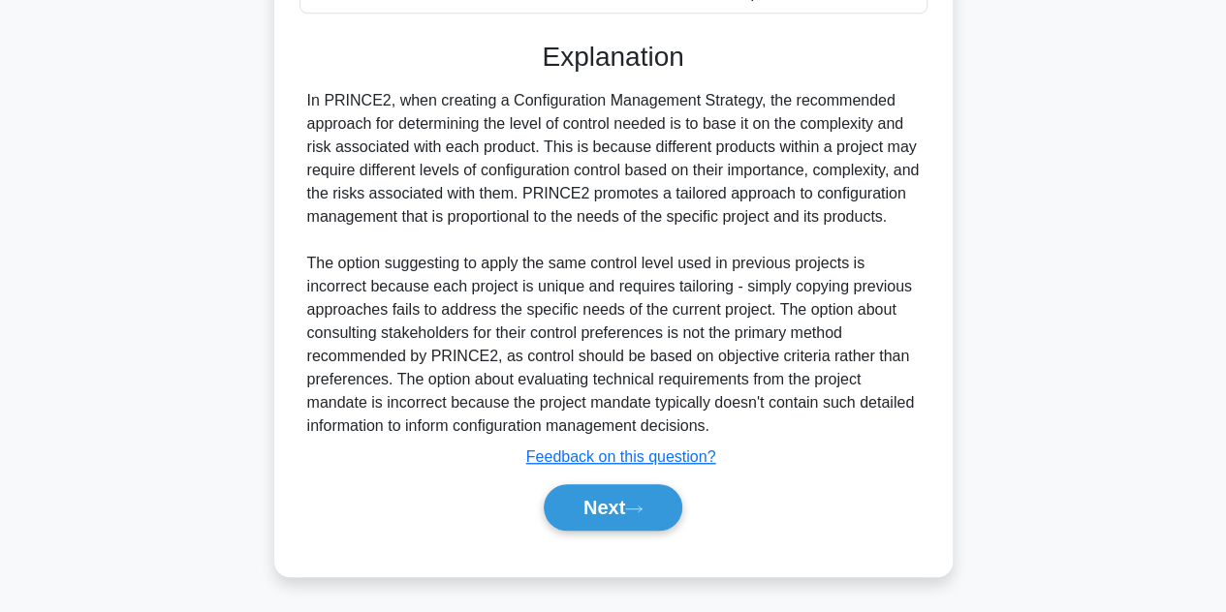
scroll to position [513, 0]
click at [582, 489] on button "Next" at bounding box center [613, 506] width 139 height 47
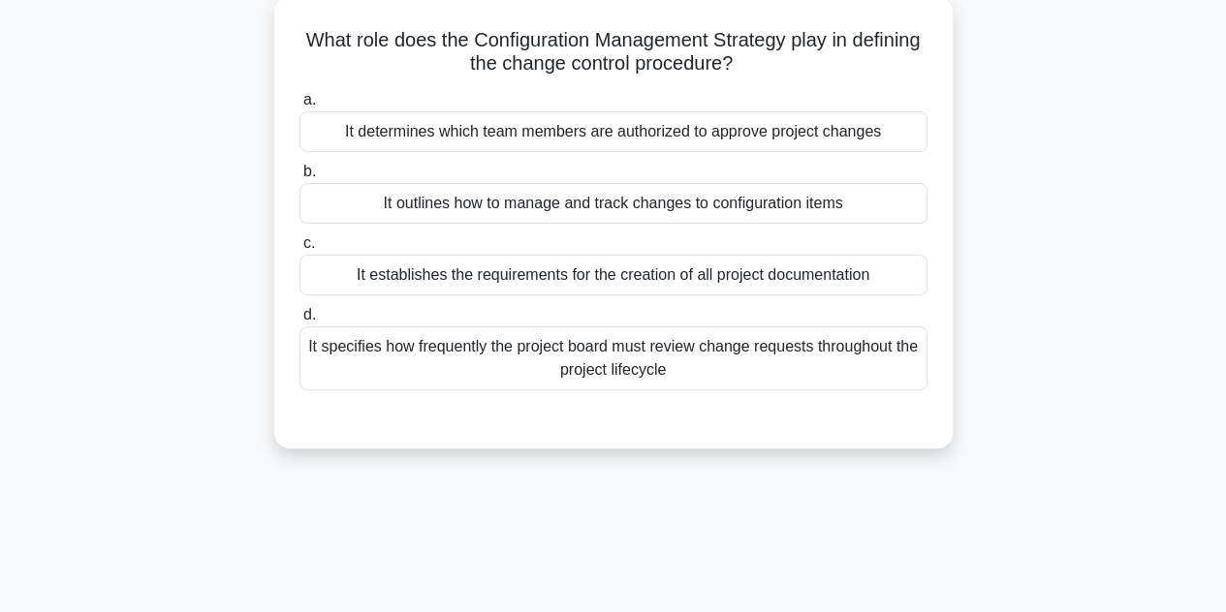
scroll to position [114, 0]
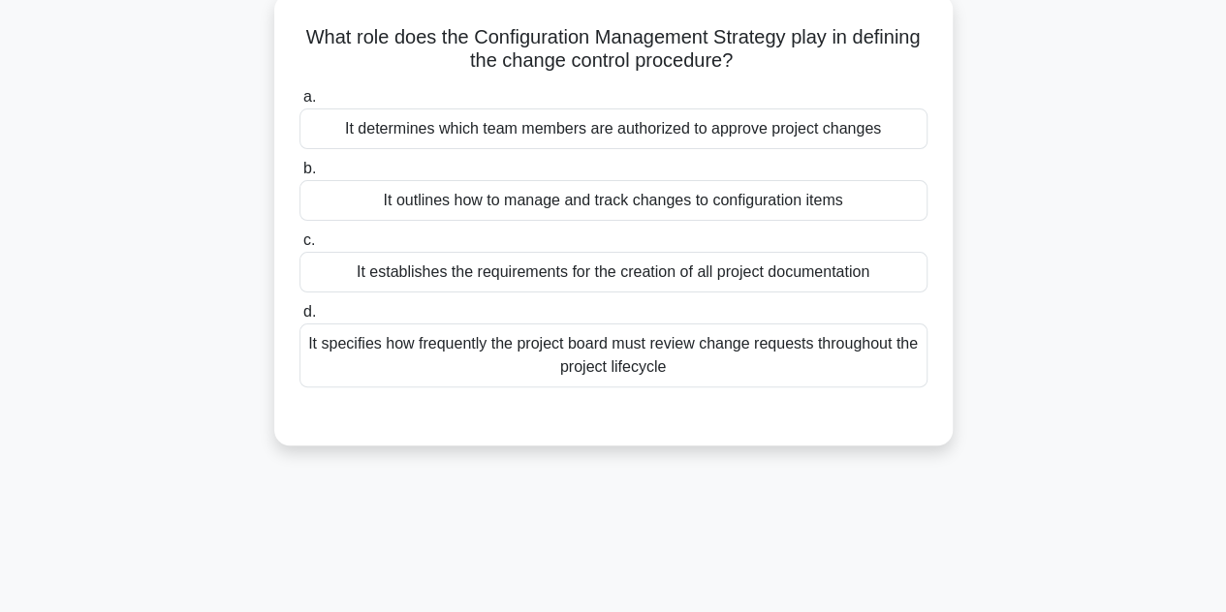
click at [578, 202] on div "It outlines how to manage and track changes to configuration items" at bounding box center [613, 200] width 628 height 41
click at [299, 175] on input "b. It outlines how to manage and track changes to configuration items" at bounding box center [299, 169] width 0 height 13
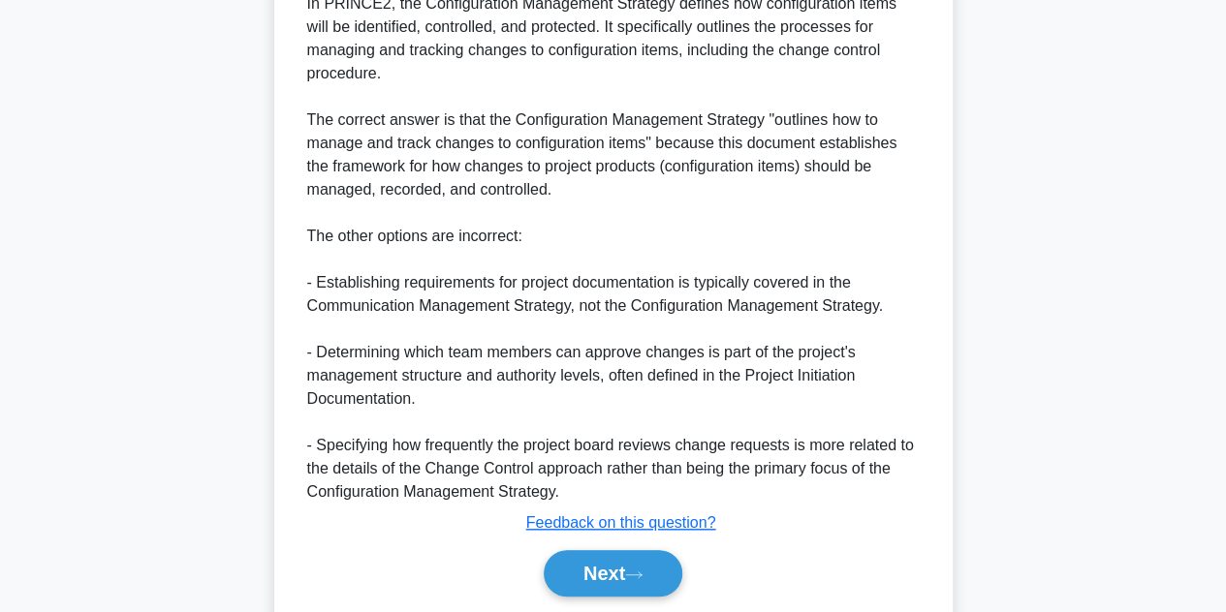
scroll to position [649, 0]
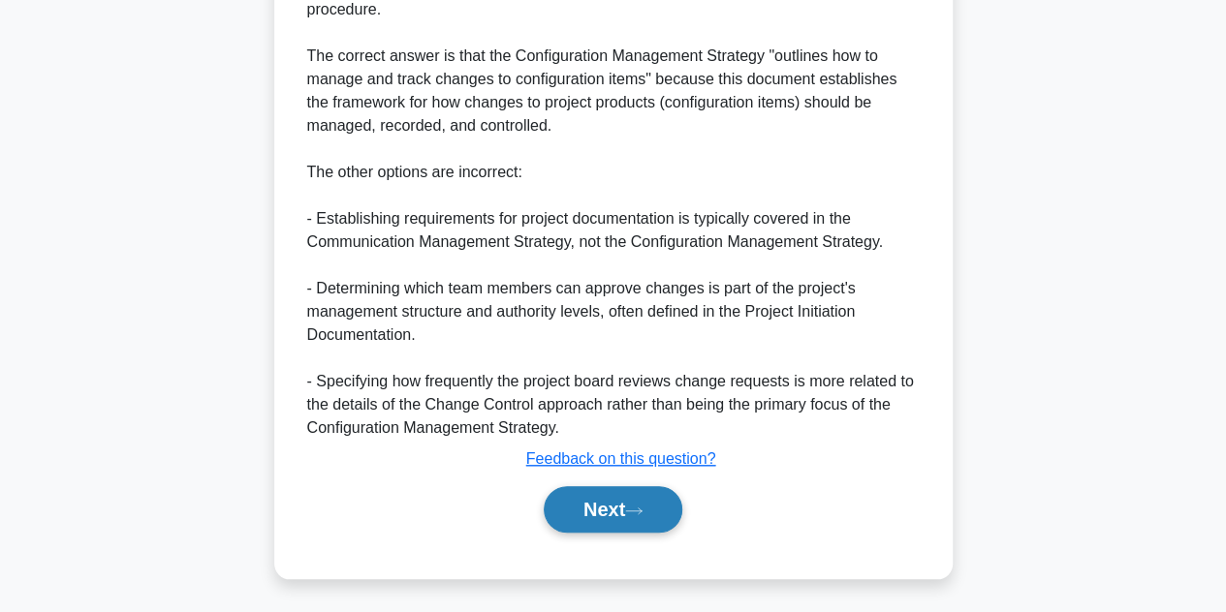
click at [593, 518] on button "Next" at bounding box center [613, 509] width 139 height 47
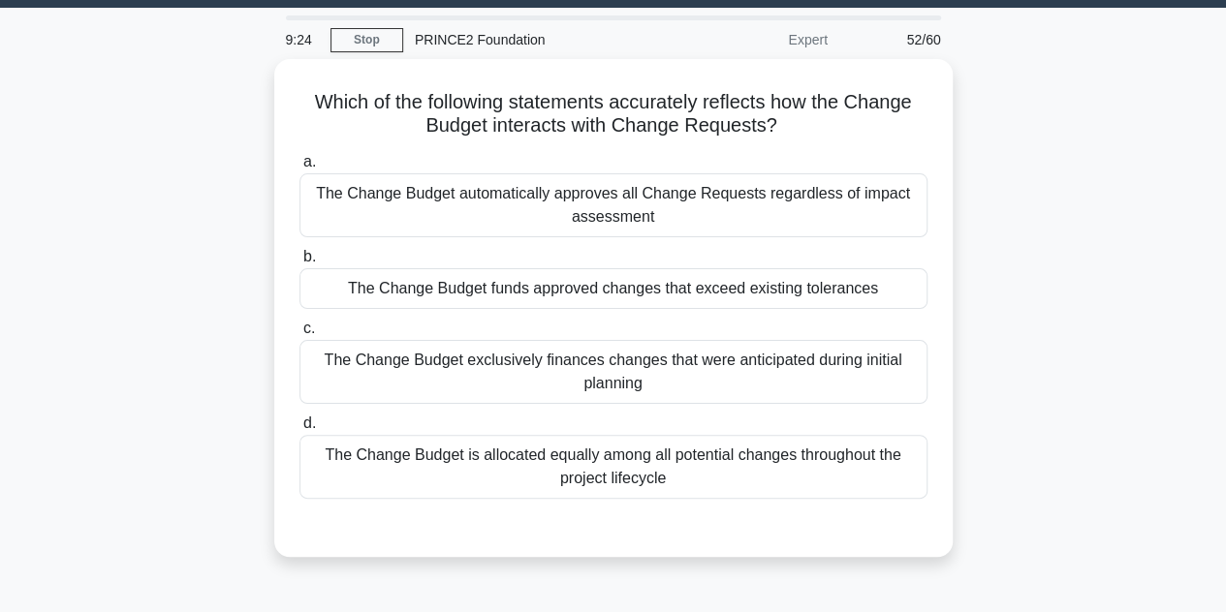
scroll to position [52, 0]
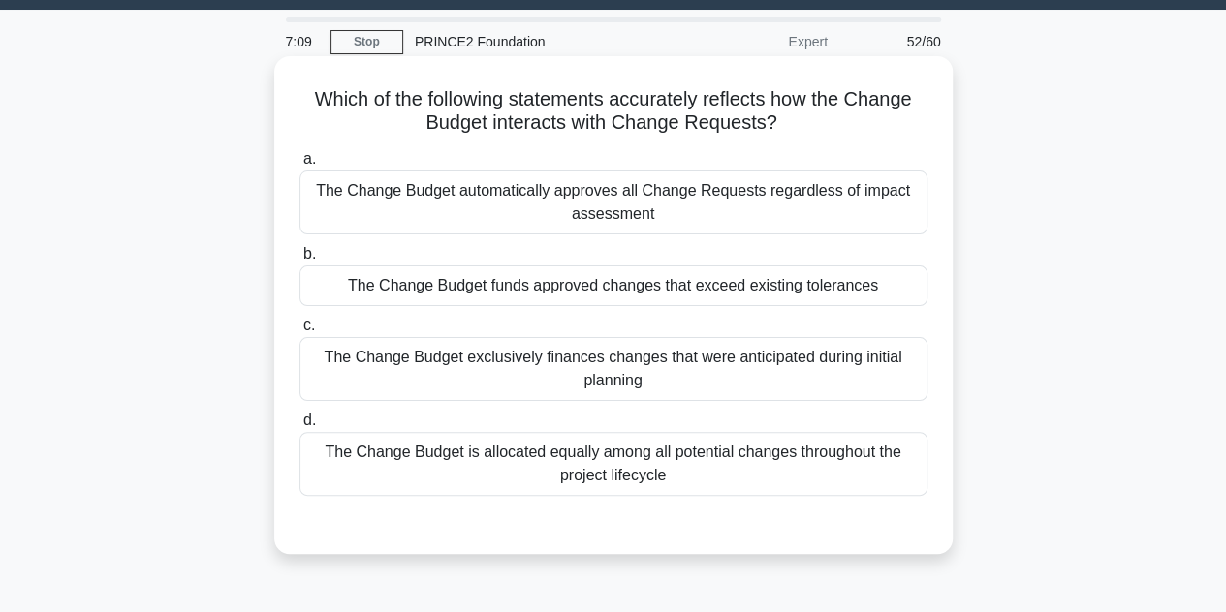
click at [669, 292] on div "The Change Budget funds approved changes that exceed existing tolerances" at bounding box center [613, 285] width 628 height 41
click at [299, 261] on input "b. The Change Budget funds approved changes that exceed existing tolerances" at bounding box center [299, 254] width 0 height 13
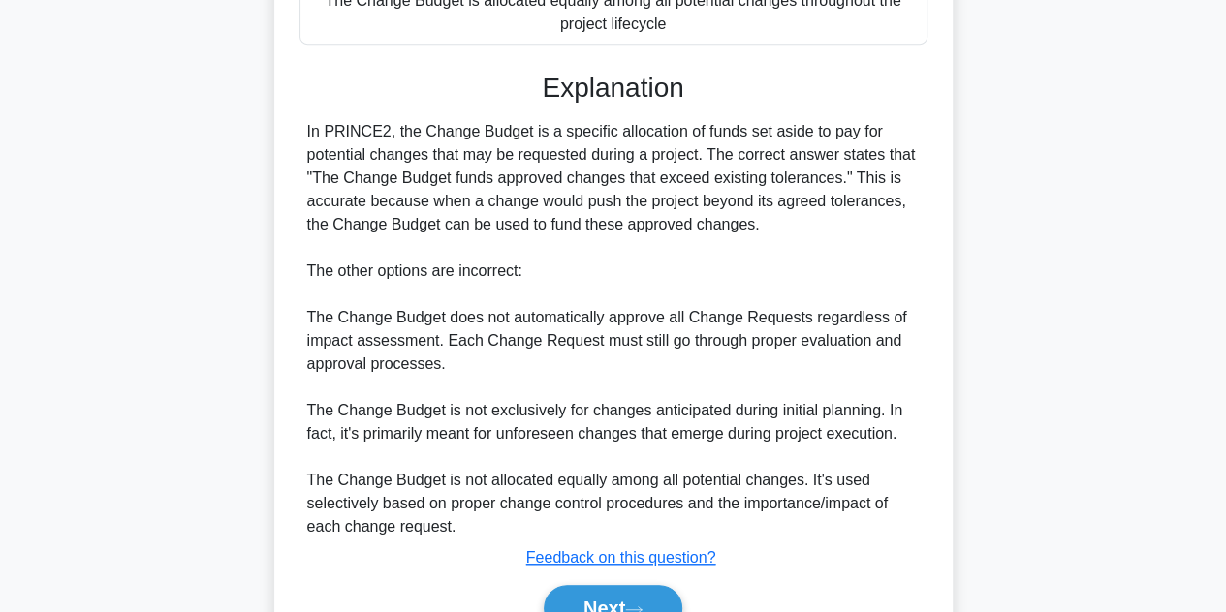
scroll to position [603, 0]
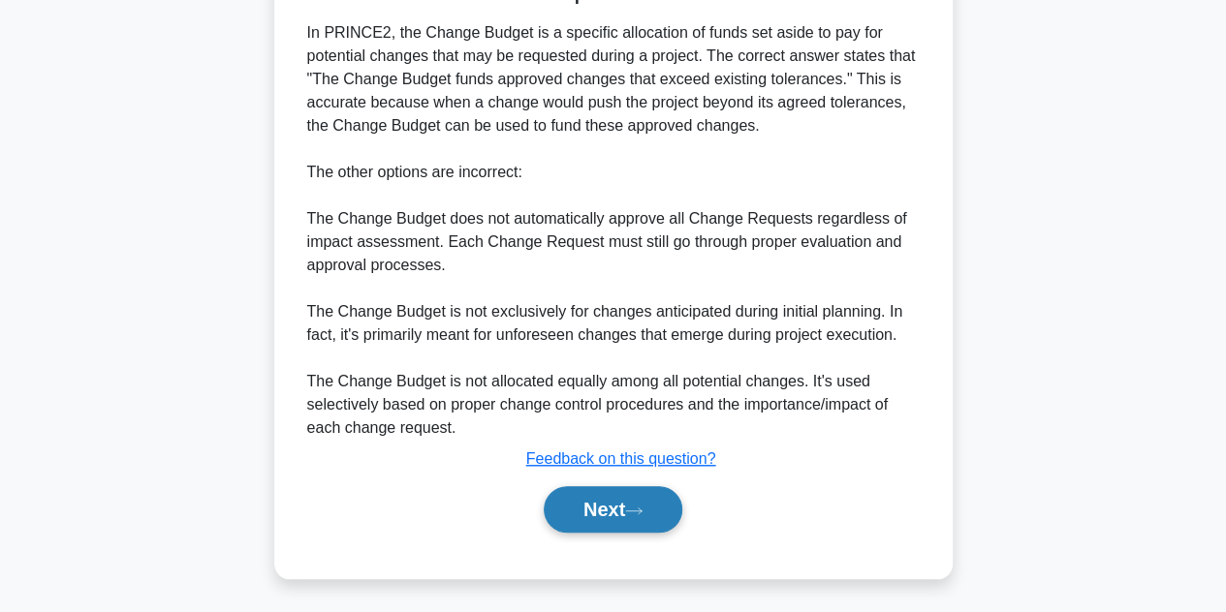
click at [599, 503] on button "Next" at bounding box center [613, 509] width 139 height 47
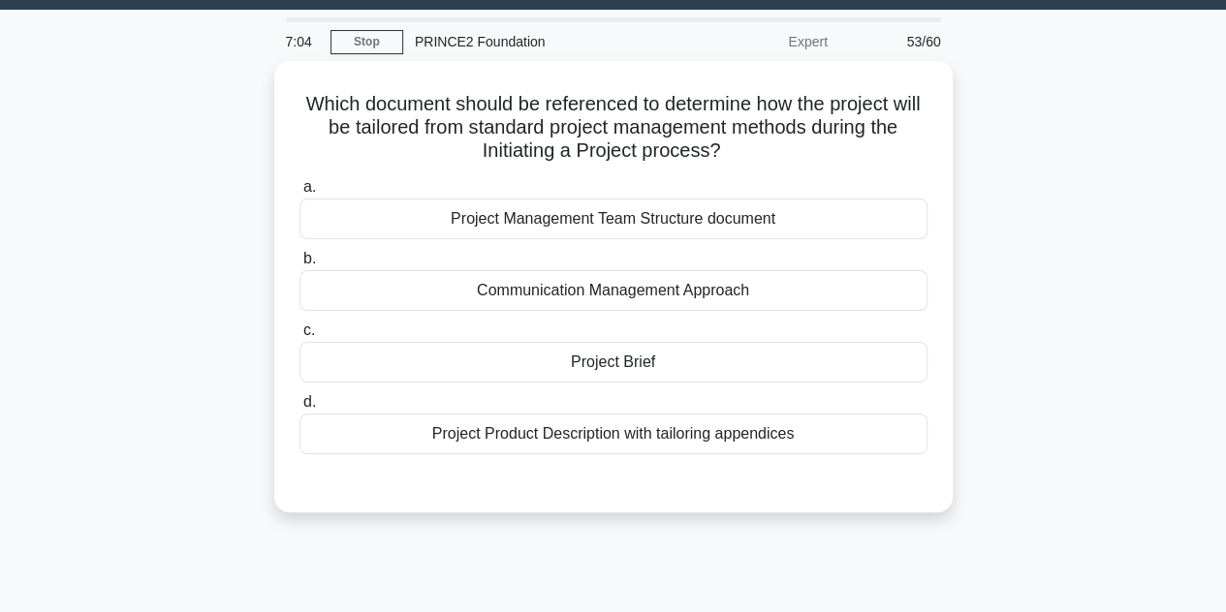
scroll to position [41, 0]
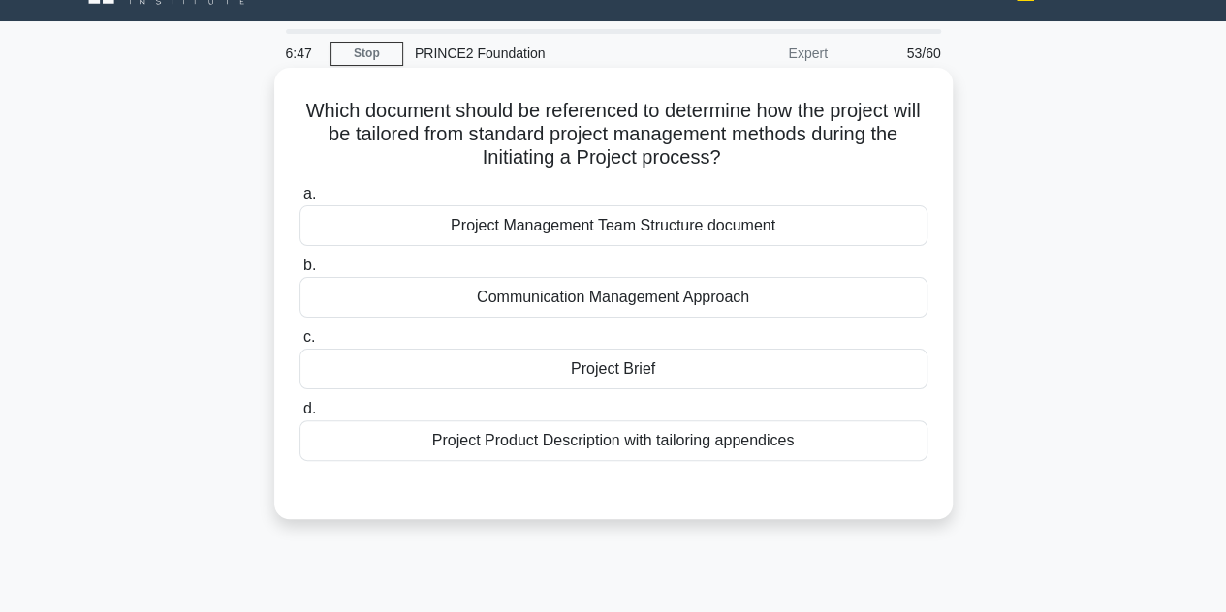
click at [601, 362] on div "Project Brief" at bounding box center [613, 369] width 628 height 41
click at [299, 344] on input "c. Project Brief" at bounding box center [299, 337] width 0 height 13
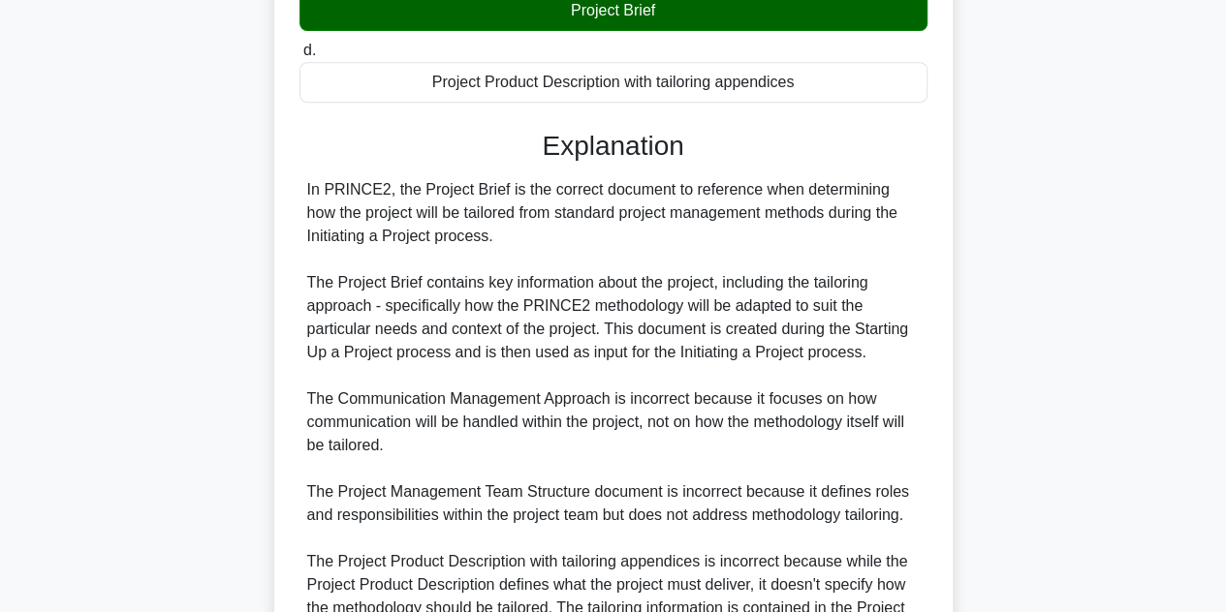
scroll to position [603, 0]
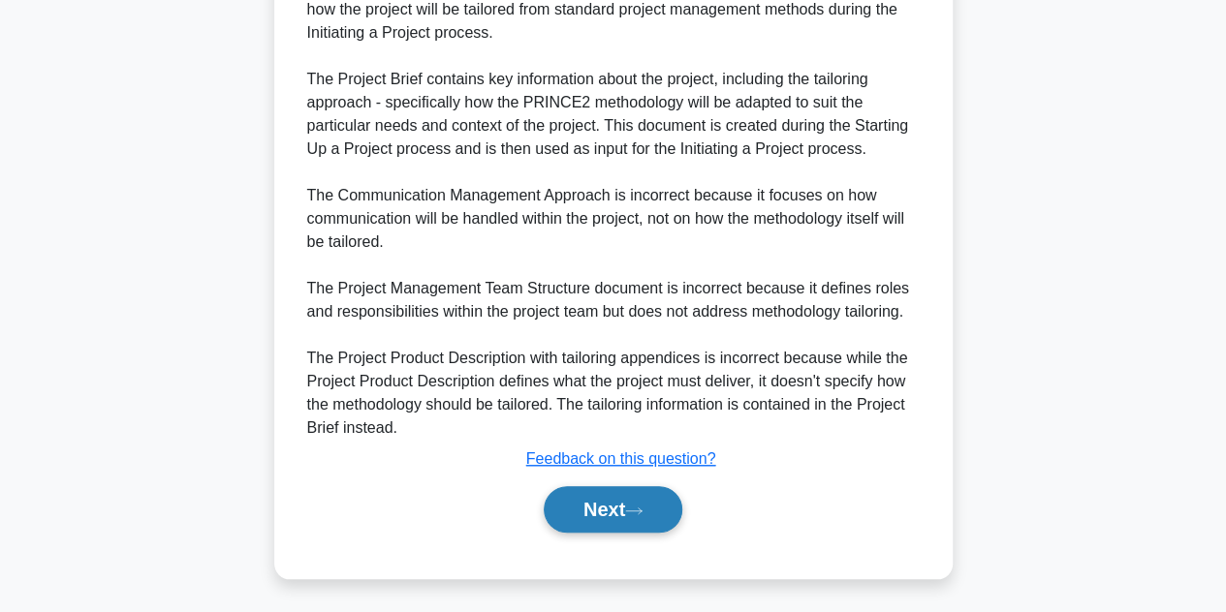
click at [587, 518] on button "Next" at bounding box center [613, 509] width 139 height 47
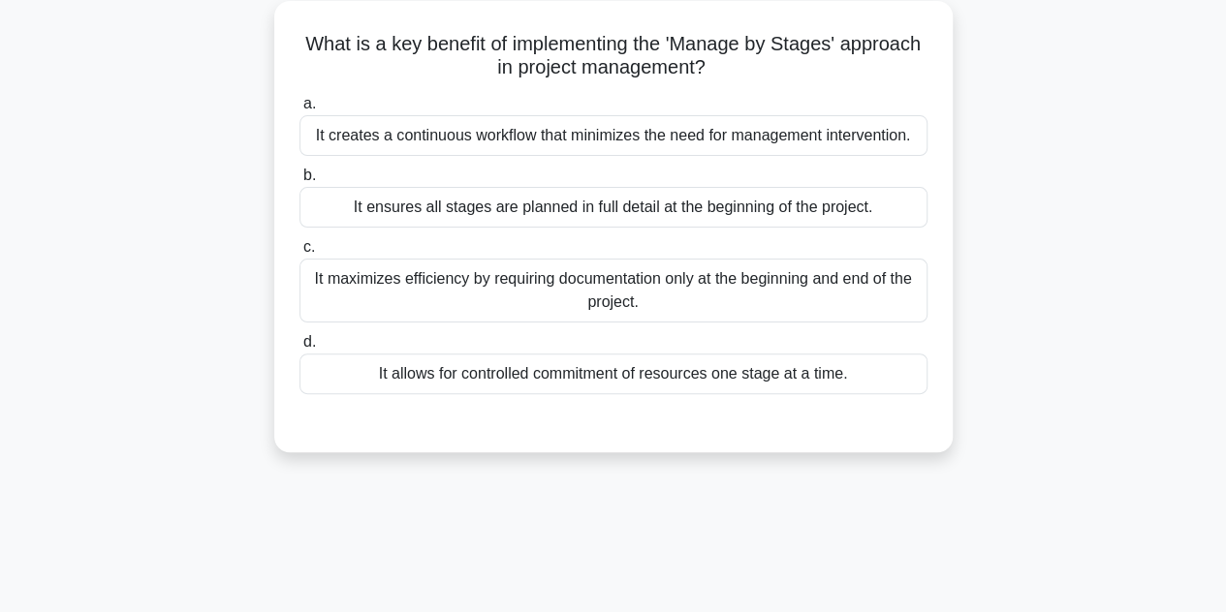
scroll to position [105, 0]
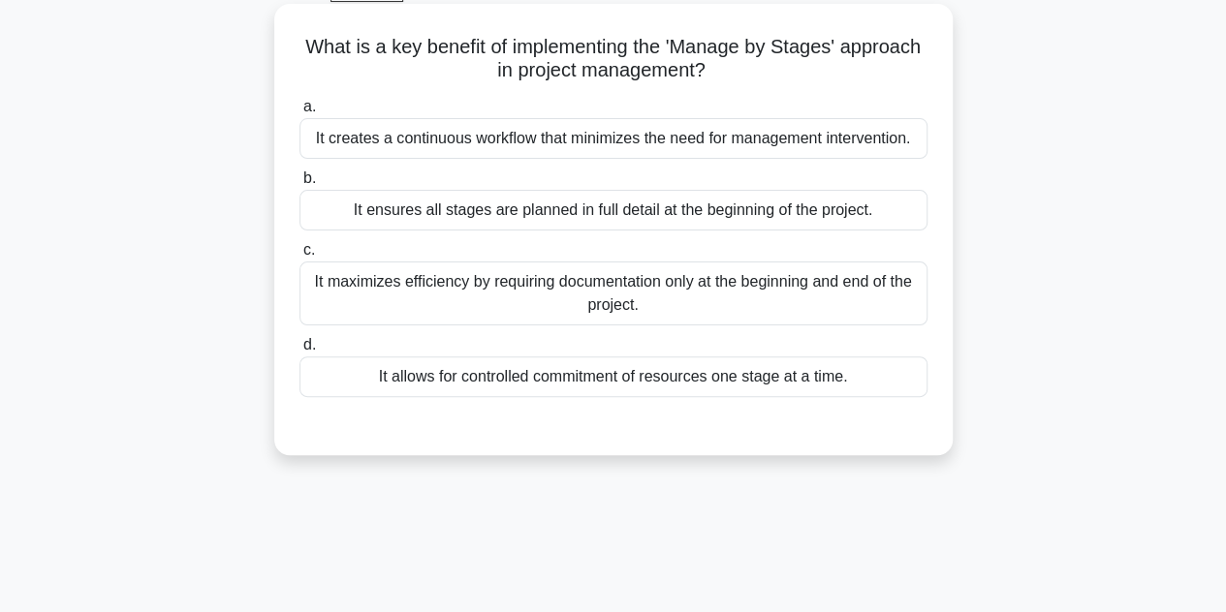
click at [622, 372] on div "It allows for controlled commitment of resources one stage at a time." at bounding box center [613, 377] width 628 height 41
click at [299, 352] on input "d. It allows for controlled commitment of resources one stage at a time." at bounding box center [299, 345] width 0 height 13
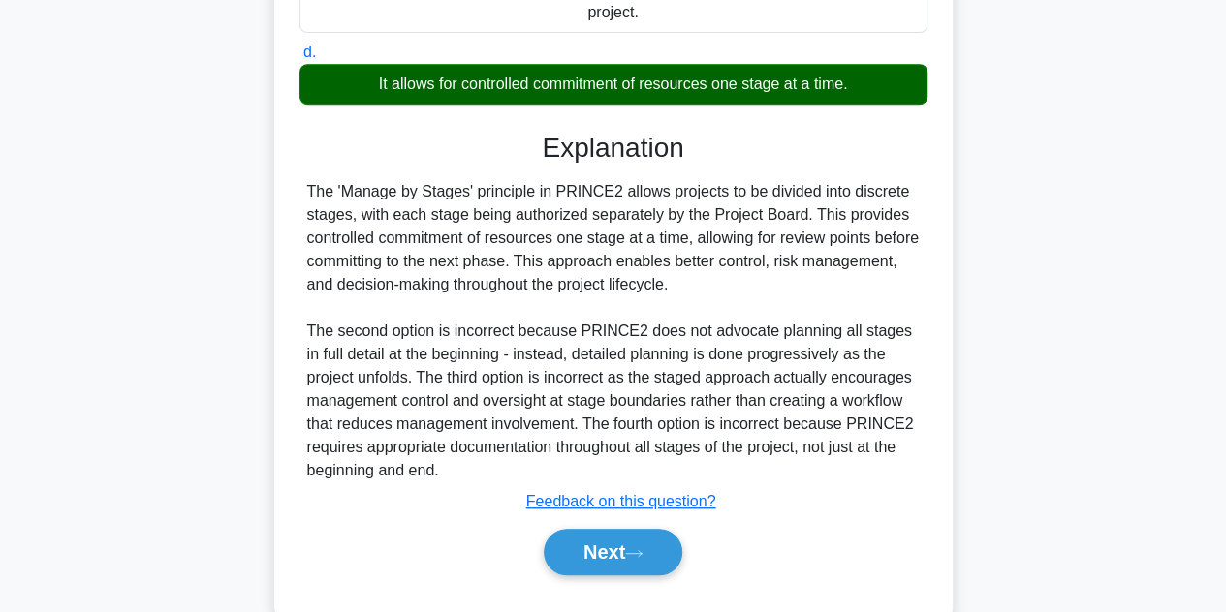
scroll to position [440, 0]
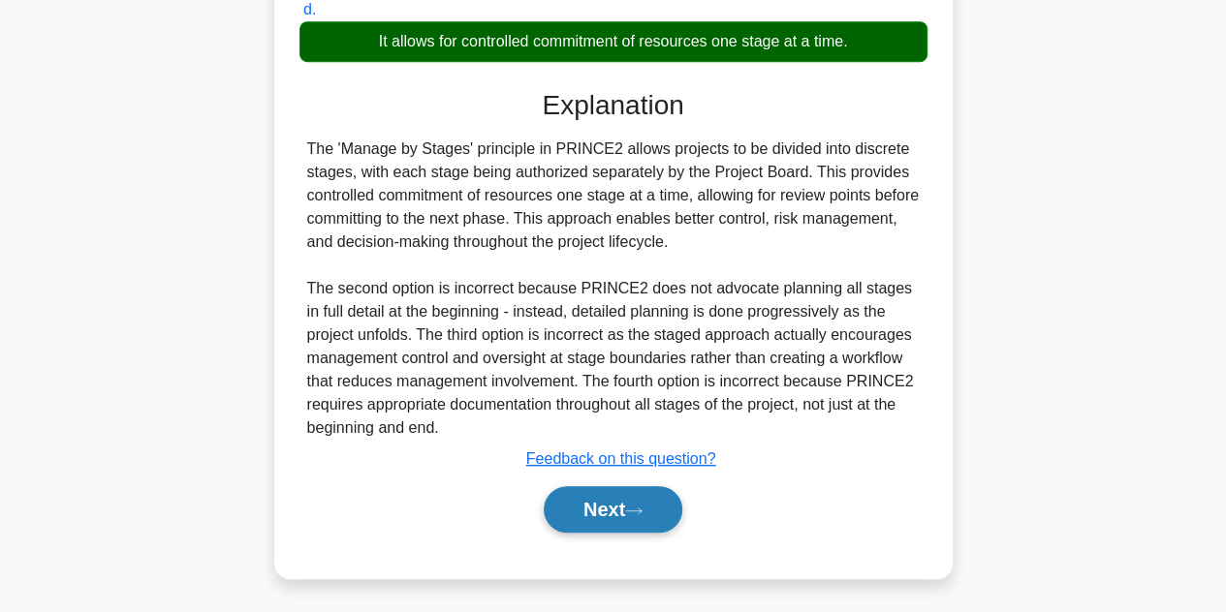
click at [607, 509] on button "Next" at bounding box center [613, 509] width 139 height 47
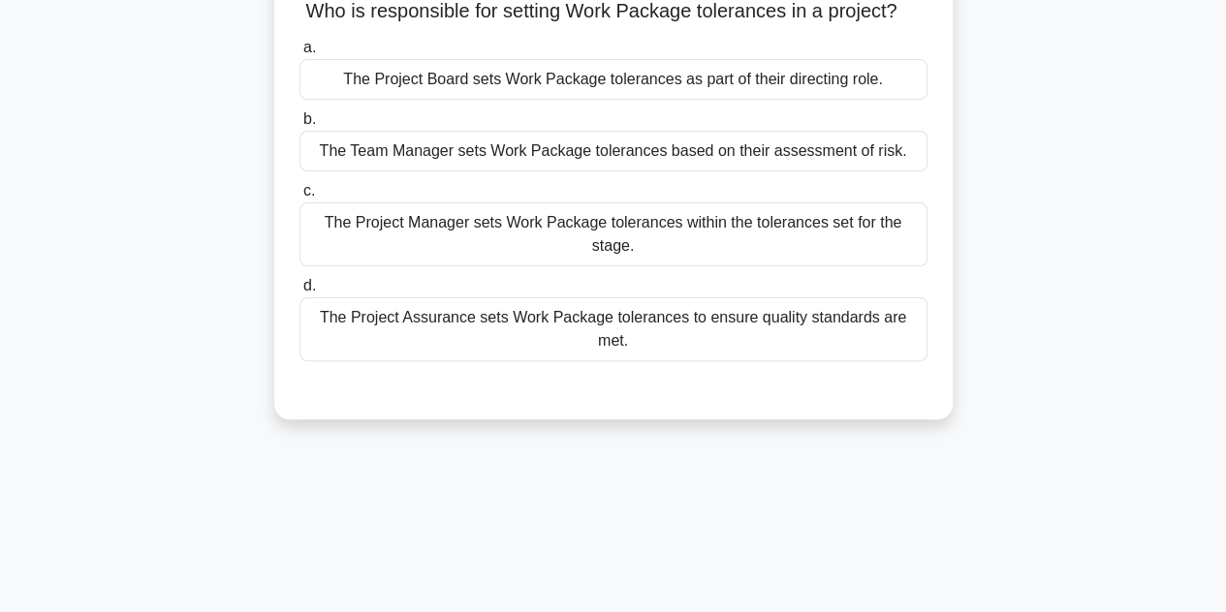
scroll to position [0, 0]
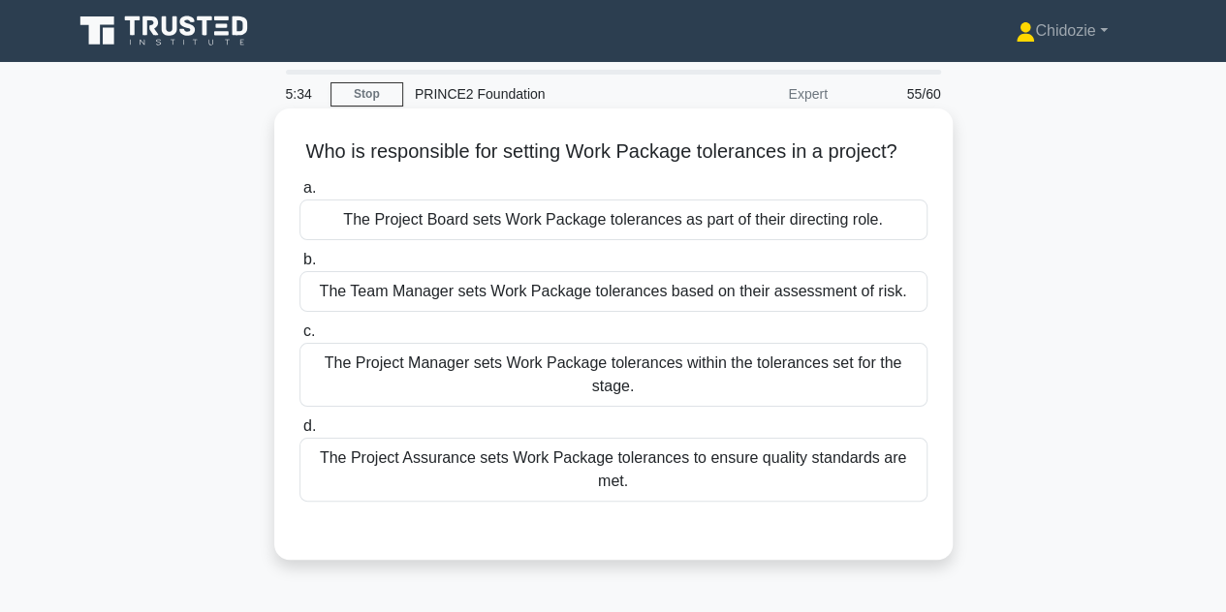
click at [678, 222] on div "The Project Board sets Work Package tolerances as part of their directing role." at bounding box center [613, 220] width 628 height 41
click at [299, 195] on input "a. The Project Board sets Work Package tolerances as part of their directing ro…" at bounding box center [299, 188] width 0 height 13
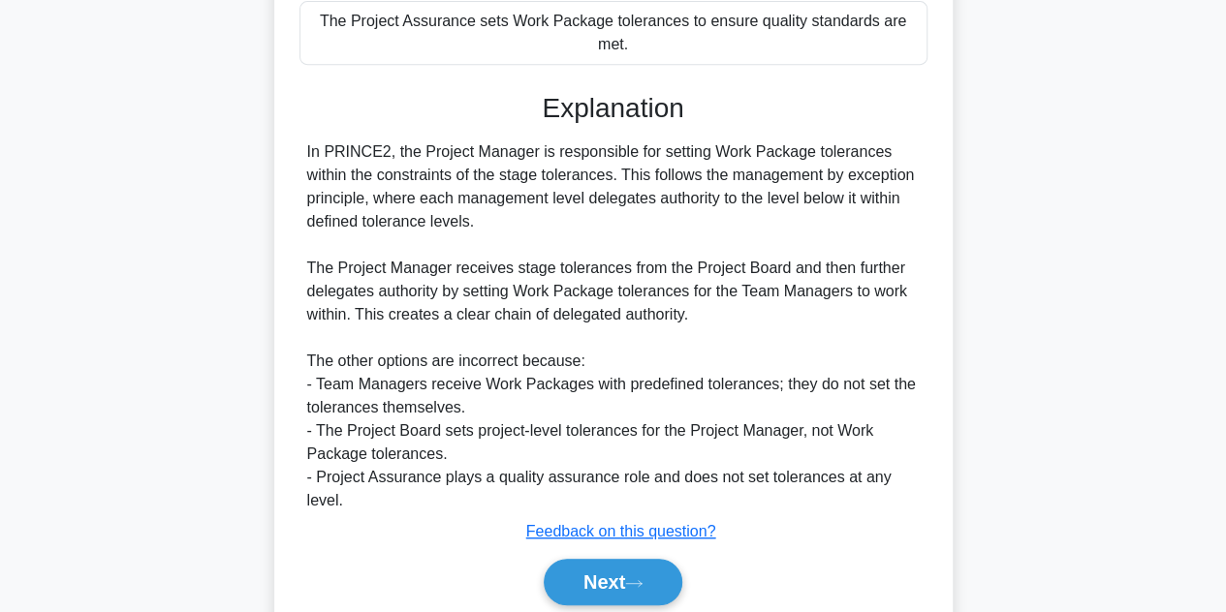
scroll to position [448, 0]
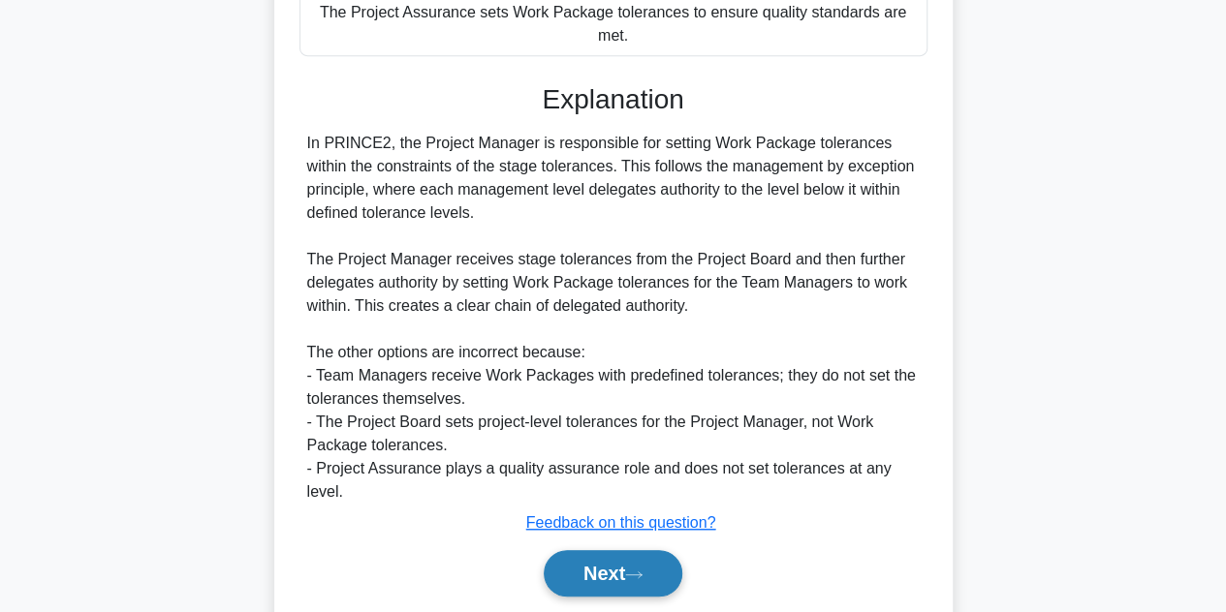
click at [579, 557] on button "Next" at bounding box center [613, 573] width 139 height 47
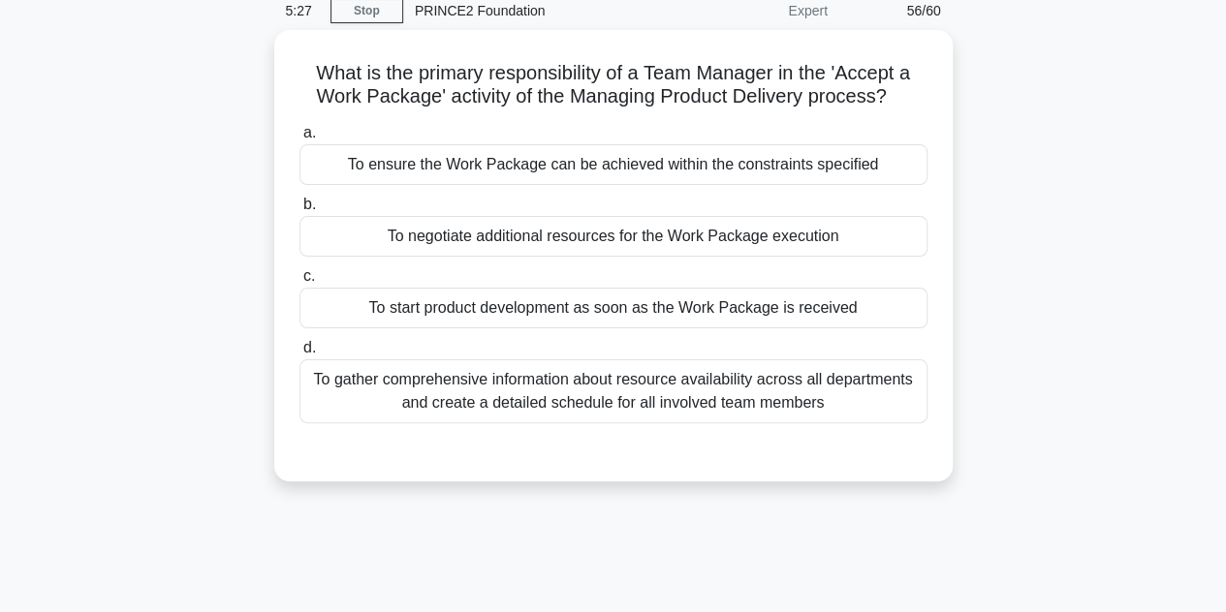
scroll to position [62, 0]
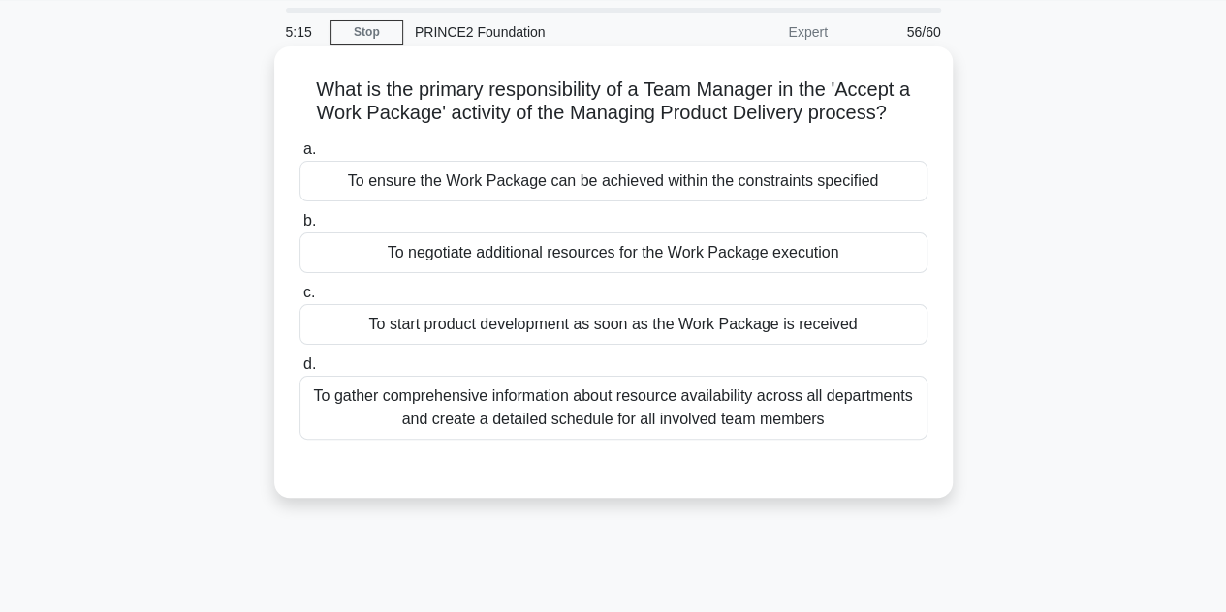
click at [600, 67] on div "What is the primary responsibility of a Team Manager in the 'Accept a Work Pack…" at bounding box center [613, 272] width 663 height 436
click at [643, 195] on div "To ensure the Work Package can be achieved within the constraints specified" at bounding box center [613, 181] width 628 height 41
click at [299, 156] on input "a. To ensure the Work Package can be achieved within the constraints specified" at bounding box center [299, 149] width 0 height 13
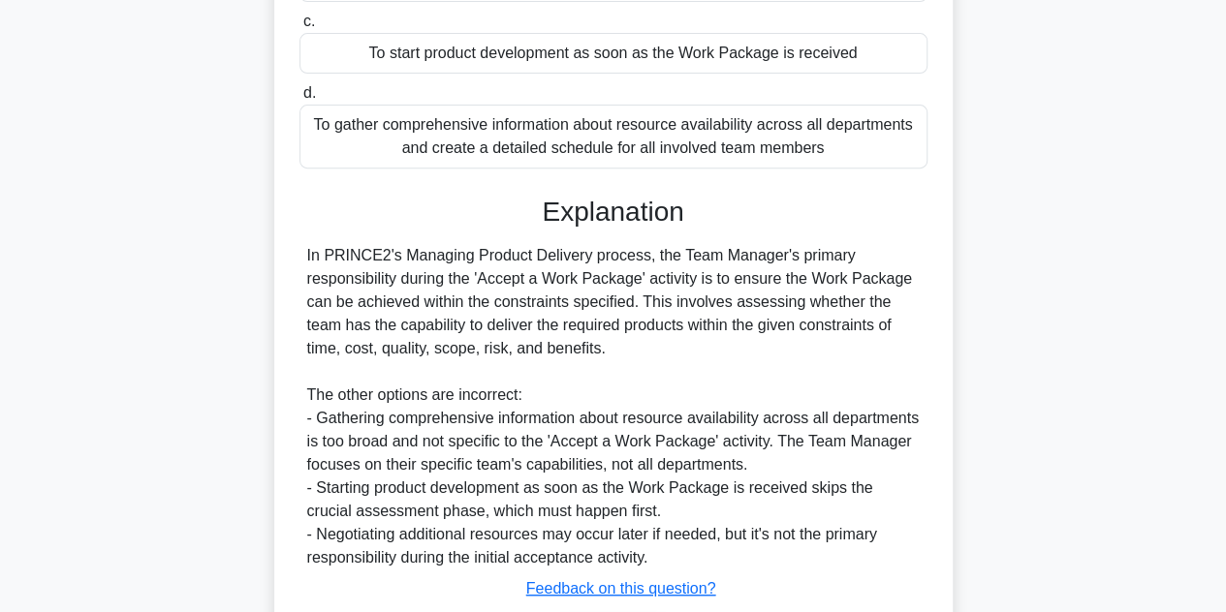
scroll to position [463, 0]
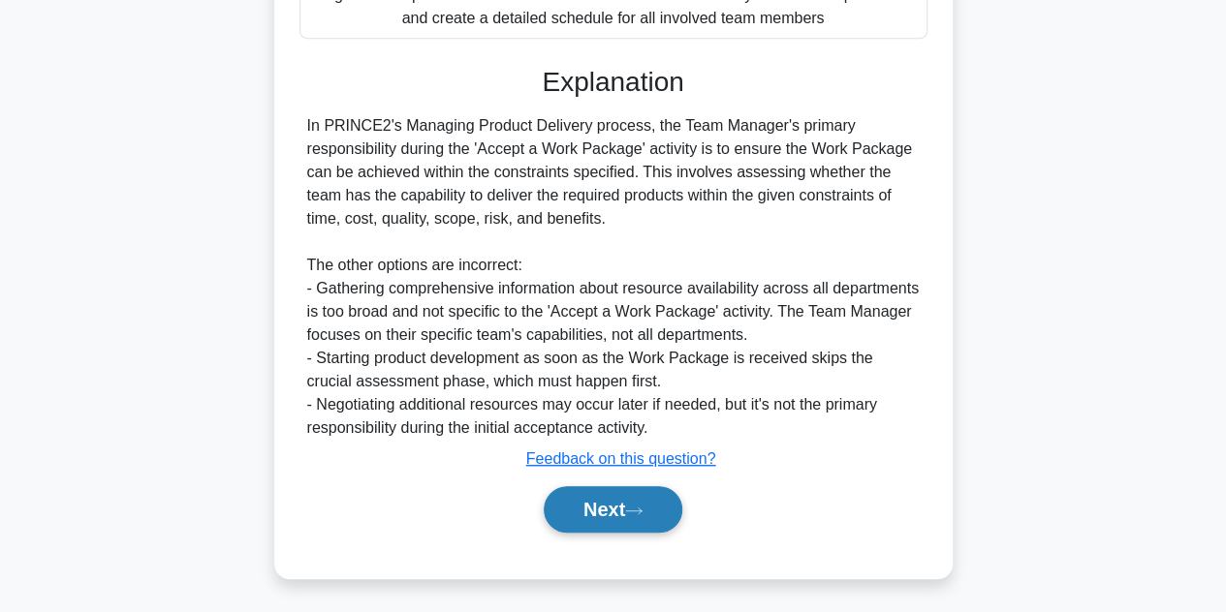
click at [594, 524] on button "Next" at bounding box center [613, 509] width 139 height 47
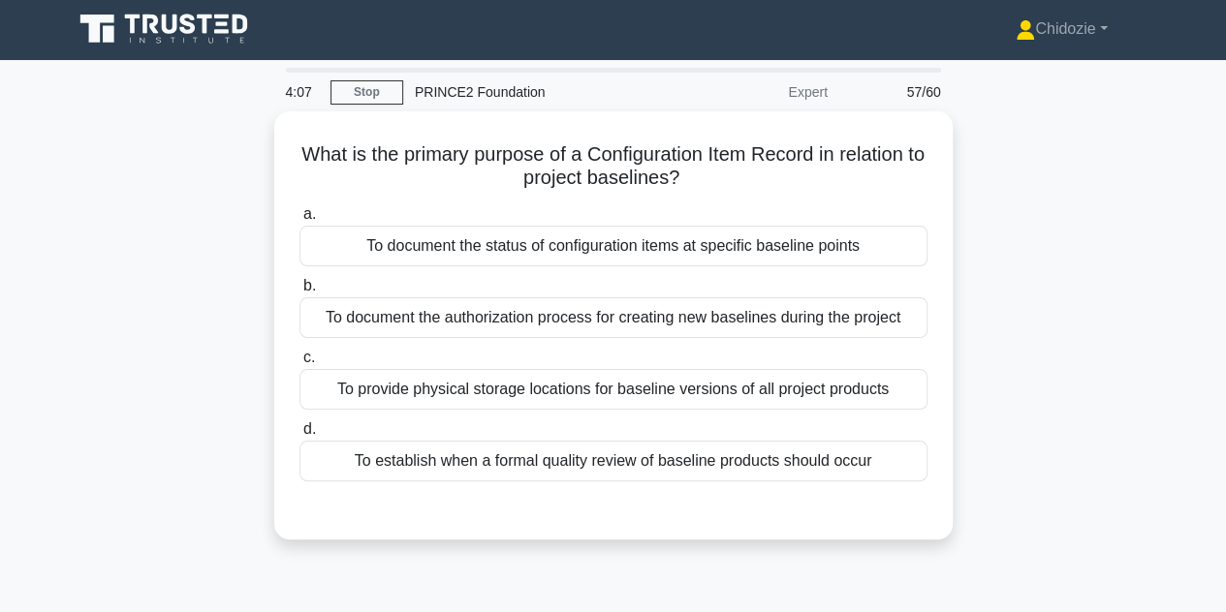
scroll to position [33, 0]
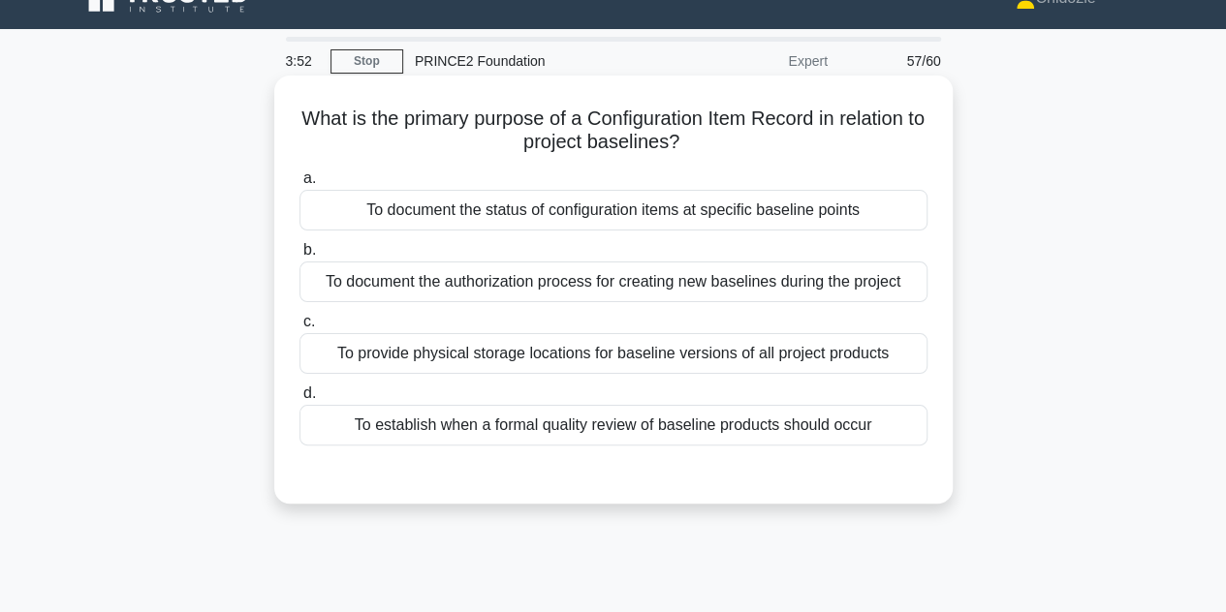
click at [690, 283] on div "To document the authorization process for creating new baselines during the pro…" at bounding box center [613, 282] width 628 height 41
click at [299, 257] on input "b. To document the authorization process for creating new baselines during the …" at bounding box center [299, 250] width 0 height 13
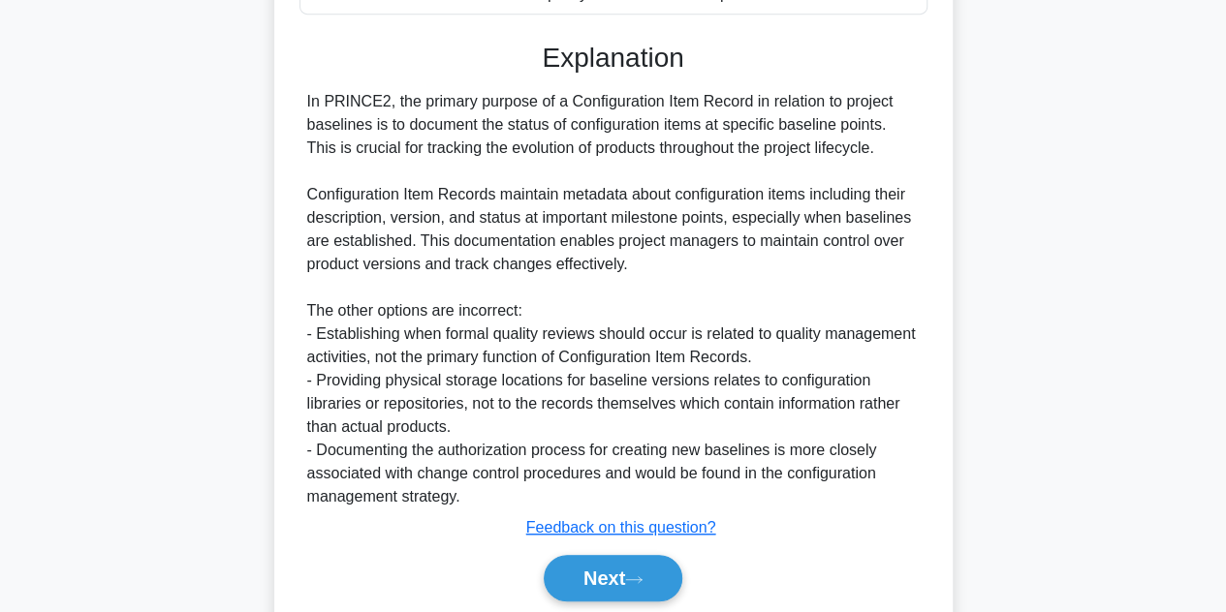
scroll to position [469, 0]
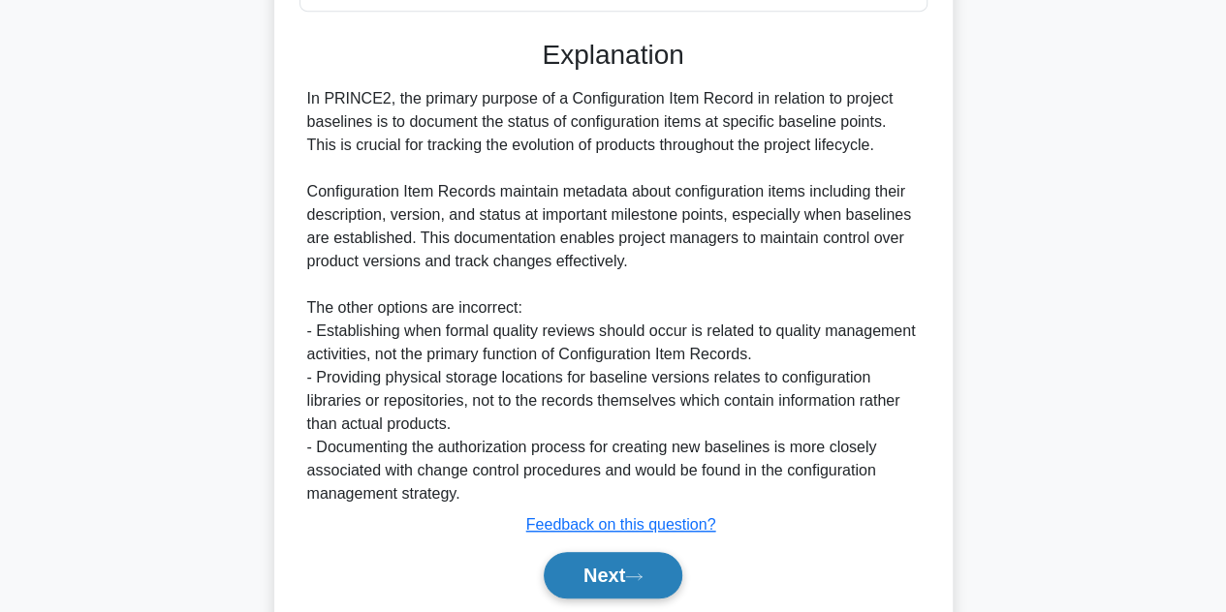
click at [597, 577] on button "Next" at bounding box center [613, 575] width 139 height 47
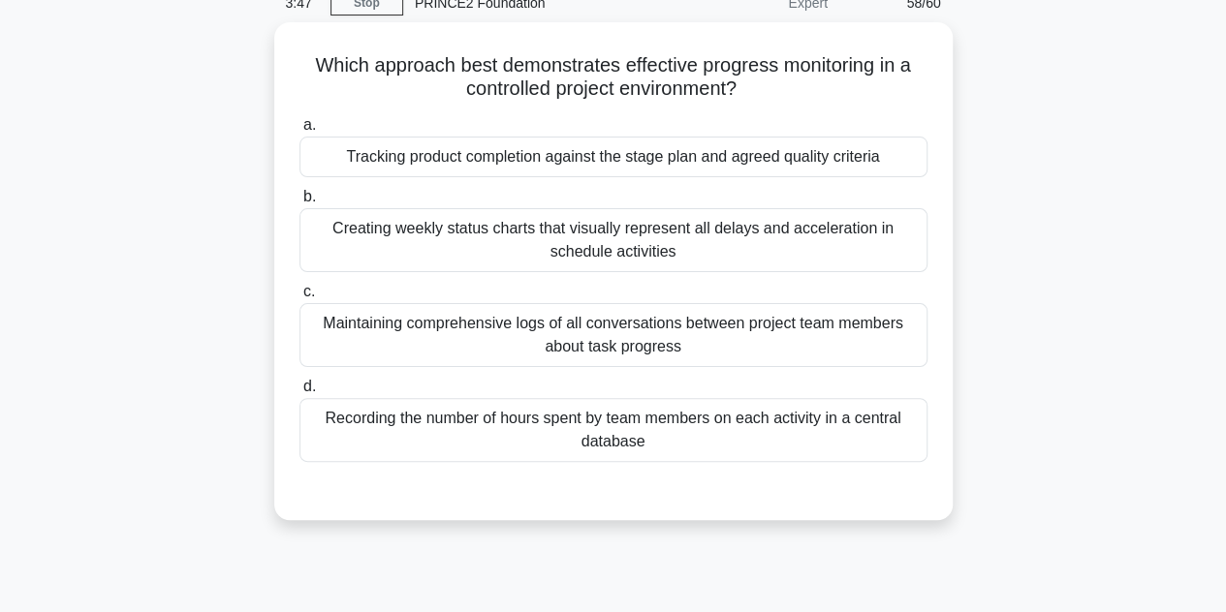
scroll to position [83, 0]
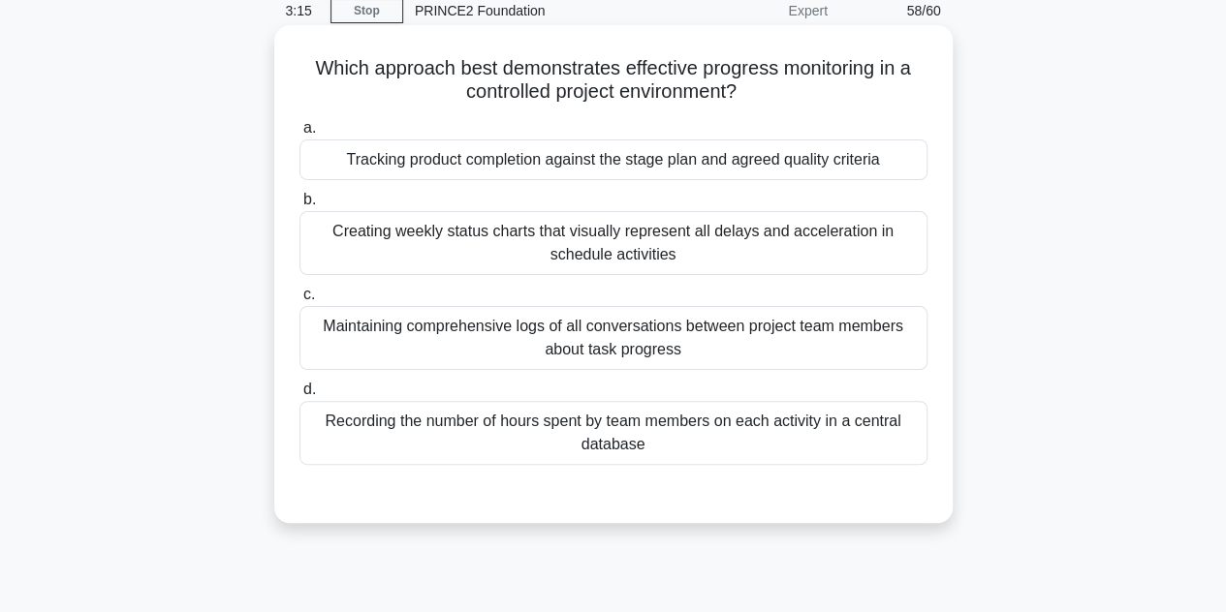
click at [687, 178] on div "Tracking product completion against the stage plan and agreed quality criteria" at bounding box center [613, 160] width 628 height 41
click at [299, 135] on input "a. Tracking product completion against the stage plan and agreed quality criter…" at bounding box center [299, 128] width 0 height 13
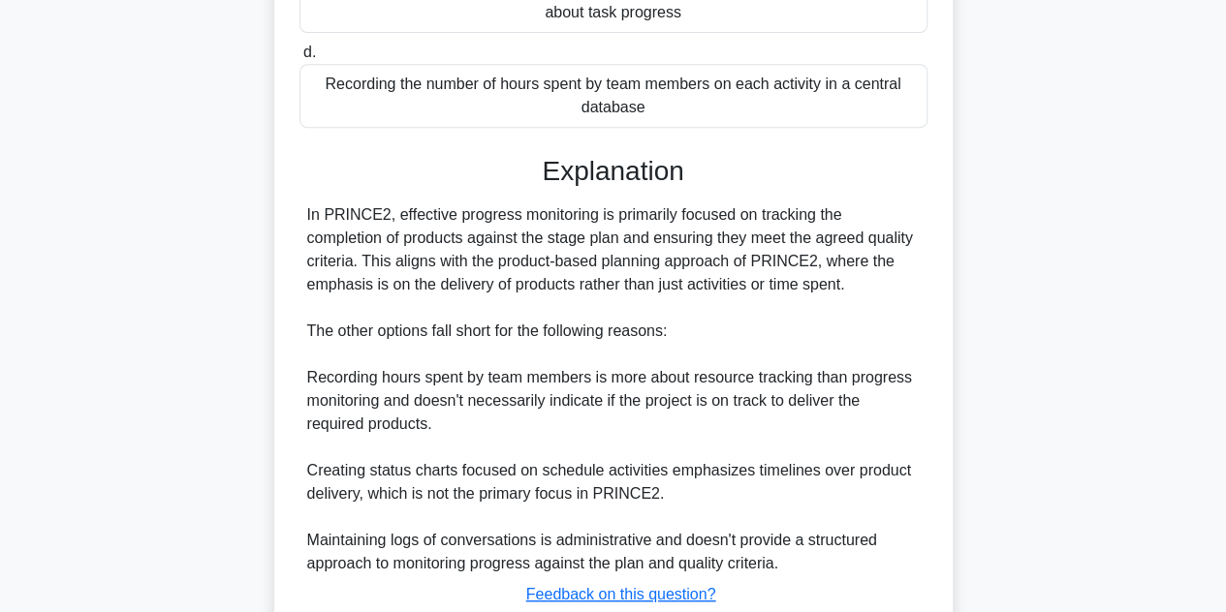
scroll to position [556, 0]
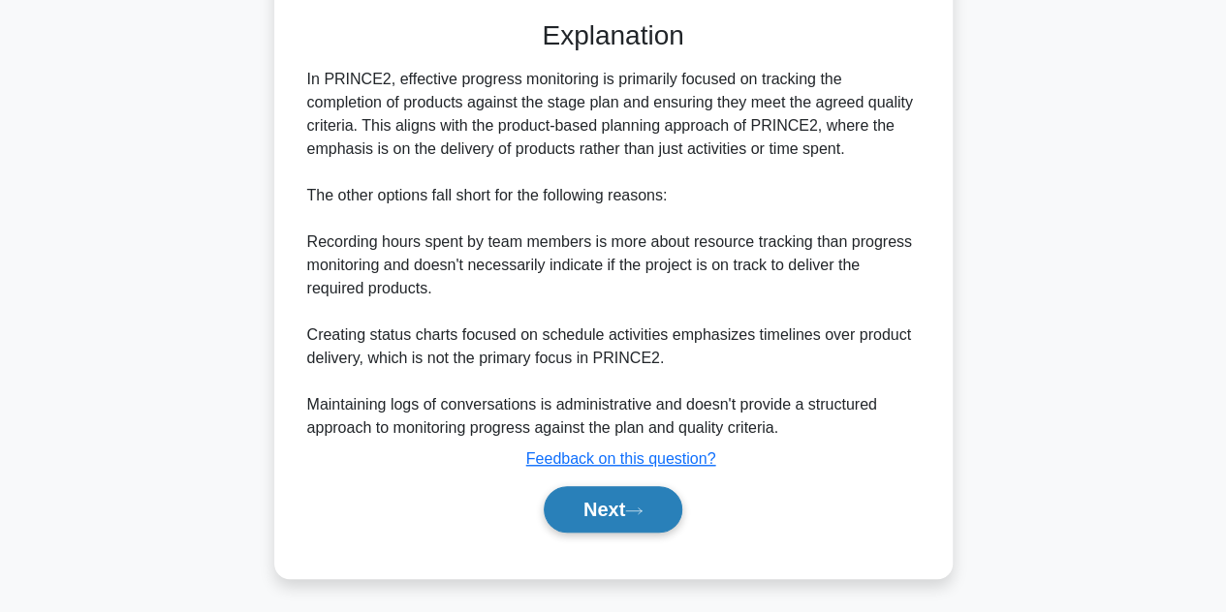
click at [593, 515] on button "Next" at bounding box center [613, 509] width 139 height 47
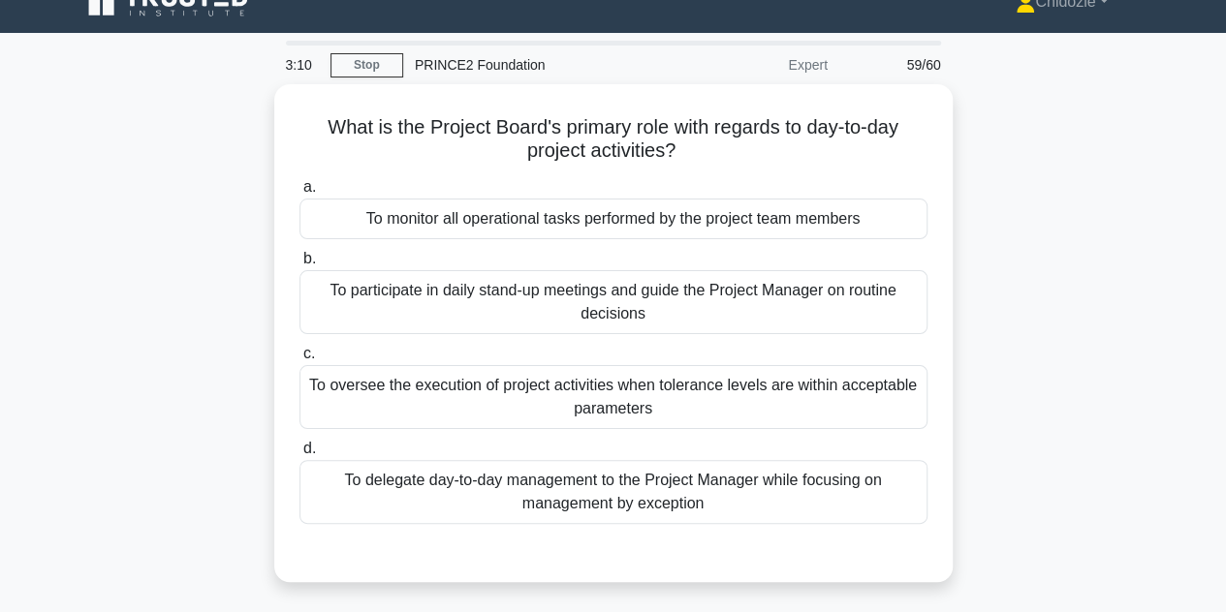
scroll to position [31, 0]
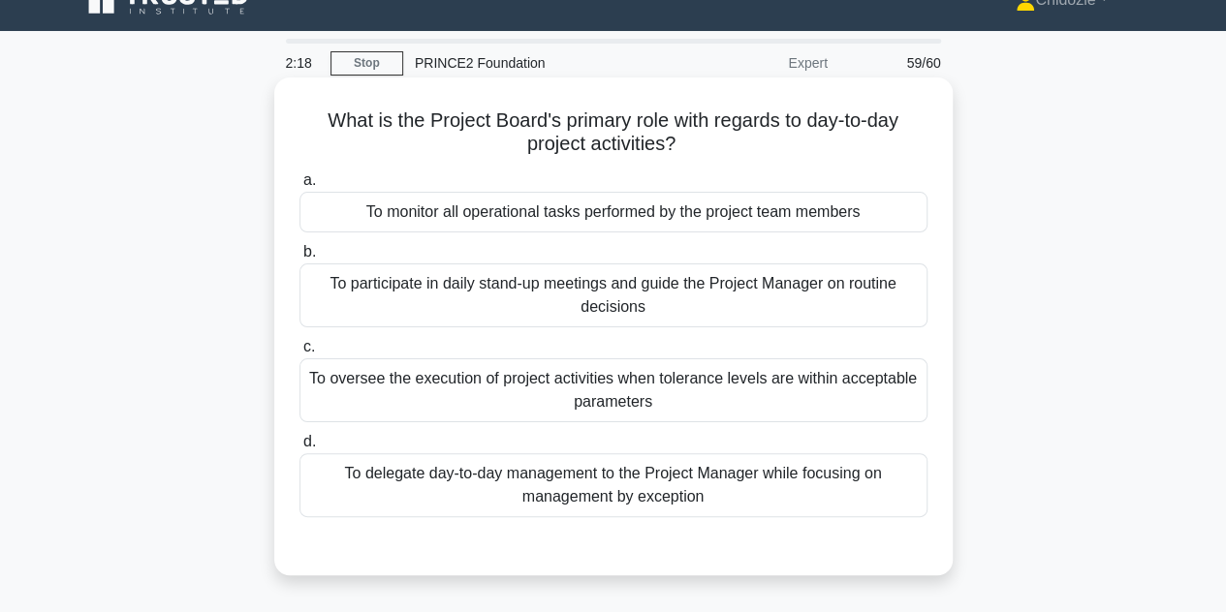
click at [603, 490] on div "To delegate day-to-day management to the Project Manager while focusing on mana…" at bounding box center [613, 485] width 628 height 64
click at [299, 449] on input "d. To delegate day-to-day management to the Project Manager while focusing on m…" at bounding box center [299, 442] width 0 height 13
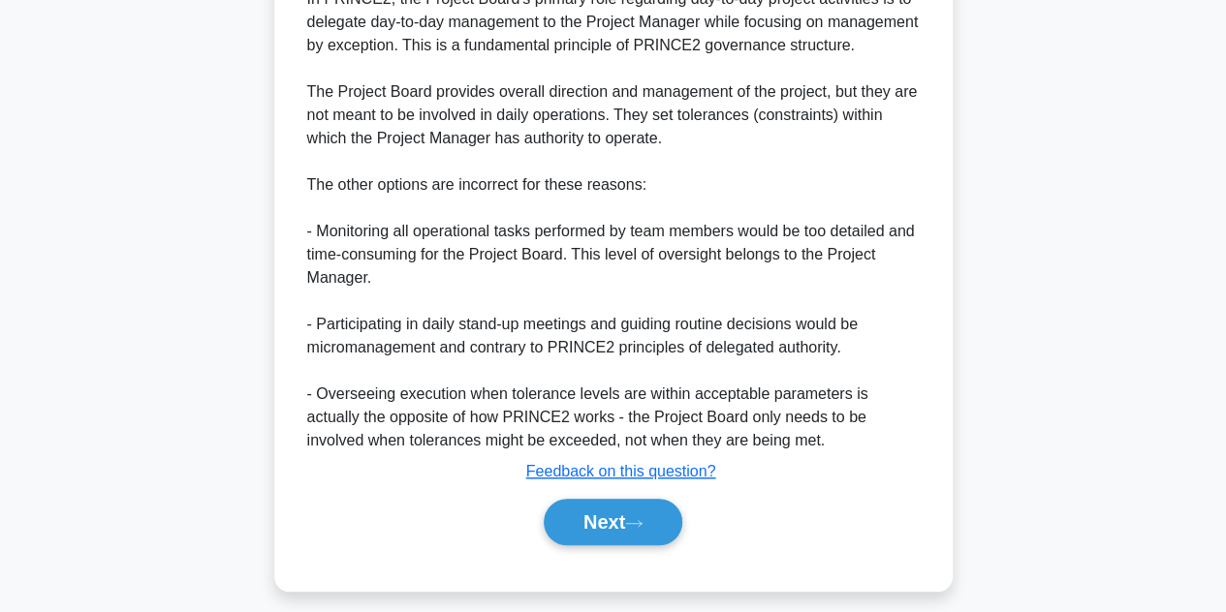
scroll to position [672, 0]
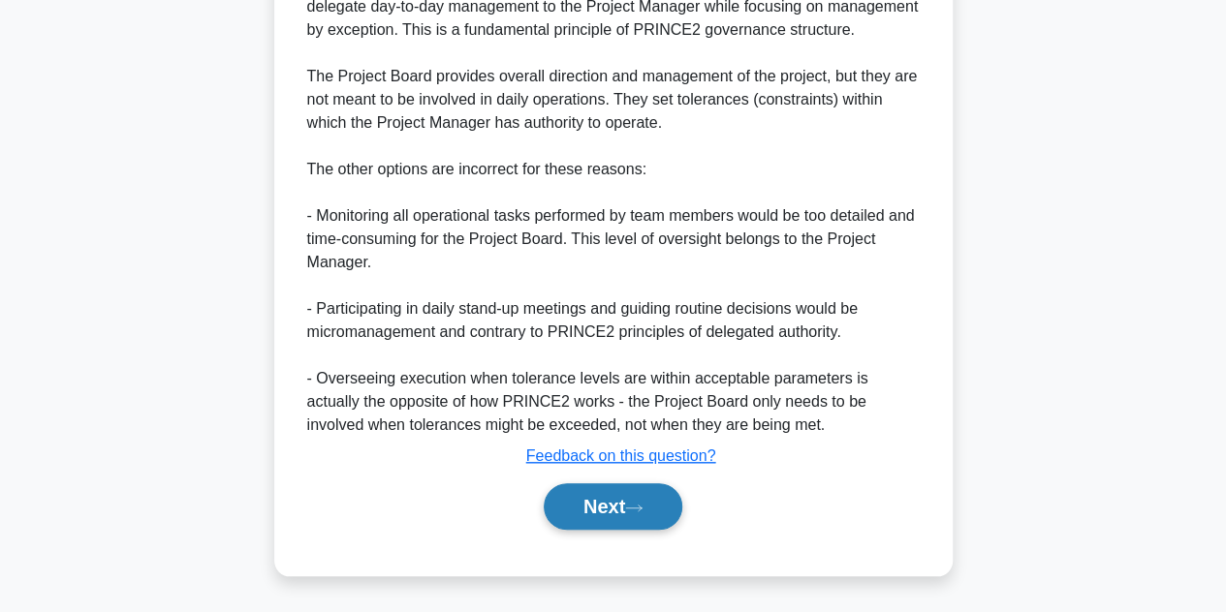
click at [598, 512] on button "Next" at bounding box center [613, 506] width 139 height 47
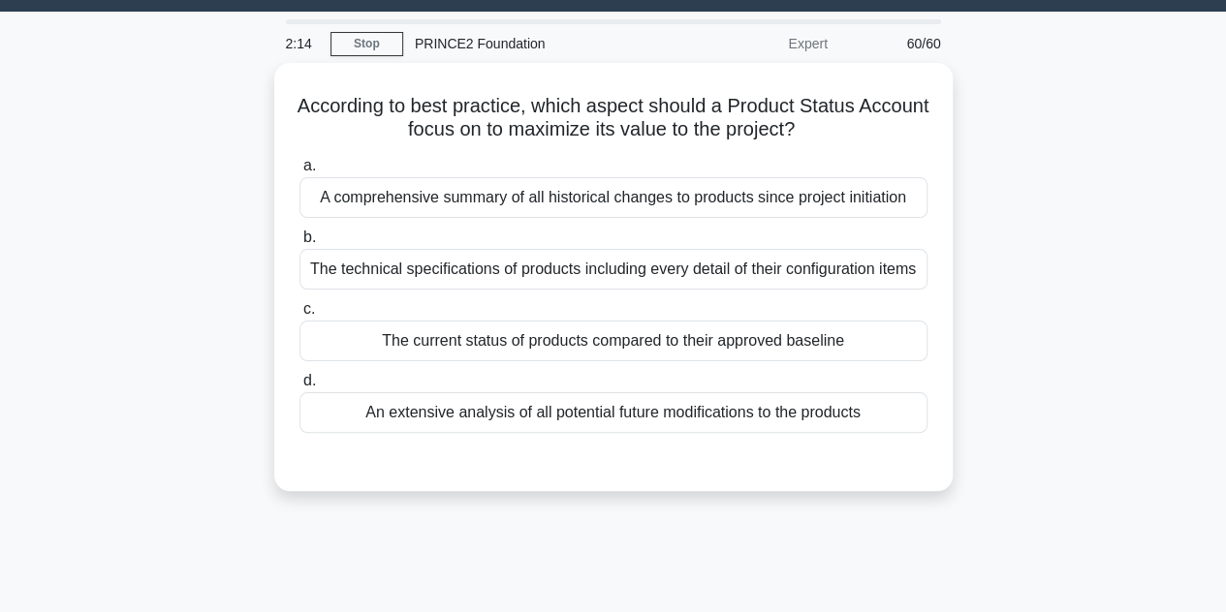
scroll to position [62, 0]
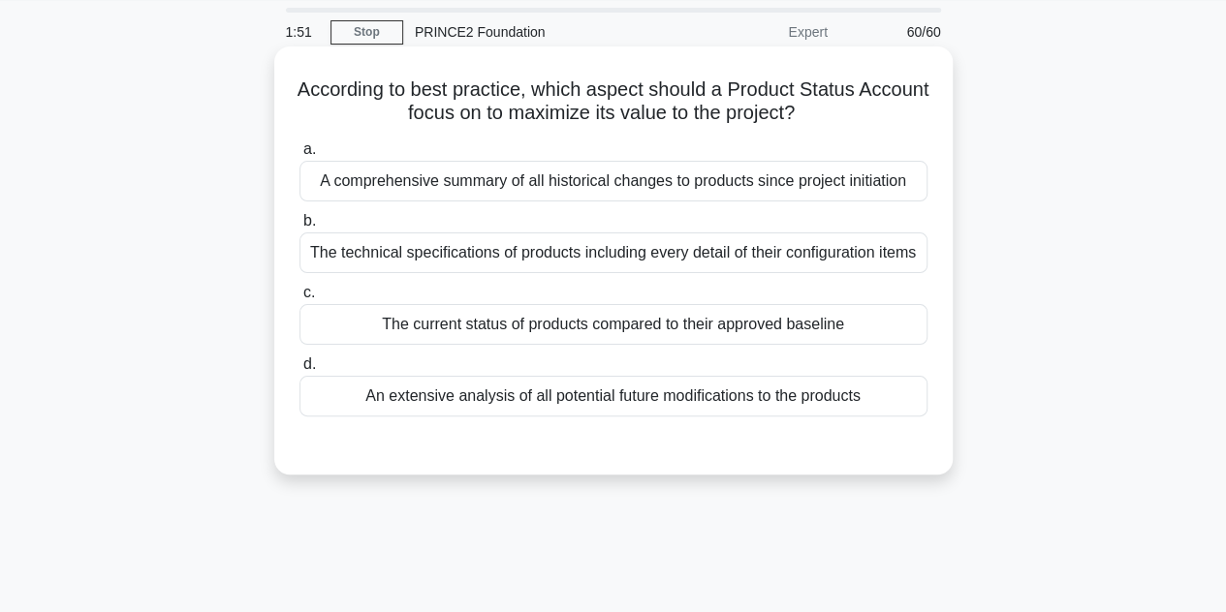
click at [575, 333] on div "The current status of products compared to their approved baseline" at bounding box center [613, 324] width 628 height 41
click at [299, 299] on input "c. The current status of products compared to their approved baseline" at bounding box center [299, 293] width 0 height 13
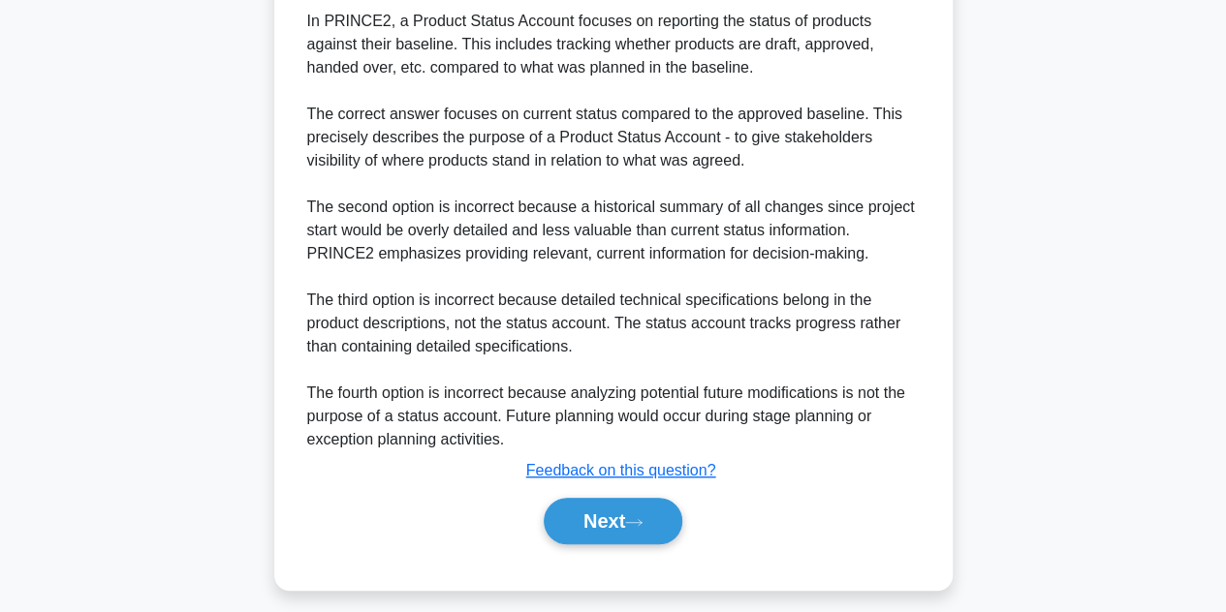
scroll to position [556, 0]
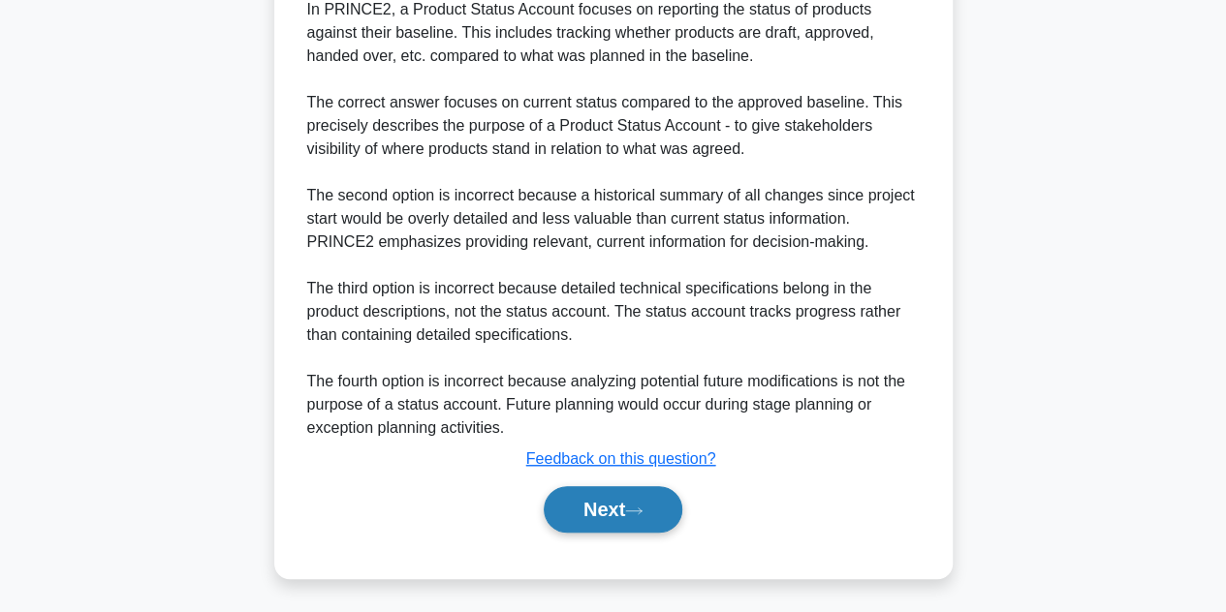
click at [595, 502] on button "Next" at bounding box center [613, 509] width 139 height 47
